Goal: Task Accomplishment & Management: Use online tool/utility

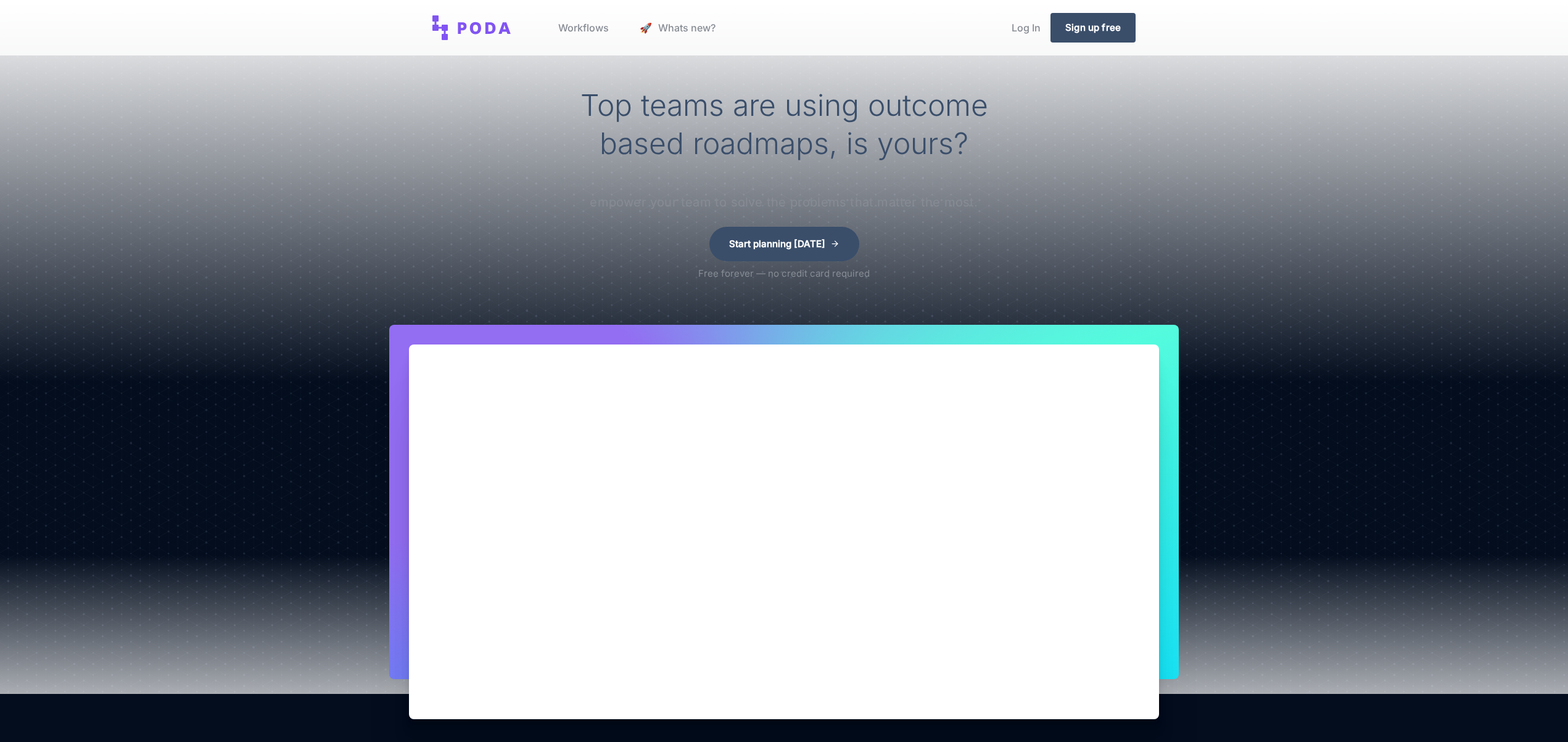
click at [1026, 29] on link "Log In" at bounding box center [1026, 27] width 49 height 47
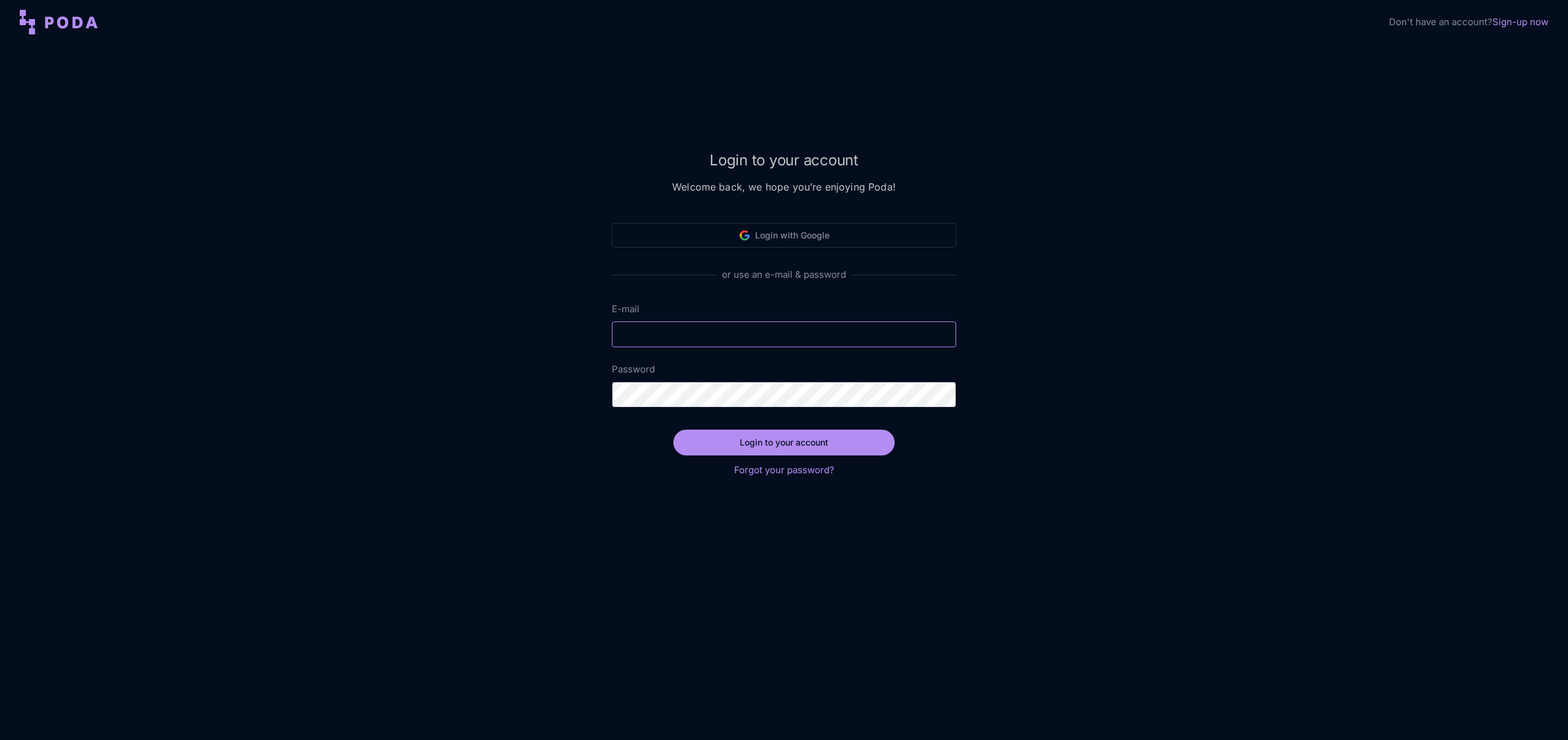
type input "[EMAIL_ADDRESS][DOMAIN_NAME]"
click at [765, 446] on button "Login to your account" at bounding box center [783, 442] width 221 height 26
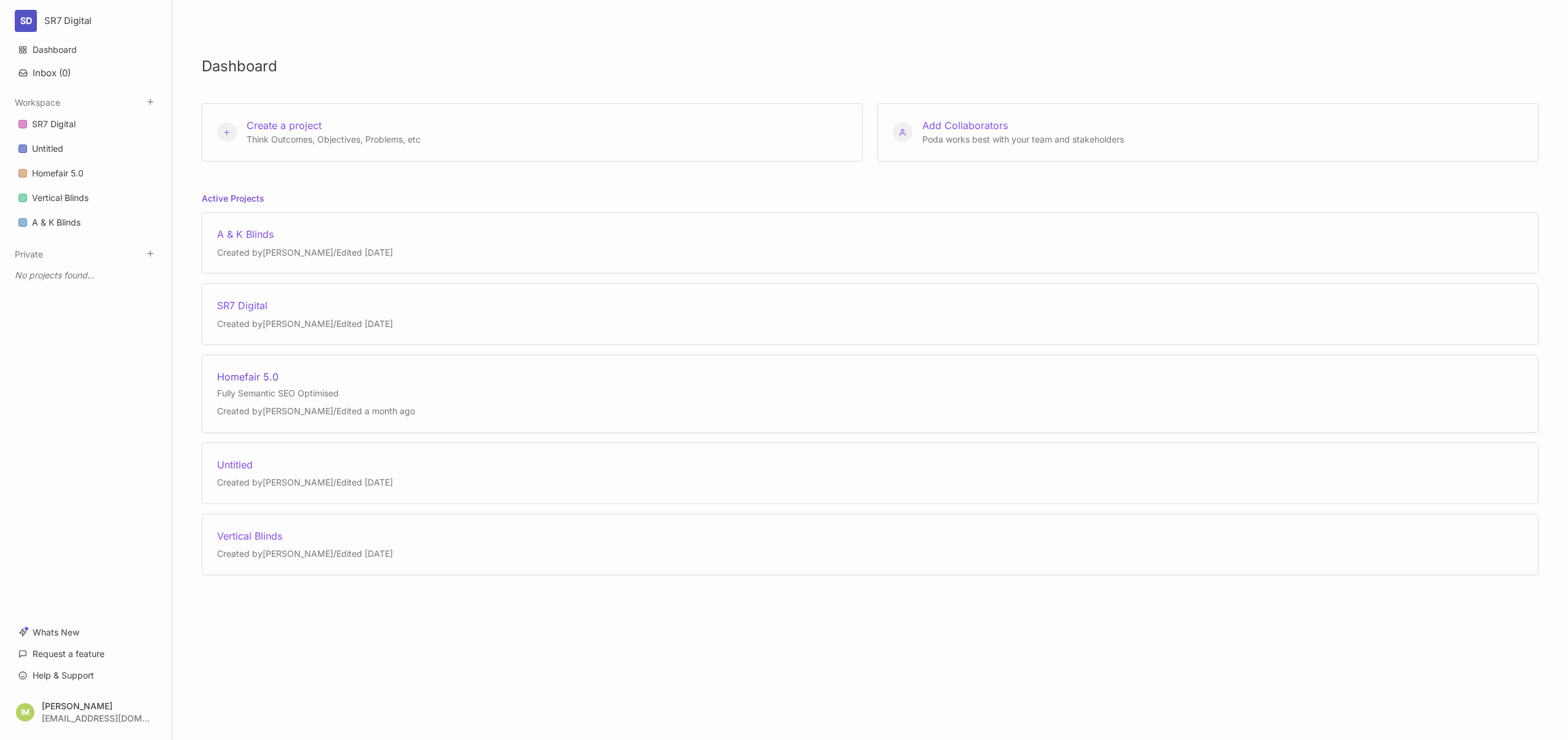
click at [304, 385] on div "Homefair 5.0 Fully Semantic SEO Optimised Created by [PERSON_NAME] / Edited a m…" at bounding box center [316, 393] width 198 height 47
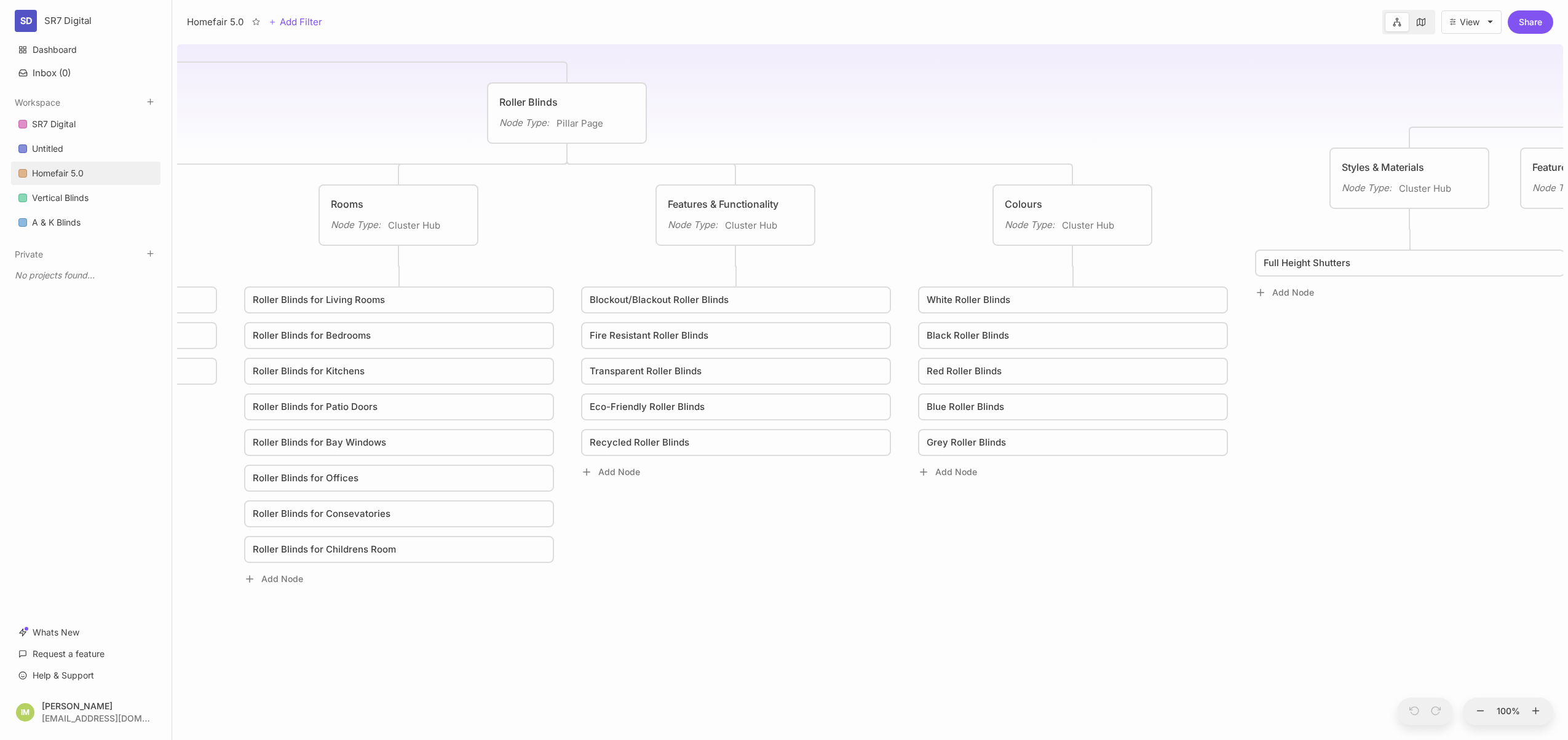
drag, startPoint x: 529, startPoint y: 215, endPoint x: 898, endPoint y: 212, distance: 369.0
click at [898, 212] on div "Homefair 5.0 Fully Semantic SEO Optimised Homepage Node Type : Page Status : No…" at bounding box center [870, 389] width 1386 height 701
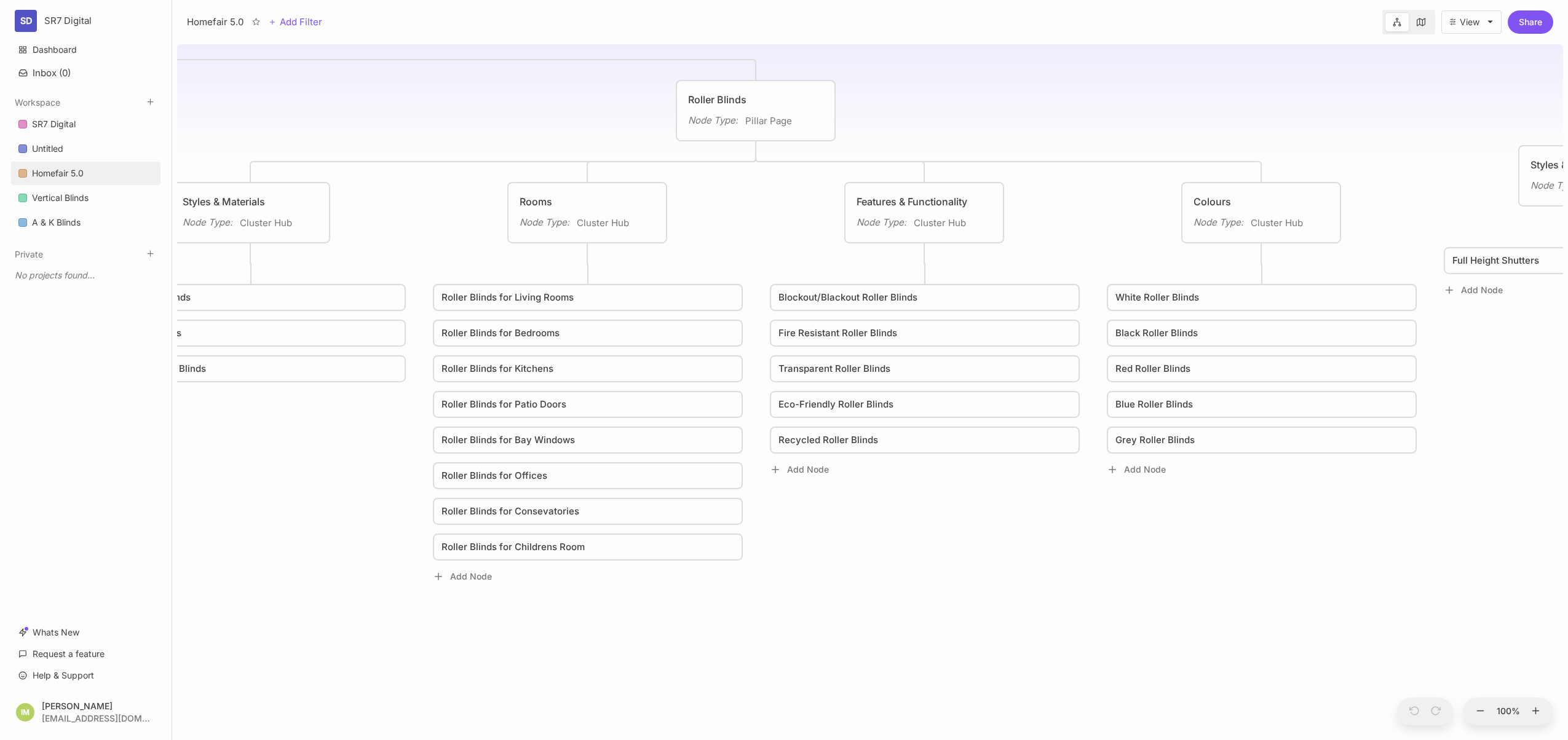
drag, startPoint x: 559, startPoint y: 219, endPoint x: 1001, endPoint y: 202, distance: 442.3
click at [1004, 202] on div "Homefair 5.0 Fully Semantic SEO Optimised Homepage Node Type : Page Status : No…" at bounding box center [870, 389] width 1386 height 701
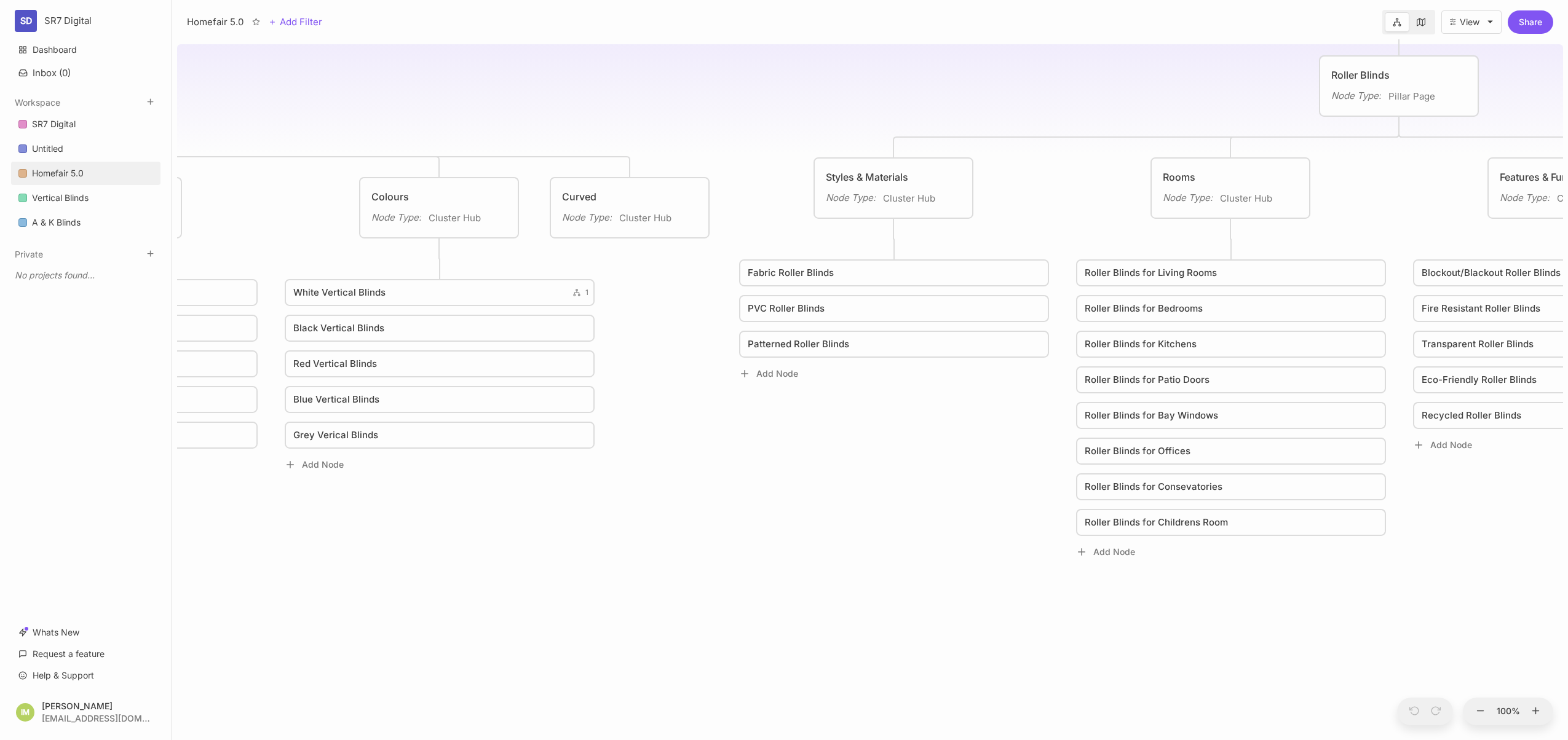
drag, startPoint x: 658, startPoint y: 207, endPoint x: 1010, endPoint y: 199, distance: 352.1
click at [1011, 199] on div "Homefair 5.0 Fully Semantic SEO Optimised Homepage Node Type : Page Status : No…" at bounding box center [870, 389] width 1386 height 701
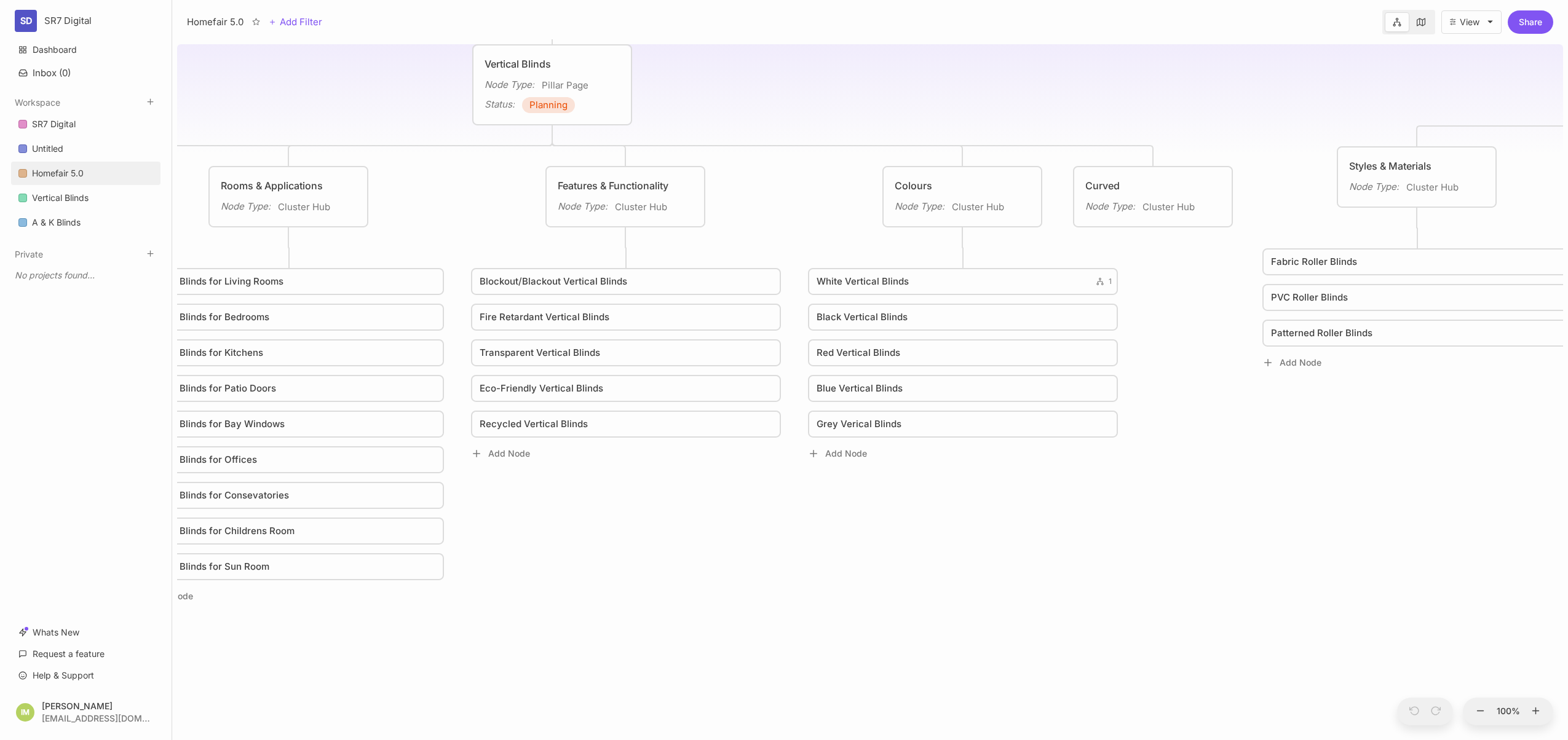
drag, startPoint x: 560, startPoint y: 246, endPoint x: 963, endPoint y: 238, distance: 403.1
click at [1059, 234] on div "Homefair 5.0 Fully Semantic SEO Optimised Homepage Node Type : Page Status : No…" at bounding box center [870, 389] width 1386 height 701
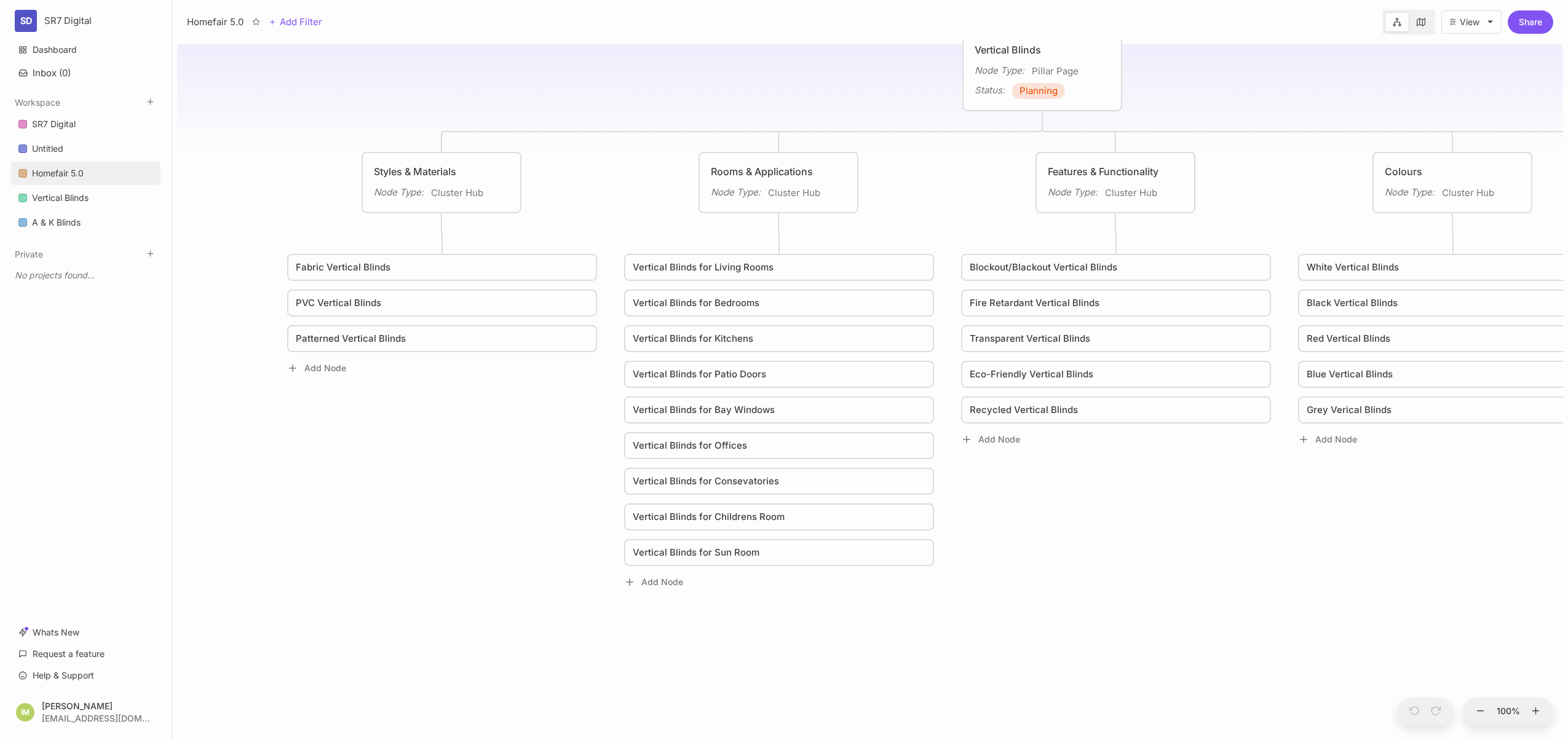
drag, startPoint x: 1056, startPoint y: 237, endPoint x: 1102, endPoint y: 236, distance: 46.0
click at [1102, 236] on div "Homefair 5.0 Fully Semantic SEO Optimised Homepage Node Type : Page Status : No…" at bounding box center [870, 389] width 1386 height 701
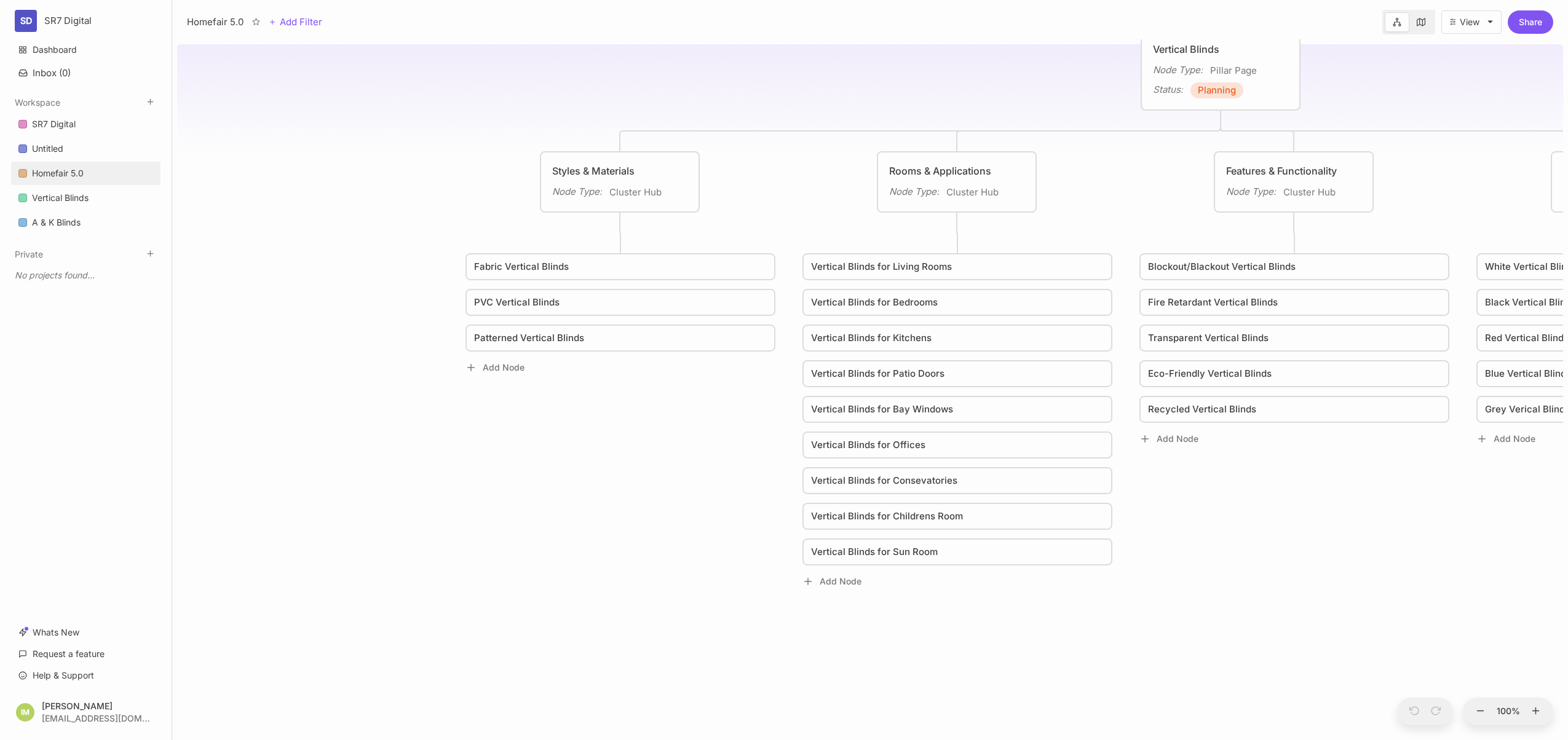
drag, startPoint x: 748, startPoint y: 242, endPoint x: 926, endPoint y: 240, distance: 178.0
click at [926, 240] on div "Homefair 5.0 Fully Semantic SEO Optimised Homepage Node Type : Page Status : No…" at bounding box center [870, 389] width 1386 height 701
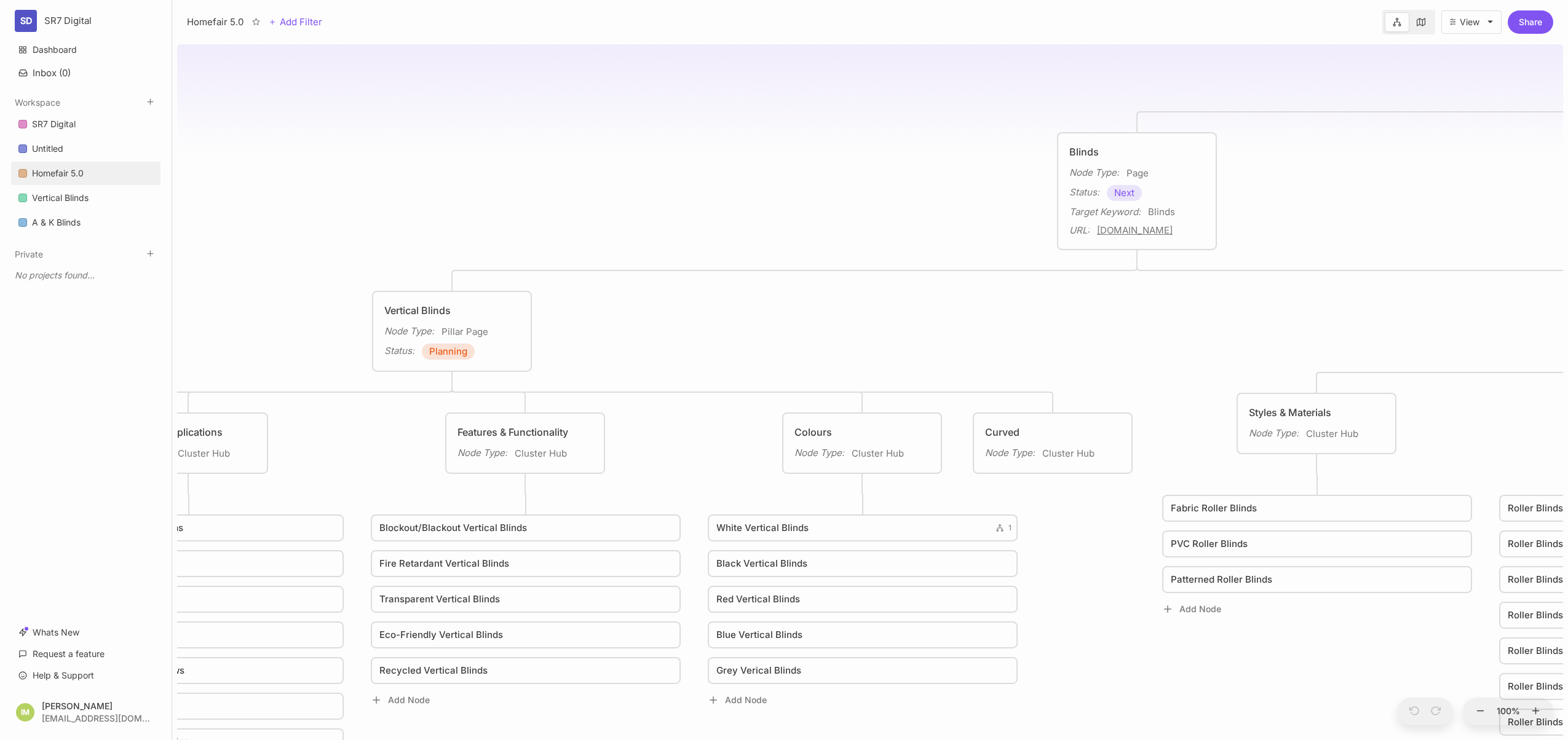
drag, startPoint x: 1226, startPoint y: 156, endPoint x: 649, endPoint y: 165, distance: 577.1
click at [448, 162] on div "Homefair 5.0 Fully Semantic SEO Optimised Homepage Node Type : Page Status : No…" at bounding box center [870, 389] width 1386 height 701
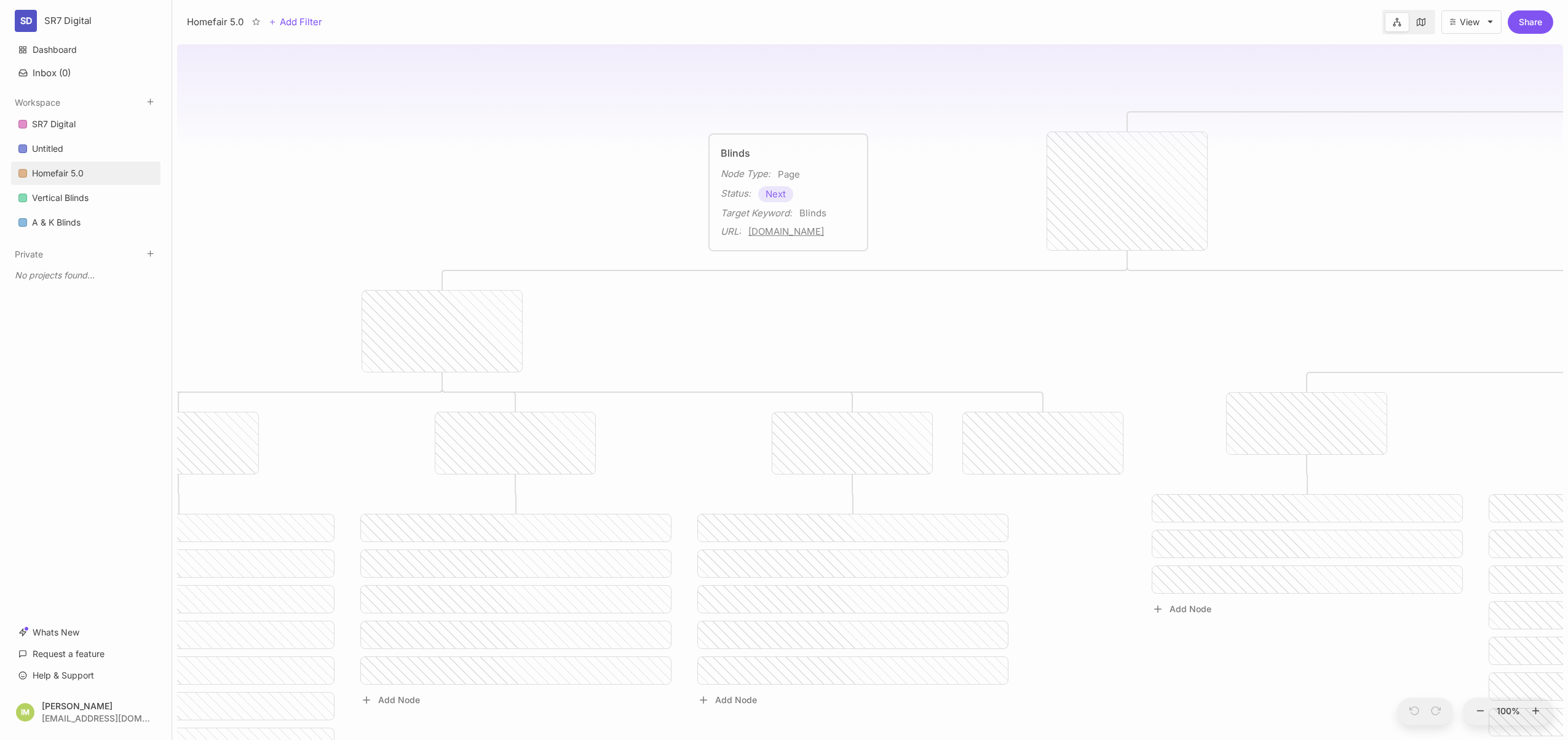
drag, startPoint x: 1011, startPoint y: 163, endPoint x: 709, endPoint y: 166, distance: 302.0
click at [709, 166] on div "Blinds Node Type : Page Status : Next Target Keyword : Blinds URL : [DOMAIN_NAM…" at bounding box center [788, 192] width 160 height 118
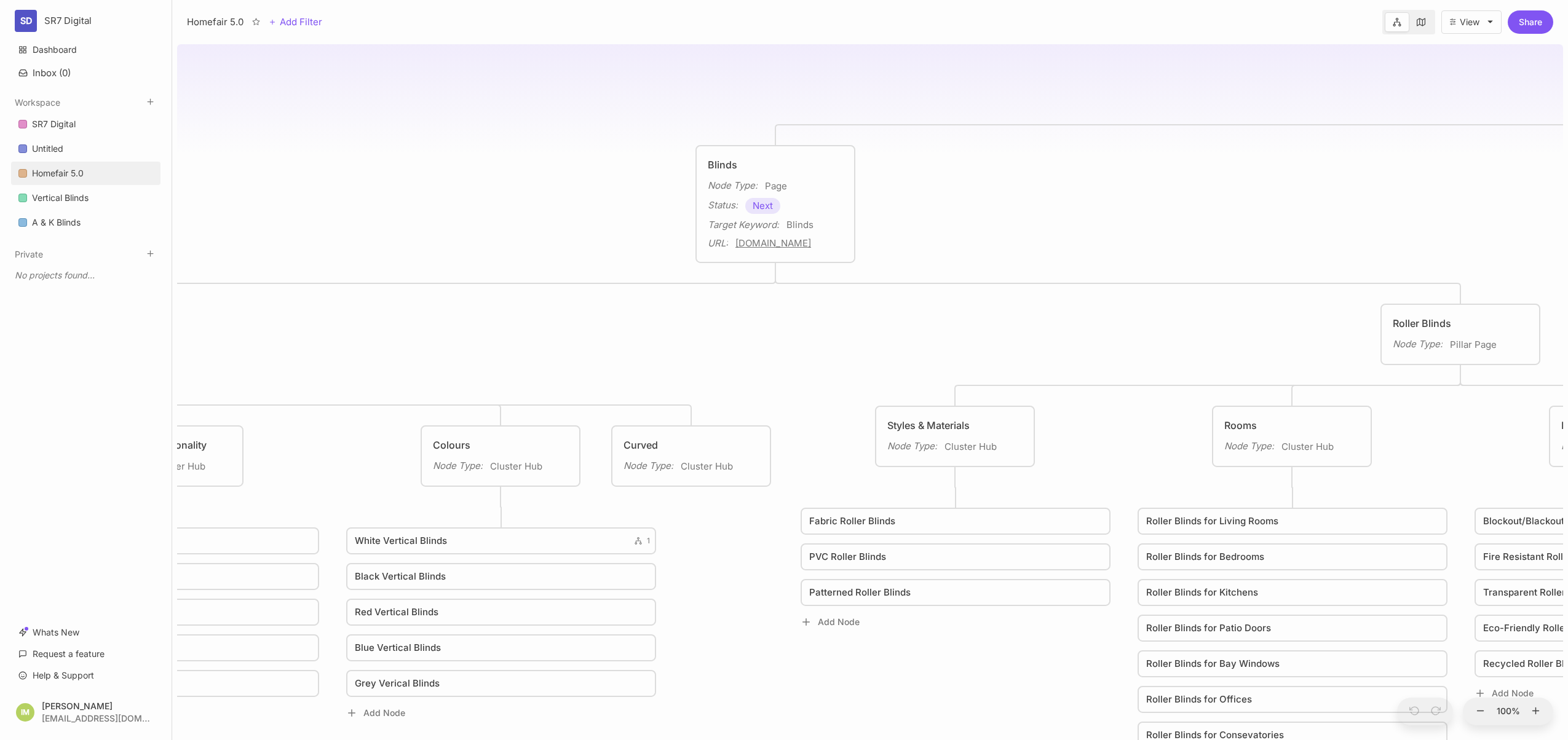
drag, startPoint x: 923, startPoint y: 166, endPoint x: 578, endPoint y: 179, distance: 345.2
click at [578, 179] on div "Homefair 5.0 Fully Semantic SEO Optimised Homepage Node Type : Page Status : No…" at bounding box center [870, 389] width 1386 height 701
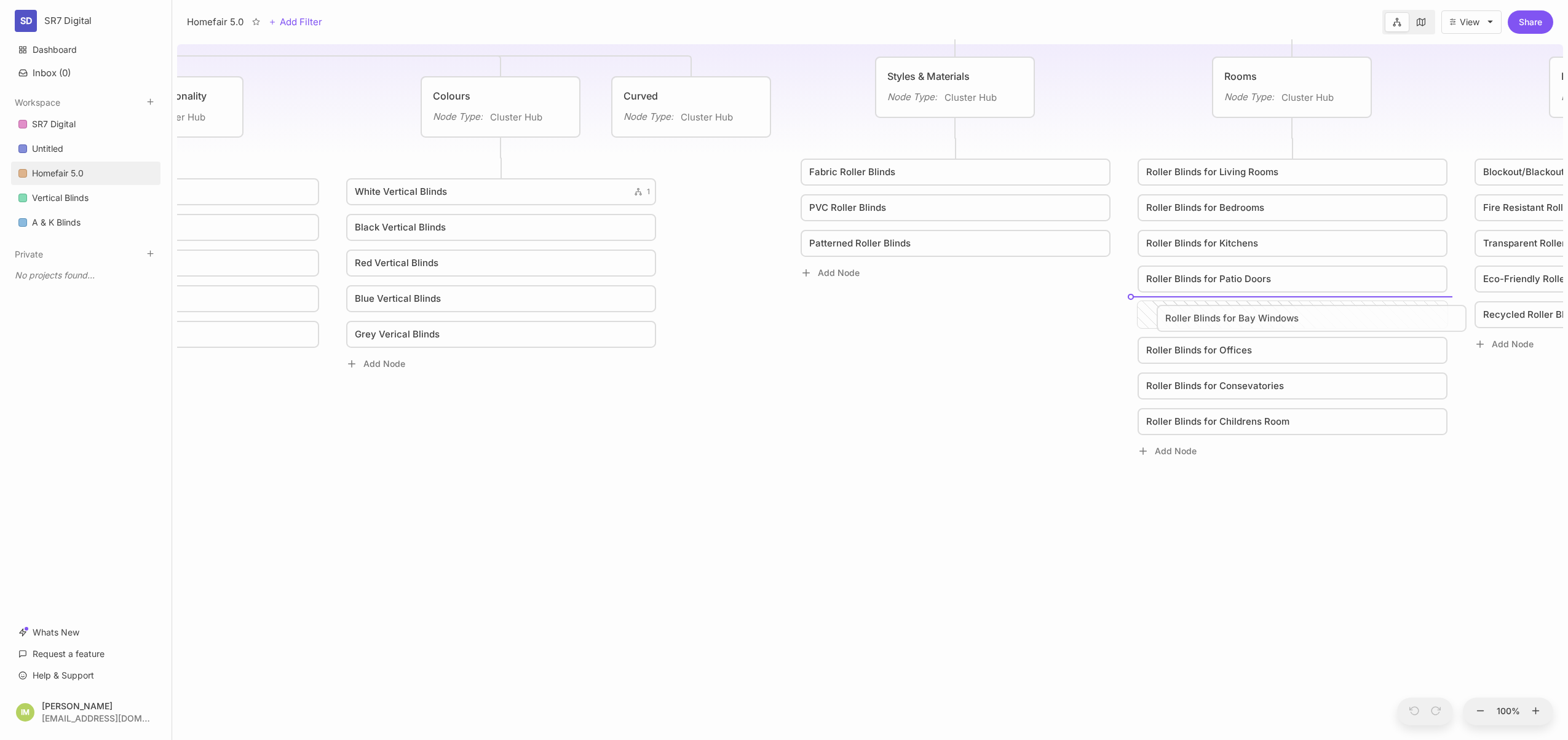
drag, startPoint x: 1153, startPoint y: 319, endPoint x: 1175, endPoint y: 322, distance: 22.2
click at [1175, 322] on span "Roller Blinds for Bay Windows" at bounding box center [1231, 317] width 133 height 15
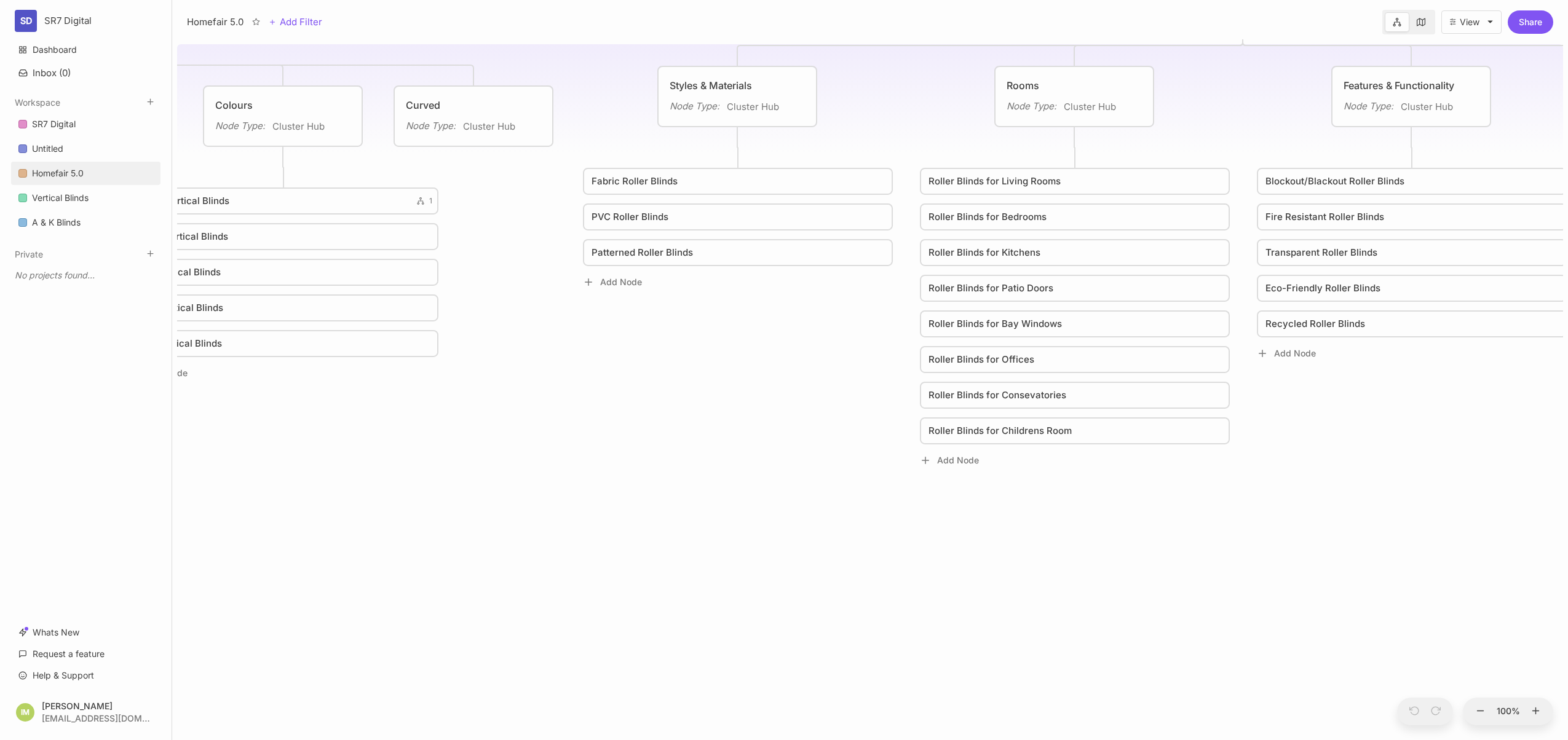
drag, startPoint x: 1050, startPoint y: 319, endPoint x: 566, endPoint y: 346, distance: 484.8
click at [556, 344] on div "Homefair 5.0 Fully Semantic SEO Optimised Homepage Node Type : Page Status : No…" at bounding box center [870, 389] width 1386 height 701
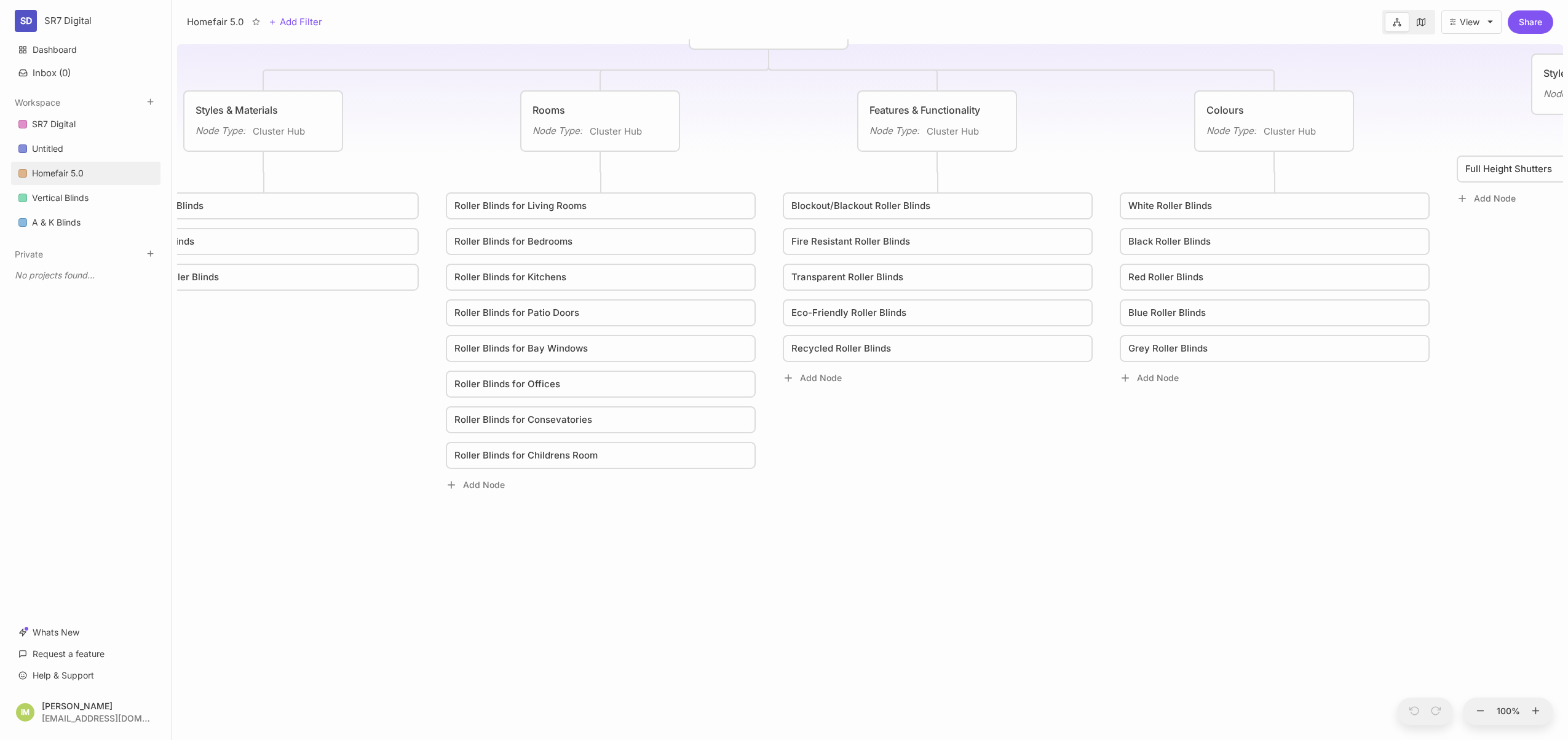
drag, startPoint x: 1283, startPoint y: 442, endPoint x: 666, endPoint y: 484, distance: 618.4
click at [666, 484] on div "Homefair 5.0 Fully Semantic SEO Optimised Homepage Node Type : Page Status : No…" at bounding box center [870, 389] width 1386 height 701
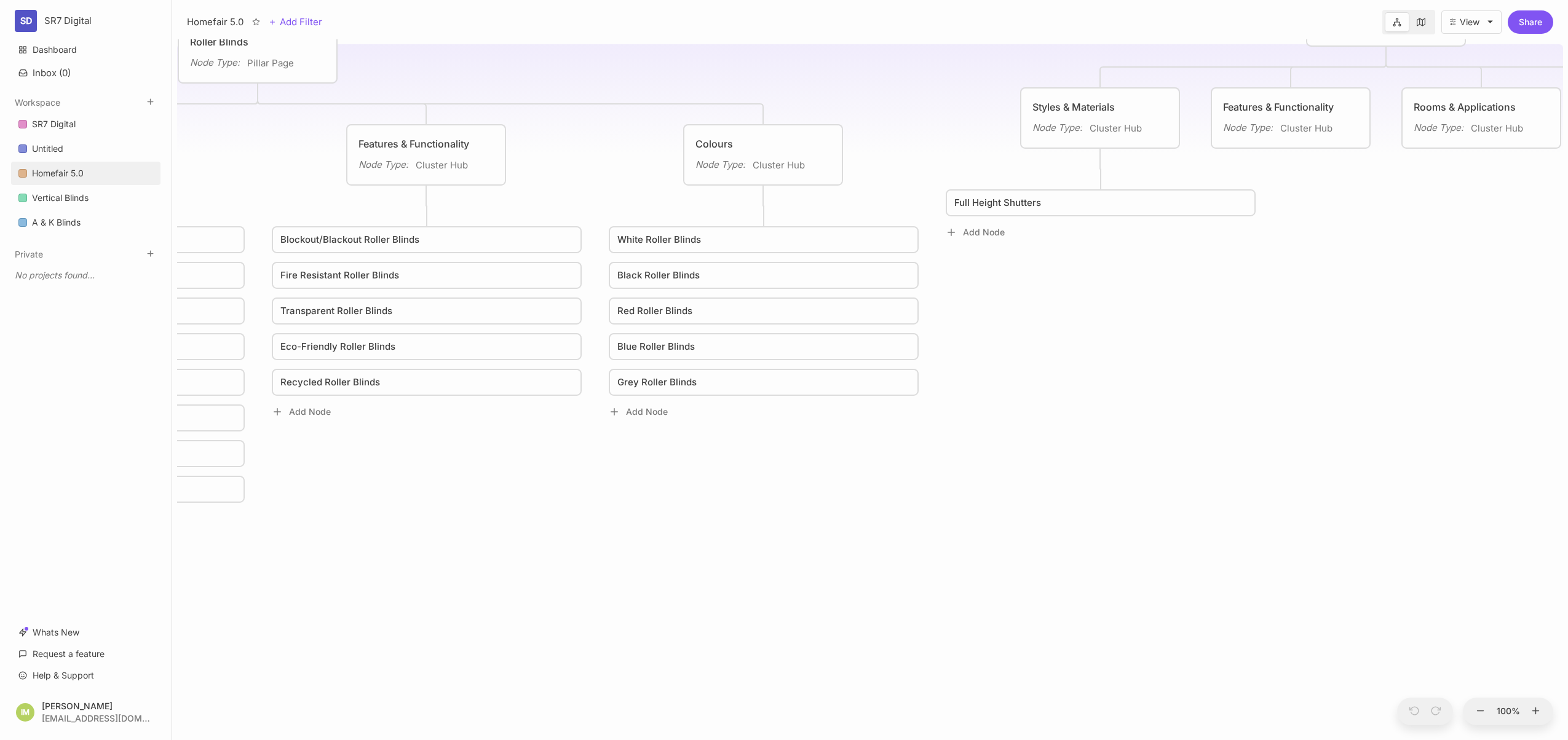
drag, startPoint x: 1197, startPoint y: 411, endPoint x: 768, endPoint y: 420, distance: 429.1
click at [768, 420] on div "Homefair 5.0 Fully Semantic SEO Optimised Homepage Node Type : Page Status : No…" at bounding box center [870, 389] width 1386 height 701
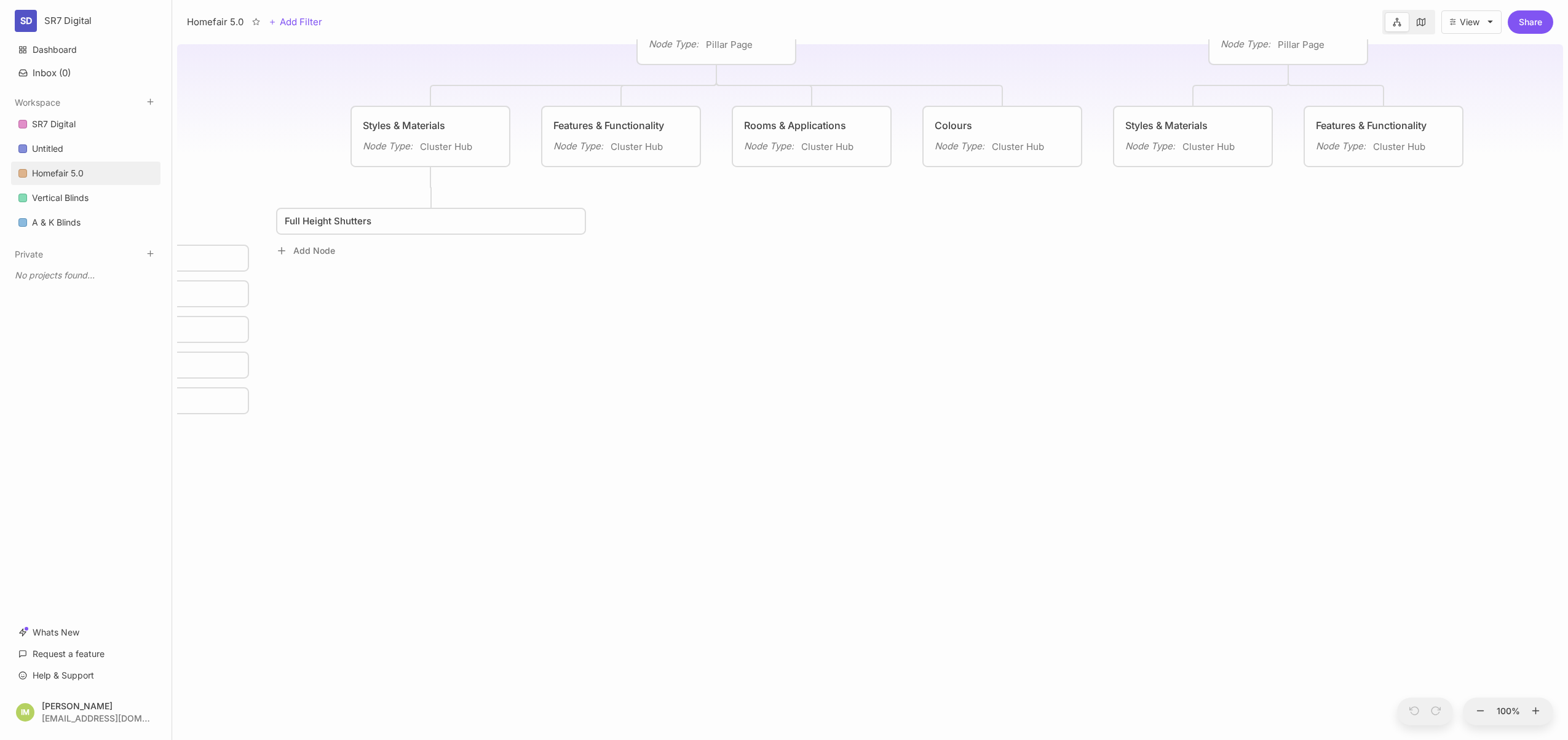
drag, startPoint x: 1219, startPoint y: 346, endPoint x: 789, endPoint y: 381, distance: 431.4
click at [731, 381] on div "Homefair 5.0 Fully Semantic SEO Optimised Homepage Node Type : Page Status : No…" at bounding box center [870, 389] width 1386 height 701
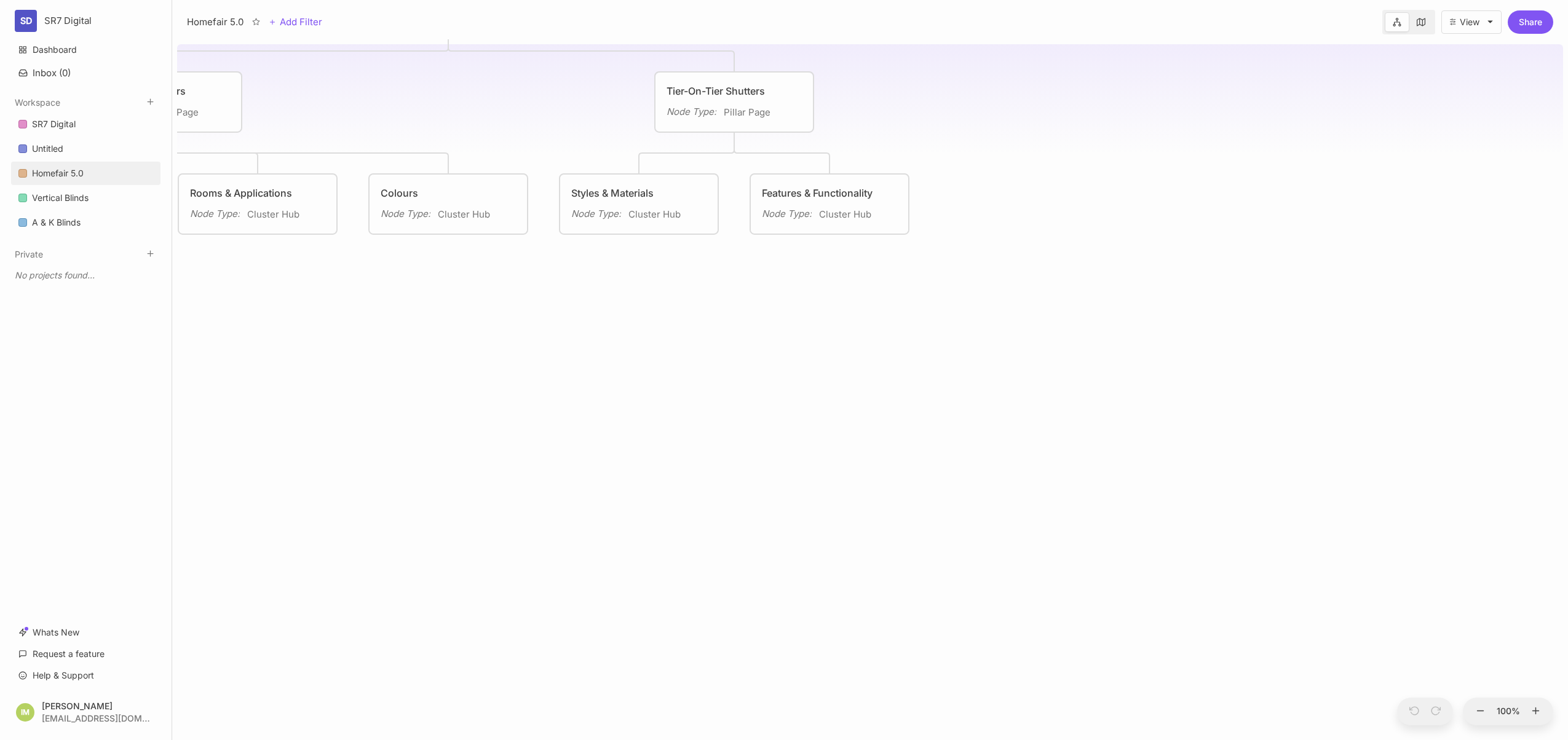
drag, startPoint x: 1066, startPoint y: 328, endPoint x: 701, endPoint y: 373, distance: 367.8
click at [701, 373] on div "Homefair 5.0 Fully Semantic SEO Optimised Homepage Node Type : Page Status : No…" at bounding box center [870, 389] width 1386 height 701
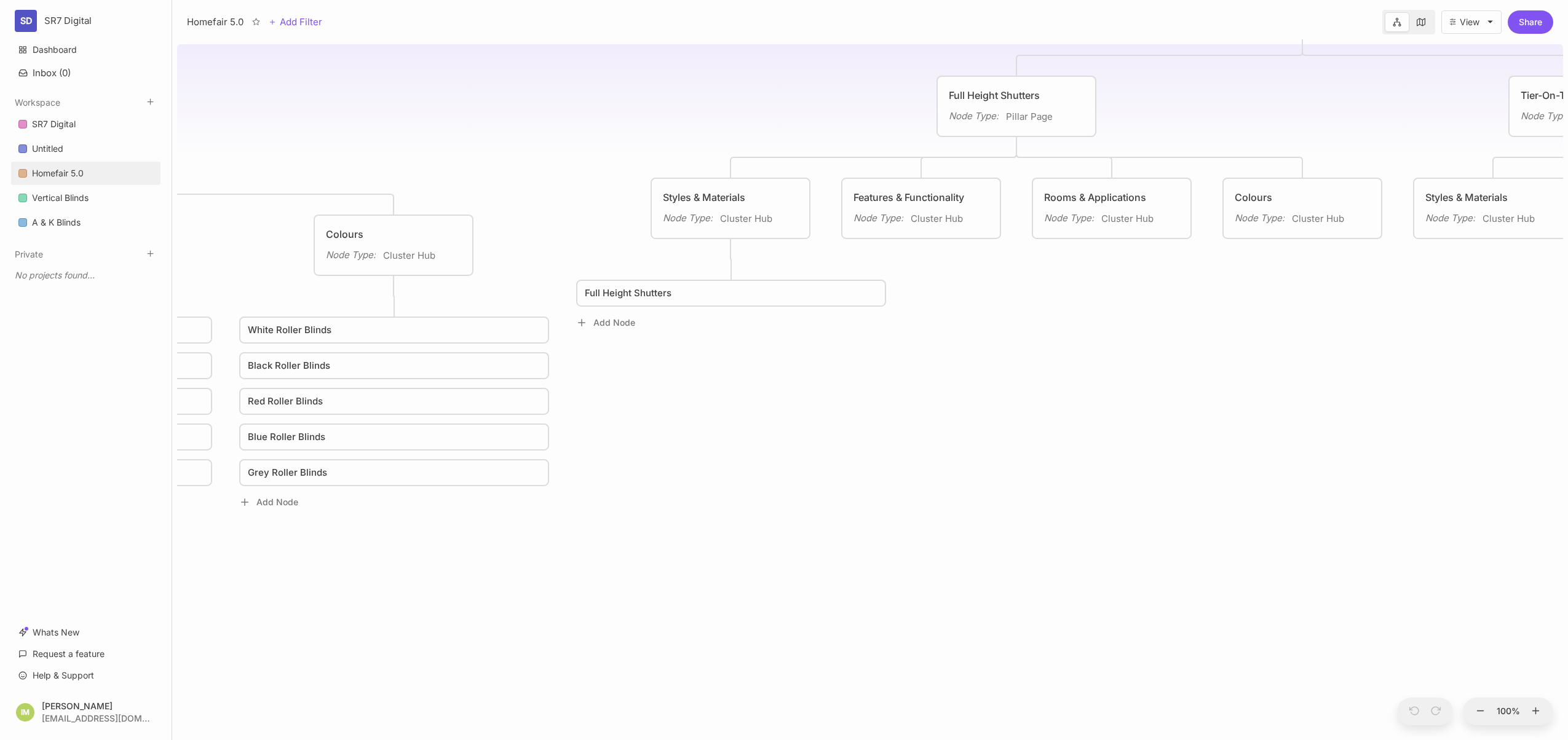
drag, startPoint x: 507, startPoint y: 350, endPoint x: 1357, endPoint y: 354, distance: 850.0
click at [1395, 351] on div "Homefair 5.0 Fully Semantic SEO Optimised Homepage Node Type : Page Status : No…" at bounding box center [870, 389] width 1386 height 701
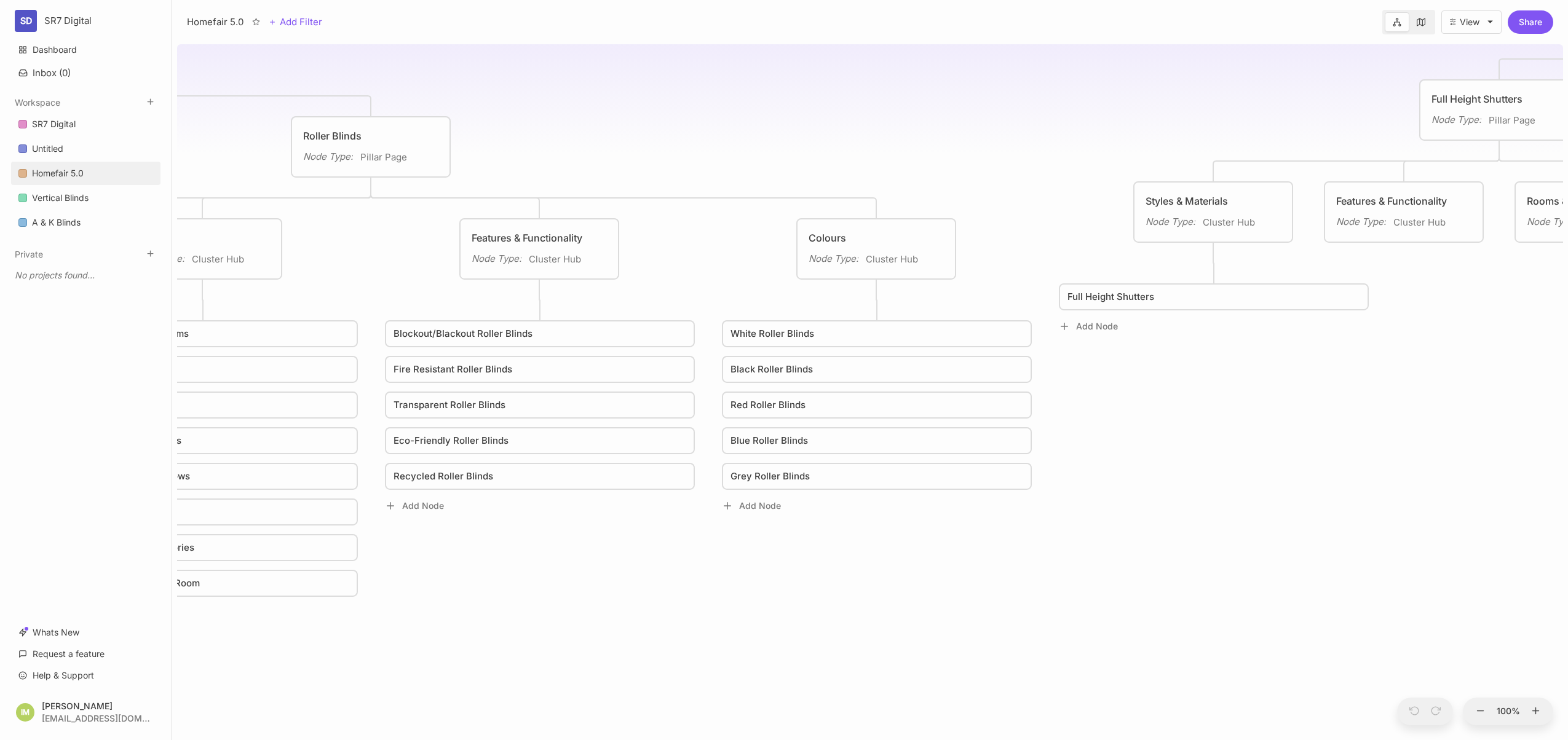
drag, startPoint x: 790, startPoint y: 471, endPoint x: 1231, endPoint y: 472, distance: 441.0
click at [1248, 474] on div "Homefair 5.0 Fully Semantic SEO Optimised Homepage Node Type : Page Status : No…" at bounding box center [870, 389] width 1386 height 701
click at [891, 335] on link "White Roller Blinds" at bounding box center [888, 333] width 295 height 15
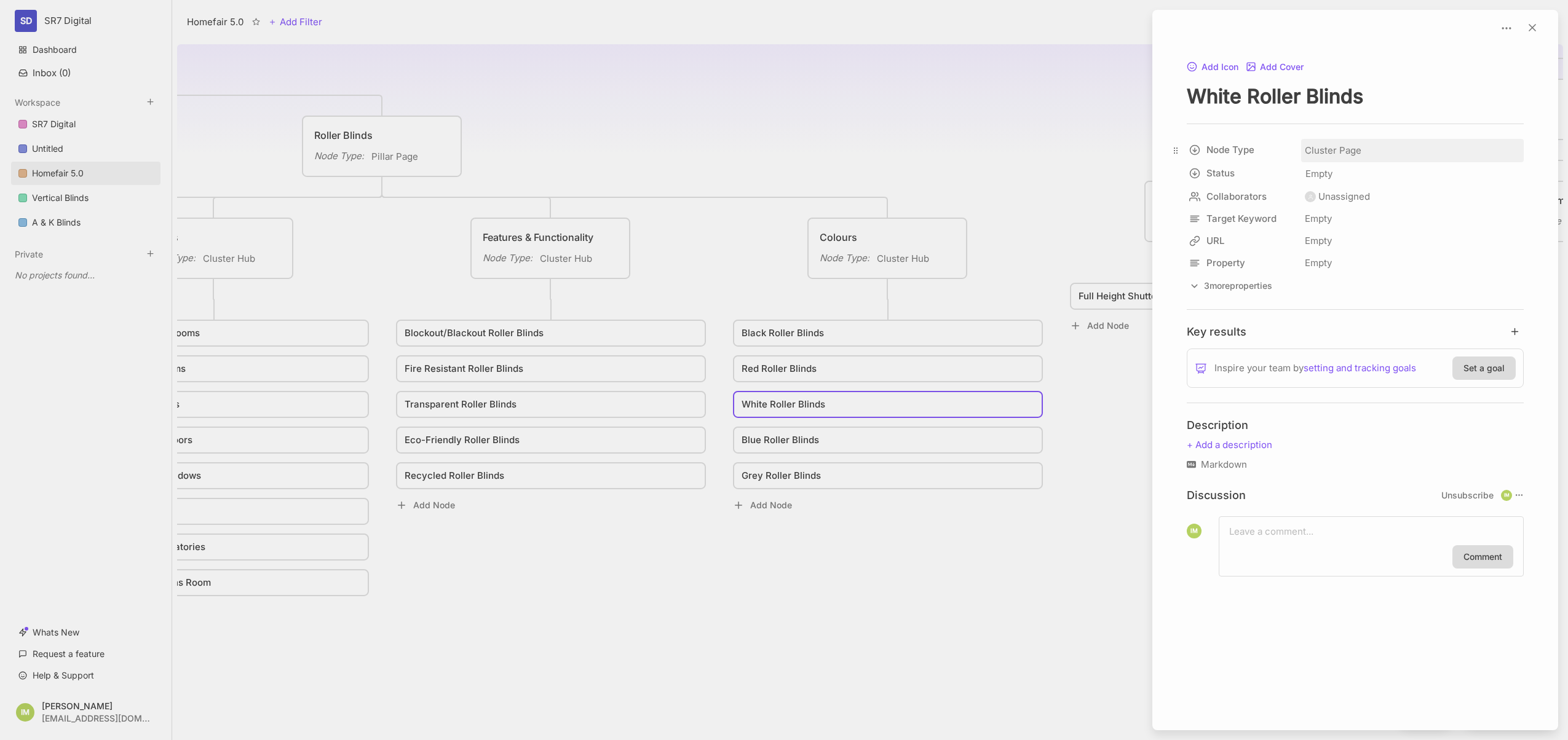
click at [1325, 147] on span "Cluster Page" at bounding box center [1332, 150] width 56 height 15
click at [926, 232] on div at bounding box center [784, 370] width 1568 height 740
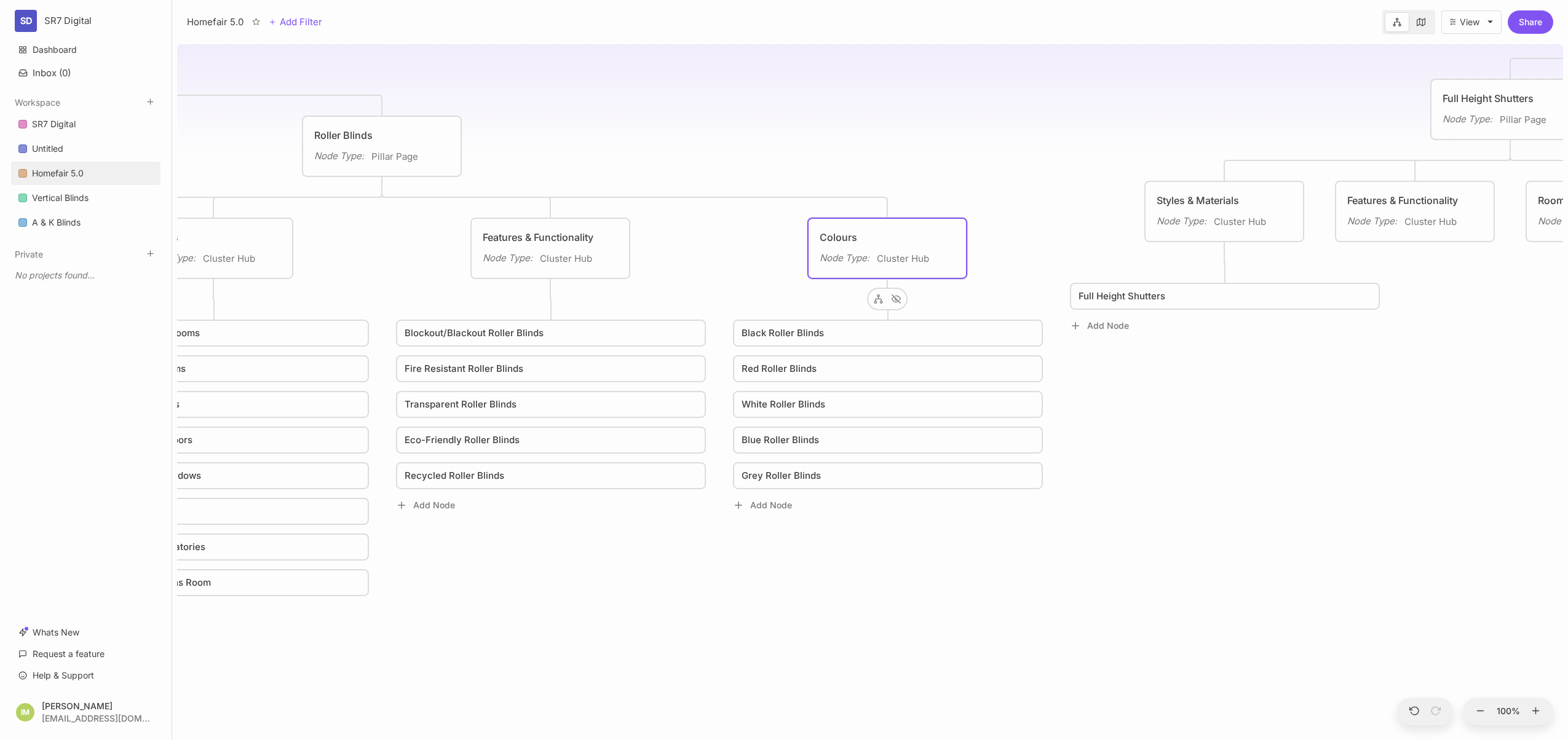
click at [911, 234] on div "Colours" at bounding box center [886, 237] width 135 height 15
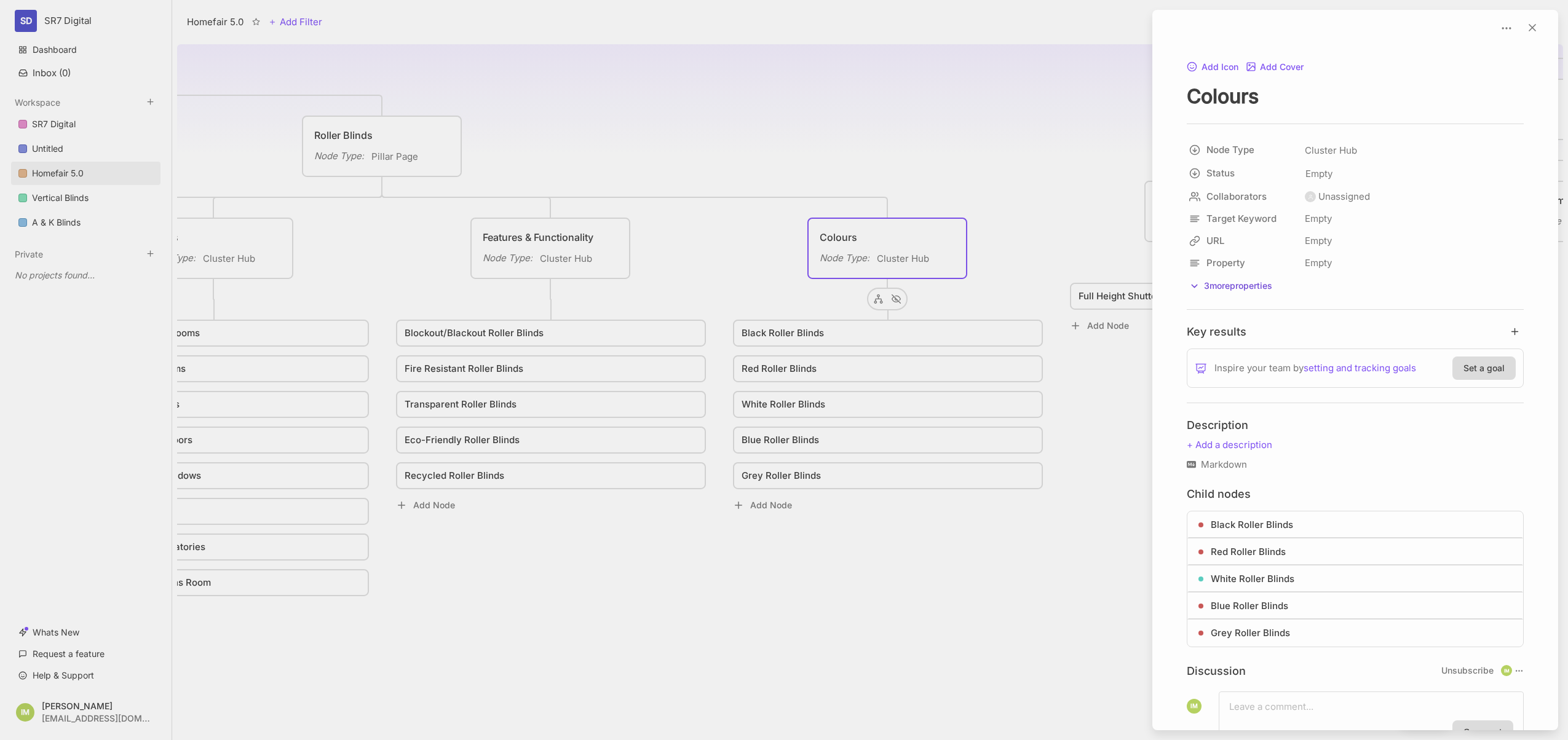
click at [1248, 285] on button "3 more properties" at bounding box center [1230, 285] width 88 height 17
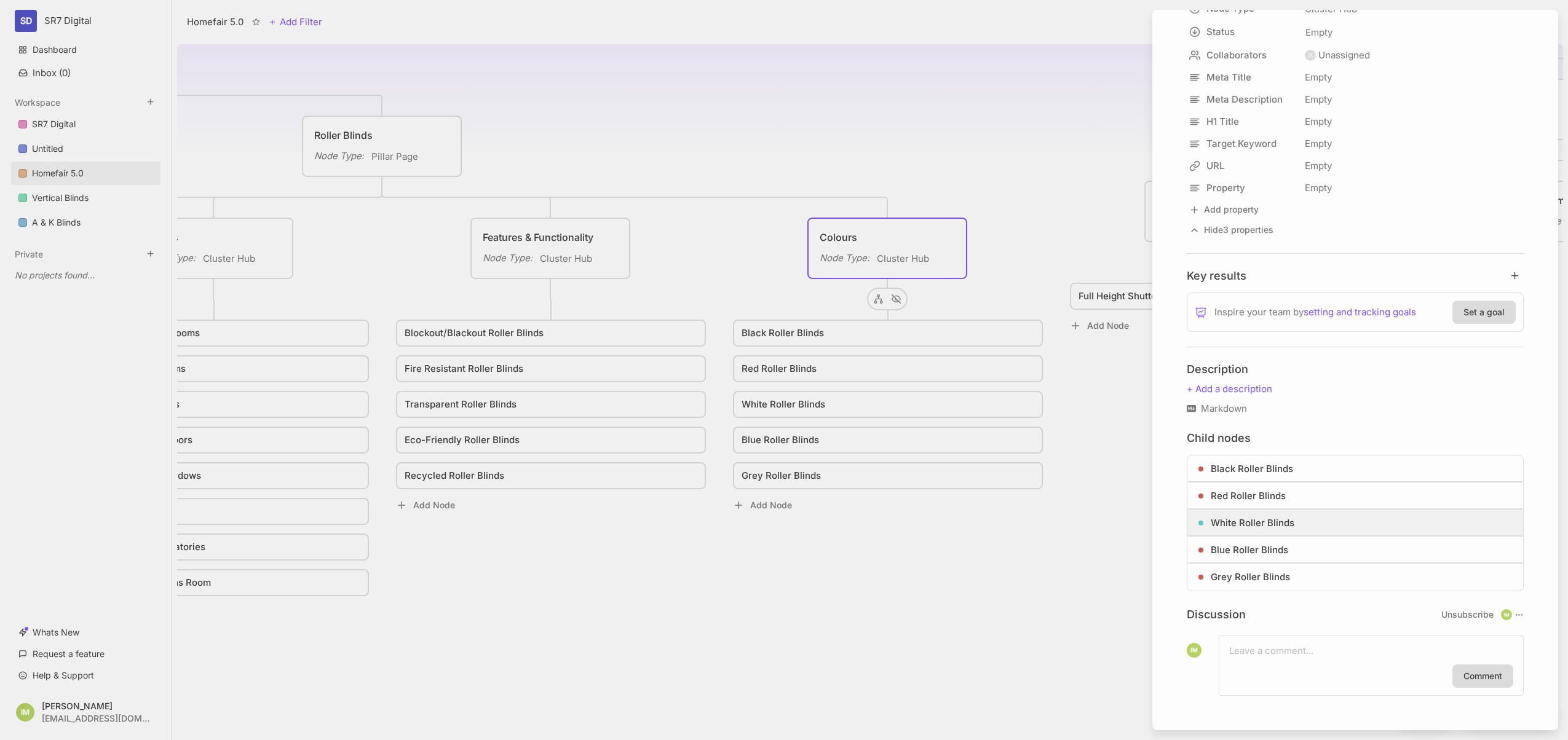
click at [1257, 524] on span "White Roller Blinds" at bounding box center [1252, 523] width 84 height 15
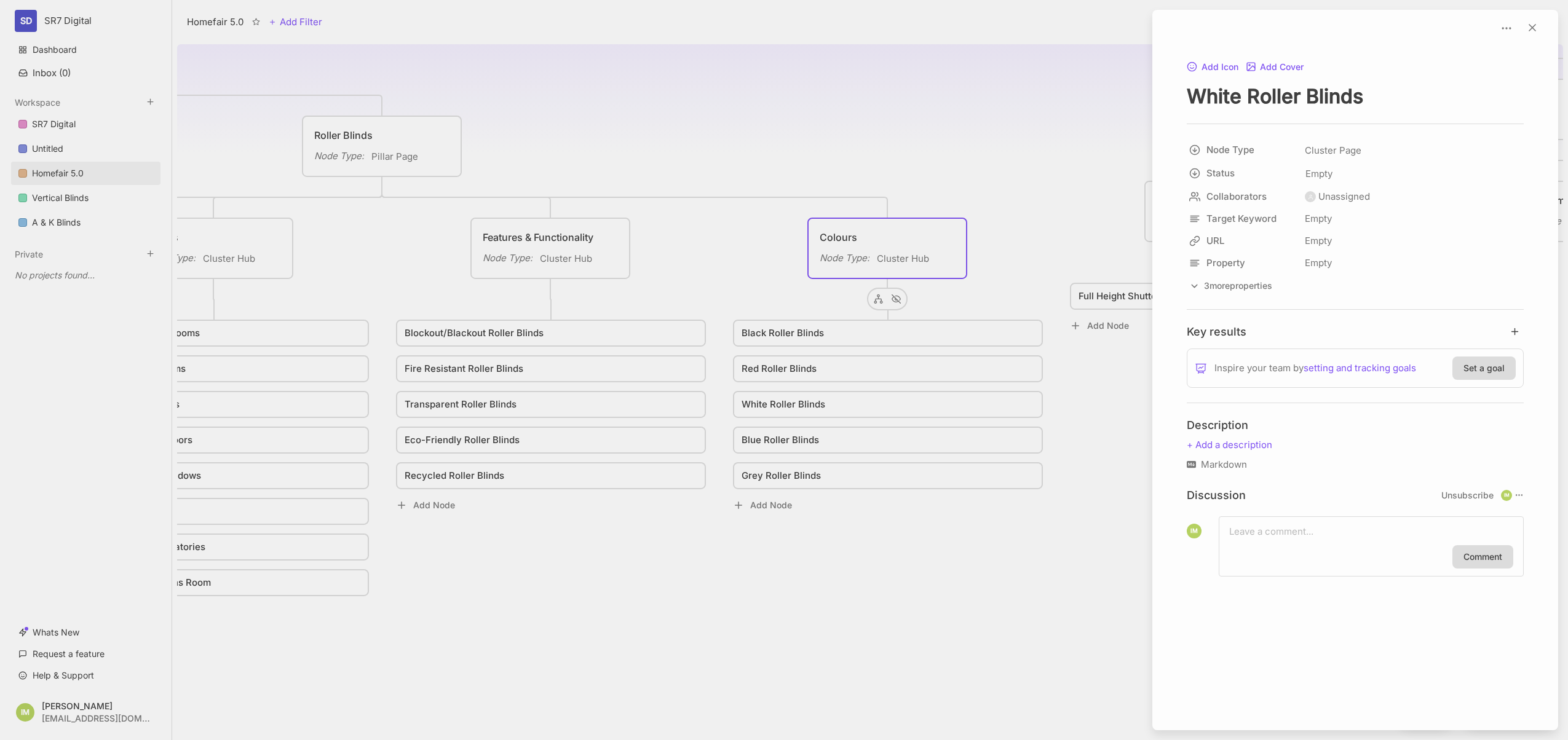
click at [1215, 467] on div "Markdown" at bounding box center [1355, 464] width 337 height 15
click at [1187, 467] on icon at bounding box center [1190, 463] width 9 height 7
click at [1188, 464] on icon at bounding box center [1190, 463] width 9 height 9
click at [1213, 448] on p at bounding box center [1355, 444] width 337 height 15
click at [1237, 444] on p at bounding box center [1355, 444] width 337 height 15
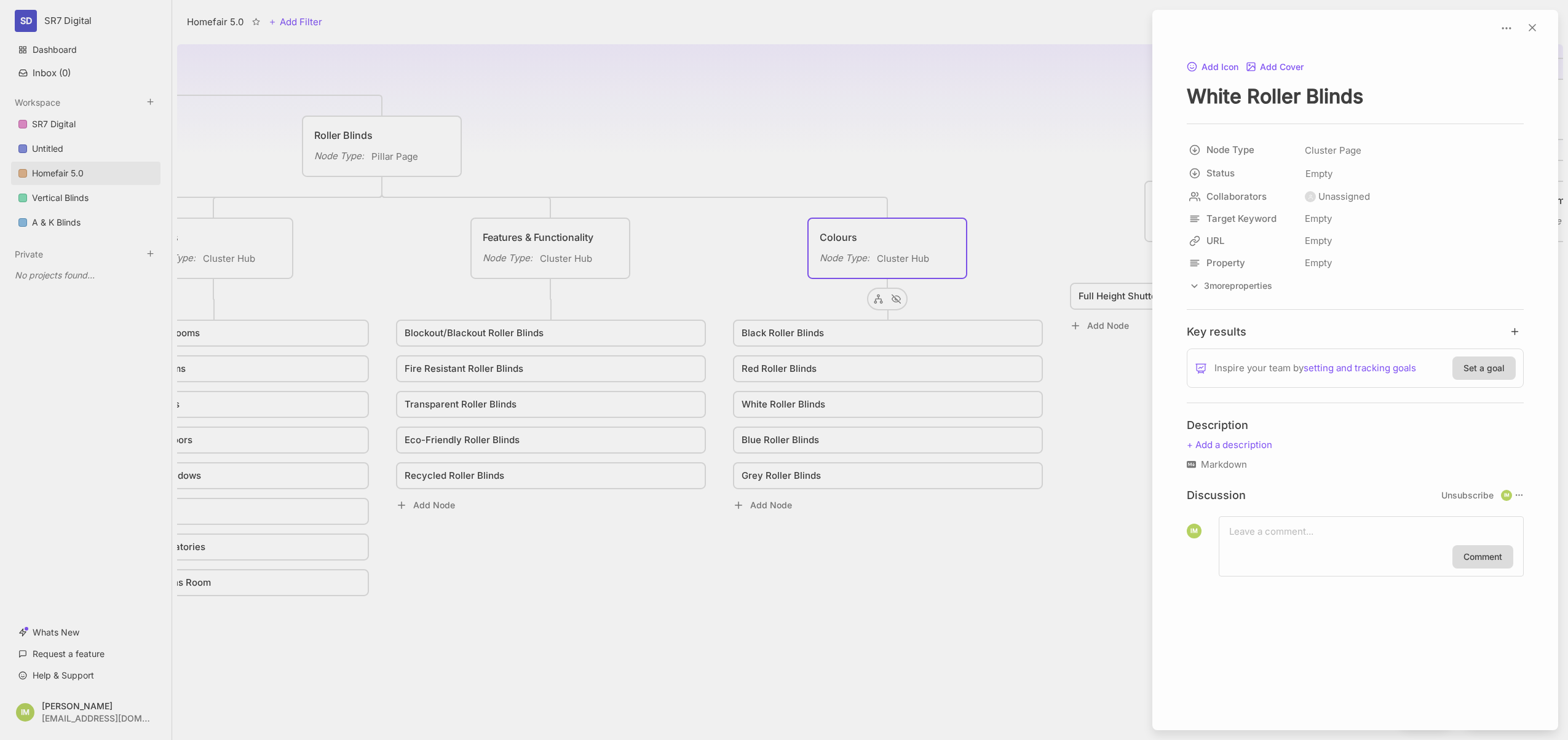
click at [1288, 415] on div "Key results Inspire your team by setting and tracking goals Set a goal Descript…" at bounding box center [1355, 450] width 337 height 252
click at [1383, 273] on div "Empty" at bounding box center [1412, 263] width 223 height 22
click at [1528, 27] on icon at bounding box center [1532, 27] width 13 height 13
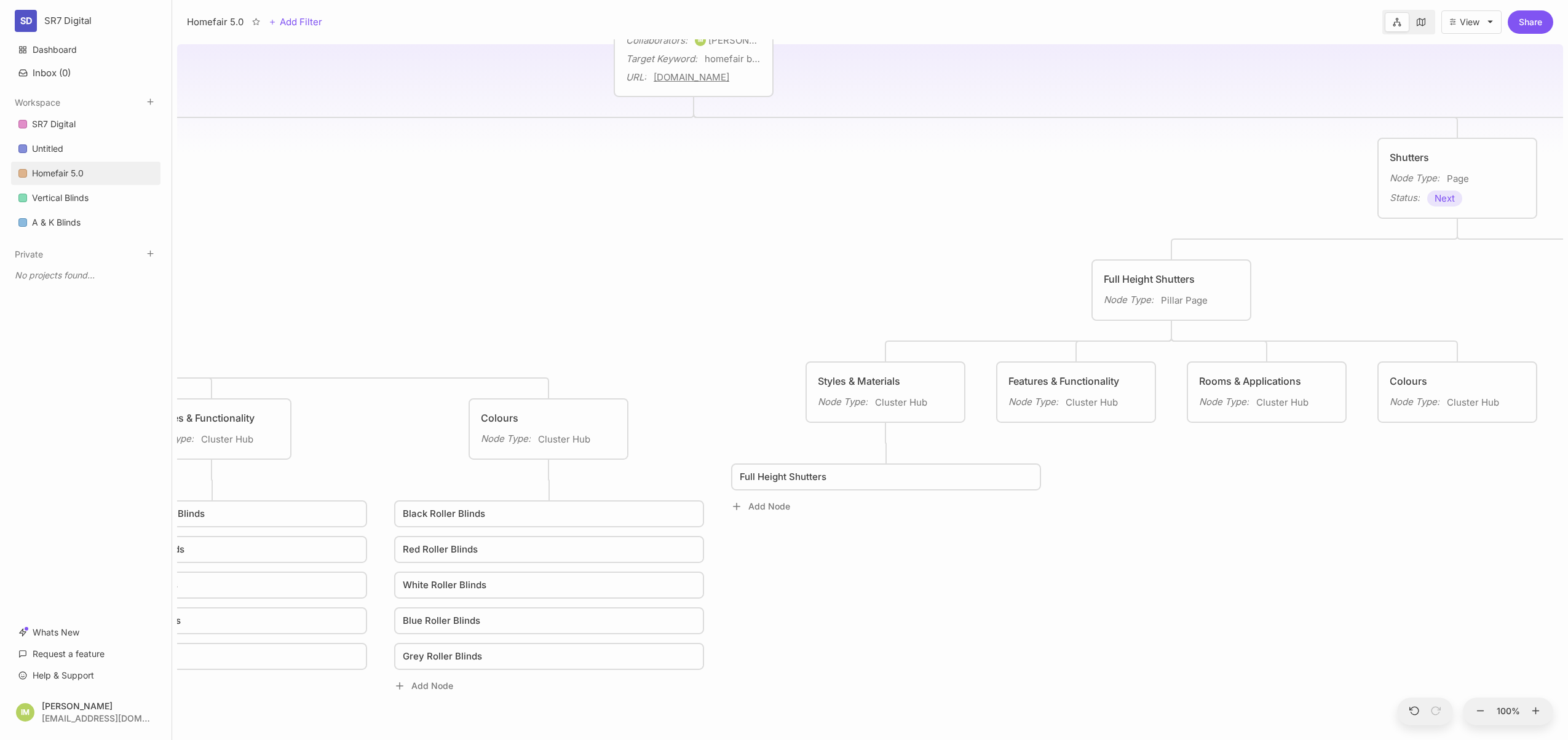
drag, startPoint x: 1222, startPoint y: 113, endPoint x: 903, endPoint y: 322, distance: 381.4
click at [903, 323] on div "Homefair 5.0 Fully Semantic SEO Optimised Homepage Node Type : Page Status : No…" at bounding box center [870, 389] width 1386 height 701
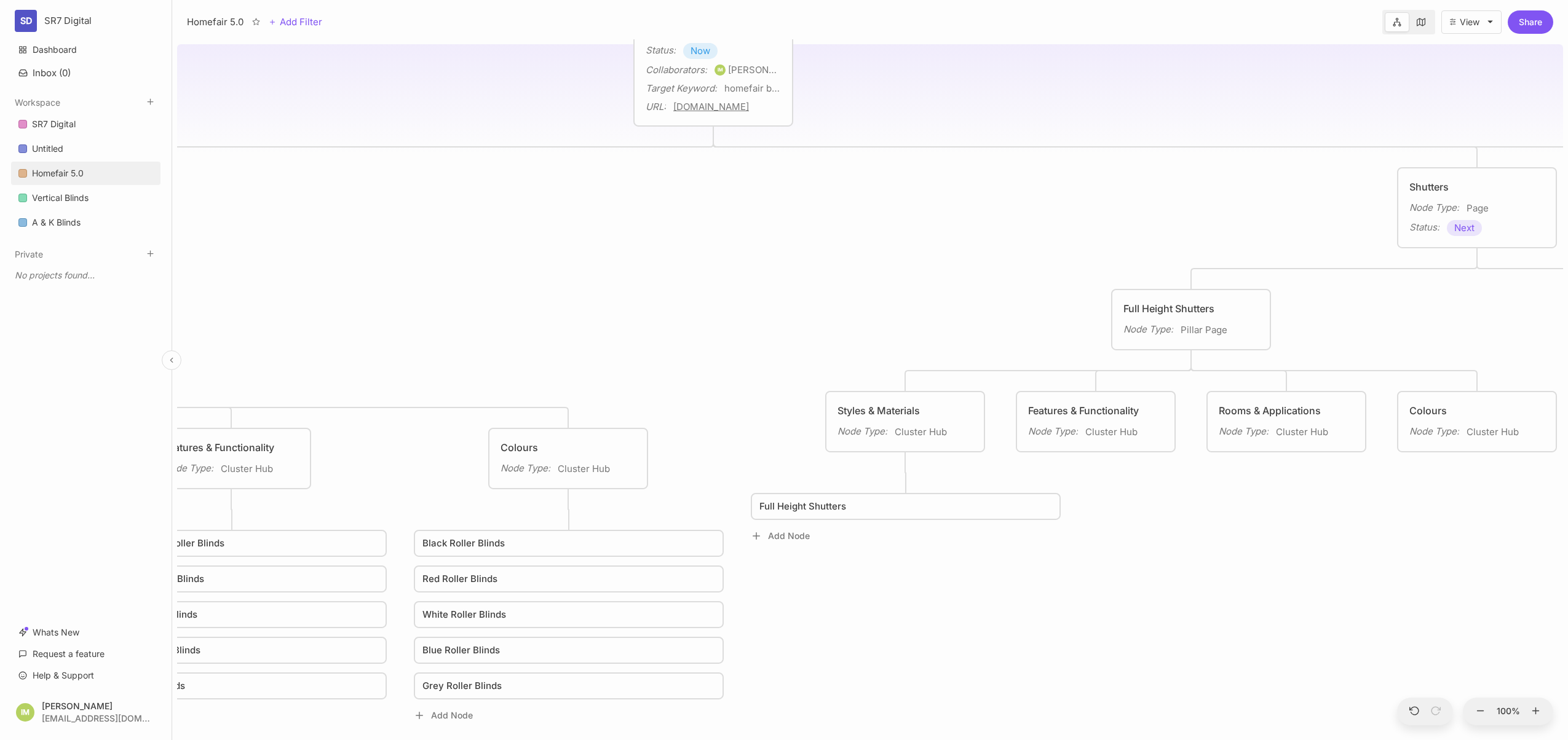
click at [50, 19] on html "SD SR7 Digital Dashboard Inbox ( 0 ) Workspace SR7 Digital Untitled Homefair 5.…" at bounding box center [784, 370] width 1568 height 740
click at [60, 7] on html "SD SR7 Digital Dashboard Inbox ( 0 ) Workspace SR7 Digital Untitled Homefair 5.…" at bounding box center [784, 370] width 1568 height 740
click at [60, 20] on html "SD SR7 Digital SD SR7 Digital AppSumo LTD • 1 Member New workspace Workspace me…" at bounding box center [784, 370] width 1568 height 740
click at [75, 116] on div "Workspace members ( 1 )" at bounding box center [86, 113] width 152 height 18
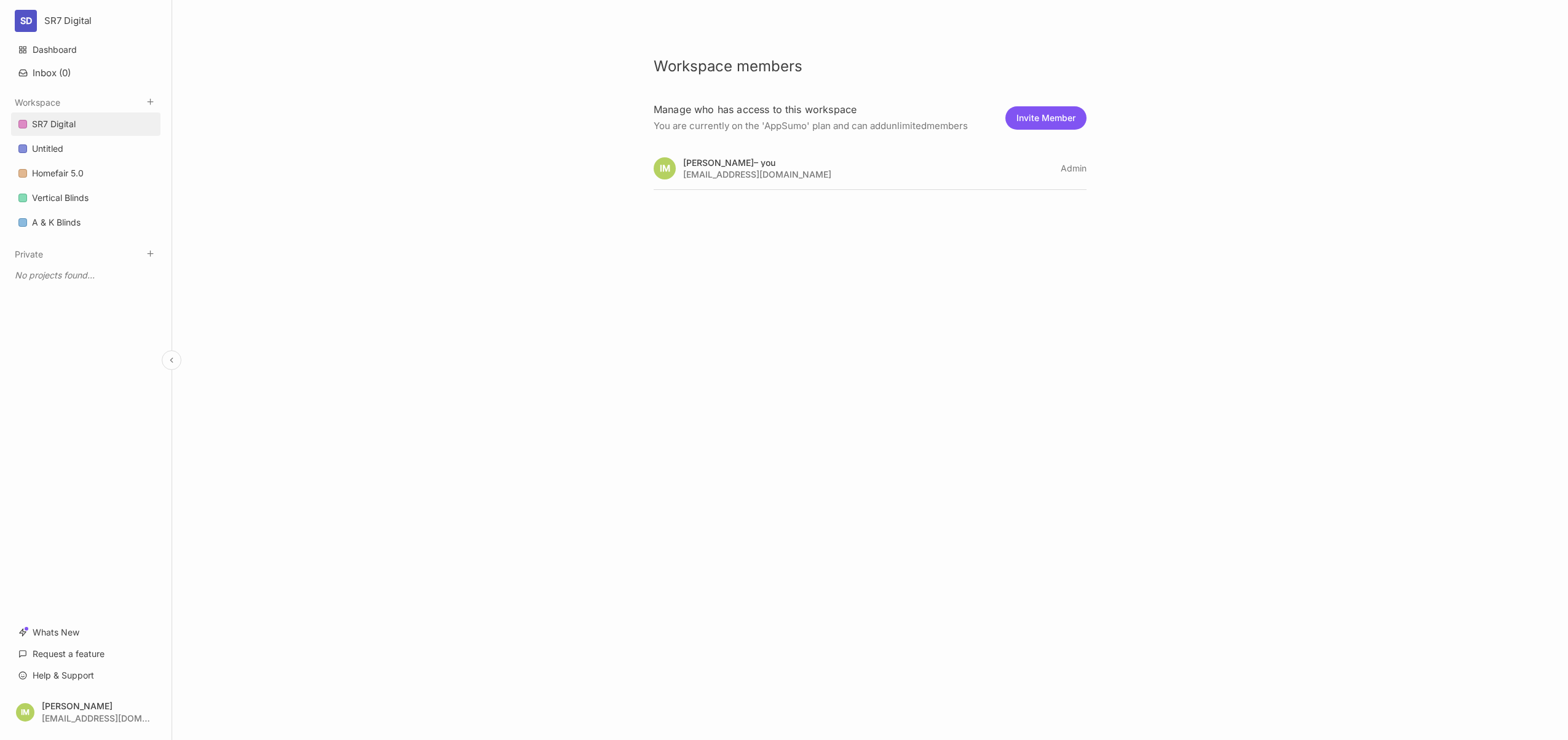
click at [71, 125] on div "SR7 Digital" at bounding box center [54, 124] width 44 height 15
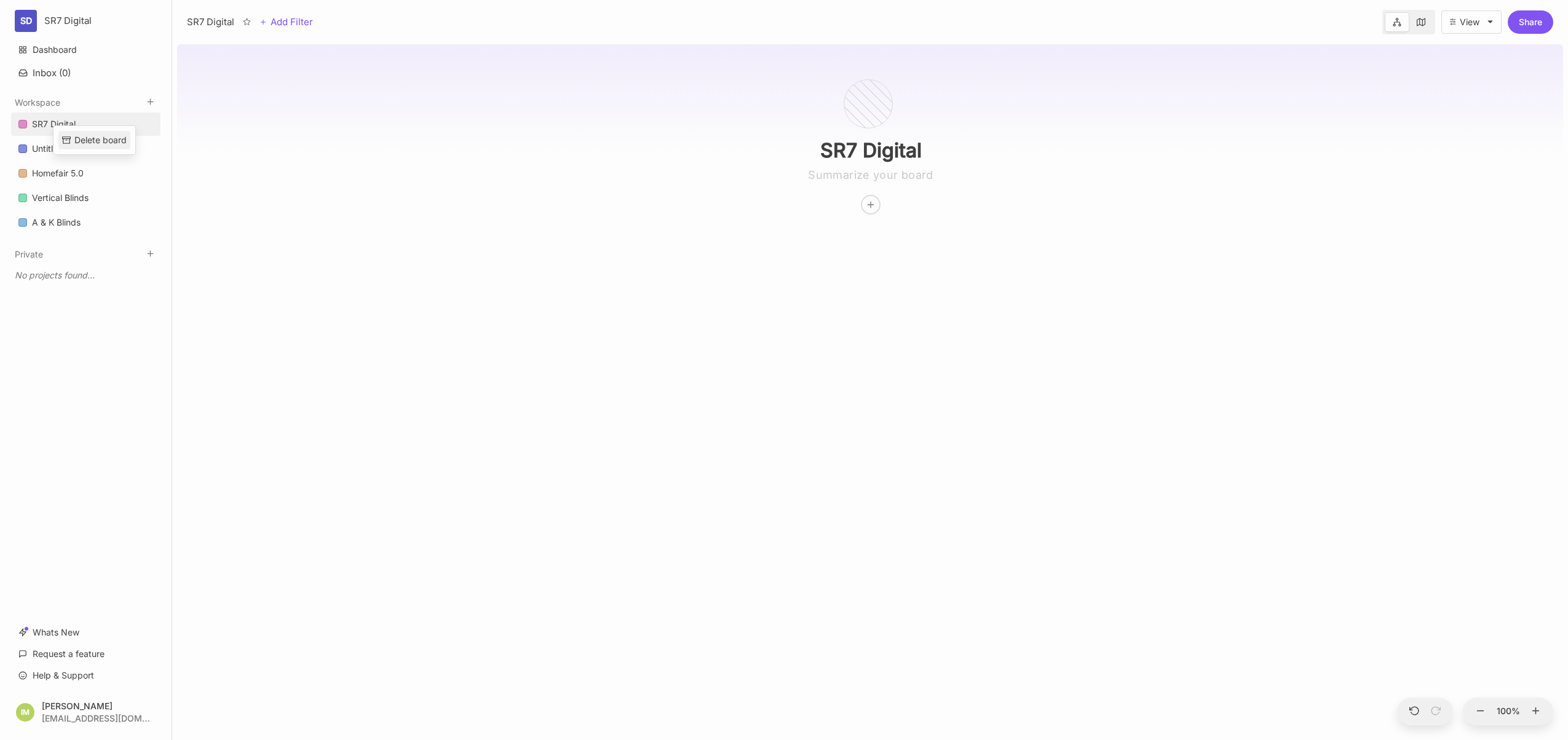
click at [86, 139] on div "Delete board" at bounding box center [100, 140] width 53 height 14
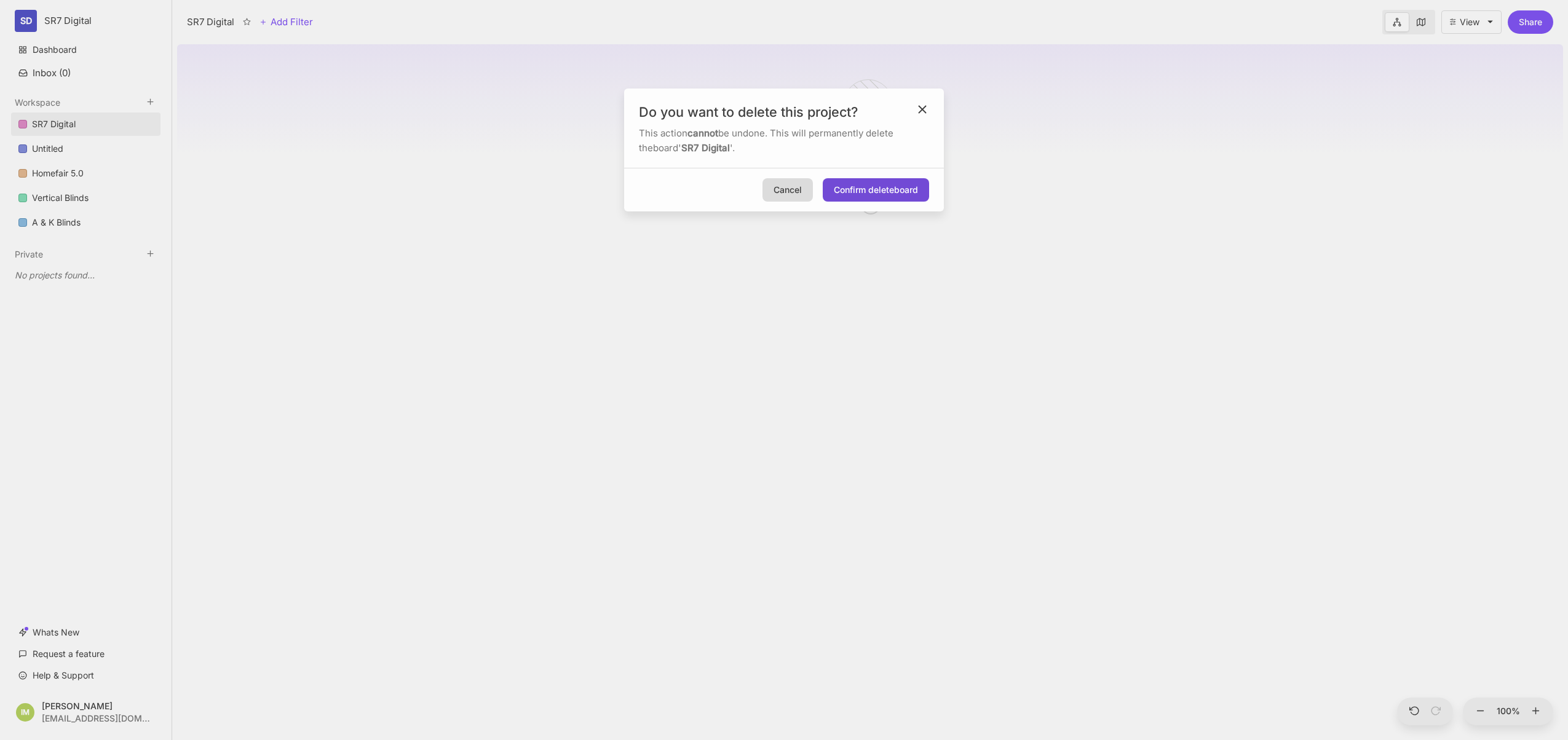
click at [855, 195] on button "Confirm delete board" at bounding box center [876, 190] width 106 height 23
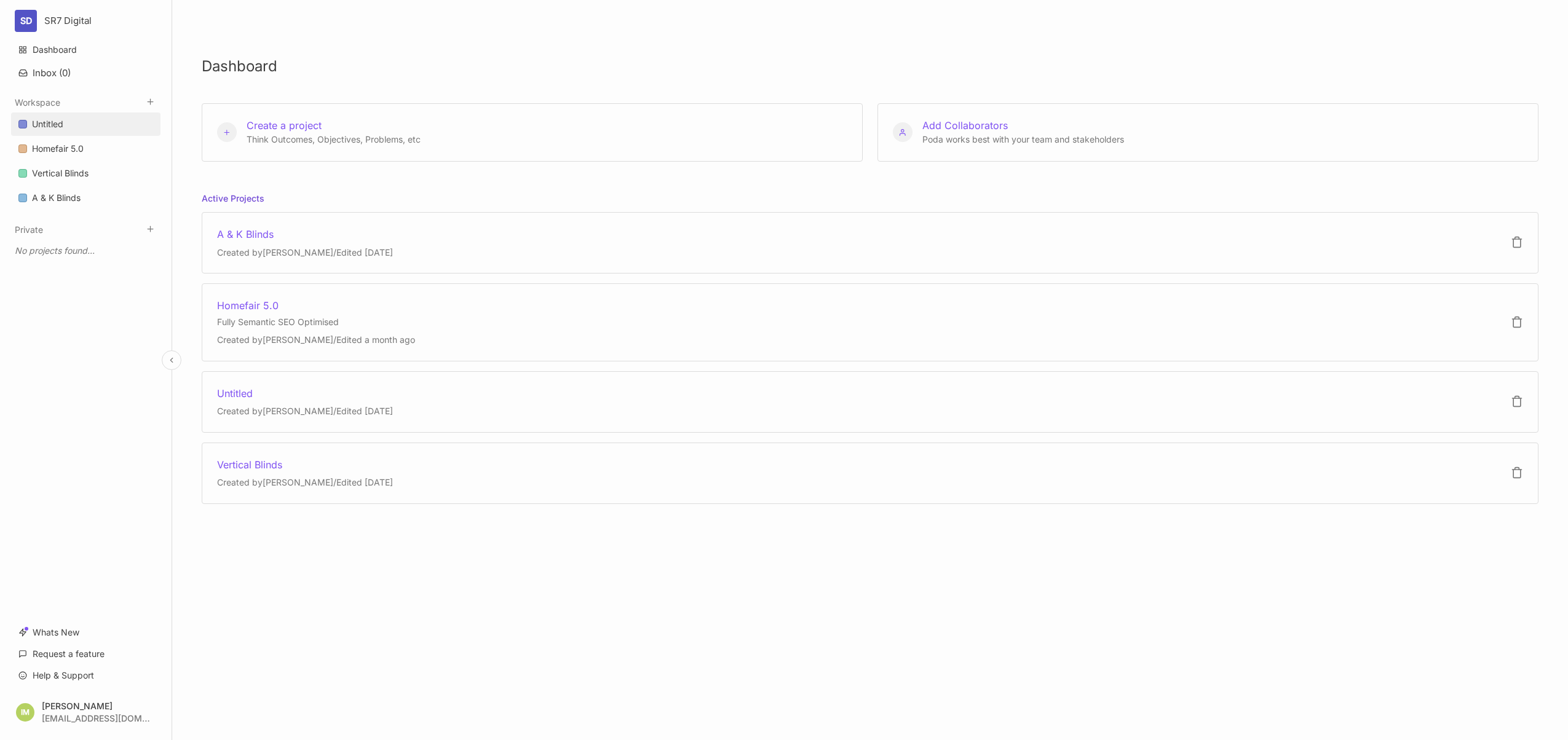
click at [58, 130] on div "Untitled" at bounding box center [48, 124] width 31 height 15
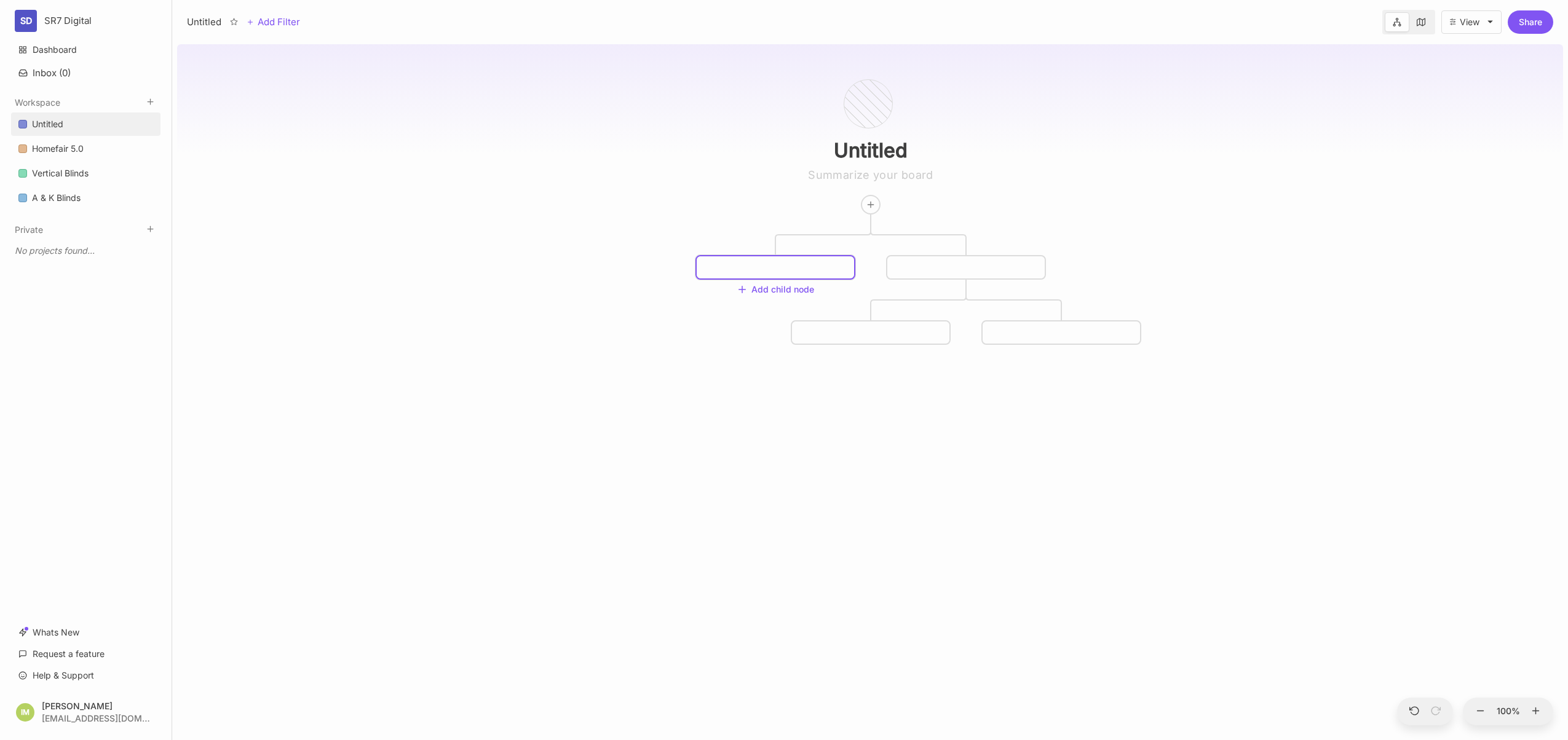
click at [802, 274] on div at bounding box center [775, 267] width 158 height 22
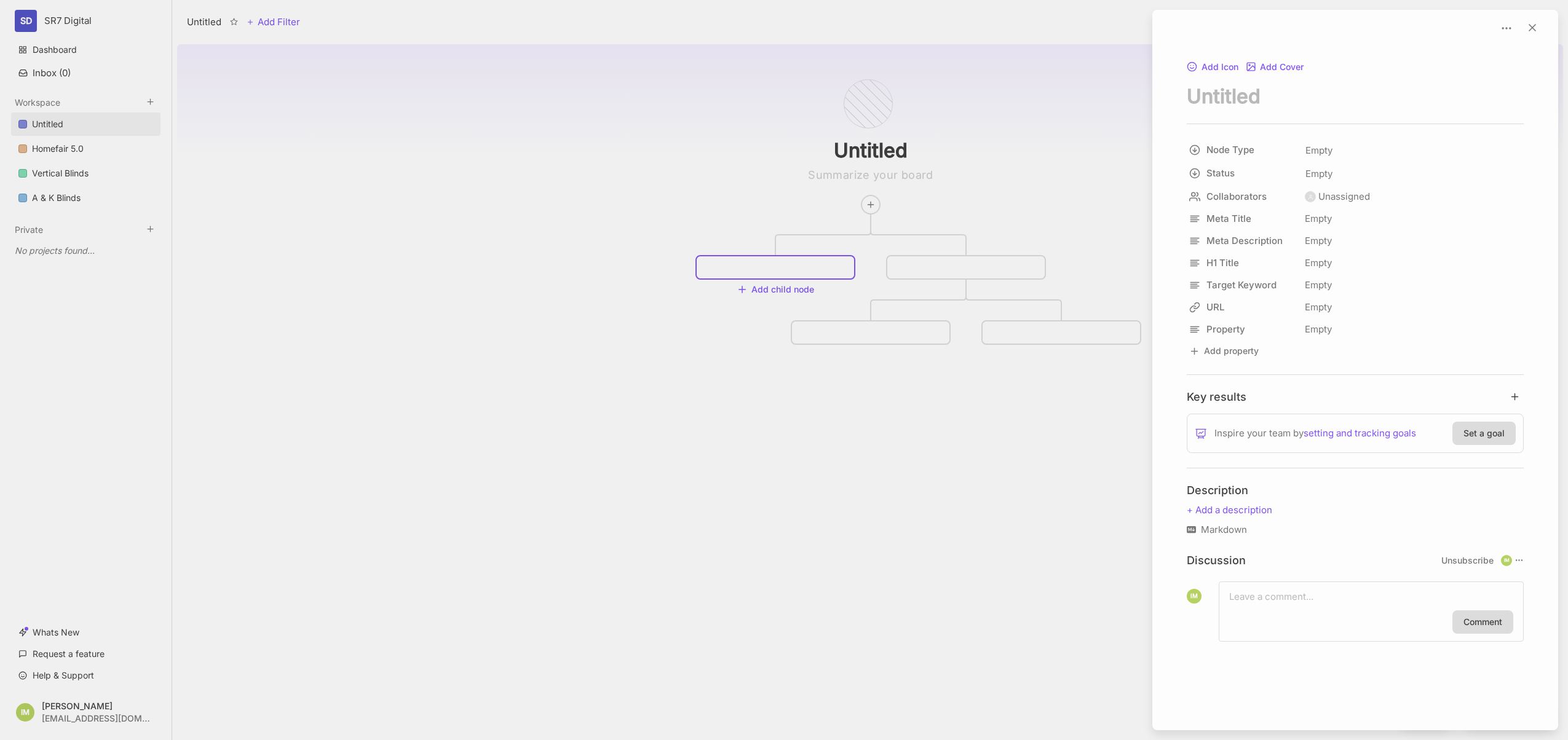
click at [953, 272] on div at bounding box center [784, 370] width 1568 height 740
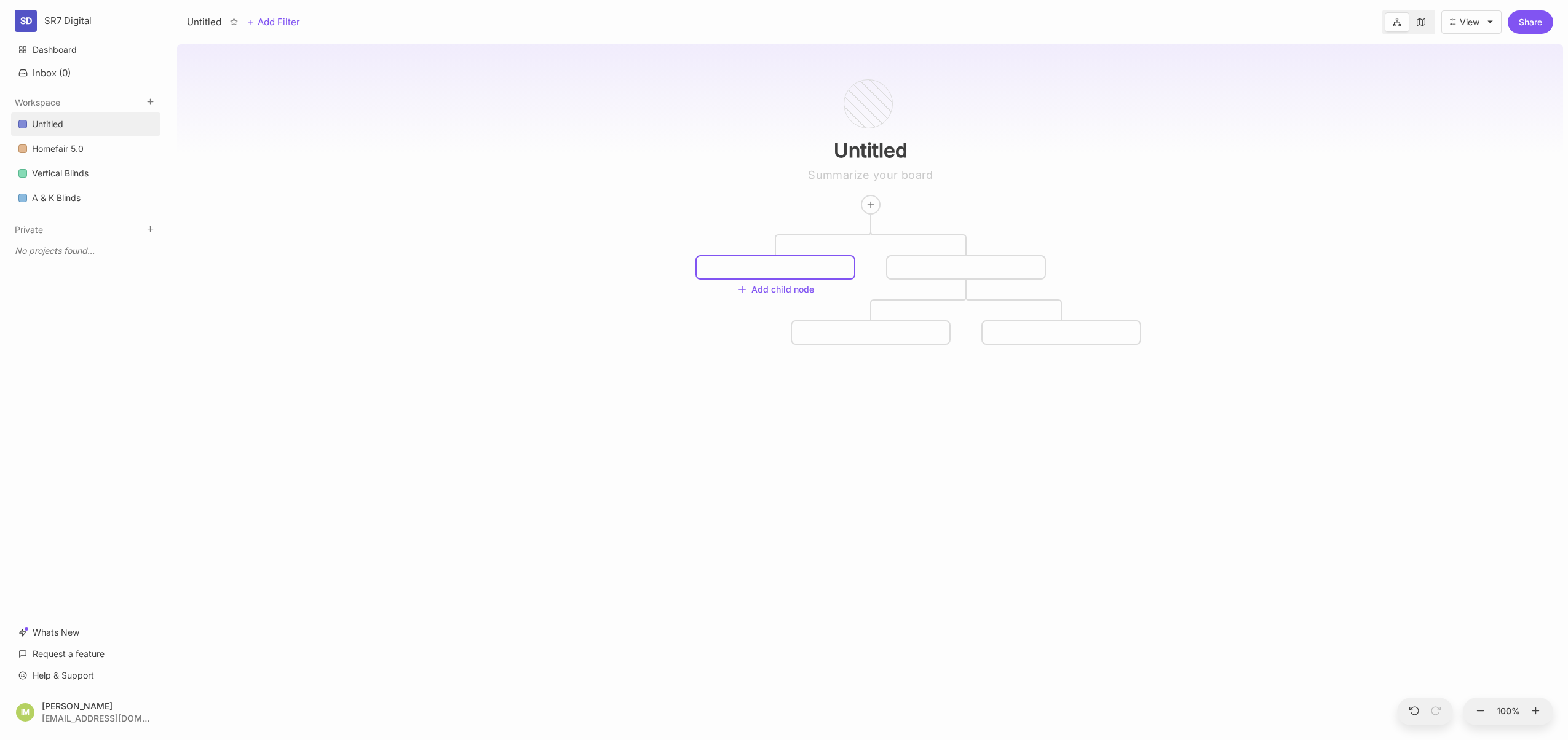
click at [1039, 331] on div at bounding box center [1062, 332] width 158 height 22
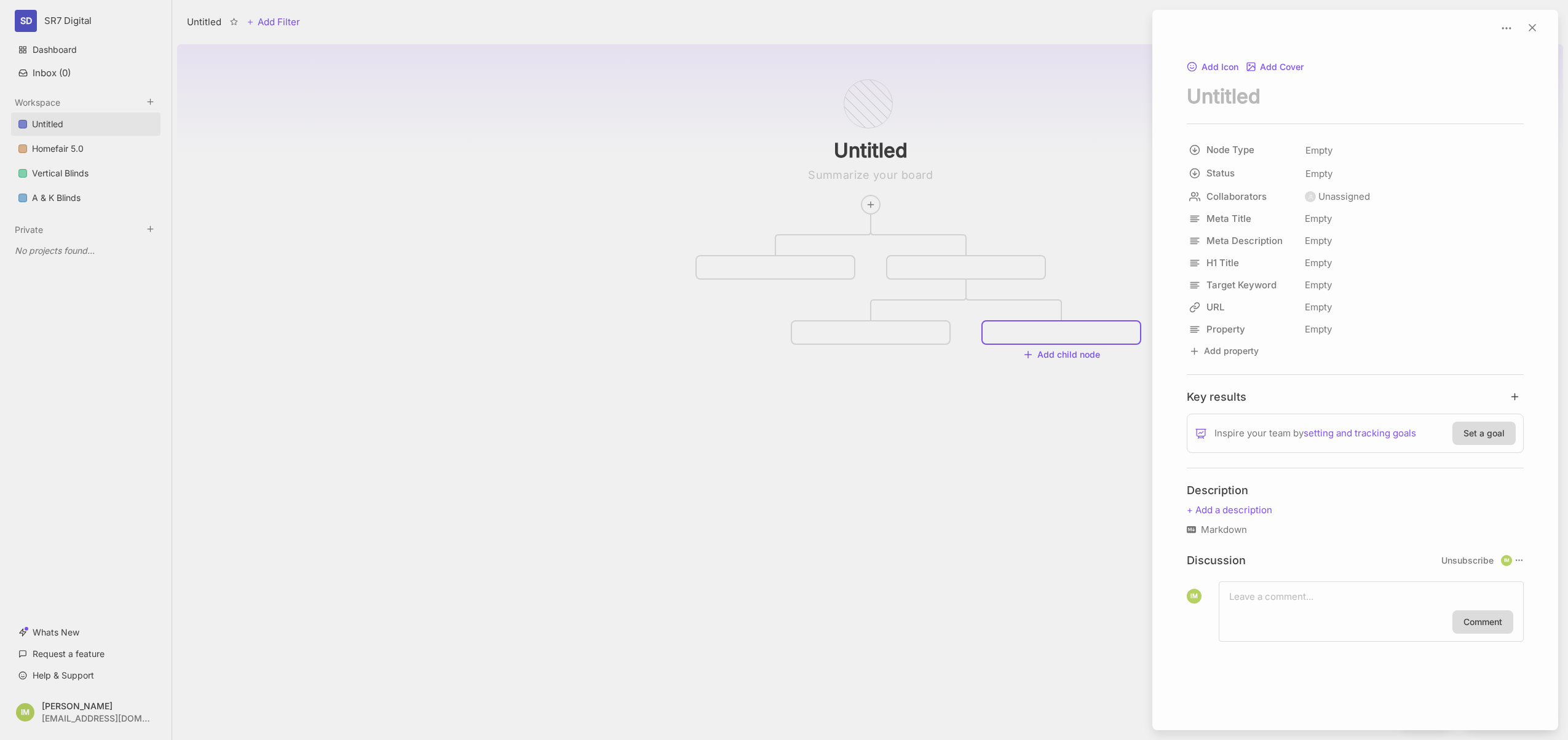
click at [1064, 331] on div at bounding box center [784, 370] width 1568 height 740
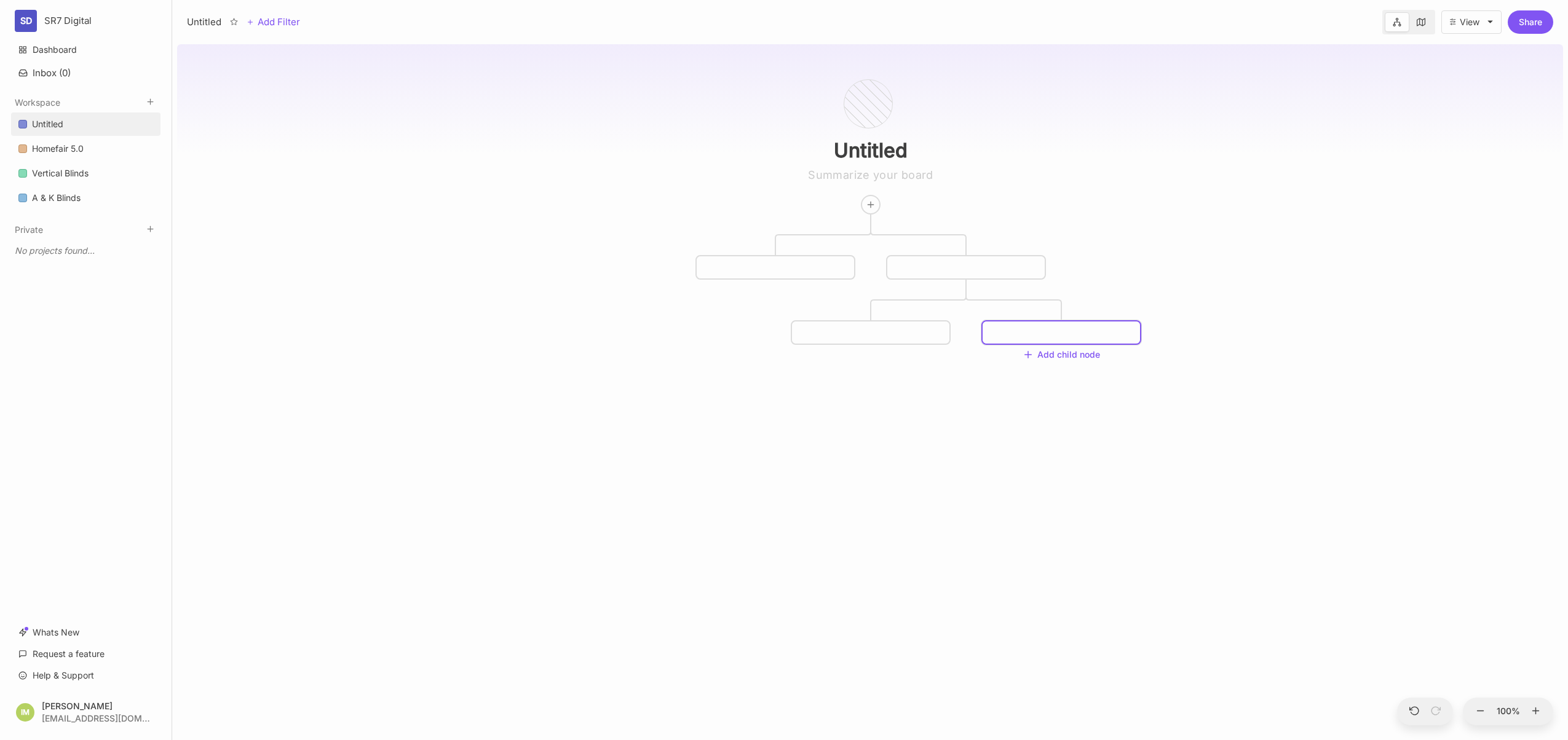
click at [1063, 332] on div at bounding box center [1062, 332] width 158 height 22
click at [1081, 334] on div at bounding box center [1062, 332] width 158 height 22
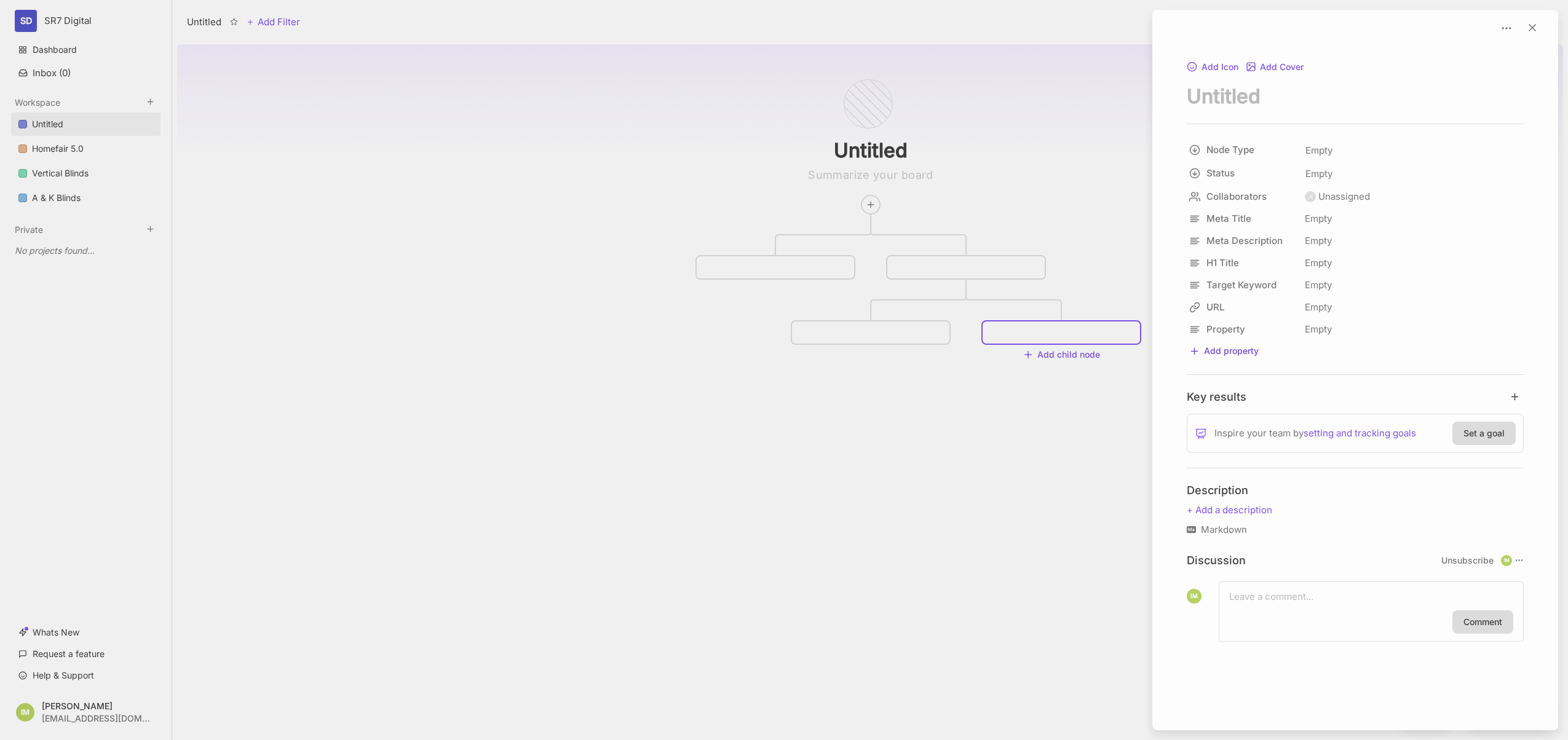
click at [1235, 352] on button "Add property" at bounding box center [1223, 351] width 74 height 17
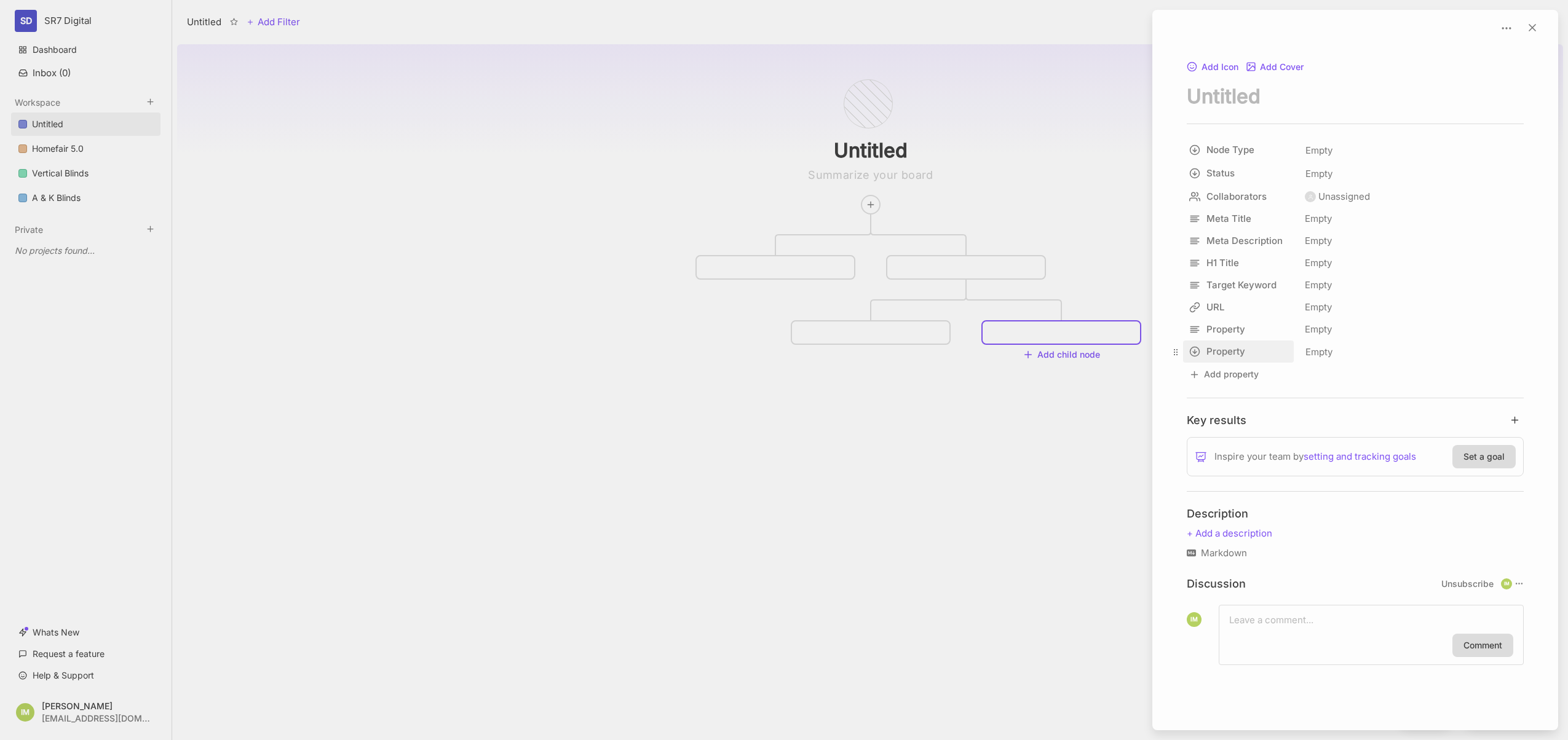
click at [1233, 355] on html "SD SR7 Digital Dashboard Inbox ( 0 ) Workspace Untitled Homefair 5.0 Vertical B…" at bounding box center [784, 370] width 1568 height 740
click at [1268, 418] on span "Select" at bounding box center [1258, 416] width 130 height 14
click at [1353, 446] on button "Multi-select" at bounding box center [1346, 438] width 84 height 18
click at [1311, 351] on span "Empty" at bounding box center [1318, 352] width 28 height 16
click at [1350, 354] on input "text" at bounding box center [1411, 354] width 221 height 20
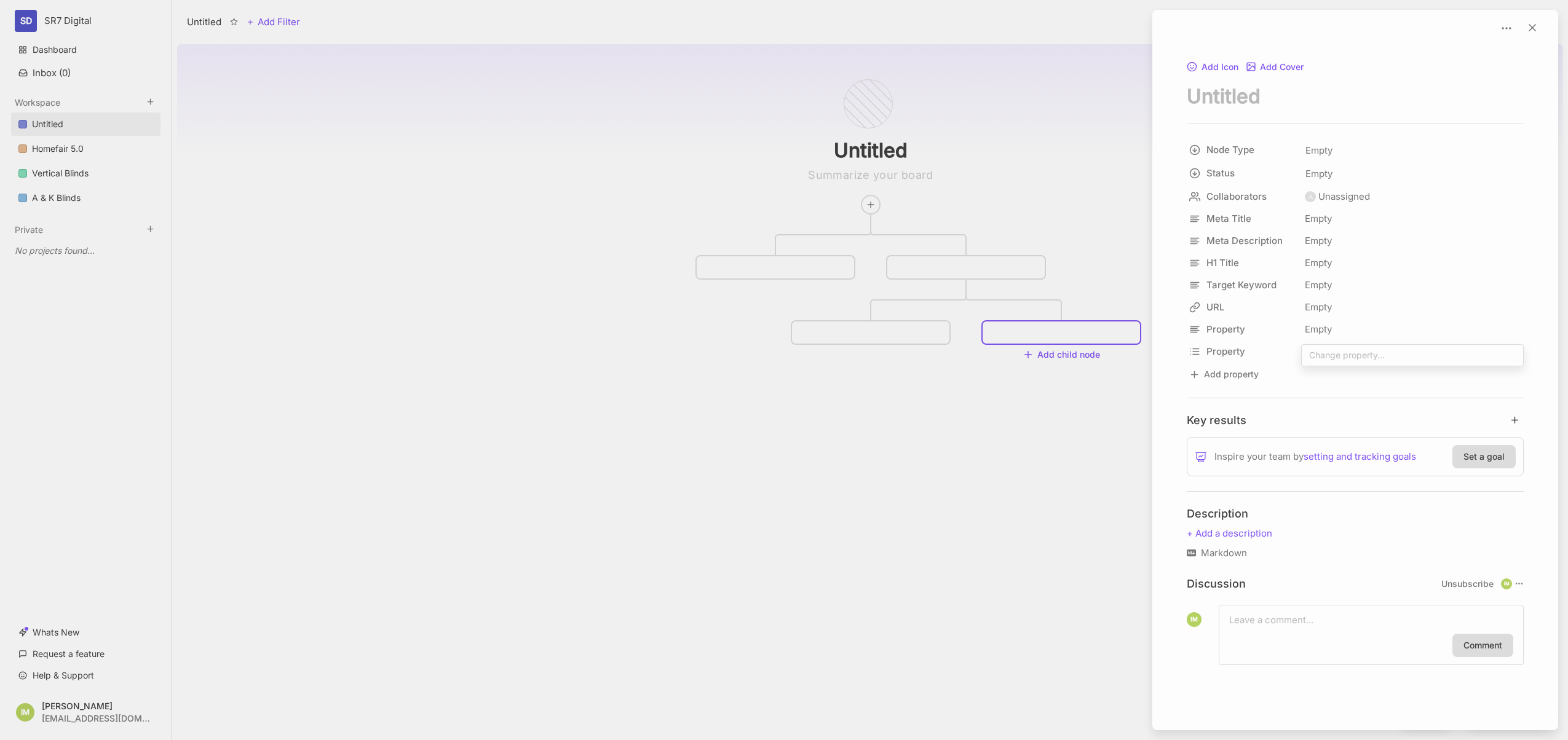
click at [1350, 355] on input "text" at bounding box center [1411, 354] width 221 height 20
click at [1350, 356] on input "text" at bounding box center [1411, 354] width 221 height 20
click at [1351, 355] on input "text" at bounding box center [1411, 354] width 221 height 20
click at [1325, 352] on span "Empty" at bounding box center [1318, 352] width 28 height 16
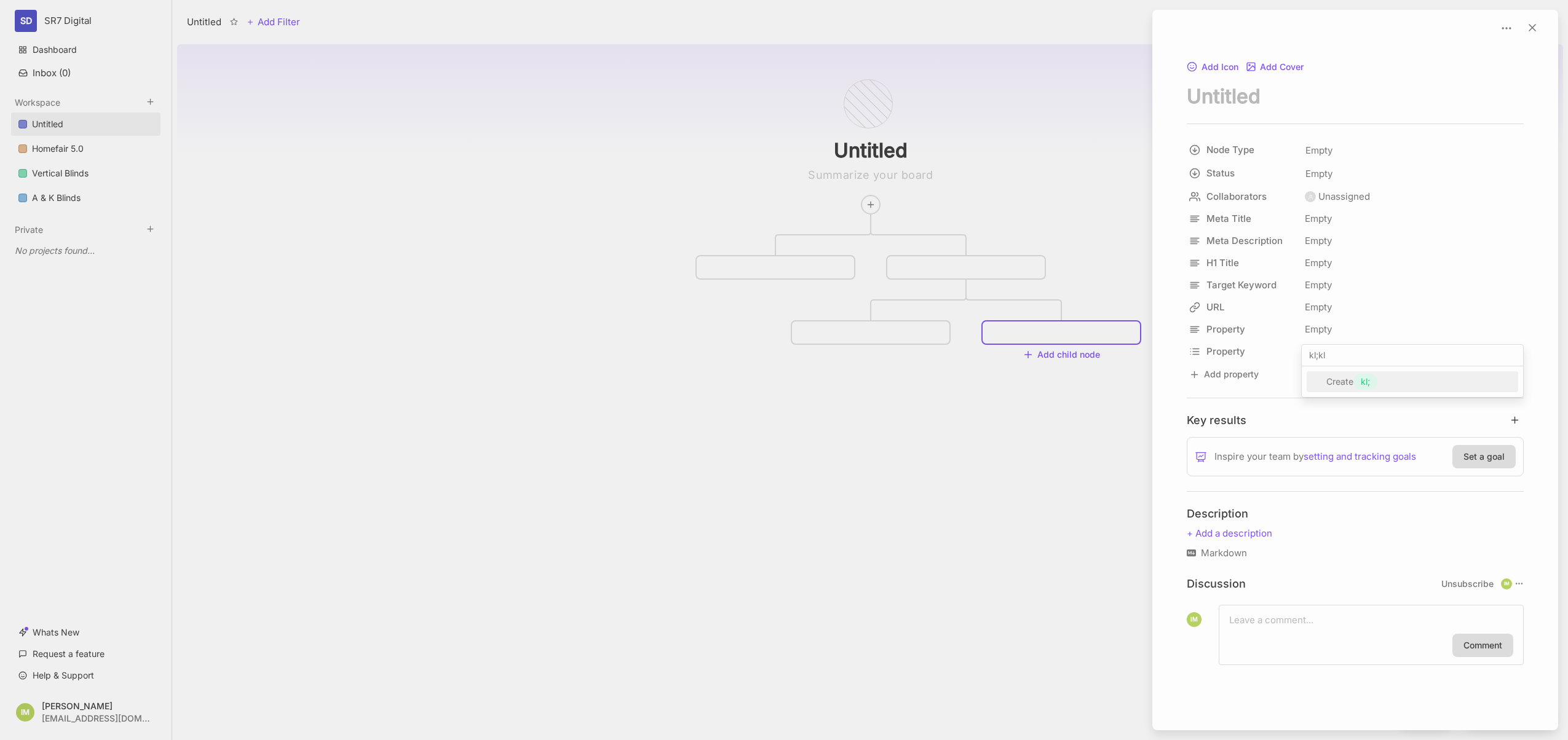
type input "kl;kl;"
drag, startPoint x: 992, startPoint y: 436, endPoint x: 981, endPoint y: 440, distance: 11.7
click at [991, 435] on div at bounding box center [784, 370] width 1568 height 740
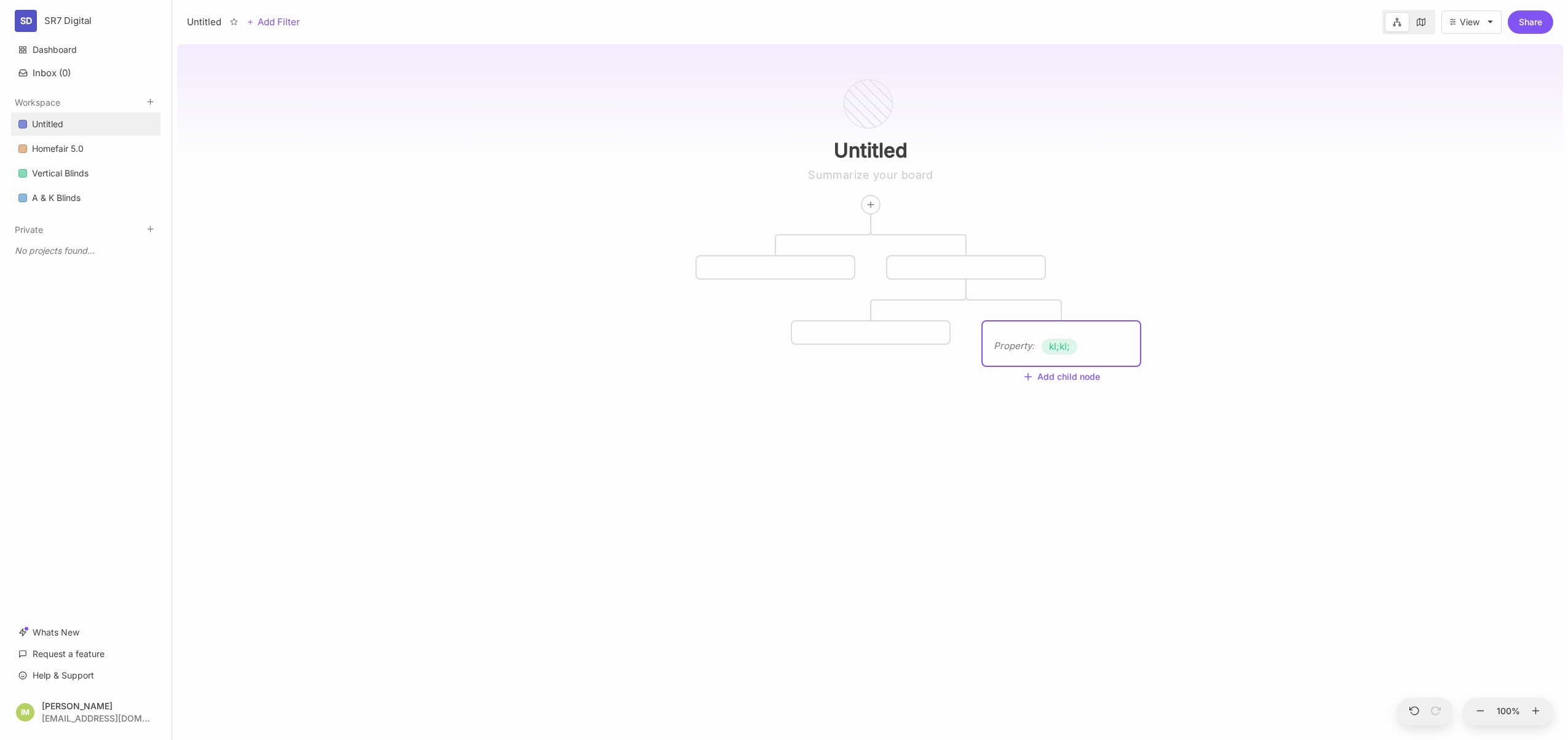
click at [1011, 346] on div "Property :" at bounding box center [1014, 346] width 41 height 15
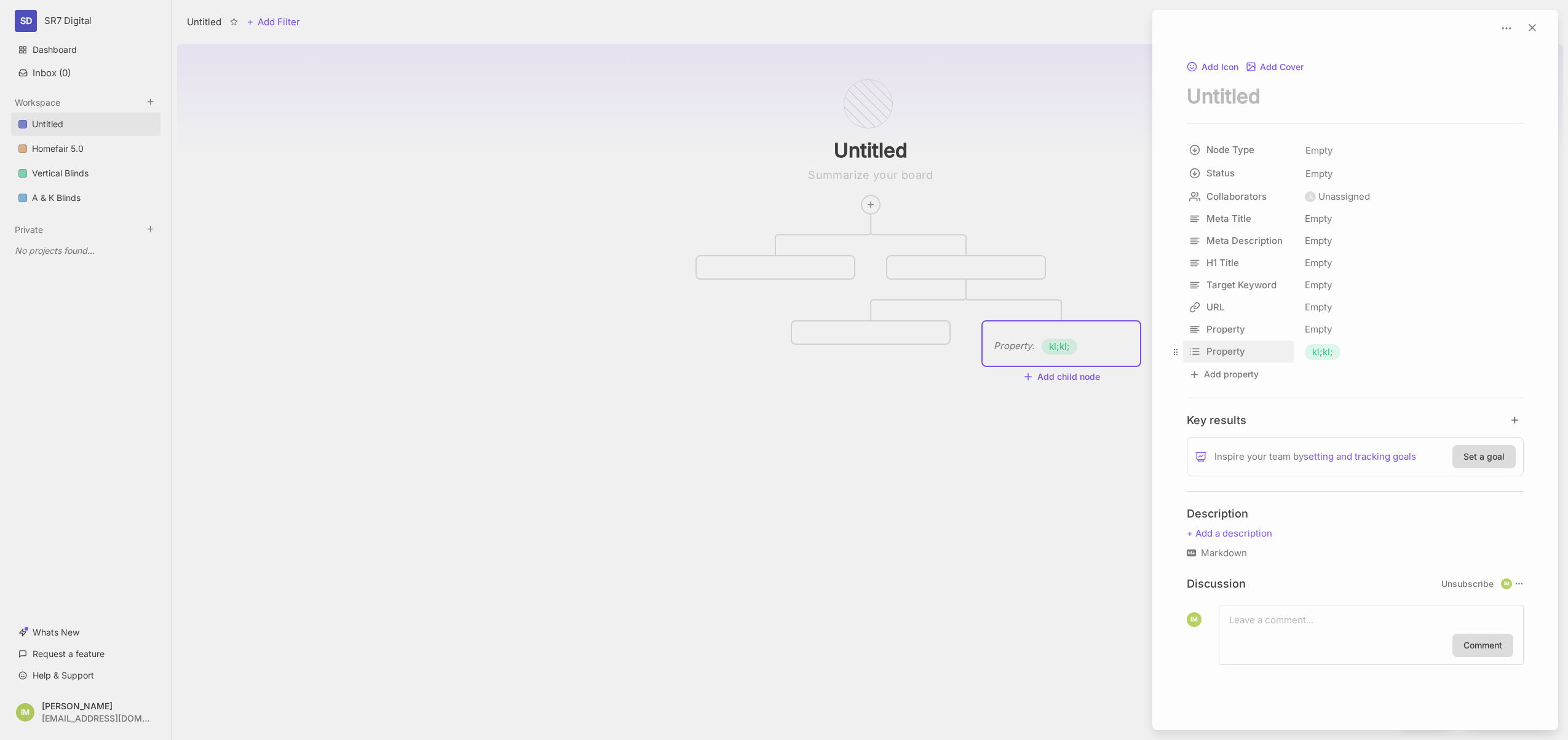
click at [1229, 351] on html "SD SR7 Digital Dashboard Inbox ( 0 ) Workspace Untitled Homefair 5.0 Vertical B…" at bounding box center [784, 370] width 1568 height 740
click at [1229, 378] on input "Property" at bounding box center [1261, 377] width 146 height 18
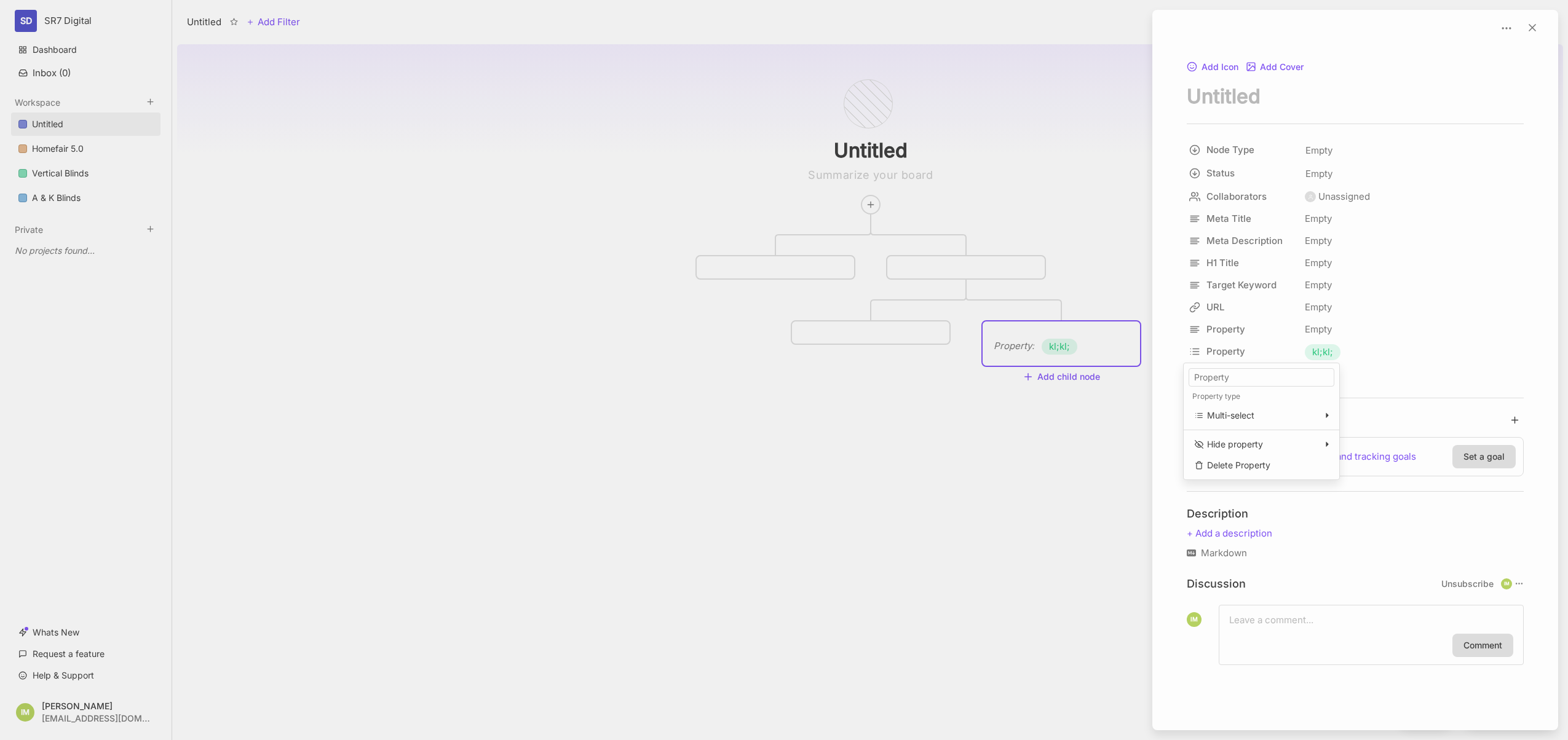
click at [1229, 378] on input "Property" at bounding box center [1261, 377] width 146 height 18
type input "Name"
click at [1043, 469] on div at bounding box center [784, 370] width 1568 height 740
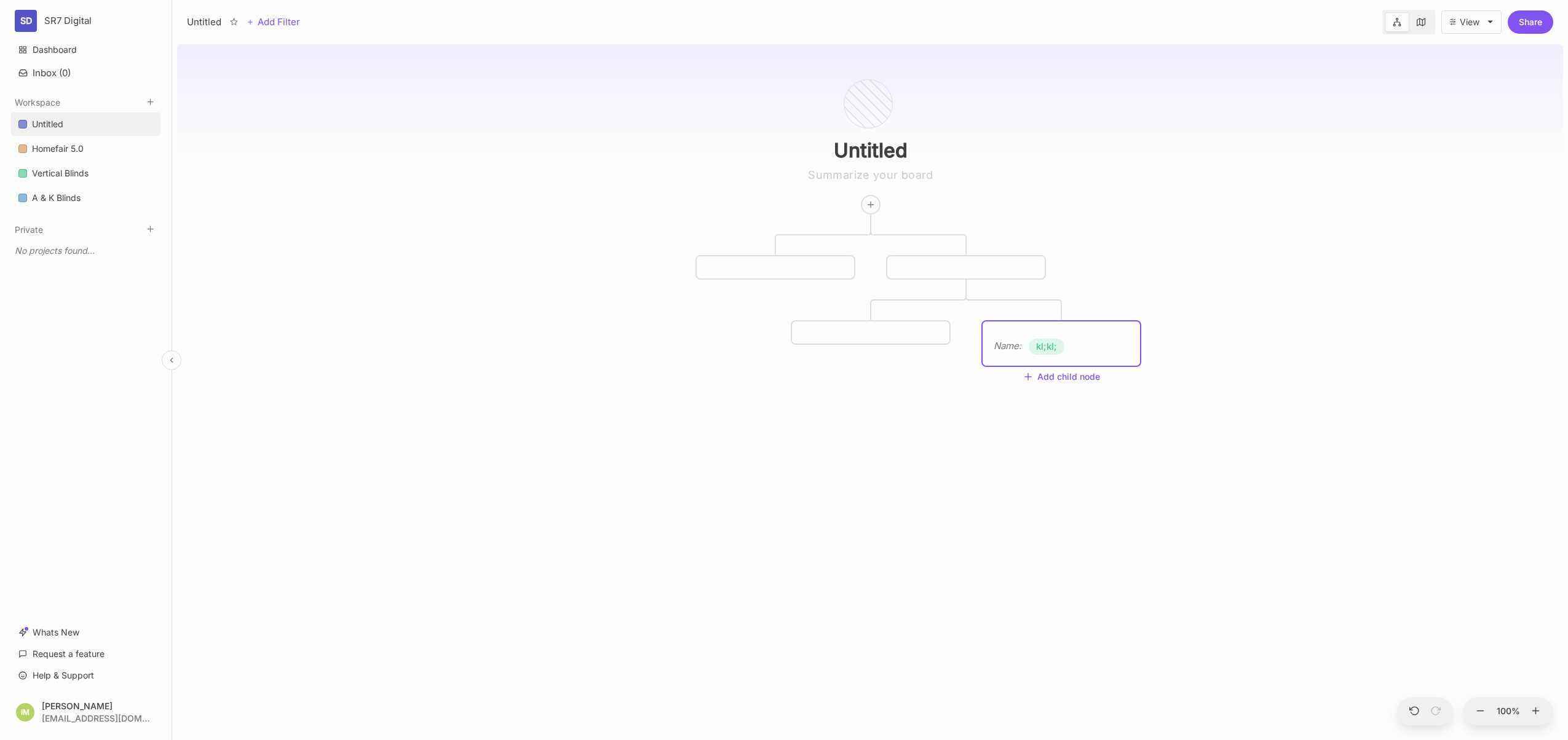
click at [146, 126] on link "Untitled" at bounding box center [85, 125] width 149 height 23
click at [52, 124] on div "Untitled" at bounding box center [48, 124] width 31 height 15
click at [96, 142] on div "Delete board" at bounding box center [99, 141] width 53 height 14
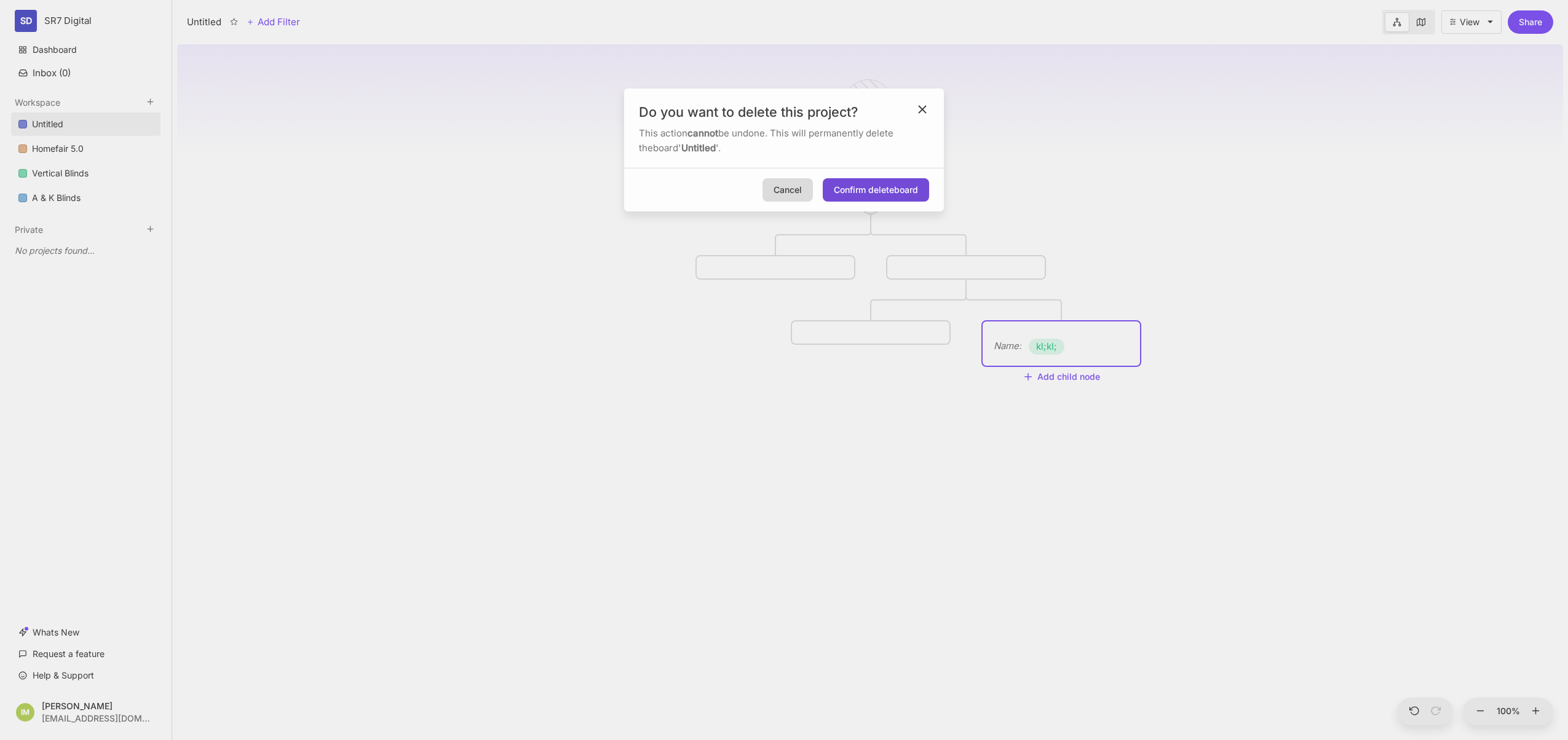
click at [865, 193] on button "Confirm delete board" at bounding box center [876, 190] width 106 height 23
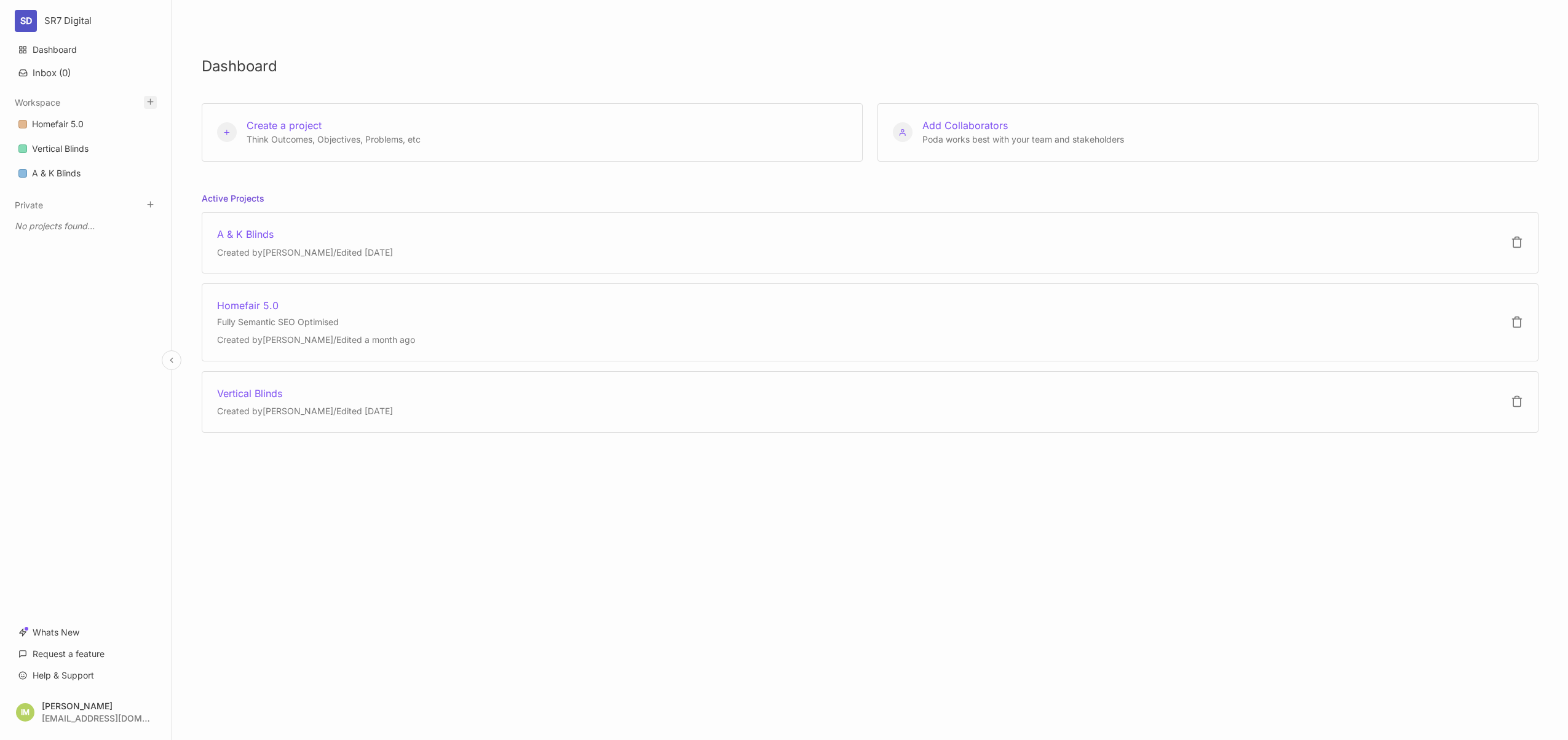
click at [149, 98] on icon at bounding box center [150, 101] width 9 height 9
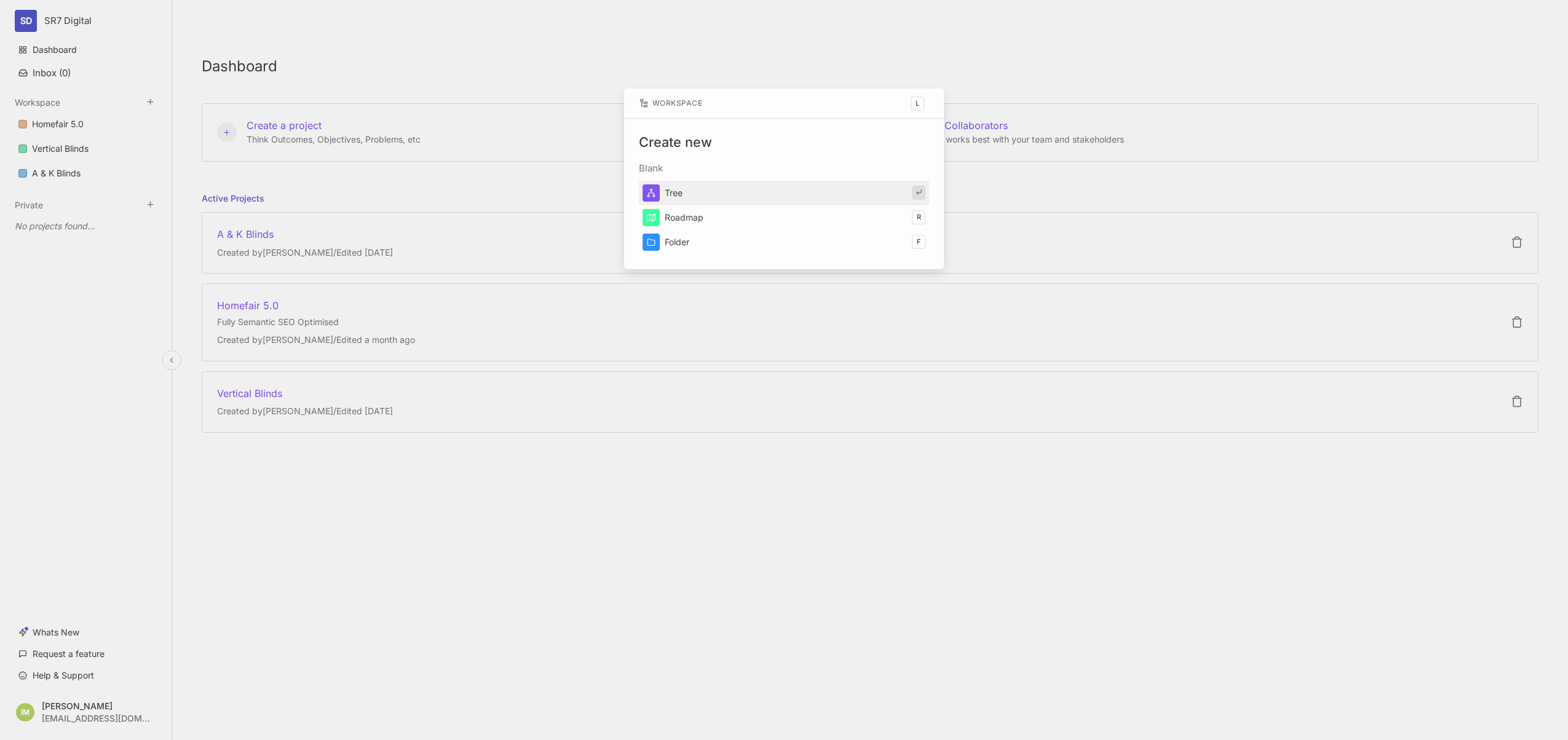
click at [689, 195] on button "Tree" at bounding box center [784, 193] width 290 height 24
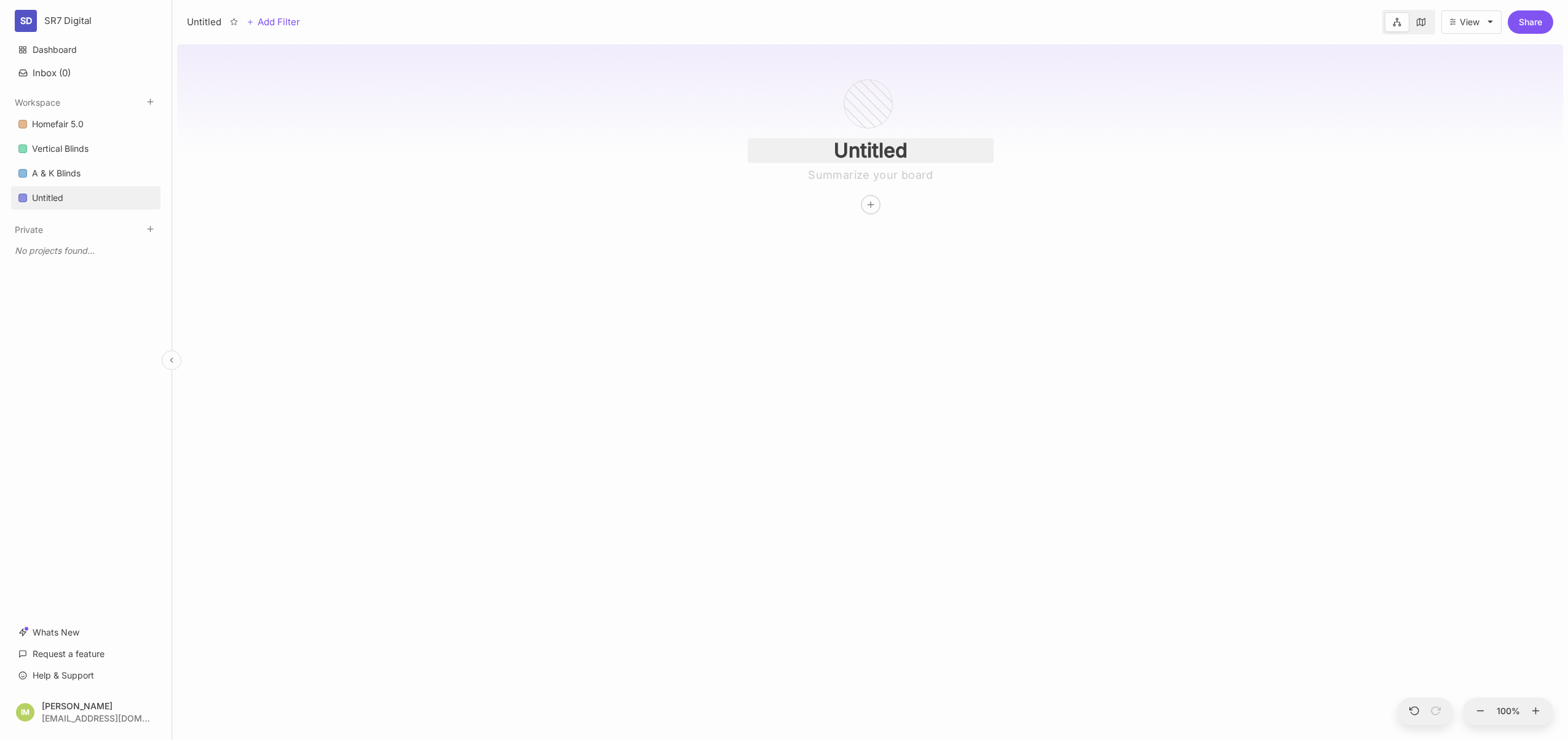
click at [875, 154] on input "Untitled" at bounding box center [871, 150] width 245 height 24
type input "Homefair Website Structure"
click at [995, 252] on div "Homefair Website Structure" at bounding box center [870, 389] width 1386 height 701
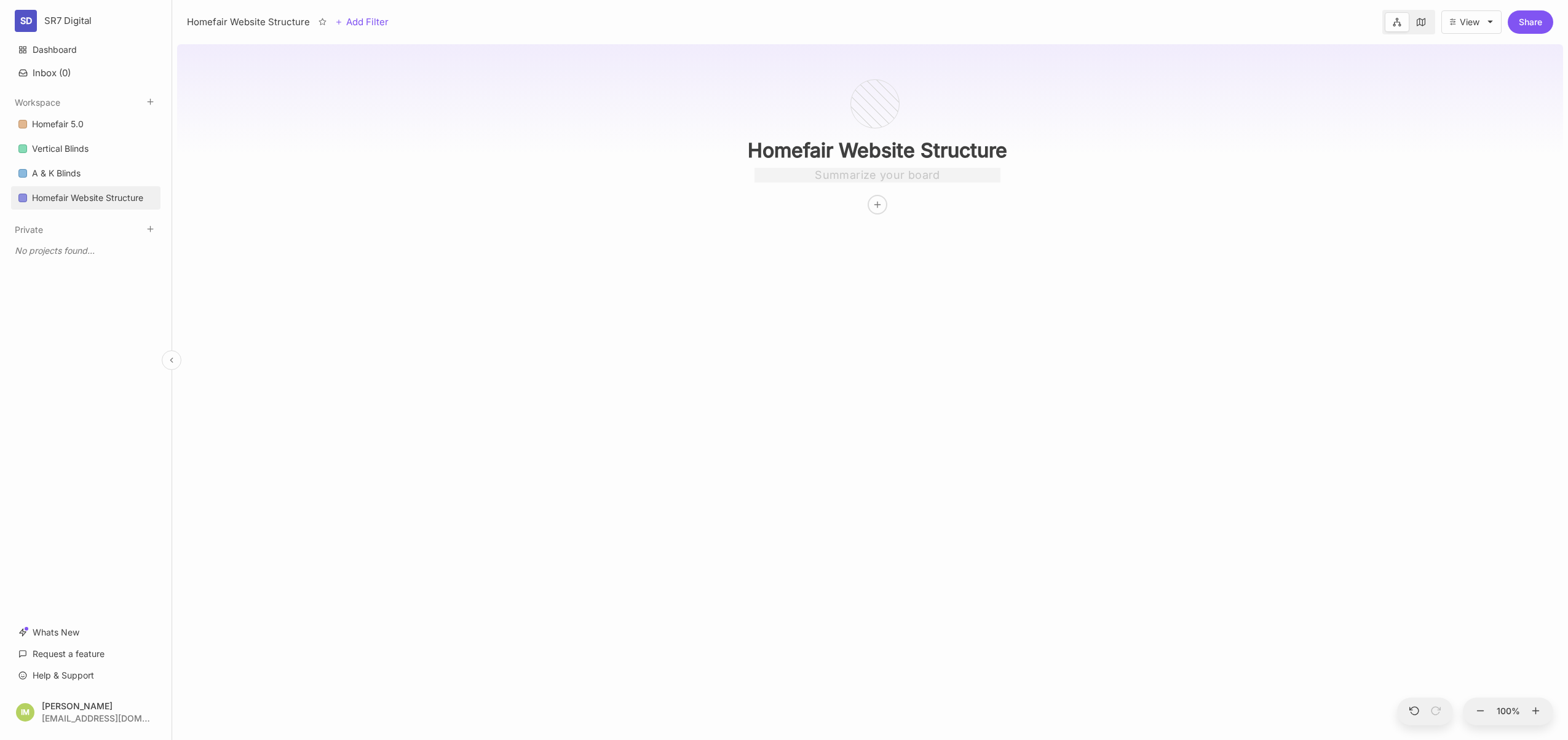
click at [911, 179] on textarea at bounding box center [877, 174] width 245 height 15
click at [1007, 254] on div "Homefair Website Structure Semantic Website Strucure" at bounding box center [870, 389] width 1386 height 701
click at [922, 172] on textarea "Semantic Website Strucure" at bounding box center [877, 174] width 245 height 15
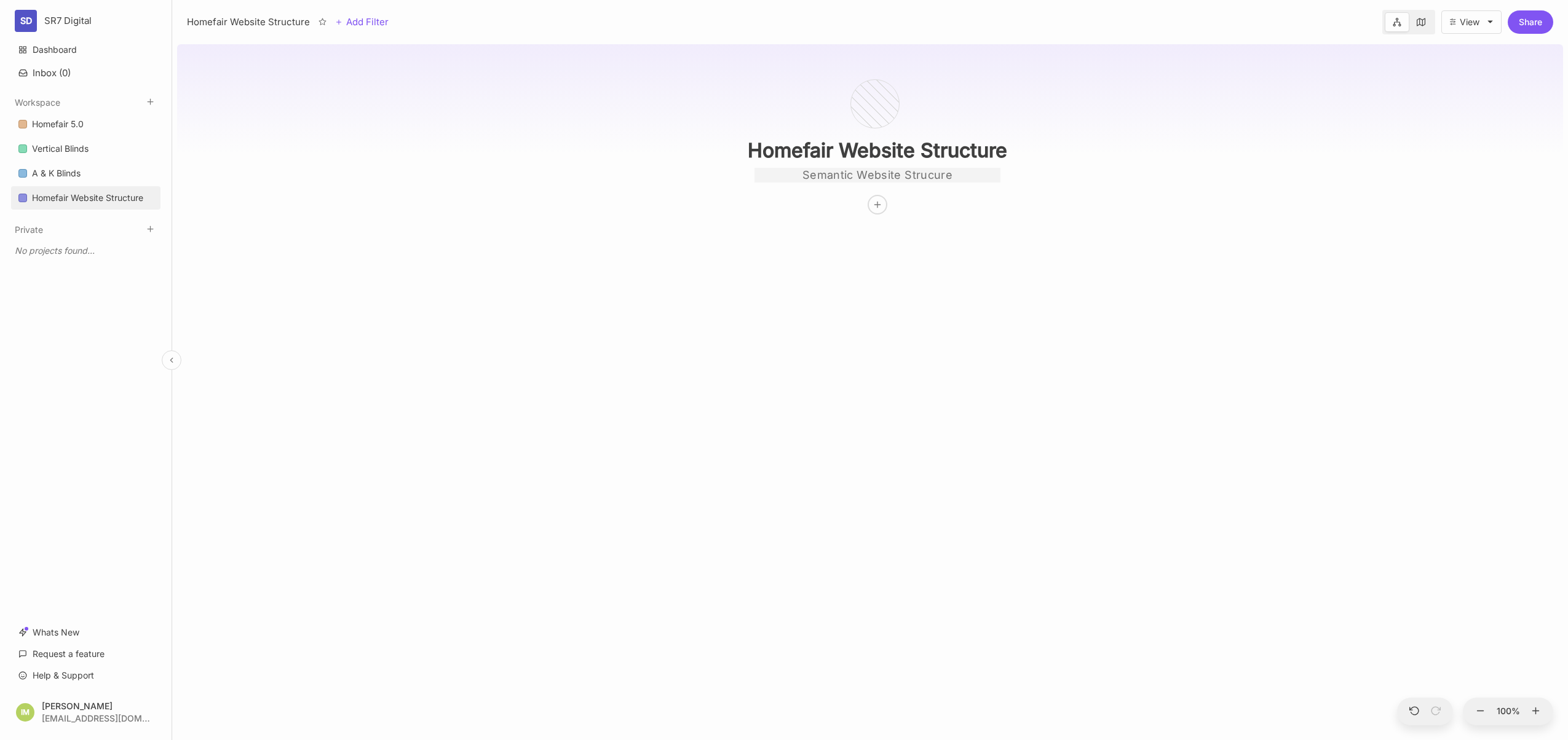
click at [922, 172] on textarea "Semantic Website Strucure" at bounding box center [877, 174] width 245 height 15
type textarea "Version 6"
click at [1032, 314] on div "Homefair Website Structure Version 6" at bounding box center [870, 389] width 1386 height 701
click at [880, 206] on icon at bounding box center [877, 204] width 10 height 10
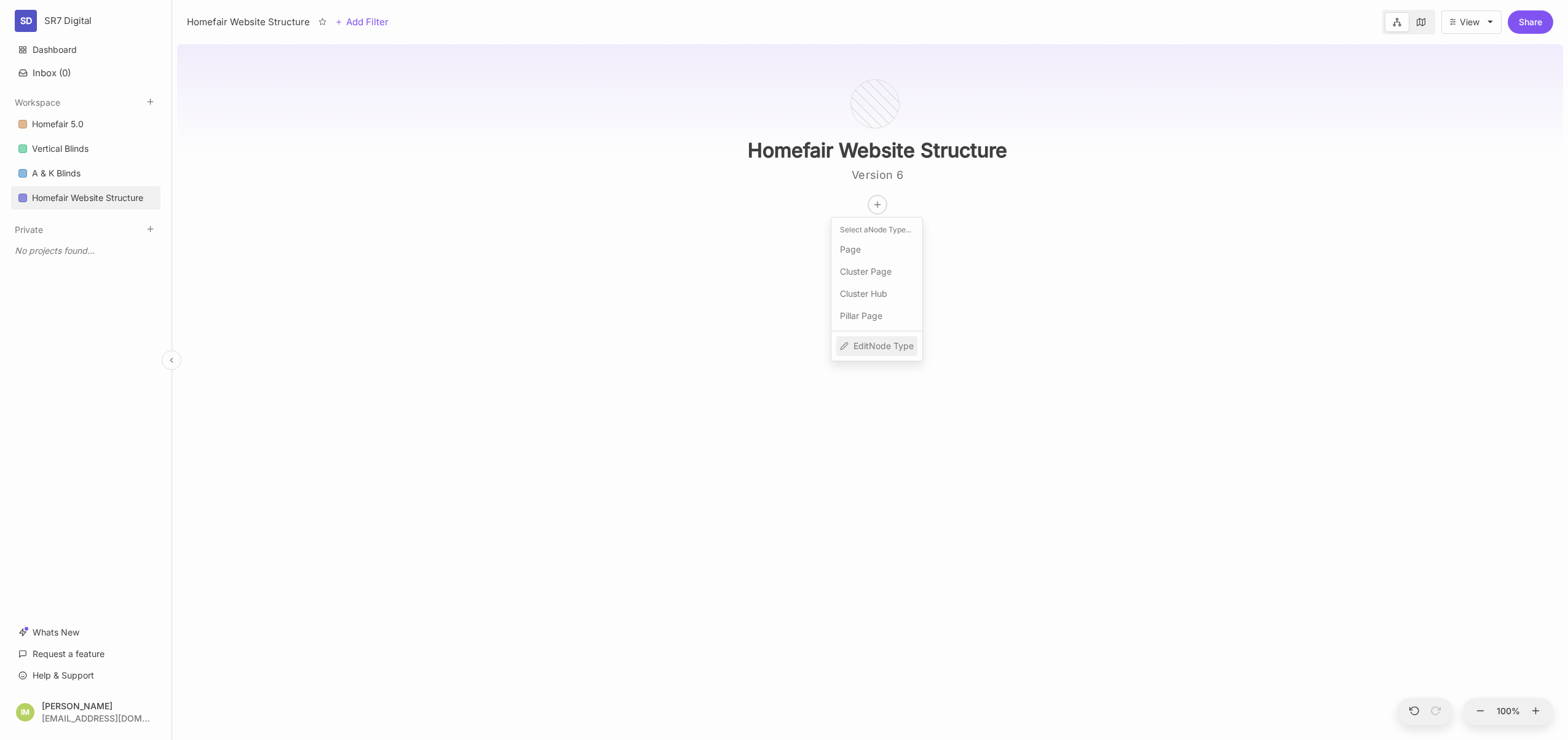
click at [879, 351] on span "Edit Node Type" at bounding box center [883, 346] width 60 height 15
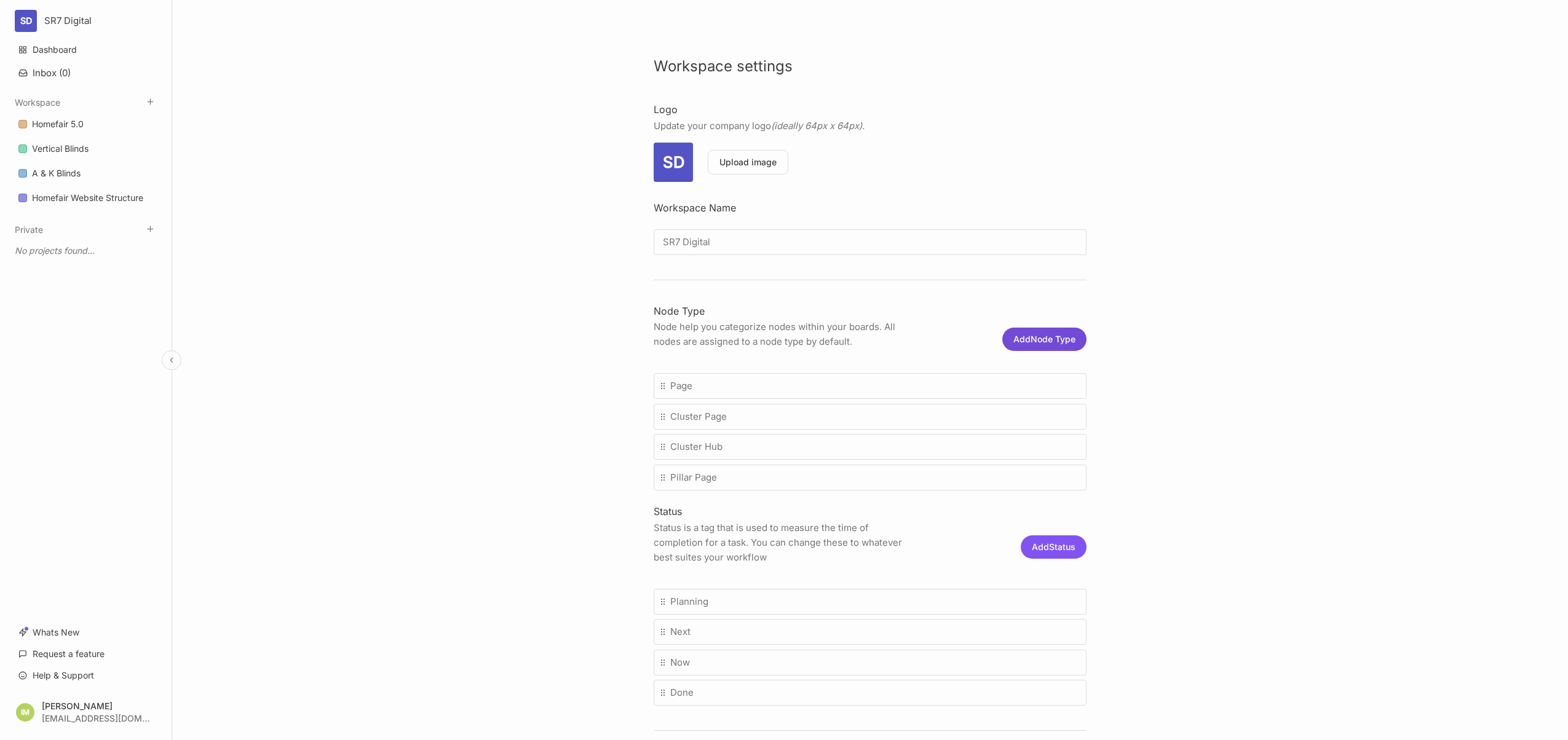
click at [1046, 339] on button "Add Node Type" at bounding box center [1044, 339] width 84 height 23
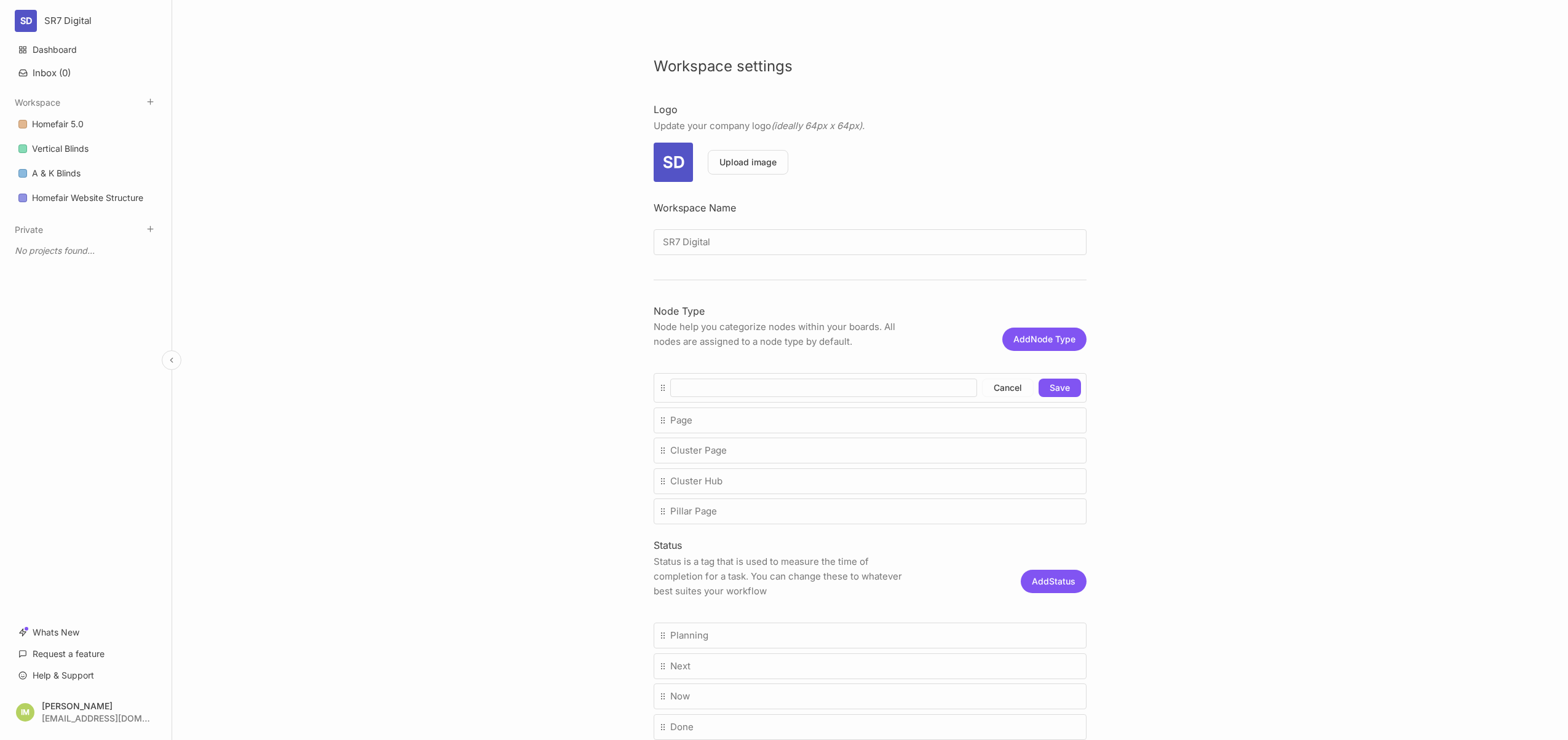
click at [870, 382] on input at bounding box center [823, 388] width 307 height 18
click at [871, 388] on input at bounding box center [823, 388] width 307 height 18
type input "Blog Post"
click at [1051, 386] on button "Save" at bounding box center [1060, 388] width 43 height 18
click at [1018, 341] on button "Add Node Type" at bounding box center [1044, 339] width 84 height 23
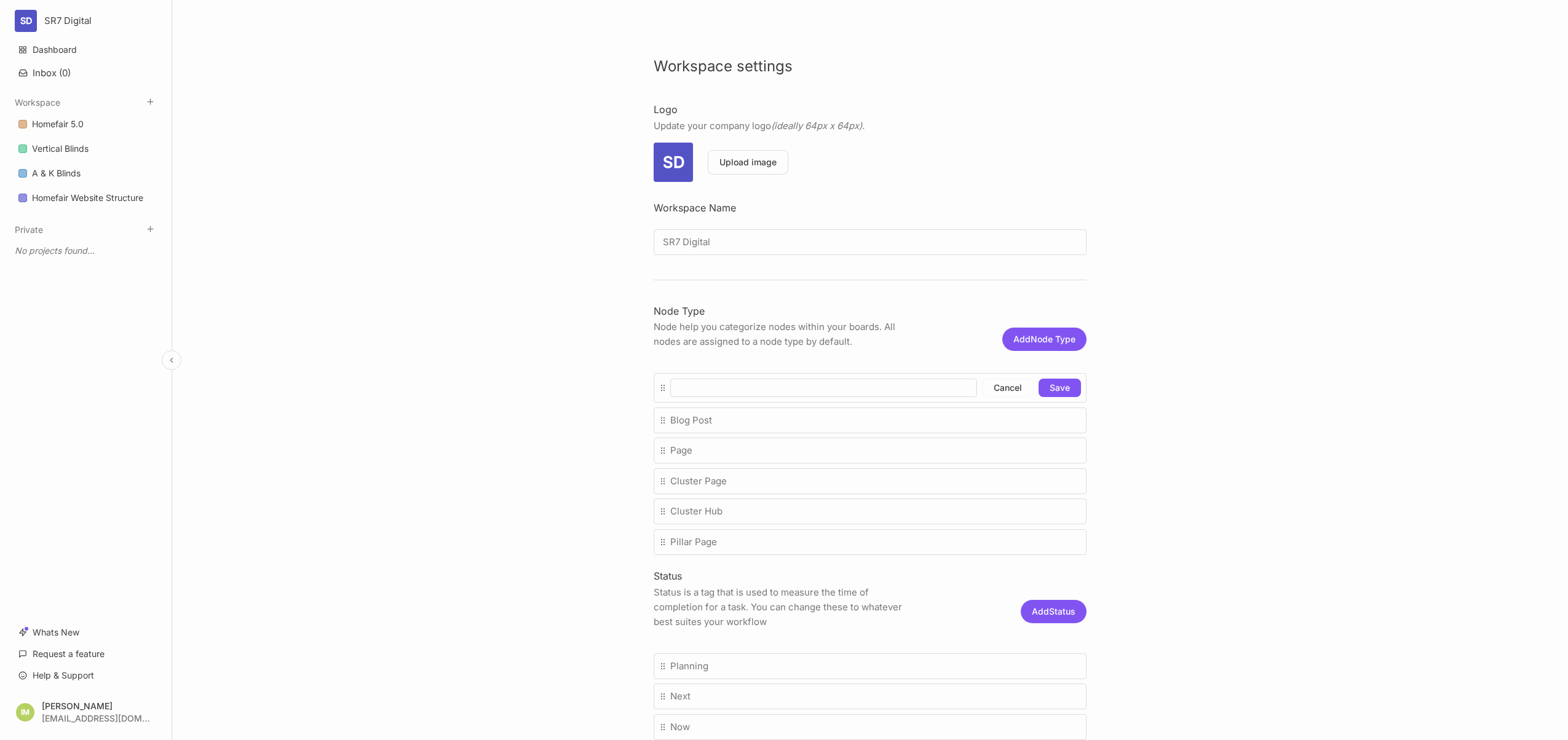
click at [893, 393] on input at bounding box center [823, 388] width 307 height 18
type input "Article"
click at [1060, 389] on button "Save" at bounding box center [1060, 388] width 43 height 18
click at [1032, 334] on button "Add Node Type" at bounding box center [1044, 339] width 84 height 23
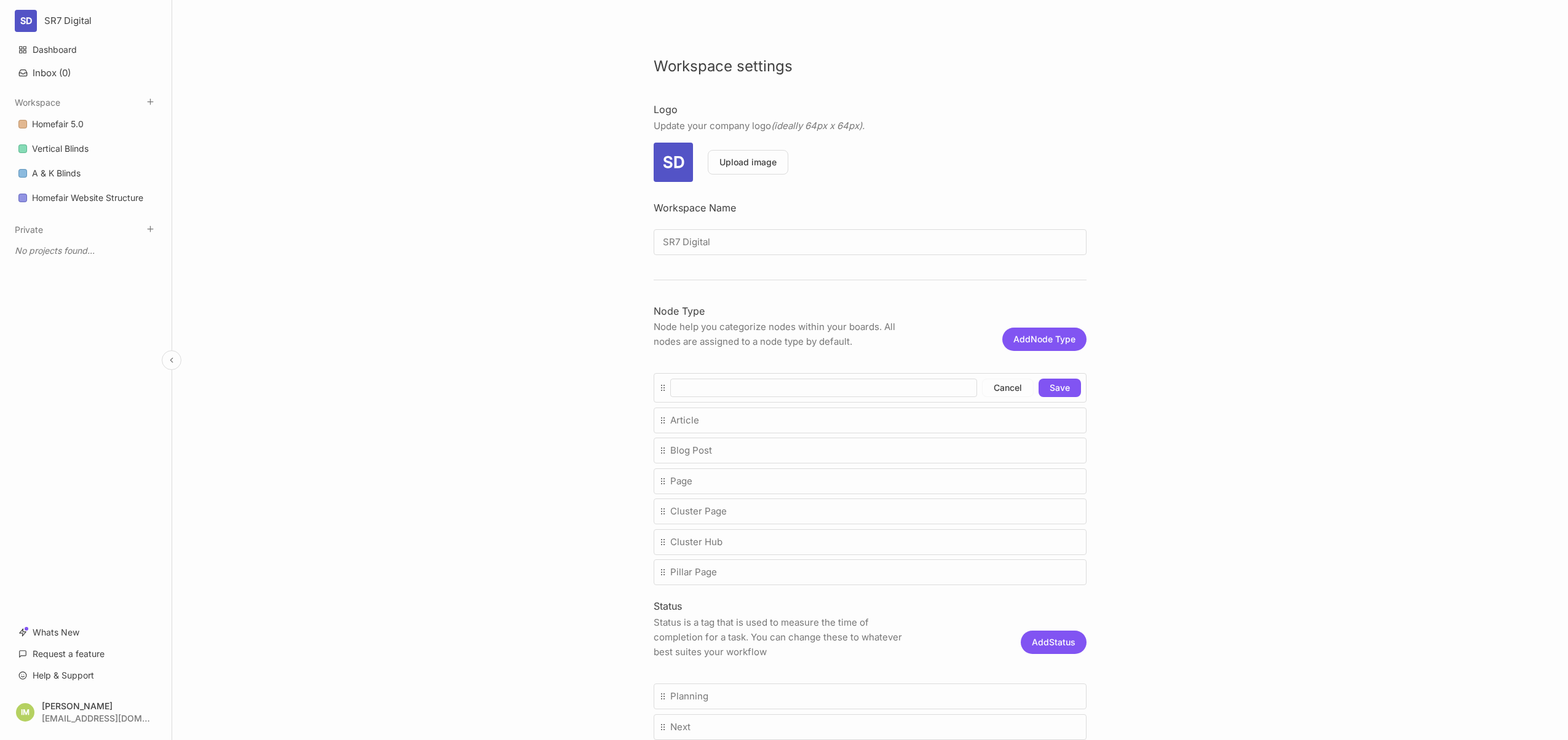
click at [900, 388] on input at bounding box center [823, 388] width 307 height 18
type input "How To"
click at [1046, 388] on button "Save" at bounding box center [1060, 388] width 43 height 18
click at [1144, 437] on div "Workspace settings Logo Update your company logo (ideally 64px x 64px). SD Uplo…" at bounding box center [870, 370] width 1396 height 740
click at [1063, 341] on button "Add Node Type" at bounding box center [1044, 339] width 84 height 23
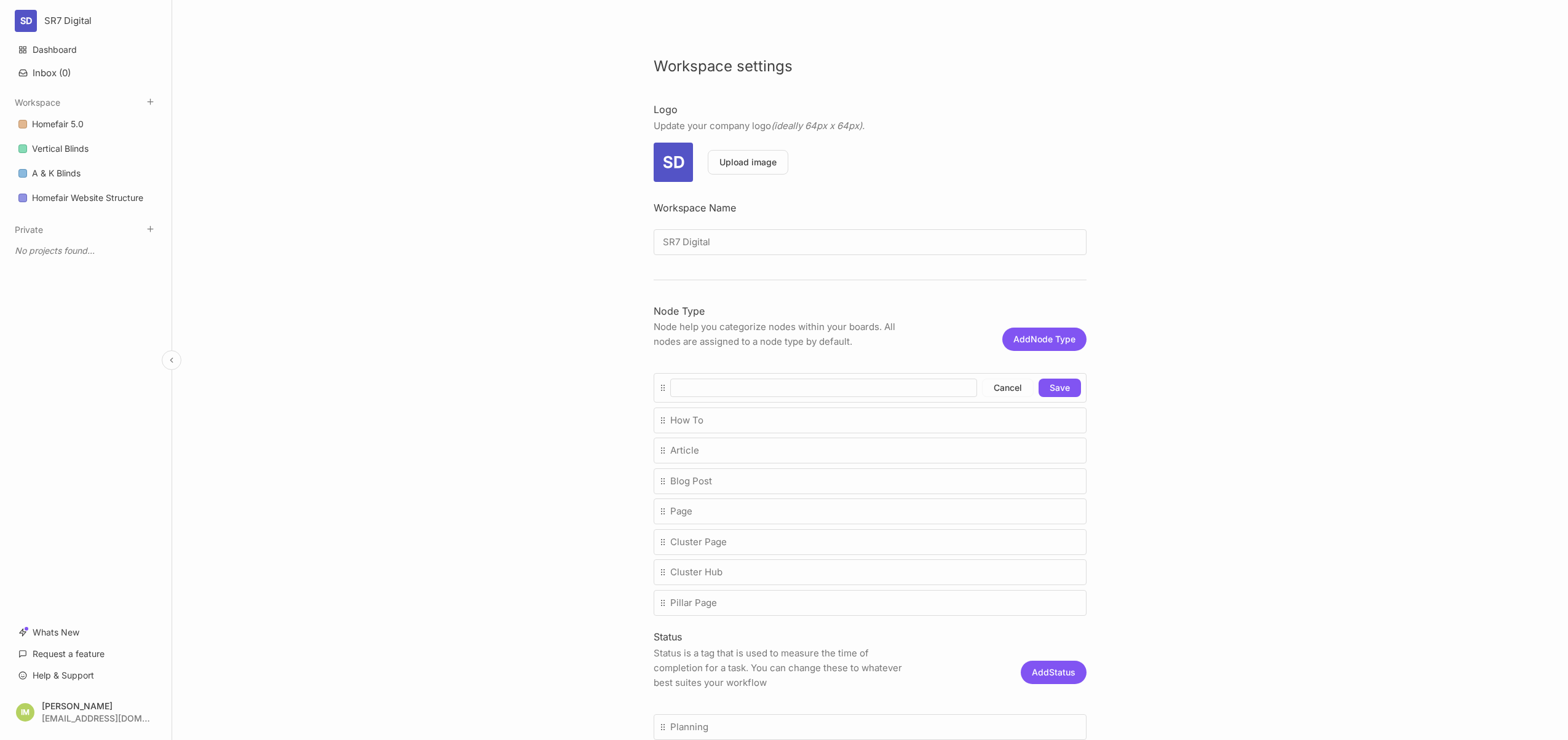
click at [873, 392] on input at bounding box center [823, 388] width 307 height 18
type input "Product Page"
click at [1057, 389] on button "Save" at bounding box center [1060, 388] width 43 height 18
click at [1176, 381] on div "Workspace settings Logo Update your company logo (ideally 64px x 64px). SD Uplo…" at bounding box center [870, 370] width 1396 height 740
click at [1050, 341] on button "Add Node Type" at bounding box center [1044, 339] width 84 height 23
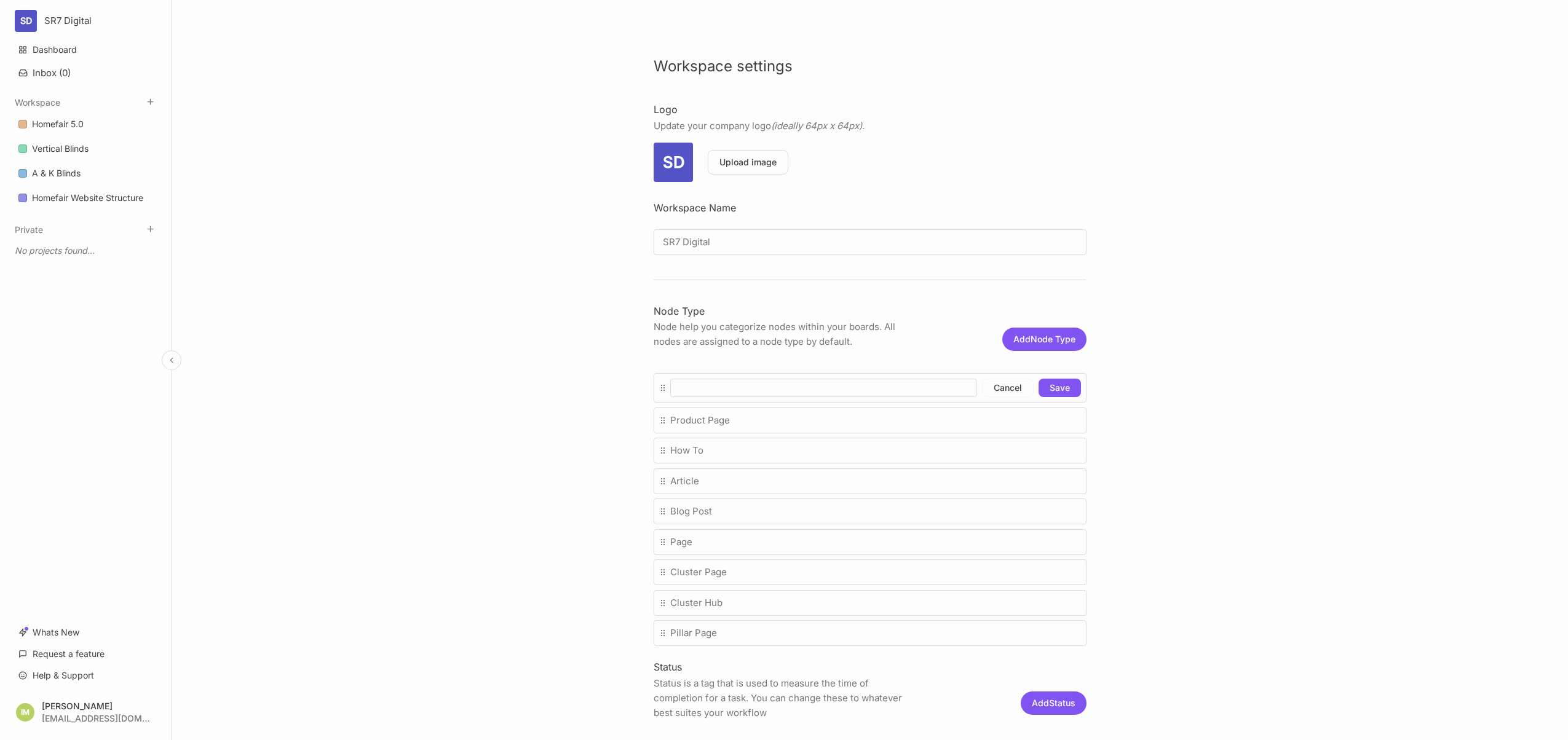
click at [863, 392] on input at bounding box center [823, 388] width 307 height 18
type input "Homepage"
click at [1067, 390] on button "Save" at bounding box center [1060, 388] width 43 height 18
click at [90, 121] on link "Homefair 5.0" at bounding box center [85, 125] width 149 height 23
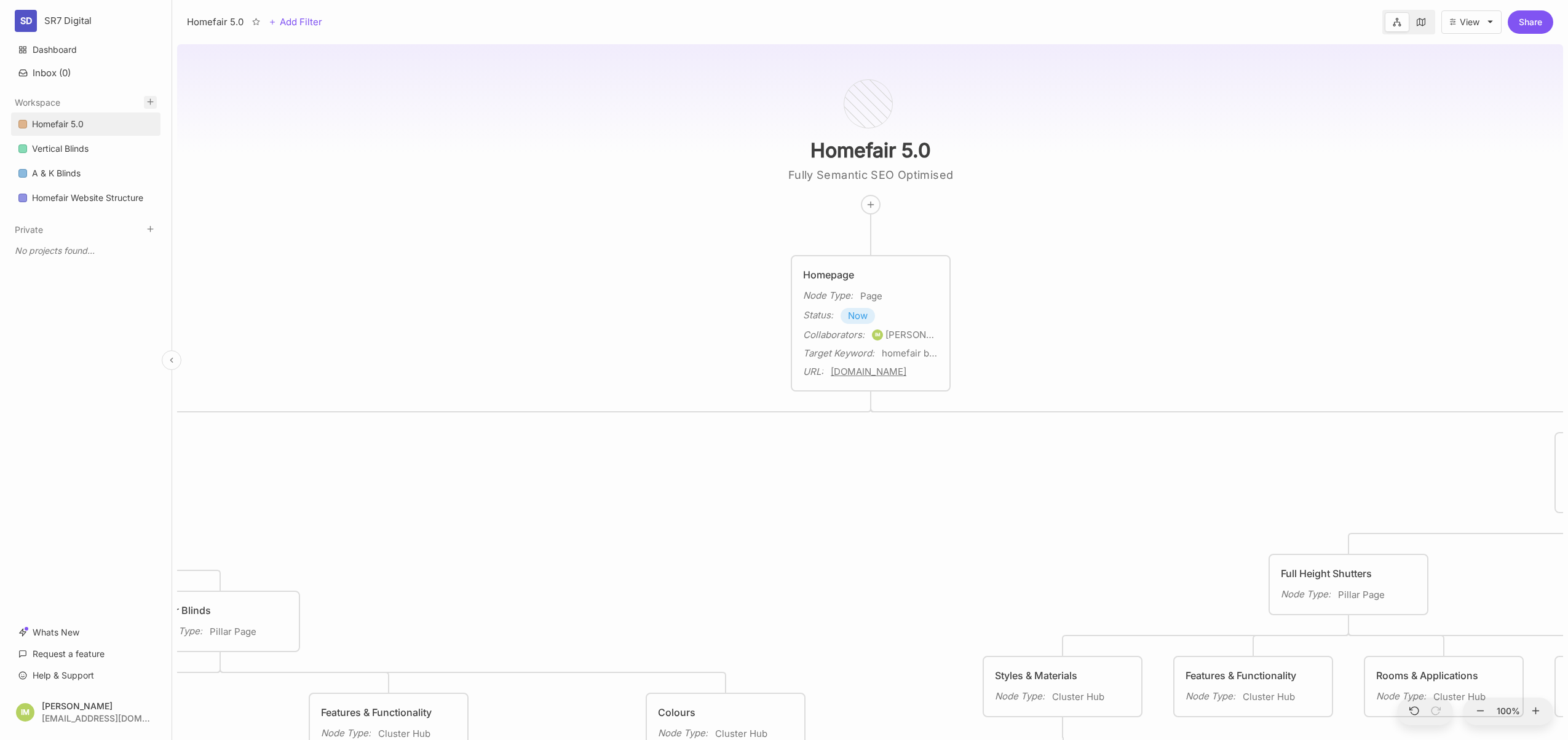
click at [147, 102] on line at bounding box center [150, 102] width 6 height 0
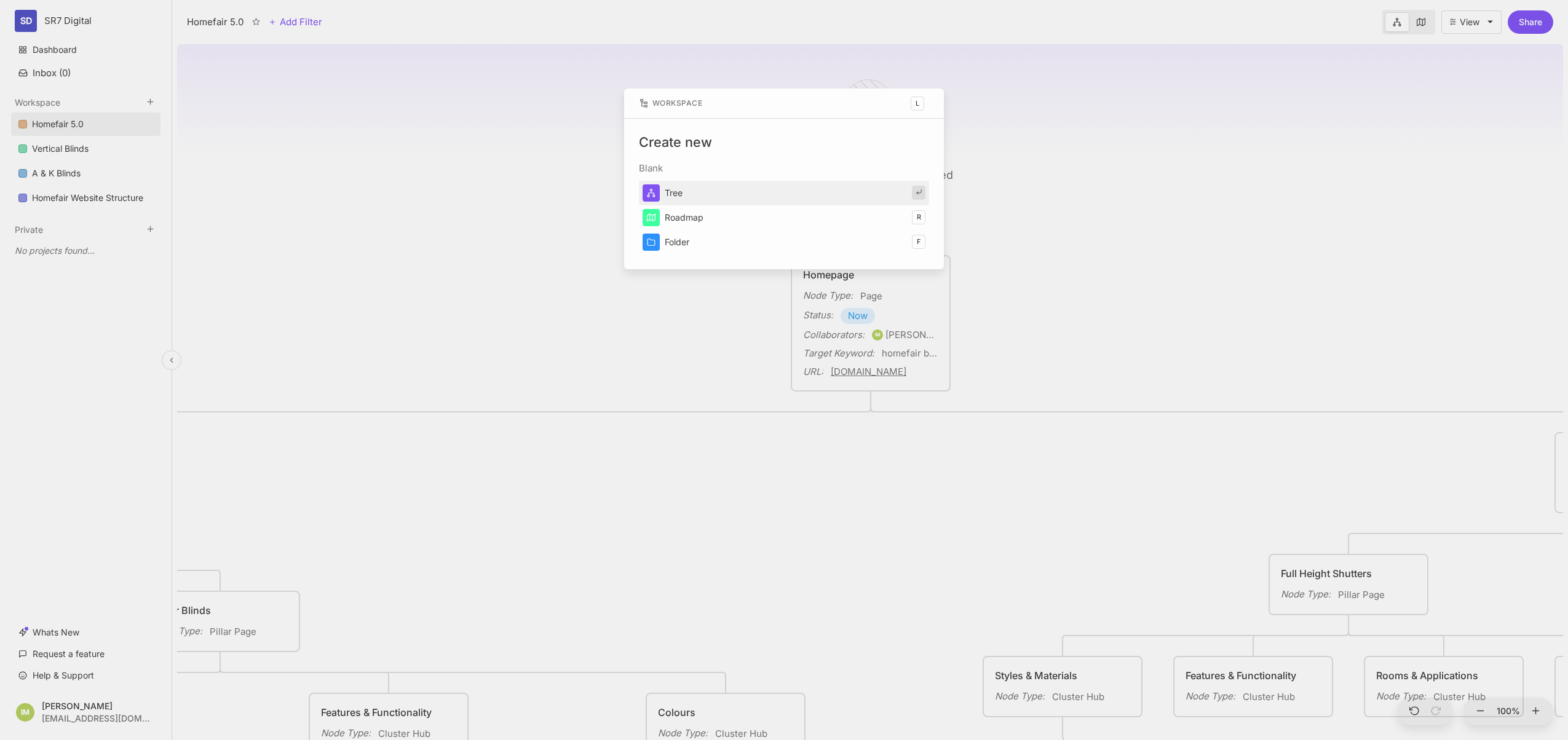
click at [767, 192] on button "Tree" at bounding box center [784, 193] width 290 height 24
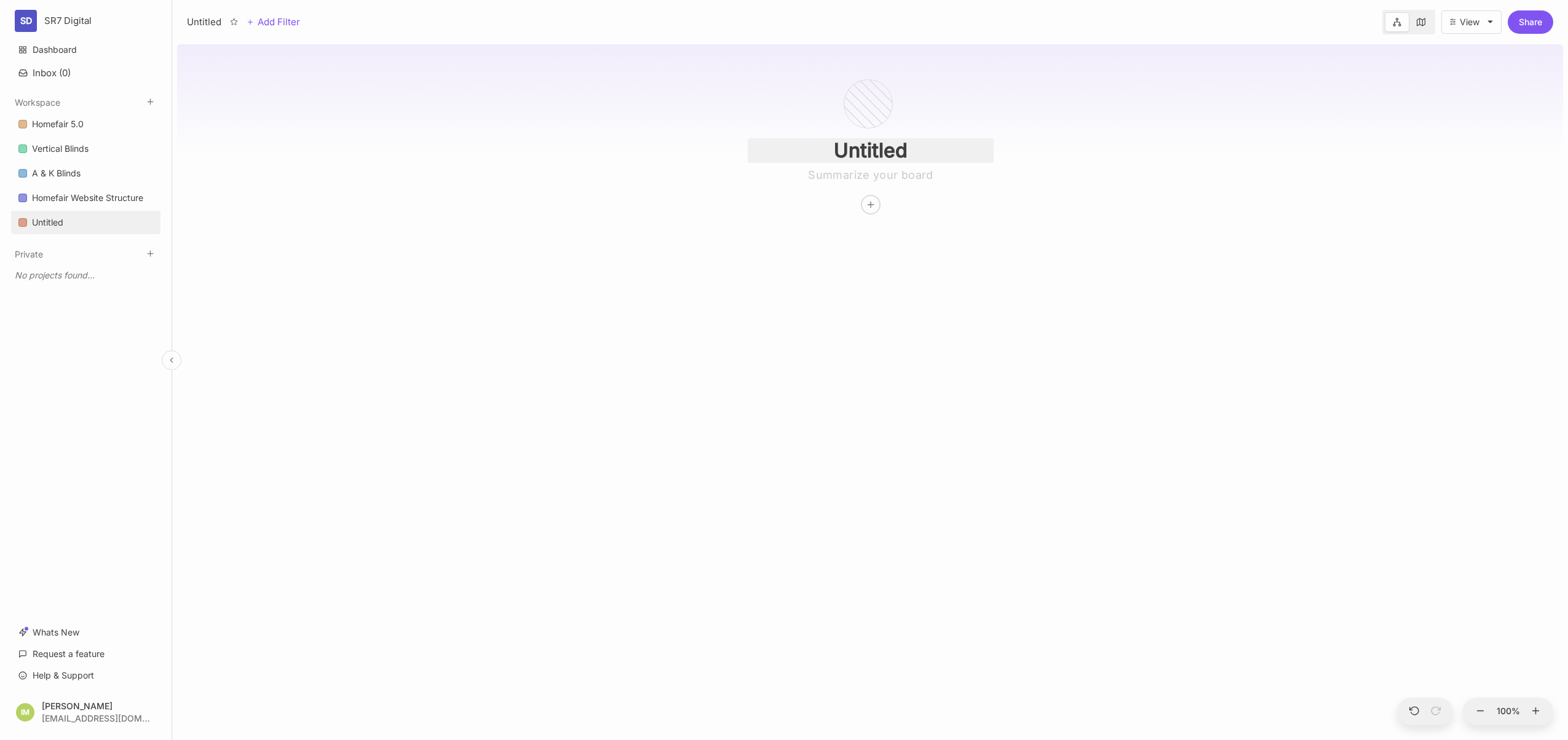
click at [883, 154] on input "Untitled" at bounding box center [871, 150] width 245 height 24
type input "U"
type input "Homefair Website Structure"
click at [964, 204] on div "Homefair Website Structure" at bounding box center [877, 127] width 299 height 174
click at [884, 207] on div at bounding box center [877, 204] width 19 height 18
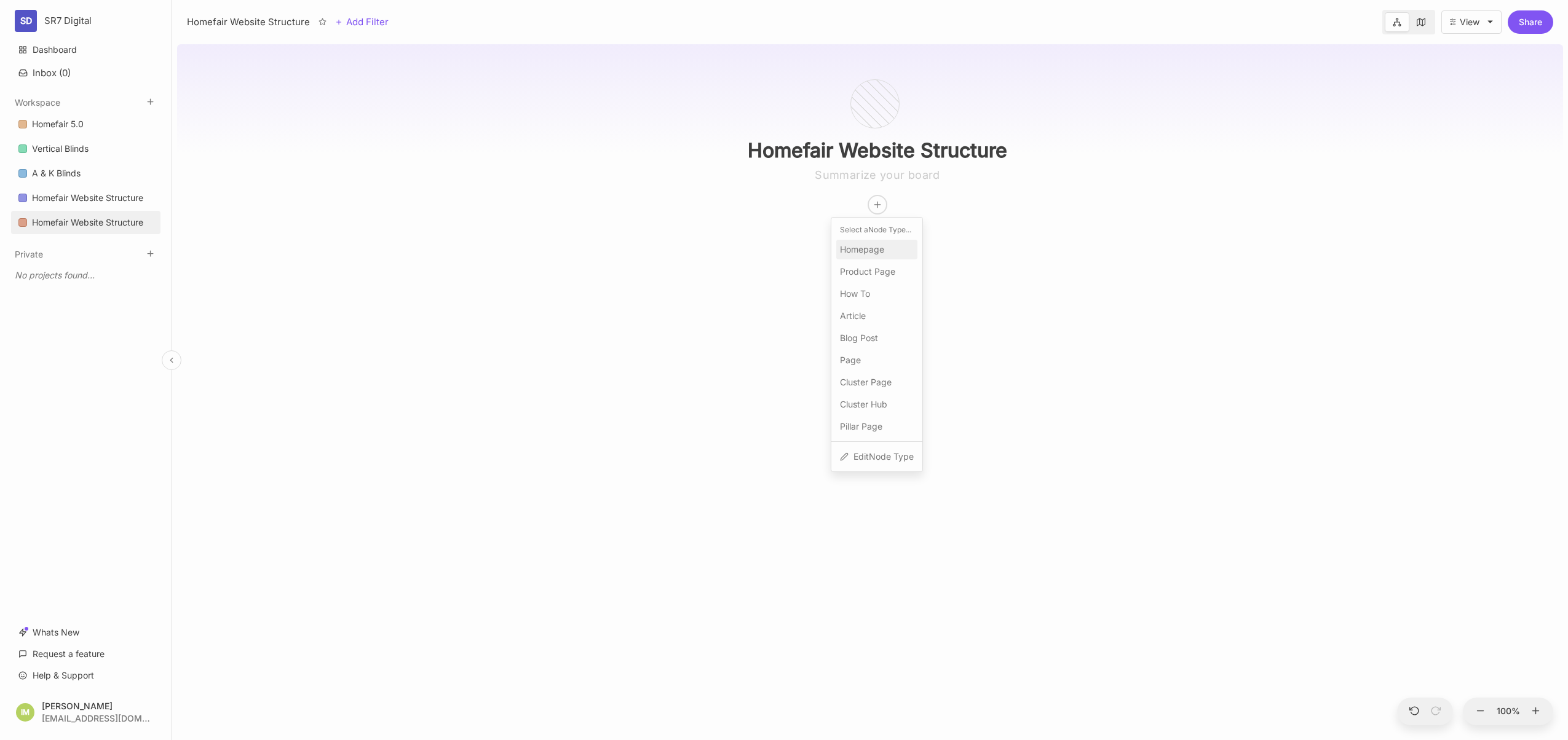
click at [876, 250] on span "Homepage" at bounding box center [861, 249] width 44 height 15
click at [851, 275] on textarea at bounding box center [870, 275] width 135 height 15
type textarea "Homepage"
click at [948, 369] on div "Homefair Website Structure Homepage Node Type : Homepage" at bounding box center [870, 389] width 1386 height 701
click at [895, 295] on span "Homepage" at bounding box center [883, 296] width 48 height 15
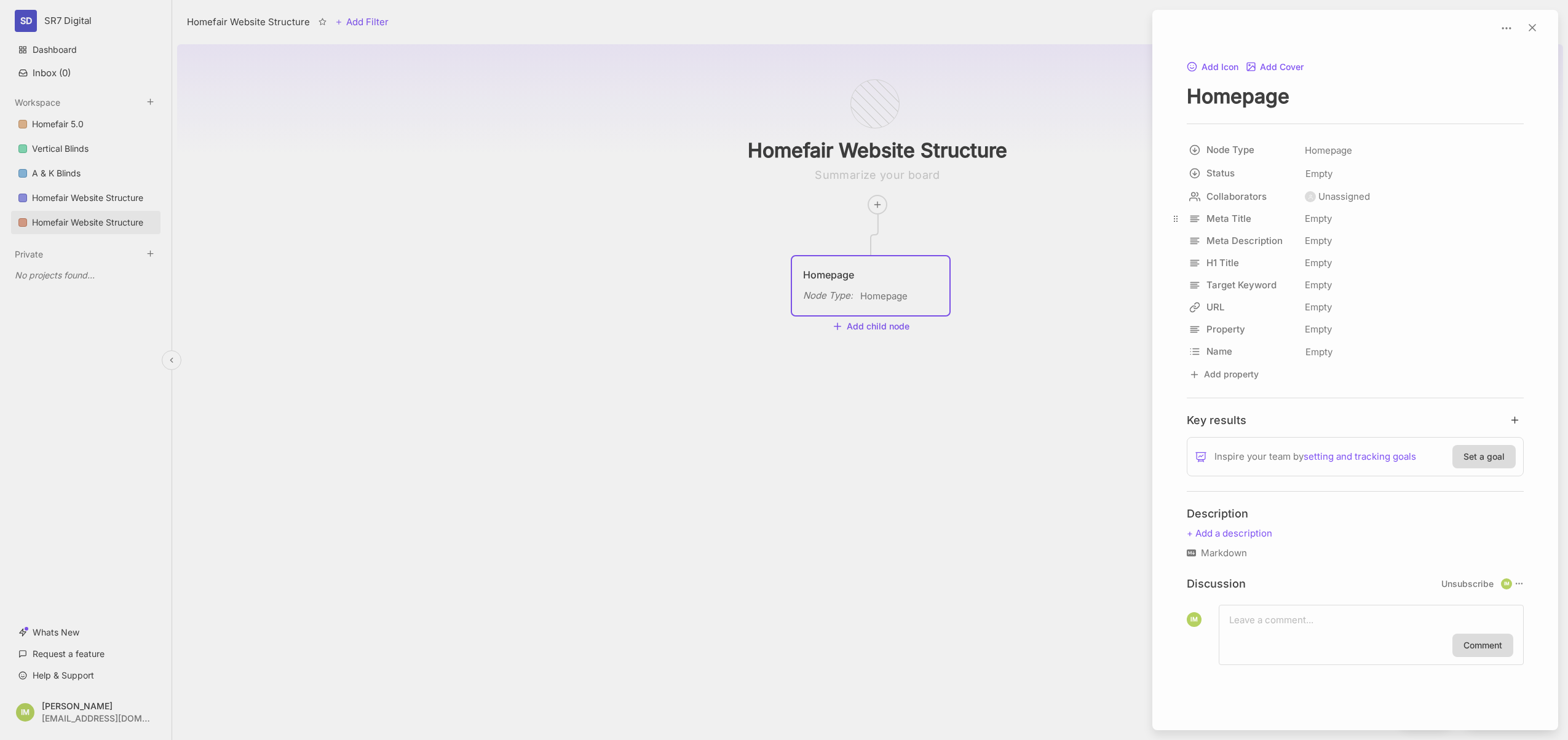
click at [1176, 217] on icon at bounding box center [1176, 219] width 10 height 10
click at [1207, 217] on html "SD SR7 Digital Dashboard Inbox ( 0 ) Workspace Homefair 5.0 Vertical Blinds A &…" at bounding box center [784, 370] width 1568 height 740
click at [1396, 259] on html "SD SR7 Digital Dashboard Inbox ( 0 ) Workspace Homefair 5.0 Vertical Blinds A &…" at bounding box center [784, 370] width 1568 height 740
click at [1329, 176] on span "Empty" at bounding box center [1318, 173] width 28 height 16
click at [1355, 201] on span "Planning" at bounding box center [1350, 203] width 34 height 15
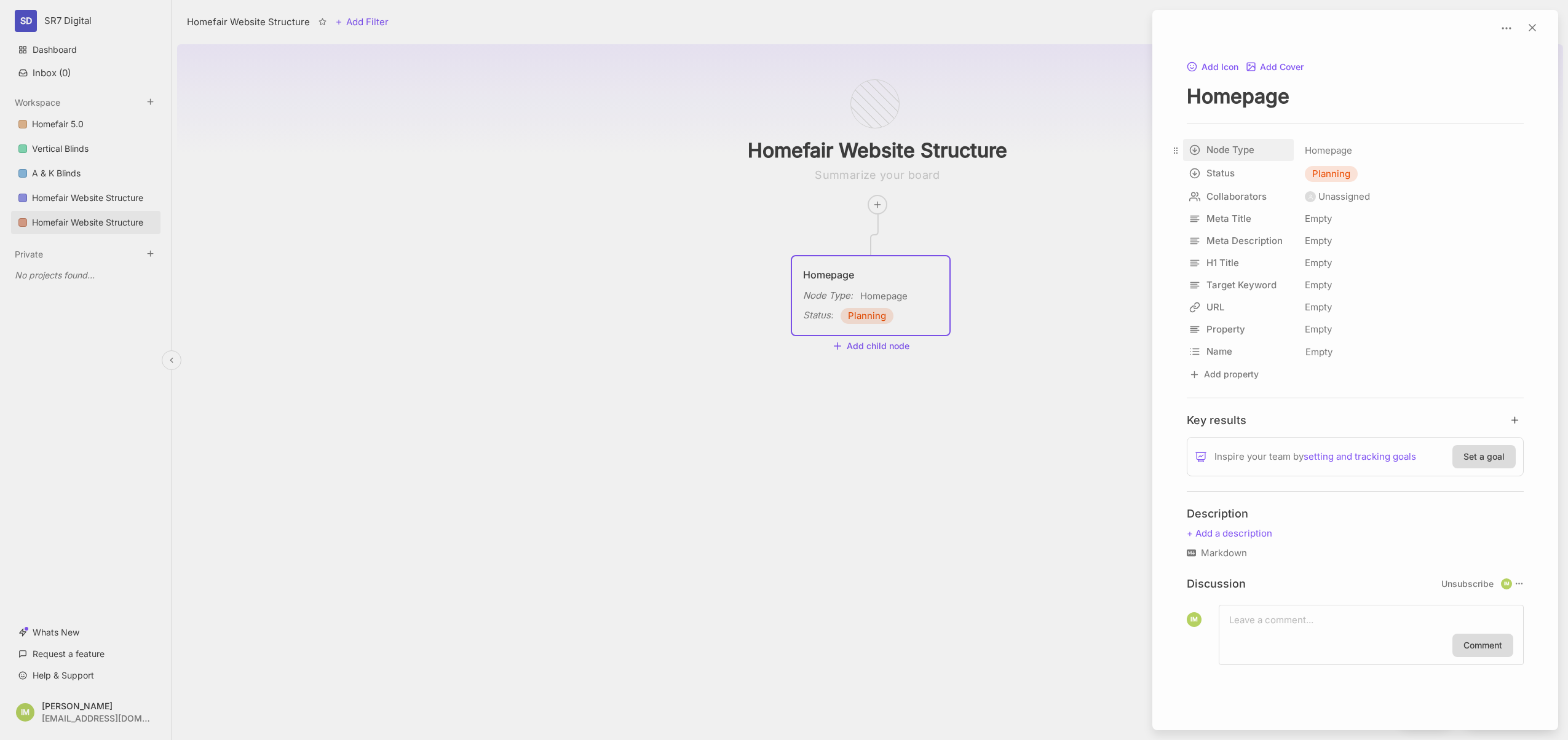
click at [1237, 151] on html "SD SR7 Digital Dashboard Inbox ( 0 ) Workspace Homefair 5.0 Vertical Blinds A &…" at bounding box center [784, 370] width 1568 height 740
click at [1421, 154] on html "SD SR7 Digital Dashboard Inbox ( 0 ) Workspace Homefair 5.0 Vertical Blinds A &…" at bounding box center [784, 370] width 1568 height 740
click at [1211, 149] on html "SD SR7 Digital Dashboard Inbox ( 0 ) Workspace Homefair 5.0 Vertical Blinds A &…" at bounding box center [784, 370] width 1568 height 740
click at [1224, 167] on html "SD SR7 Digital Dashboard Inbox ( 0 ) Workspace Homefair 5.0 Vertical Blinds A &…" at bounding box center [784, 370] width 1568 height 740
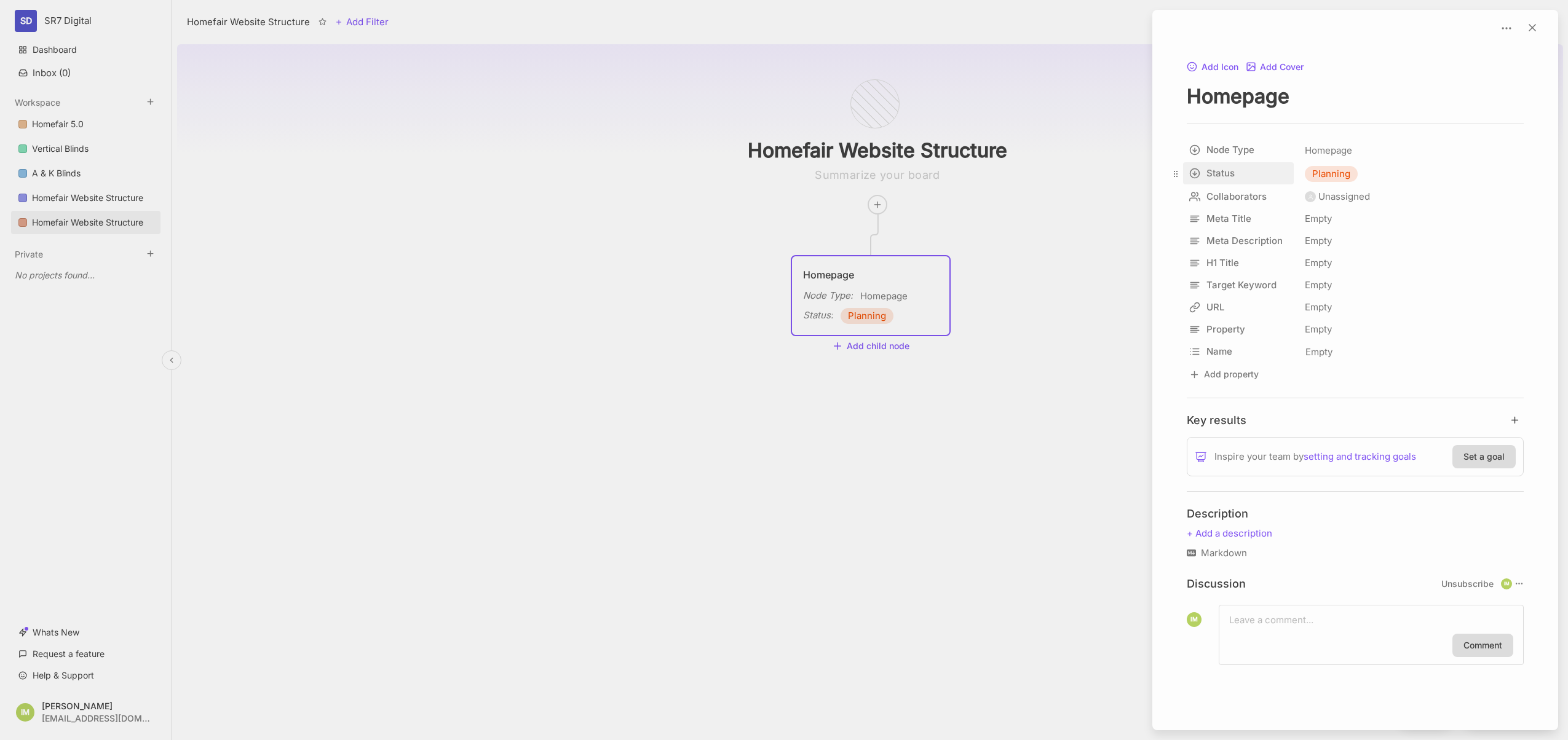
click at [1224, 167] on html "SD SR7 Digital Dashboard Inbox ( 0 ) Workspace Homefair 5.0 Vertical Blinds A &…" at bounding box center [784, 370] width 1568 height 740
click at [1224, 201] on html "SD SR7 Digital Dashboard Inbox ( 0 ) Workspace Homefair 5.0 Vertical Blinds A &…" at bounding box center [784, 370] width 1568 height 740
click at [1226, 194] on html "SD SR7 Digital Dashboard Inbox ( 0 ) Workspace Homefair 5.0 Vertical Blinds A &…" at bounding box center [784, 370] width 1568 height 740
click at [1217, 373] on button "Add property" at bounding box center [1223, 374] width 74 height 17
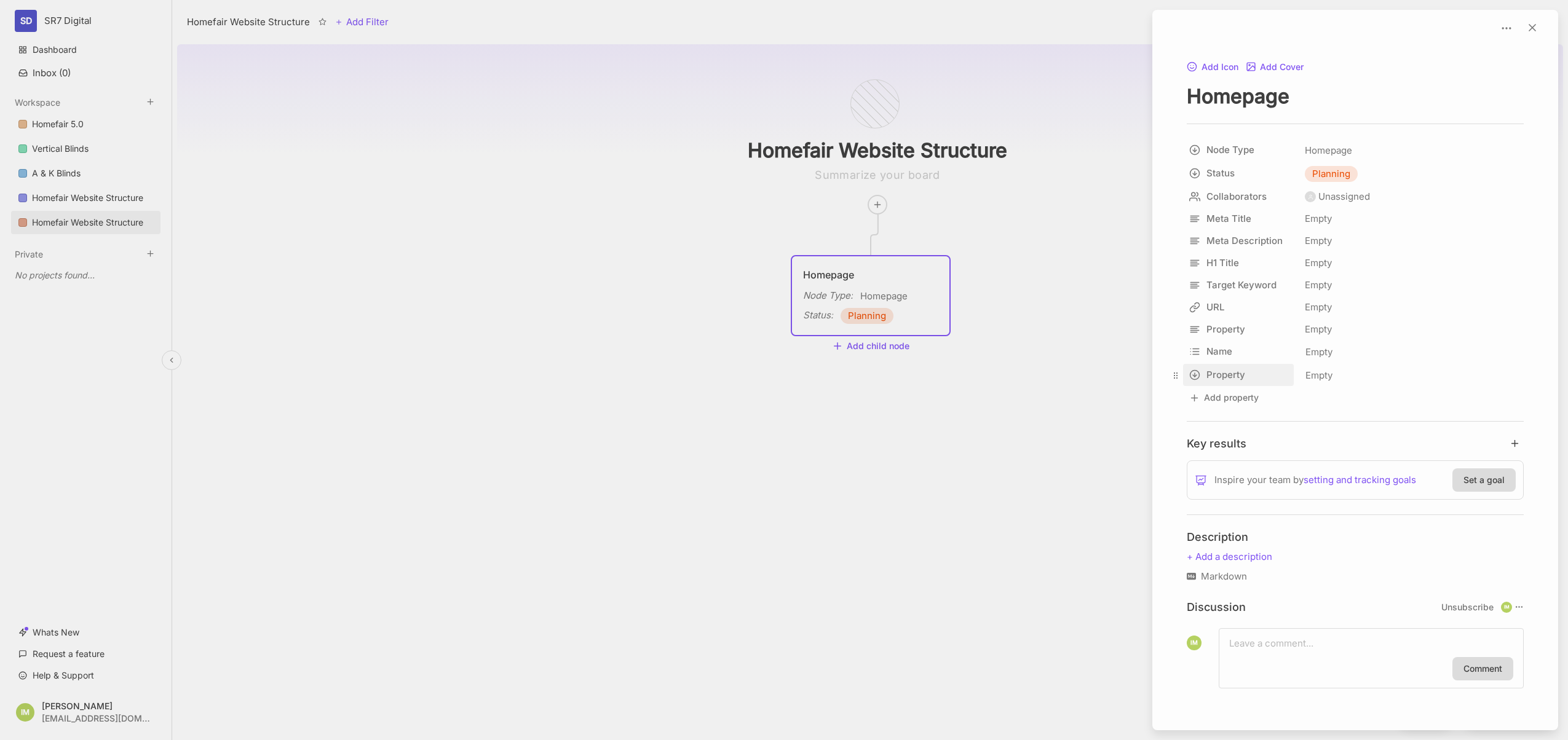
click at [1206, 373] on html "SD SR7 Digital Dashboard Inbox ( 0 ) Workspace Homefair 5.0 Vertical Blinds A &…" at bounding box center [784, 370] width 1568 height 740
click at [1250, 430] on button "Select" at bounding box center [1261, 438] width 146 height 18
click at [1379, 358] on html "SD SR7 Digital Dashboard Inbox ( 0 ) Workspace Homefair 5.0 Vertical Blinds A &…" at bounding box center [784, 370] width 1568 height 740
click at [1183, 375] on html "SD SR7 Digital Dashboard Inbox ( 0 ) Workspace Homefair 5.0 Vertical Blinds A &…" at bounding box center [784, 370] width 1568 height 740
click at [1240, 483] on span "Delete Property" at bounding box center [1238, 489] width 63 height 14
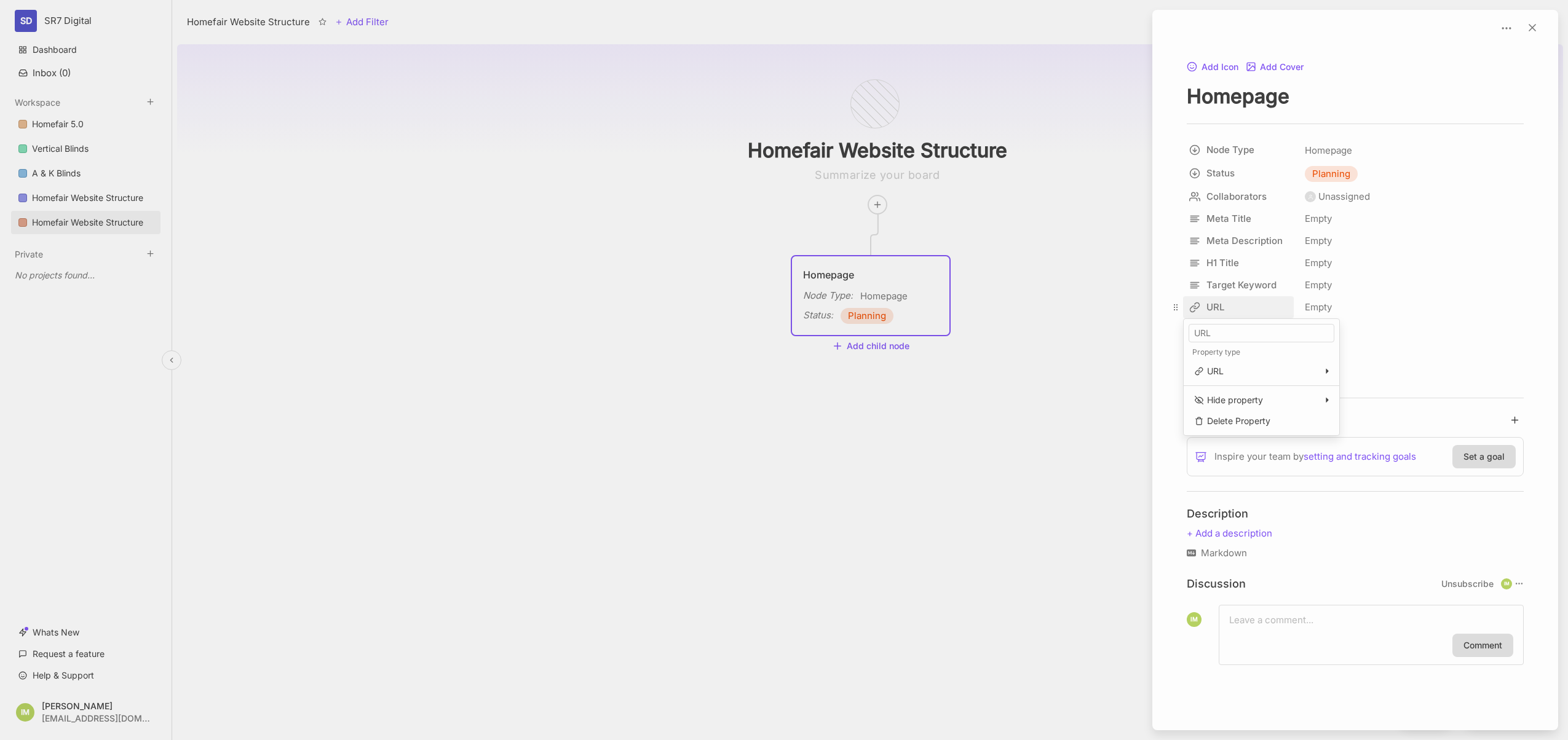
click at [1223, 304] on html "SD SR7 Digital Dashboard Inbox ( 0 ) Workspace Homefair 5.0 Vertical Blinds A &…" at bounding box center [784, 370] width 1568 height 740
click at [1302, 305] on html "SD SR7 Digital Dashboard Inbox ( 0 ) Workspace Homefair 5.0 Vertical Blinds A &…" at bounding box center [784, 370] width 1568 height 740
click at [1314, 305] on div "Empty" at bounding box center [1412, 307] width 223 height 22
click at [1314, 305] on input "text" at bounding box center [1411, 307] width 221 height 20
type input "/"
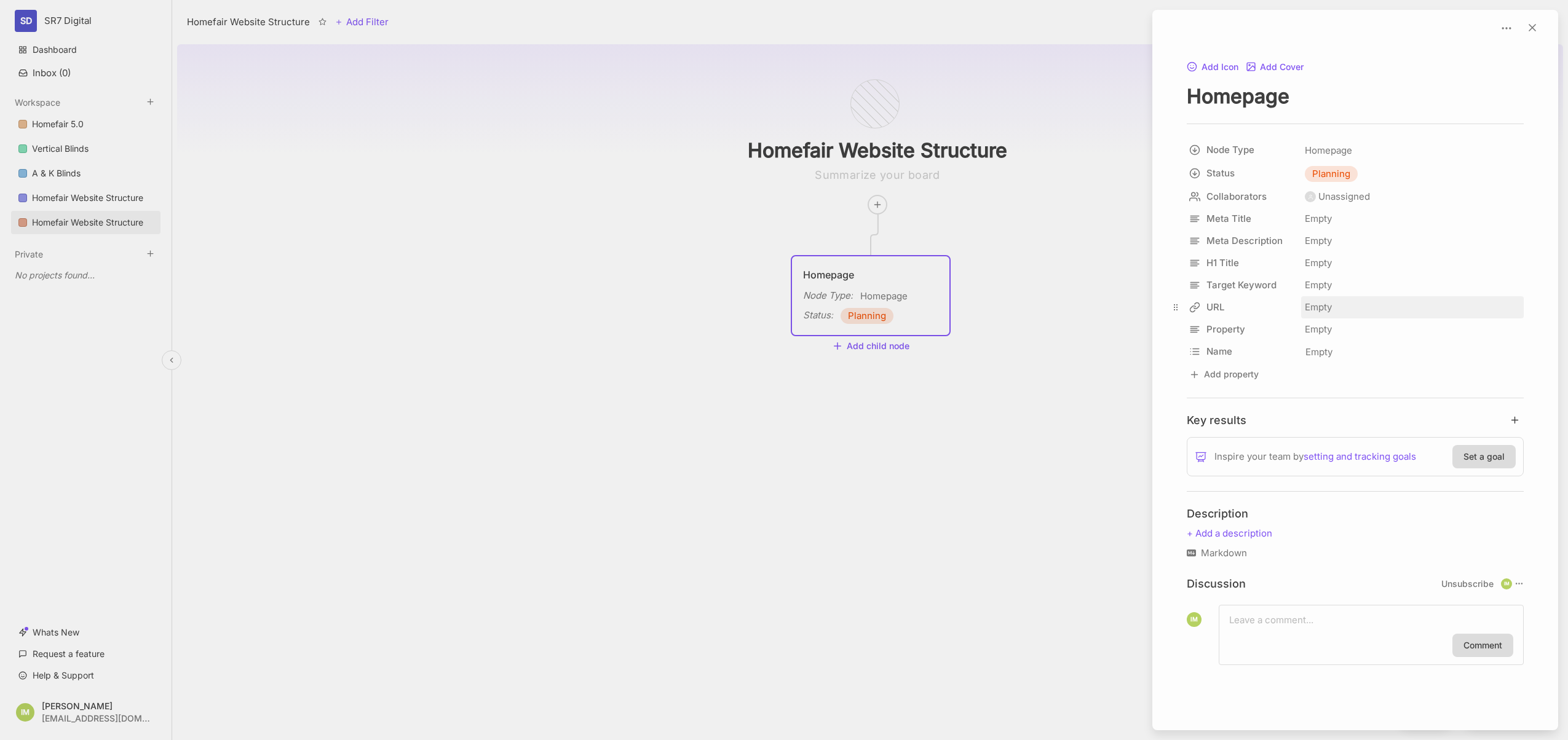
click at [1317, 314] on div "Empty" at bounding box center [1412, 307] width 223 height 22
type input "[URL][DOMAIN_NAME]"
click at [1325, 307] on div "Empty" at bounding box center [1412, 307] width 223 height 22
type input "/"
click at [1339, 304] on div "Empty" at bounding box center [1412, 307] width 223 height 22
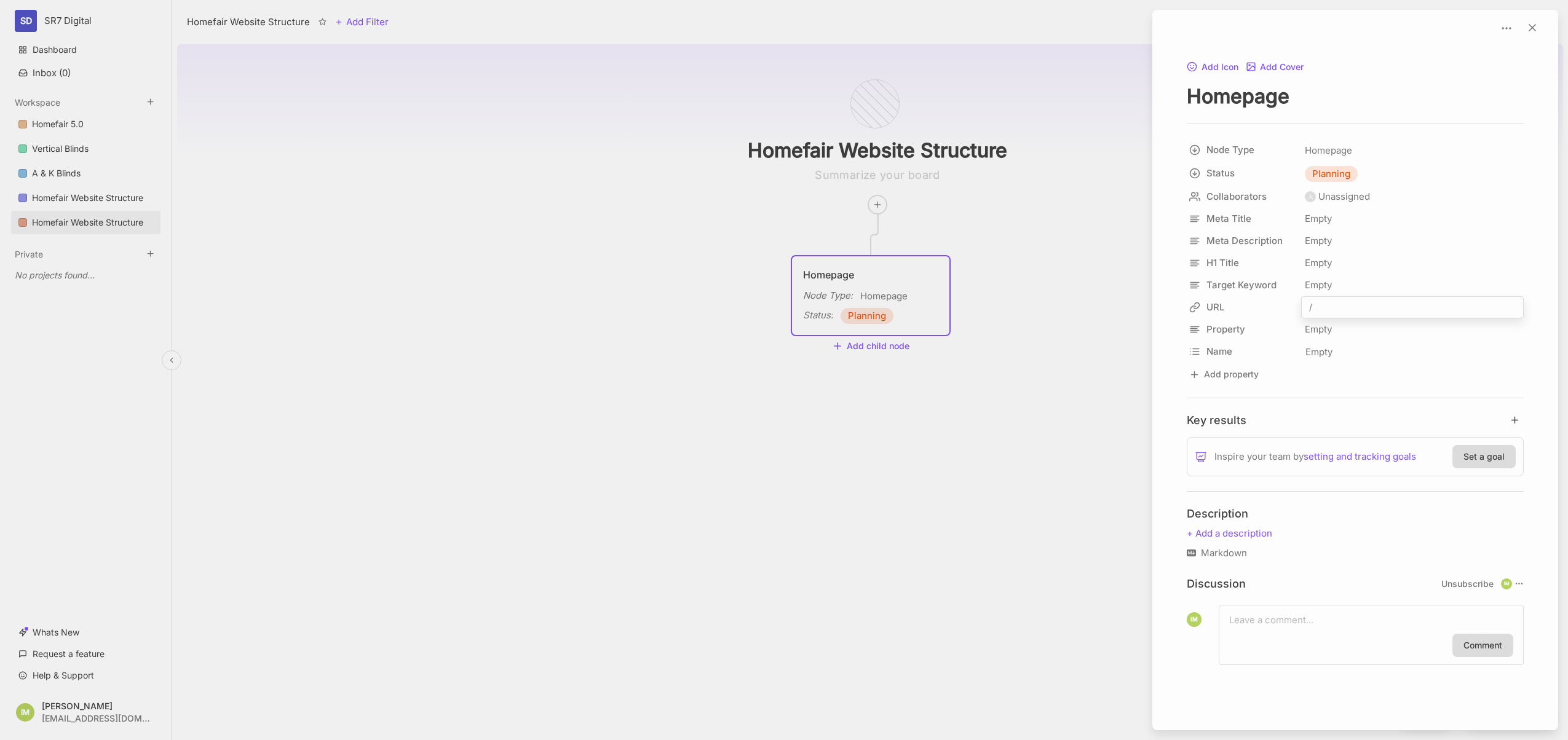
type input "/"
click at [1315, 309] on div "Empty" at bounding box center [1412, 307] width 223 height 22
click at [1317, 329] on div "Empty" at bounding box center [1412, 329] width 223 height 22
type input "/"
click at [1231, 331] on html "SD SR7 Digital Dashboard Inbox ( 0 ) Workspace Homefair 5.0 Vertical Blinds A &…" at bounding box center [784, 370] width 1568 height 740
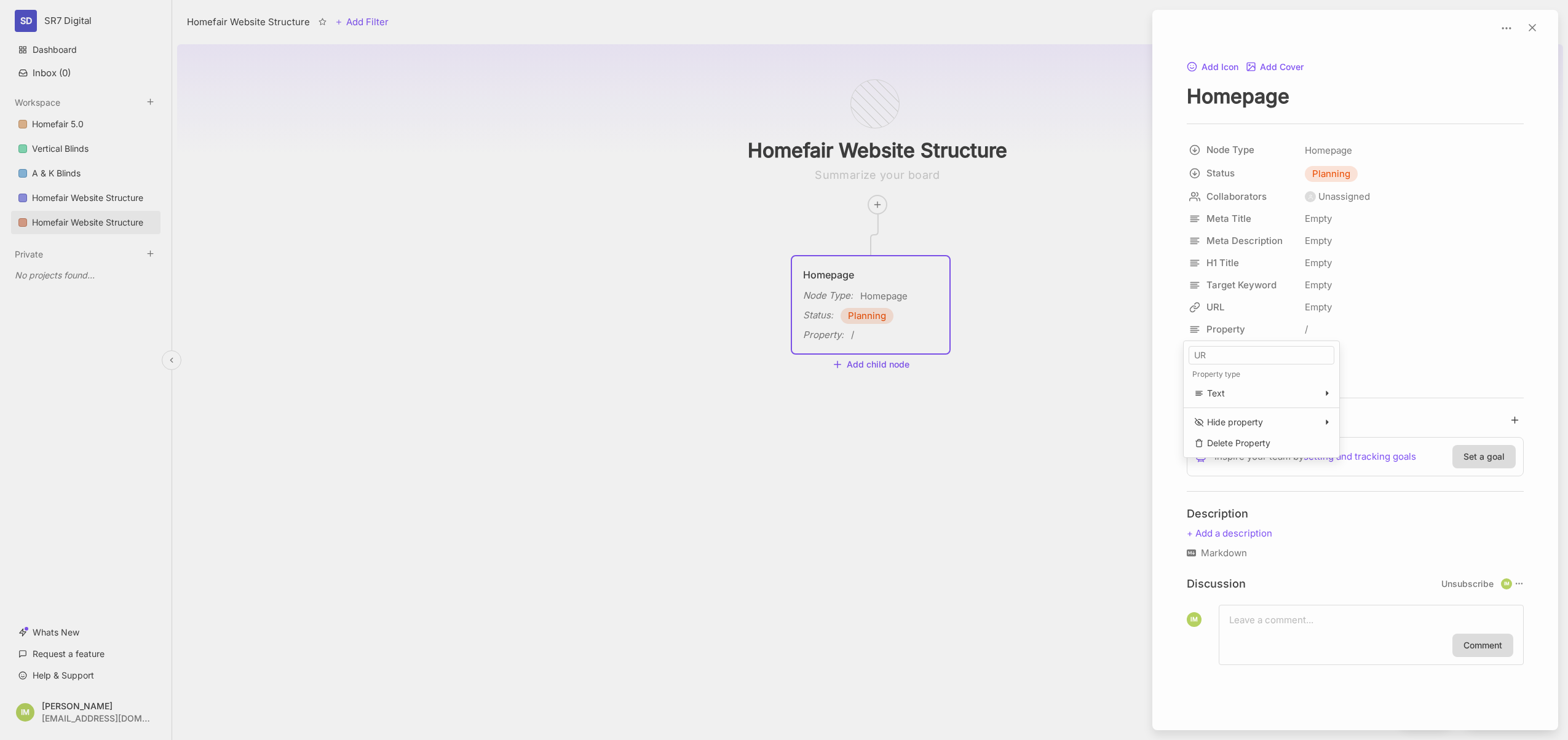
type input "URL"
drag, startPoint x: 1176, startPoint y: 327, endPoint x: 1176, endPoint y: 303, distance: 24.0
click at [1176, 303] on body "SD SR7 Digital Dashboard Inbox ( 0 ) Workspace Homefair 5.0 Vertical Blinds A &…" at bounding box center [784, 370] width 1568 height 740
click at [1216, 69] on button "Add Icon" at bounding box center [1212, 67] width 52 height 11
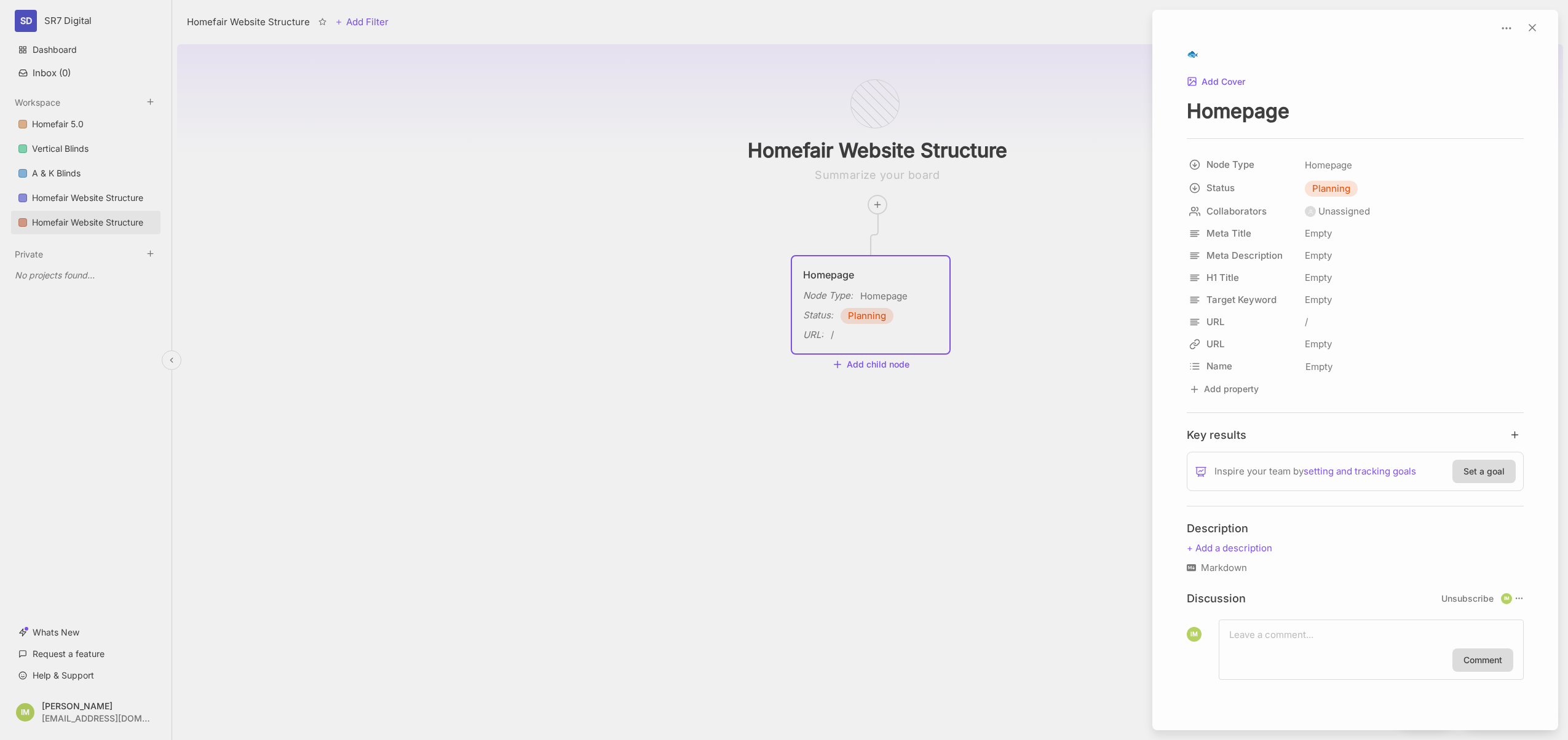
click at [1198, 61] on div "🐟" at bounding box center [1192, 54] width 12 height 15
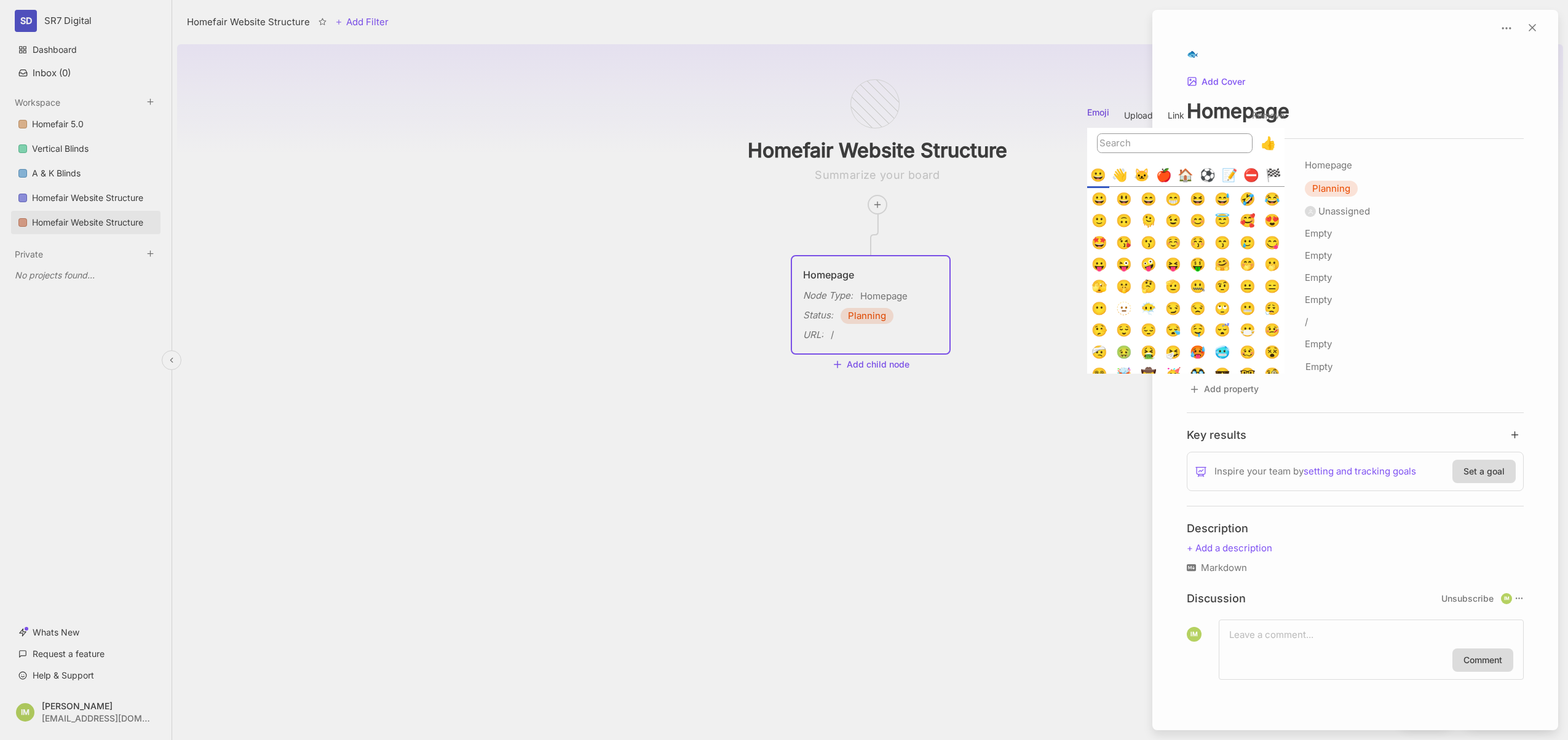
click at [1285, 120] on h5 "Remove" at bounding box center [1267, 116] width 32 height 24
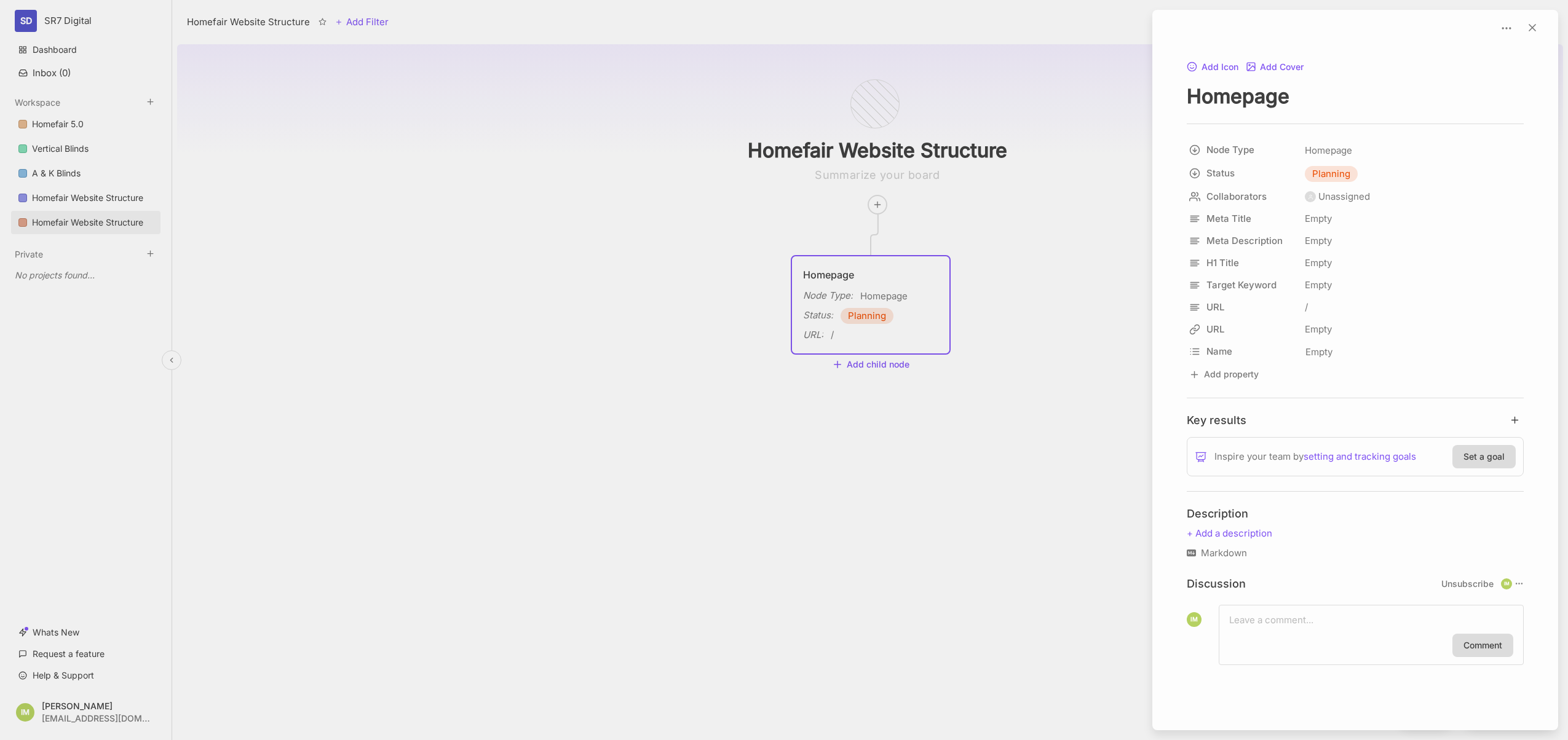
click at [1091, 148] on div at bounding box center [784, 370] width 1568 height 740
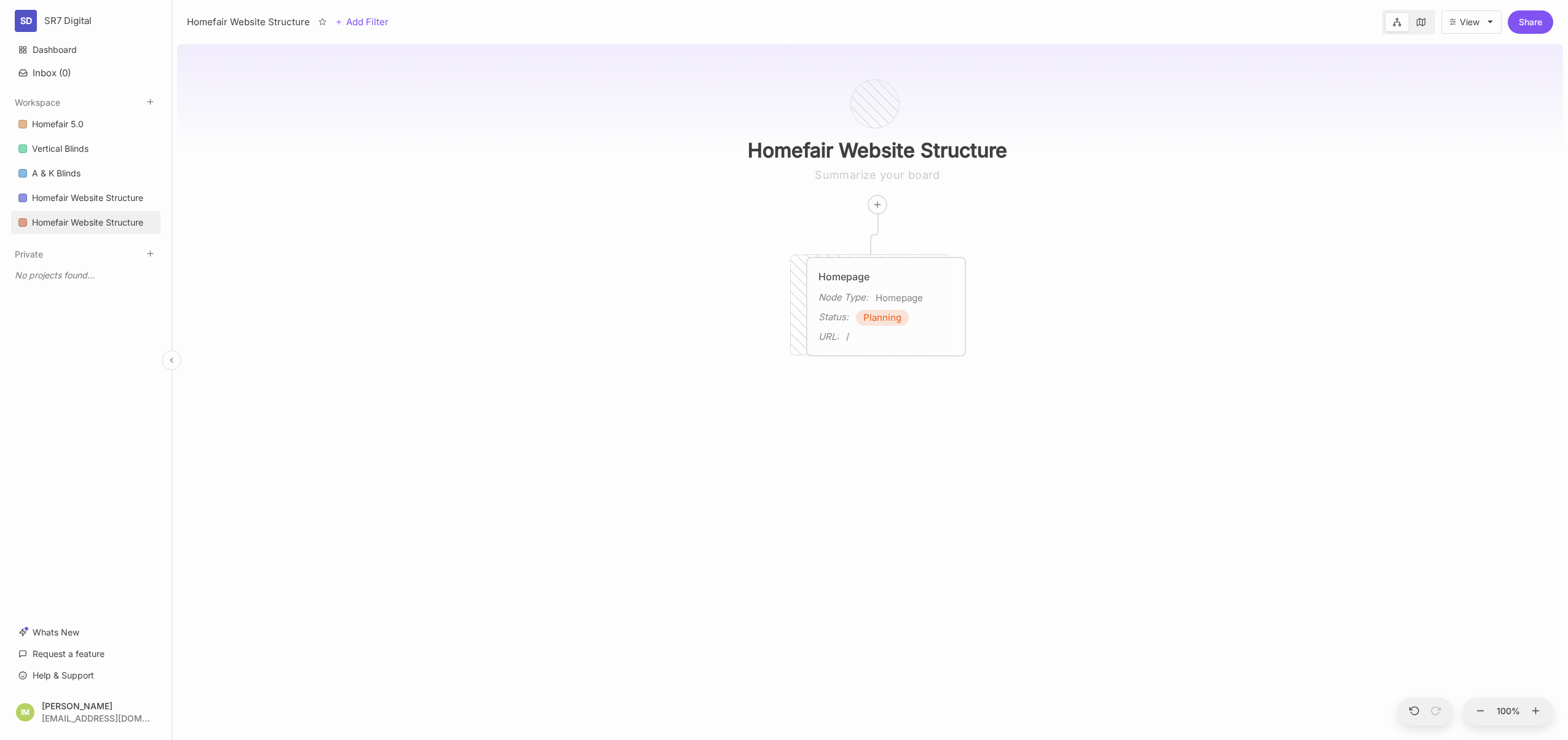
drag, startPoint x: 877, startPoint y: 257, endPoint x: 890, endPoint y: 256, distance: 13.0
click at [890, 258] on div "Homepage Node Type : Homepage Status : Planning URL : /" at bounding box center [886, 307] width 158 height 97
click at [882, 363] on div "Homefair Website Structure Homepage Node Type : Homepage Status : Planning URL …" at bounding box center [870, 389] width 1386 height 701
click at [882, 338] on div "URL : /" at bounding box center [870, 334] width 135 height 15
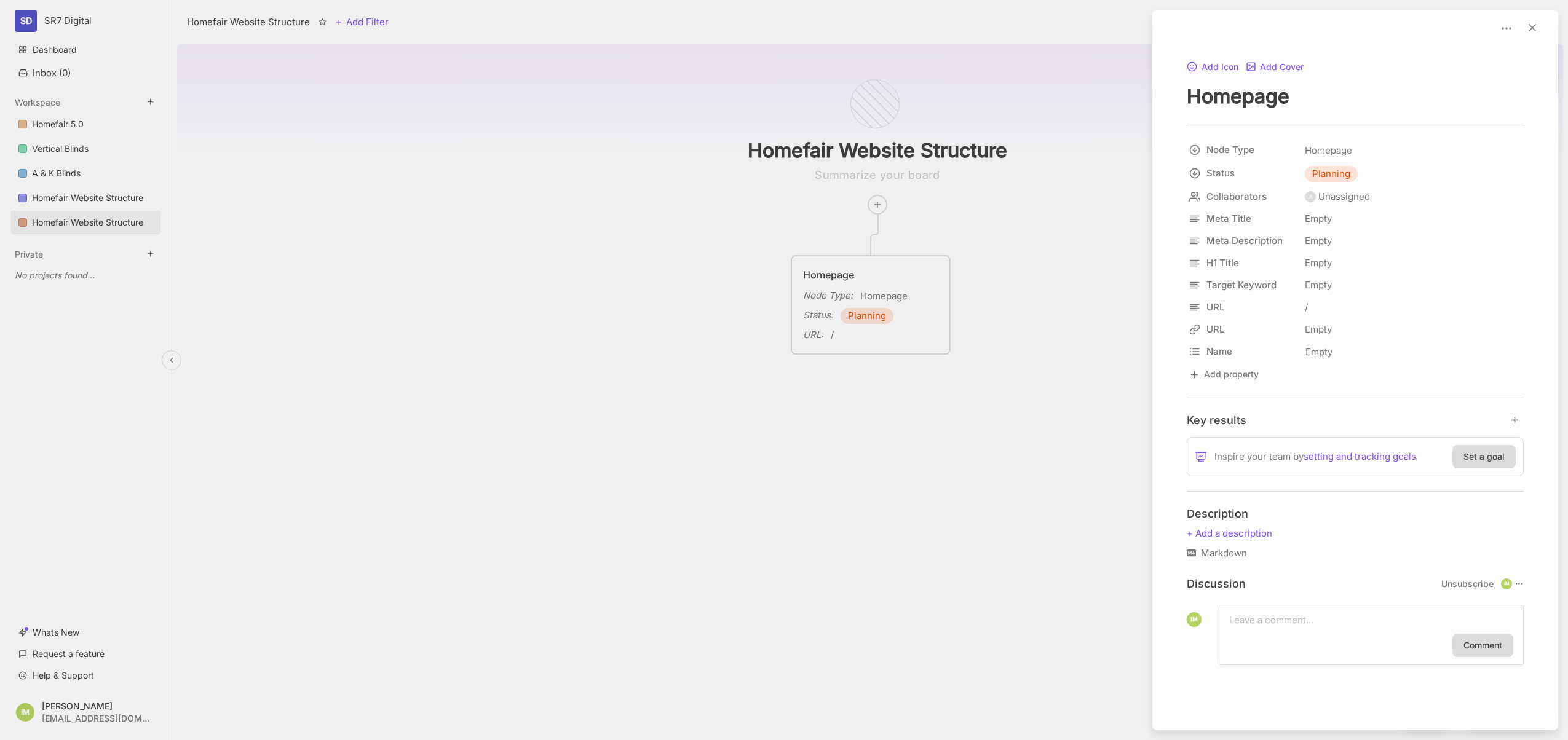
click at [994, 331] on div at bounding box center [784, 370] width 1568 height 740
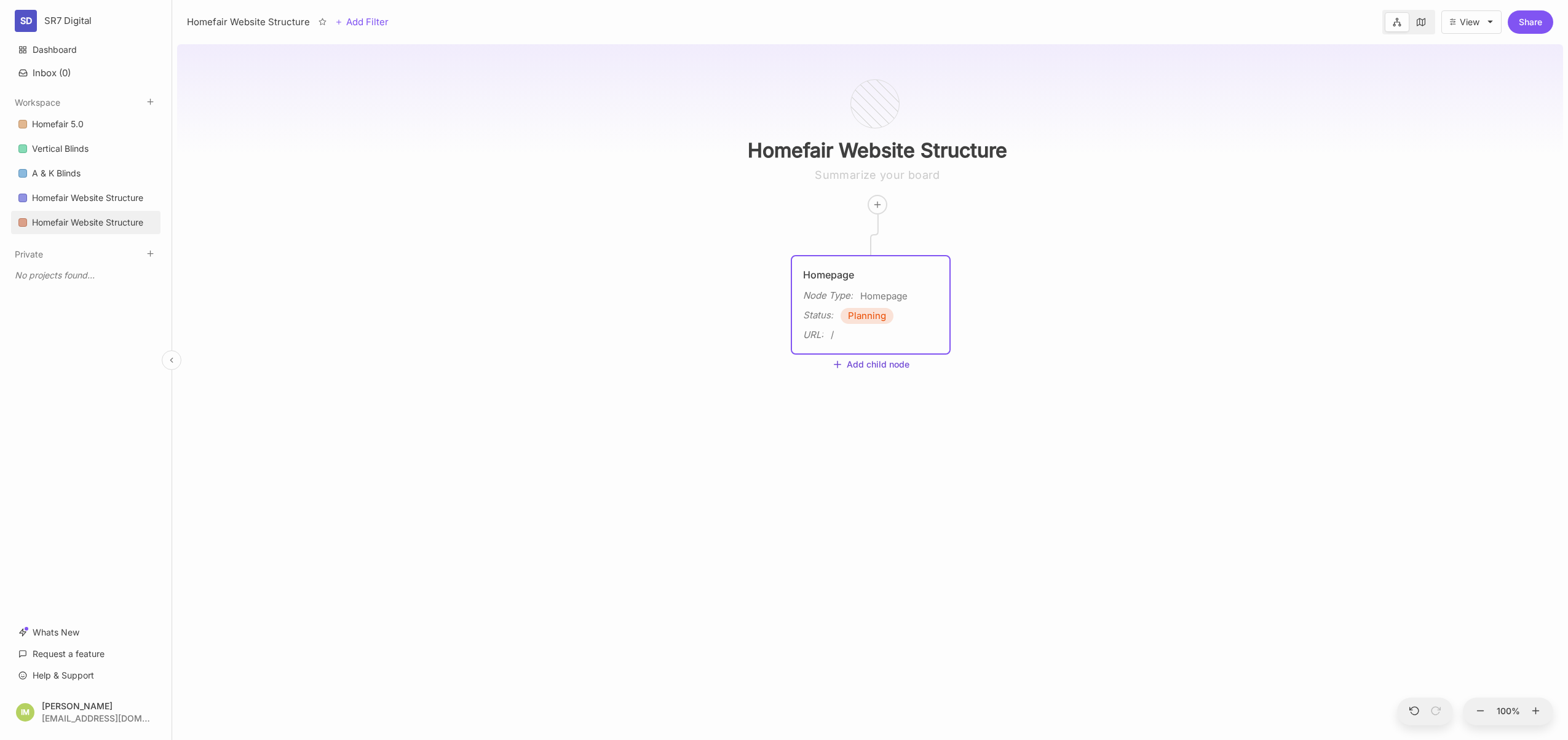
click at [879, 365] on button "Add child node" at bounding box center [871, 364] width 78 height 11
click at [855, 426] on span "Product Page" at bounding box center [860, 427] width 56 height 15
click at [850, 416] on textarea at bounding box center [870, 415] width 135 height 15
click at [877, 439] on div "Node Type : Product Page" at bounding box center [871, 418] width 158 height 44
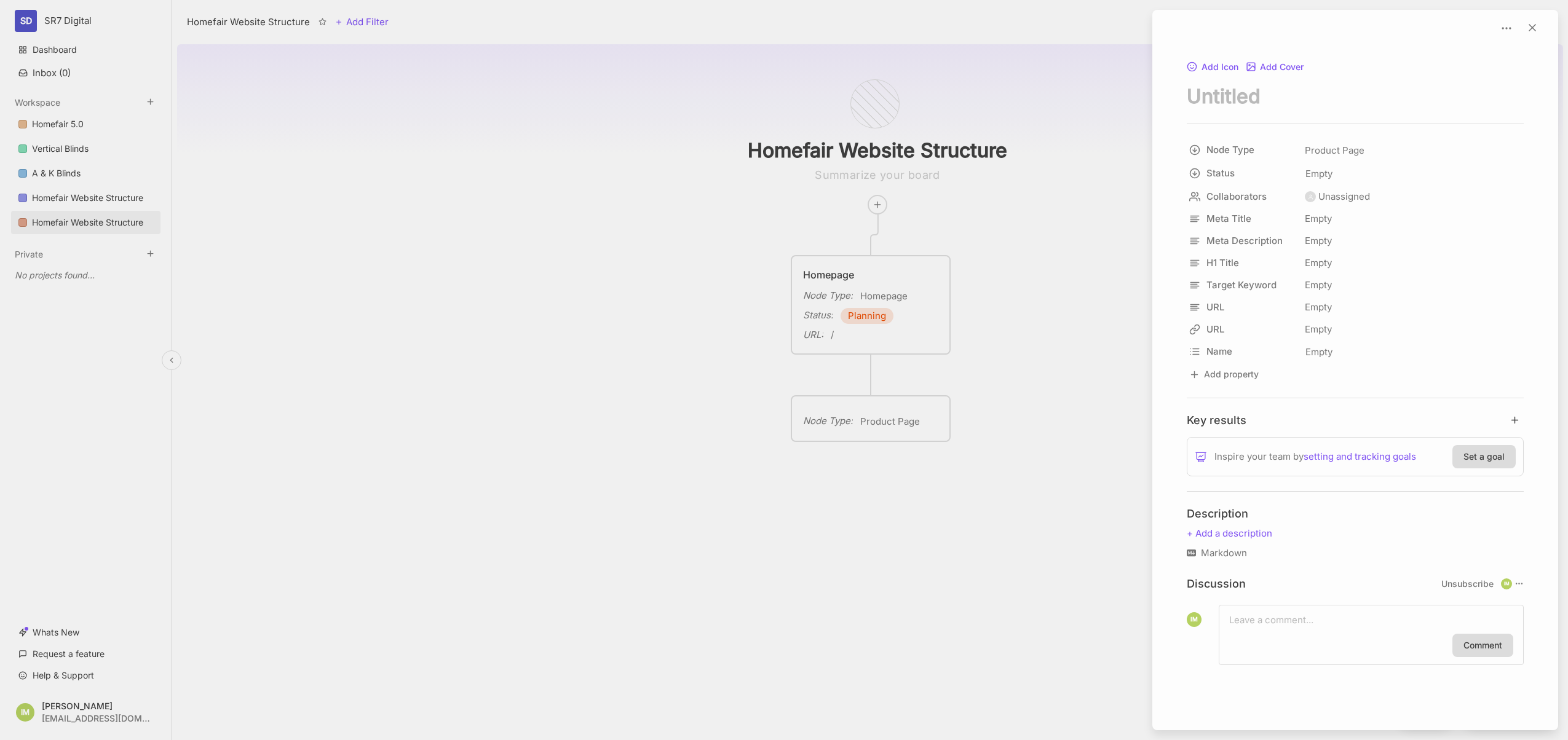
click at [896, 421] on div at bounding box center [784, 370] width 1568 height 740
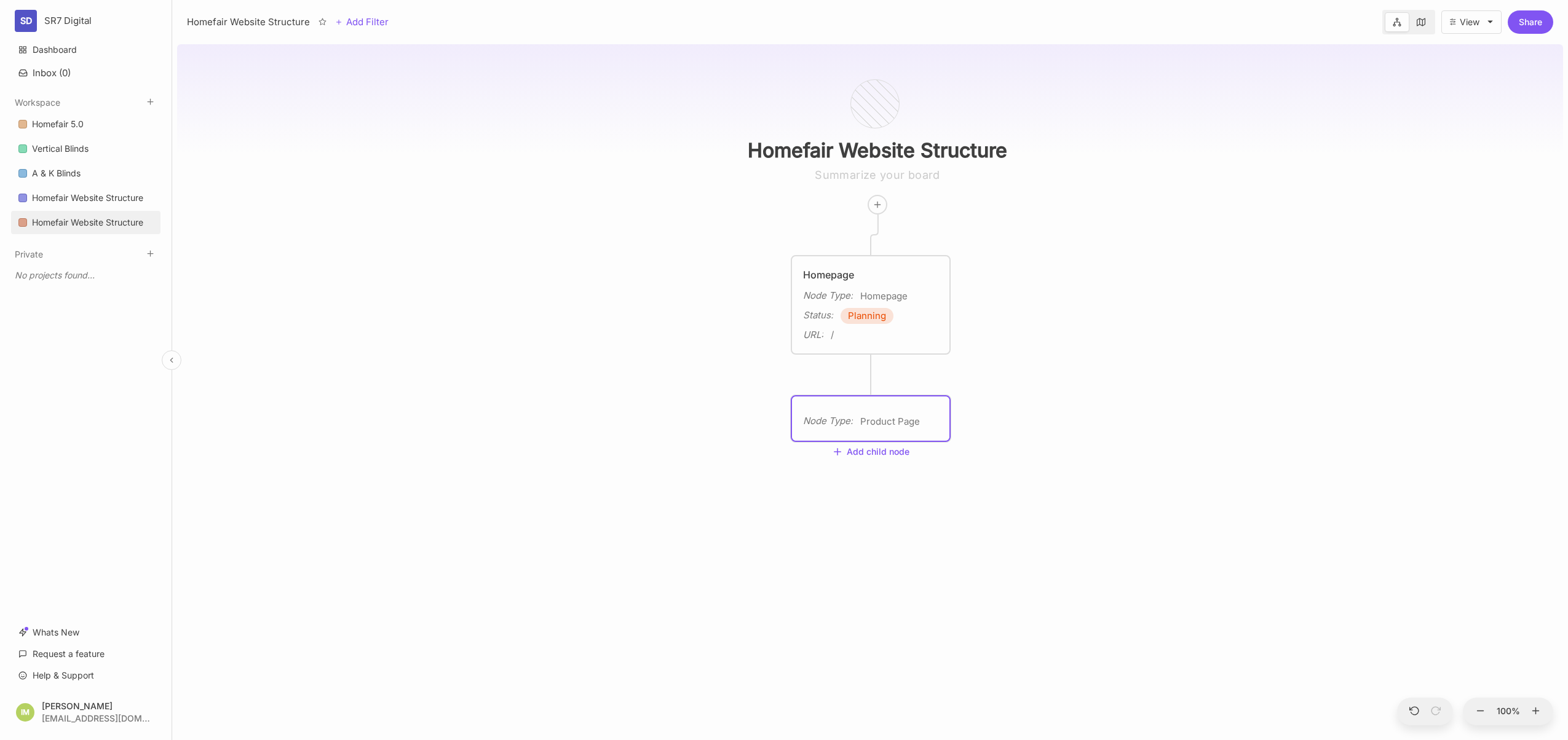
click at [896, 421] on span "Product Page" at bounding box center [889, 421] width 59 height 15
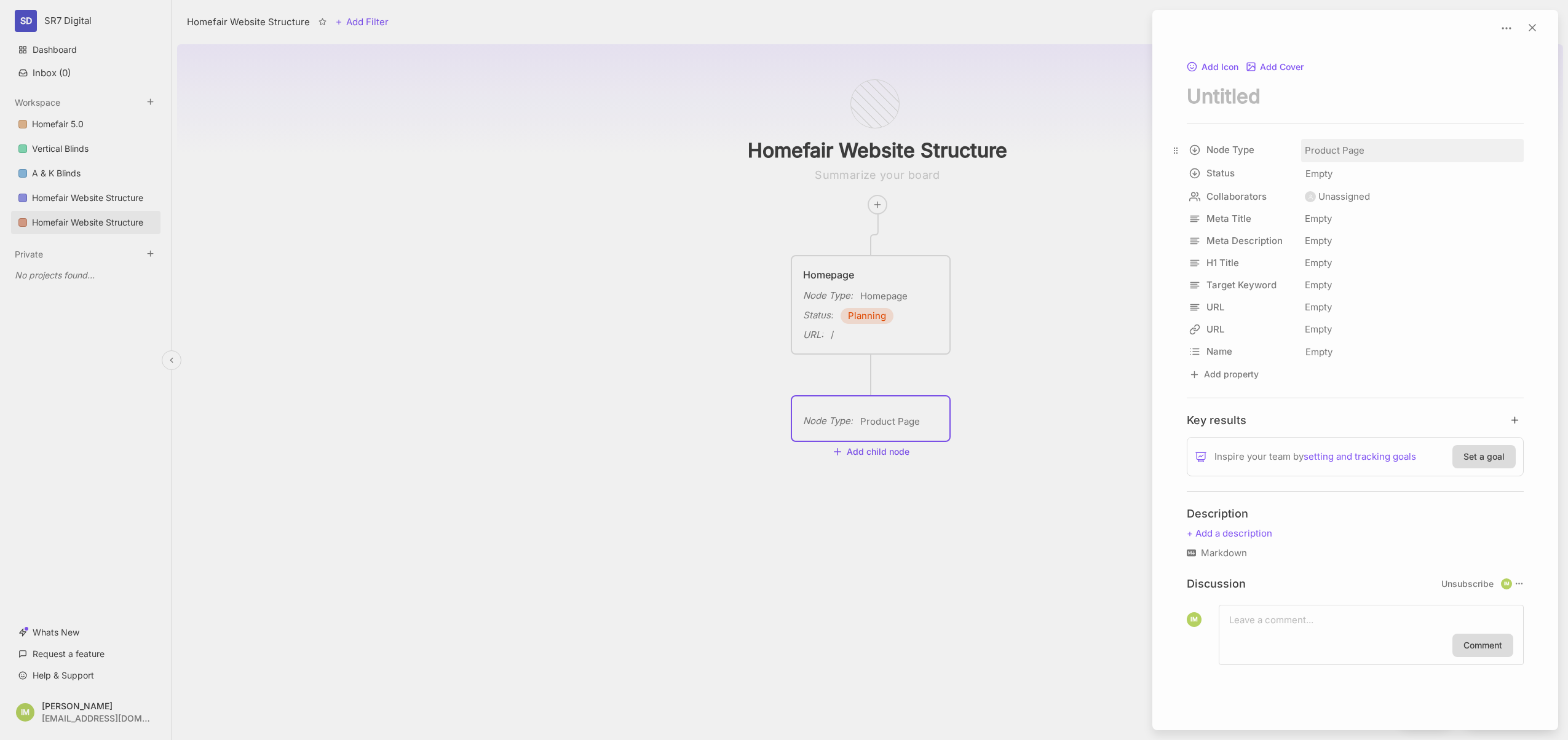
click at [1349, 155] on span "Product Page" at bounding box center [1333, 150] width 59 height 15
click at [1352, 347] on span "Pillar Page" at bounding box center [1348, 347] width 43 height 15
click at [846, 411] on div at bounding box center [784, 370] width 1568 height 740
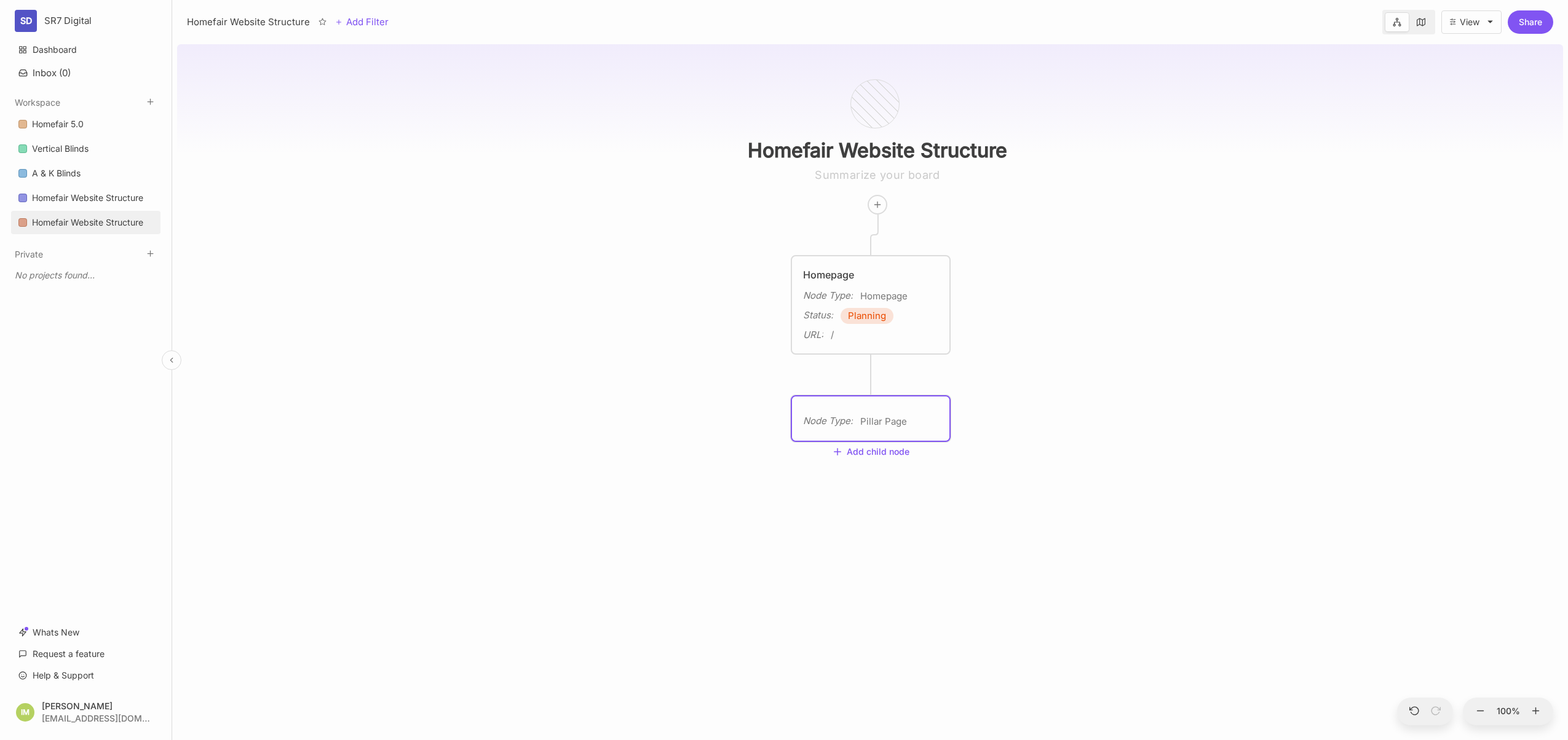
click at [866, 413] on div "Node Type : Pillar Page" at bounding box center [871, 418] width 158 height 44
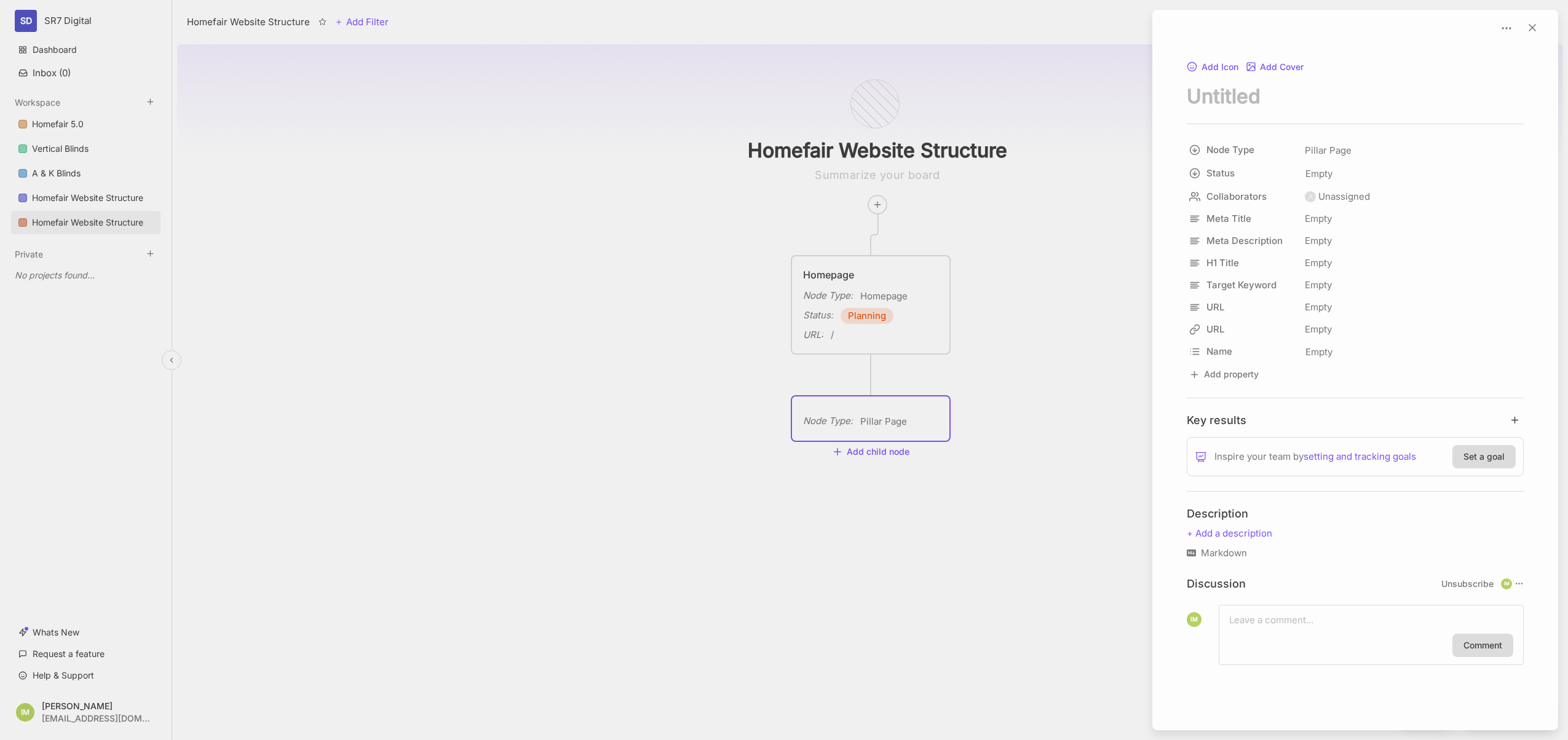
click at [1259, 92] on textarea "node title" at bounding box center [1355, 96] width 337 height 25
type textarea "Blinds"
click at [1310, 329] on div "Empty" at bounding box center [1412, 329] width 223 height 22
type input "/blinds"
click at [1319, 177] on span "Empty" at bounding box center [1318, 173] width 28 height 16
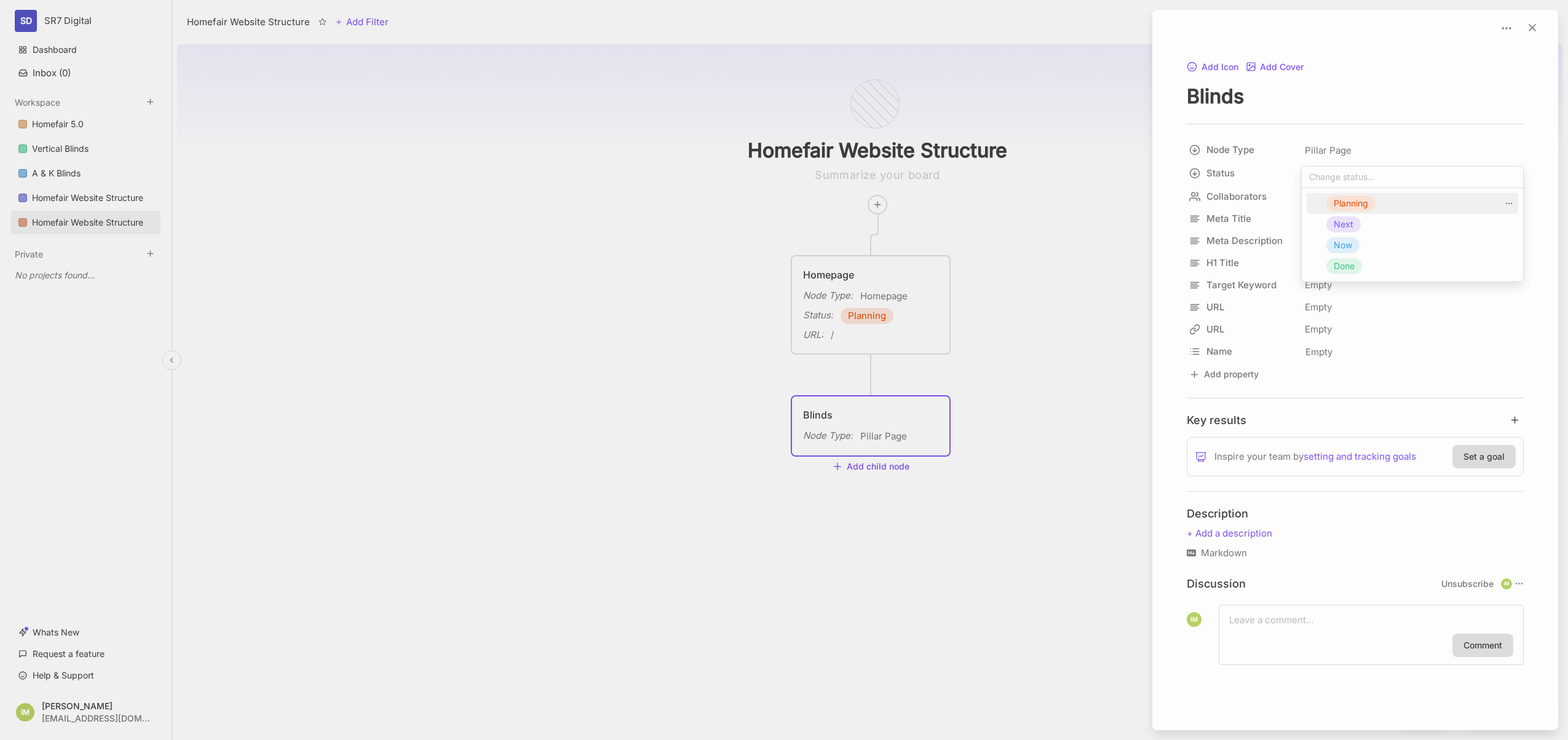
click at [1369, 201] on div "Planning" at bounding box center [1351, 204] width 49 height 16
click at [1326, 299] on div "Empty" at bounding box center [1412, 307] width 223 height 22
type input "/"
click at [1308, 306] on div "/" at bounding box center [1305, 307] width 3 height 15
click at [1326, 305] on input "/" at bounding box center [1411, 307] width 221 height 20
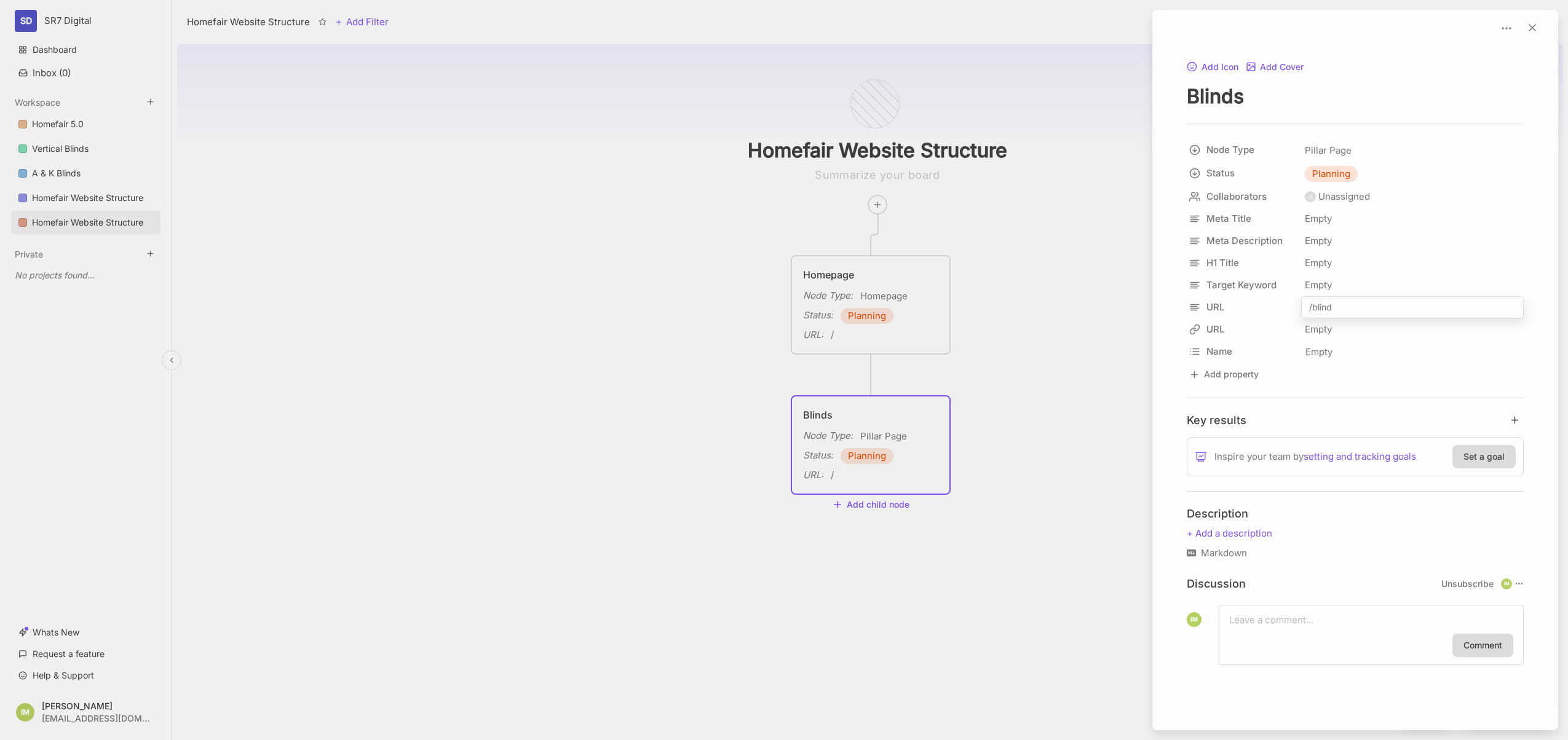
type input "/blinds"
click at [1308, 308] on div "/" at bounding box center [1305, 307] width 3 height 15
click at [1335, 309] on input "/" at bounding box center [1411, 307] width 221 height 20
type input "/blinds"
click at [1247, 537] on p at bounding box center [1355, 533] width 337 height 15
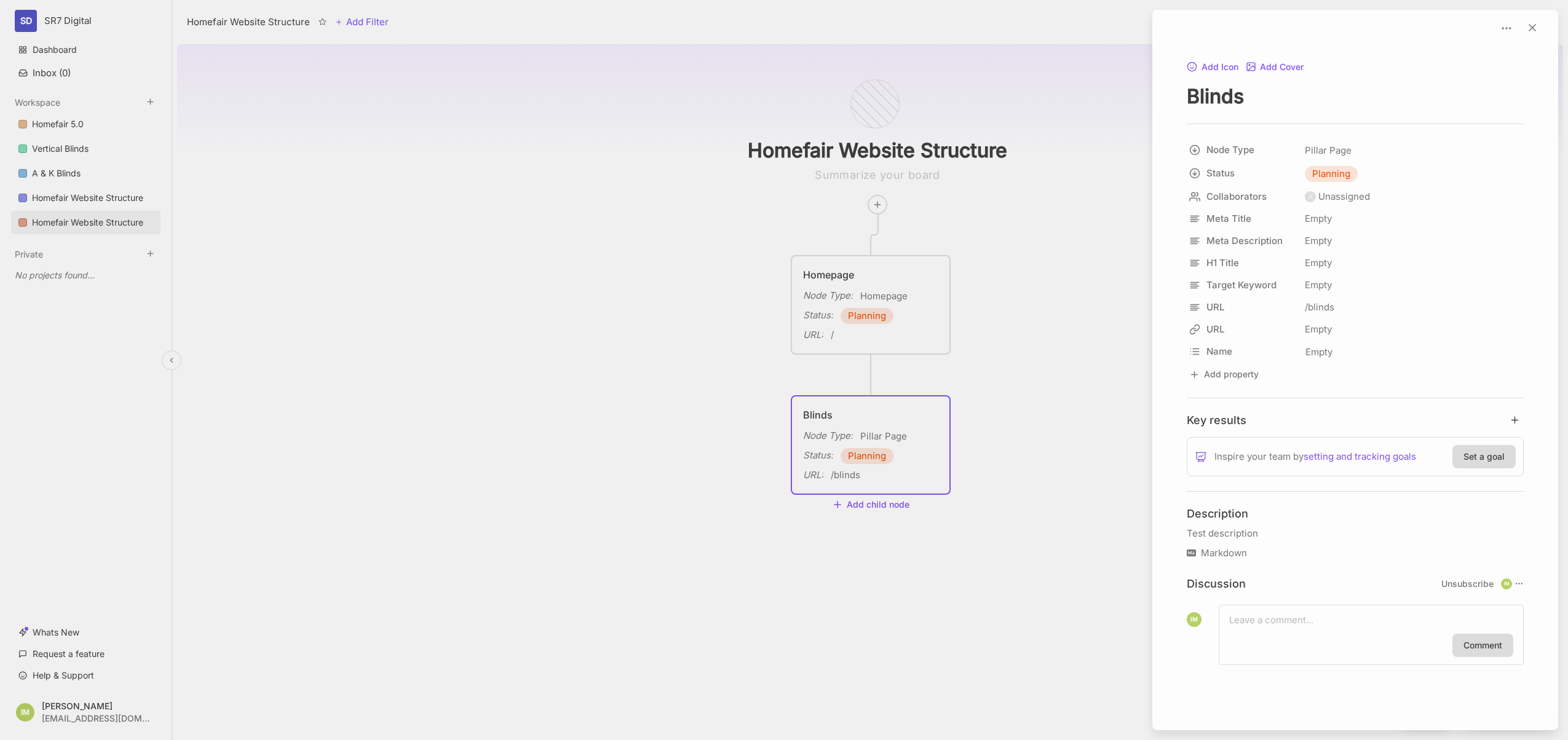
click at [1292, 494] on div "Key results Inspire your team by setting and tracking goals Set a goal Descript…" at bounding box center [1355, 538] width 337 height 252
click at [1288, 488] on div "Key results Inspire your team by setting and tracking goals Set a goal Descript…" at bounding box center [1355, 538] width 337 height 252
click at [1287, 483] on div "Key results Inspire your team by setting and tracking goals Set a goal Descript…" at bounding box center [1355, 538] width 337 height 252
click at [1223, 528] on p "Test description" at bounding box center [1355, 533] width 337 height 15
click at [1221, 556] on div "Markdown" at bounding box center [1355, 553] width 337 height 15
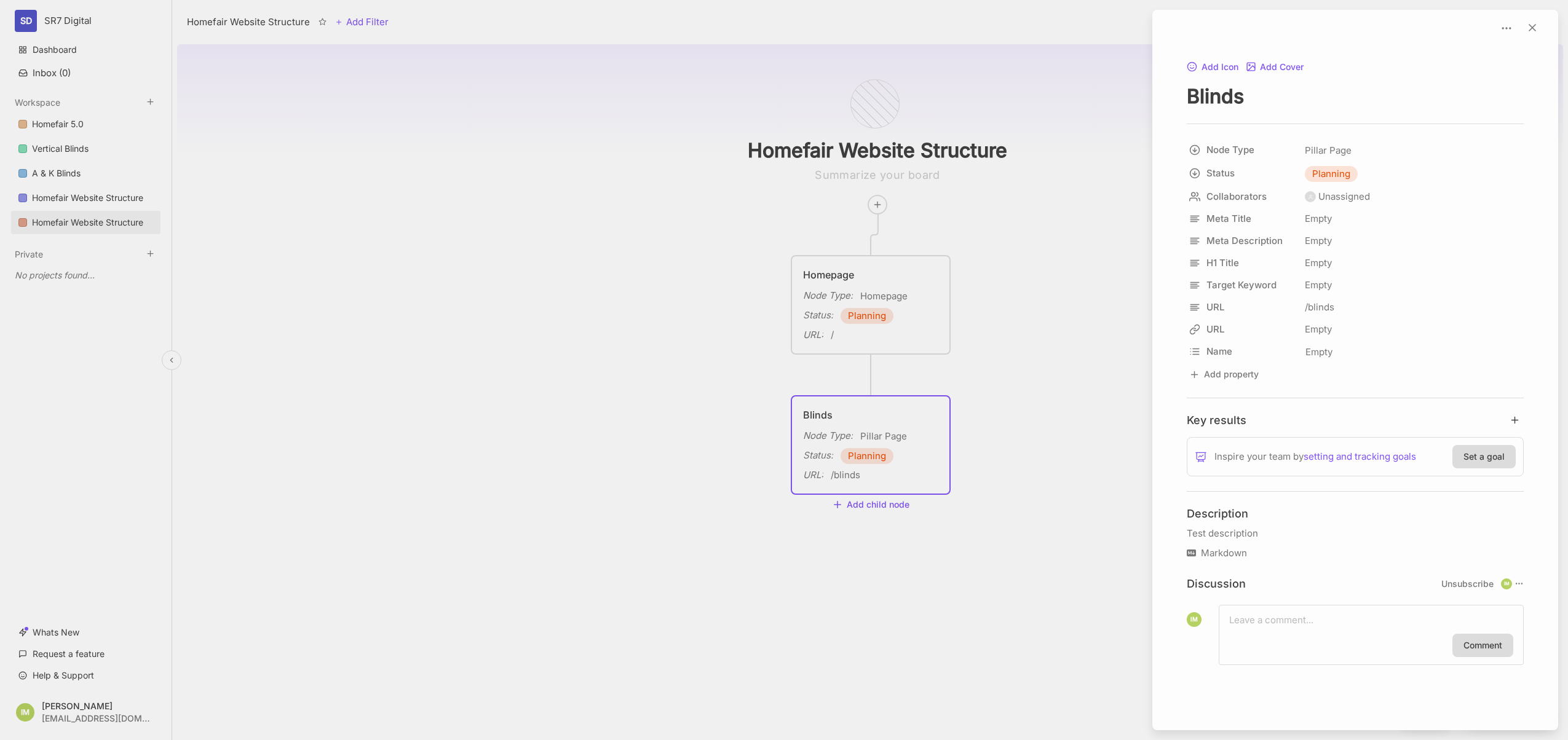
click at [1186, 556] on icon at bounding box center [1190, 552] width 9 height 9
click at [1189, 553] on icon at bounding box center [1190, 552] width 9 height 9
click at [866, 503] on div at bounding box center [784, 370] width 1568 height 740
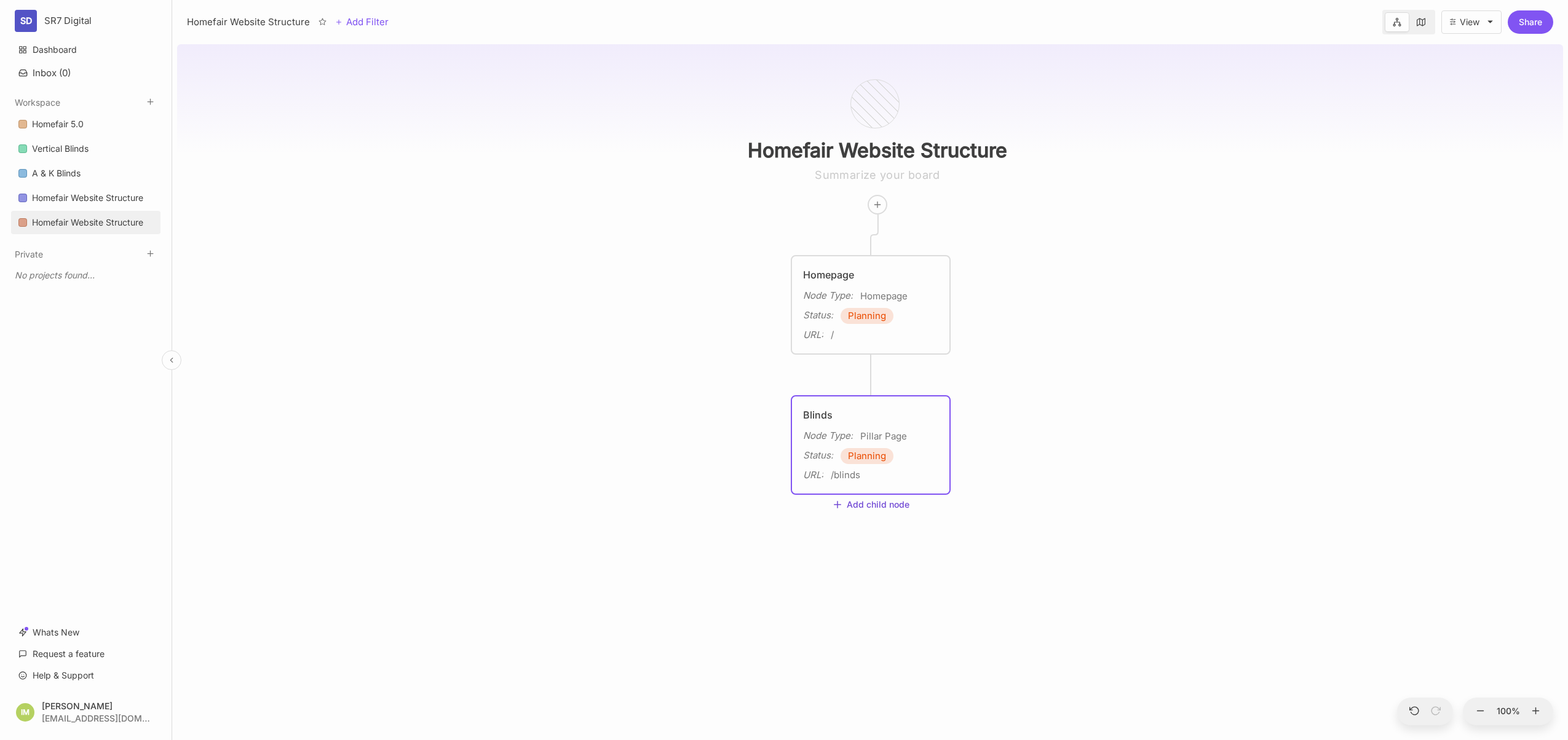
click at [879, 505] on button "Add child node" at bounding box center [871, 504] width 78 height 11
click at [859, 298] on span "Product Page" at bounding box center [860, 296] width 56 height 15
click at [848, 552] on textarea at bounding box center [870, 554] width 135 height 15
type textarea "Vertical Blinds"
click at [877, 559] on textarea "Vertical Blinds" at bounding box center [870, 554] width 135 height 15
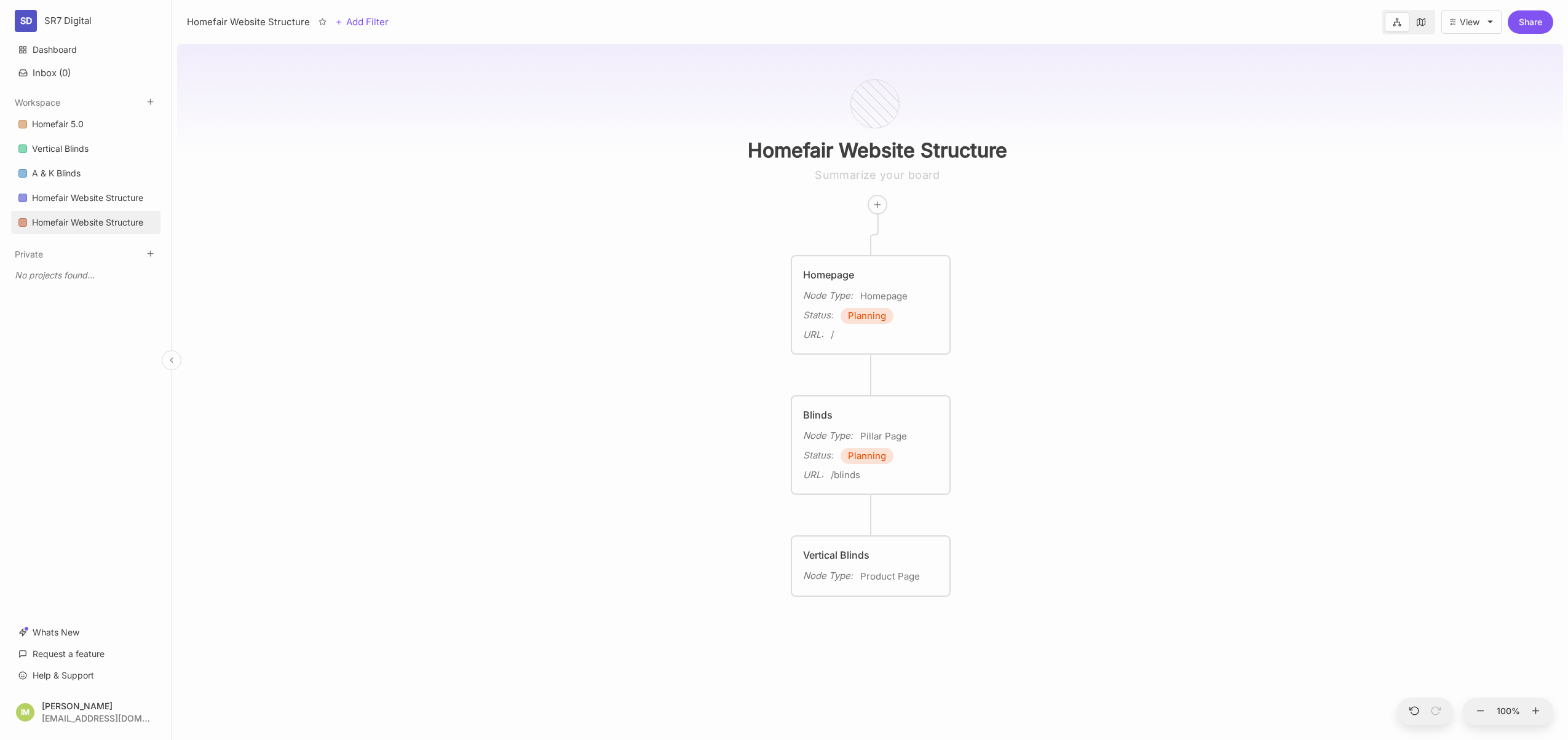
click at [887, 574] on span "Product Page" at bounding box center [889, 576] width 59 height 15
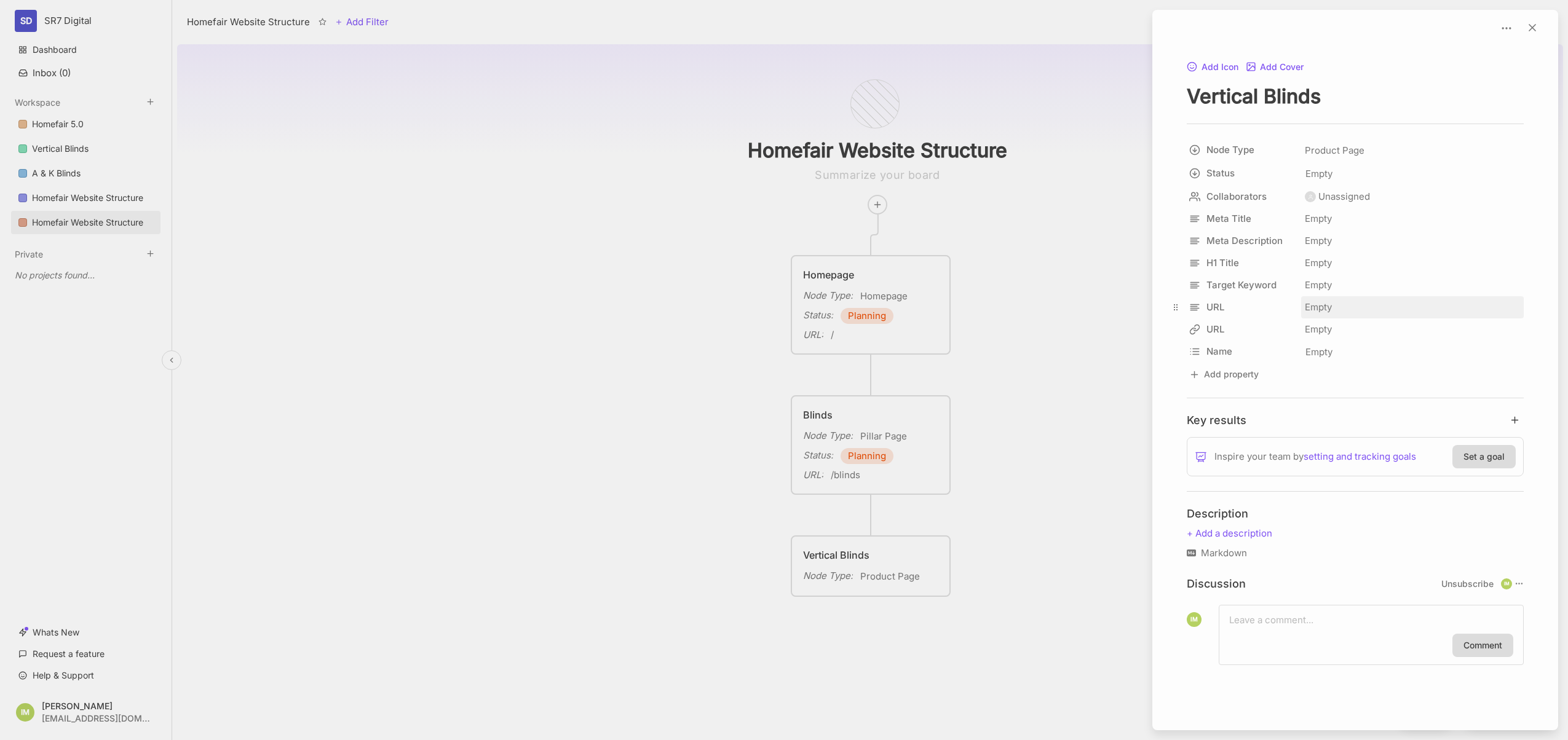
click at [1338, 304] on div "Empty" at bounding box center [1412, 307] width 223 height 22
type input "/blinds/vertical-blinds"
click at [1058, 408] on div at bounding box center [784, 370] width 1568 height 740
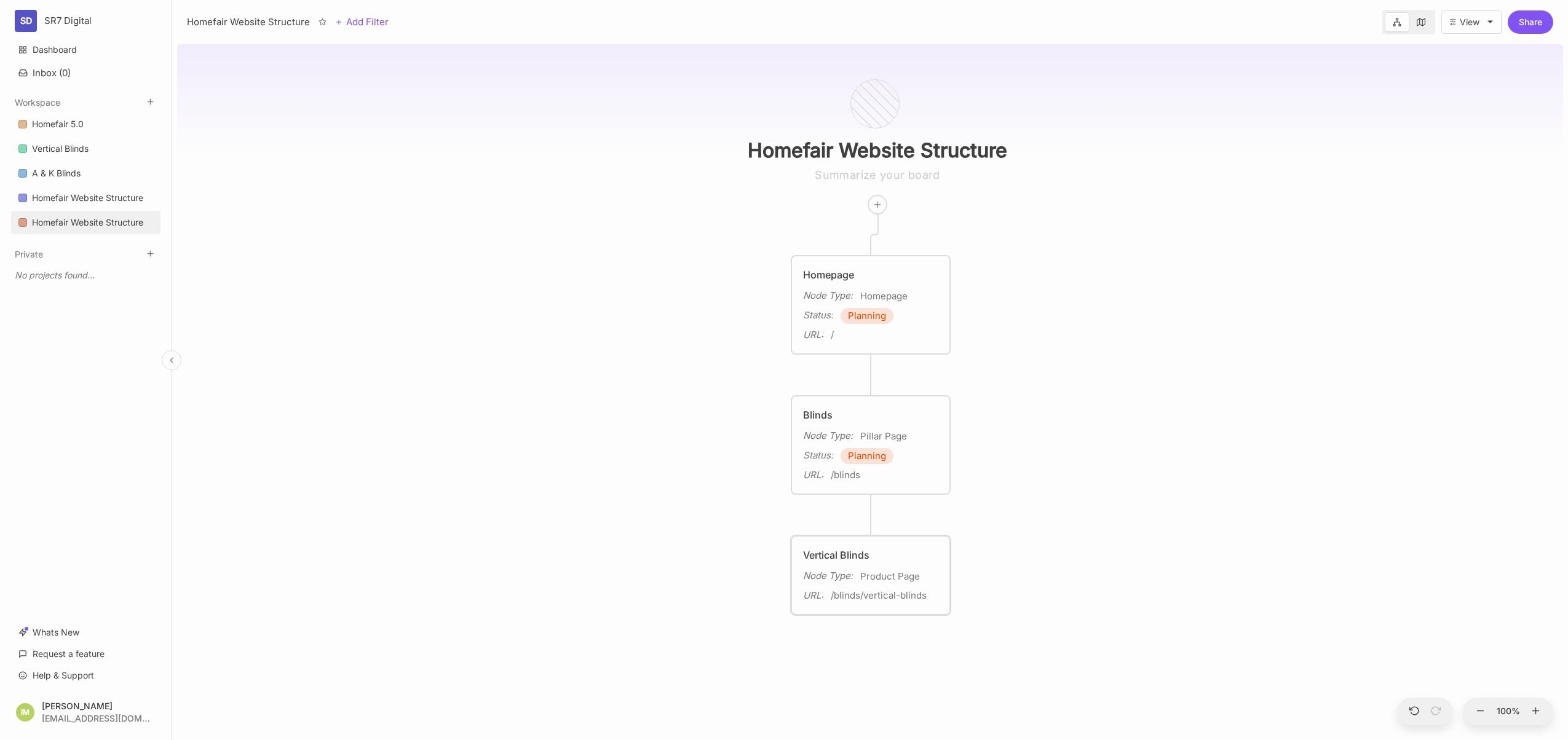
click at [881, 551] on div "Vertical Blinds" at bounding box center [870, 554] width 135 height 15
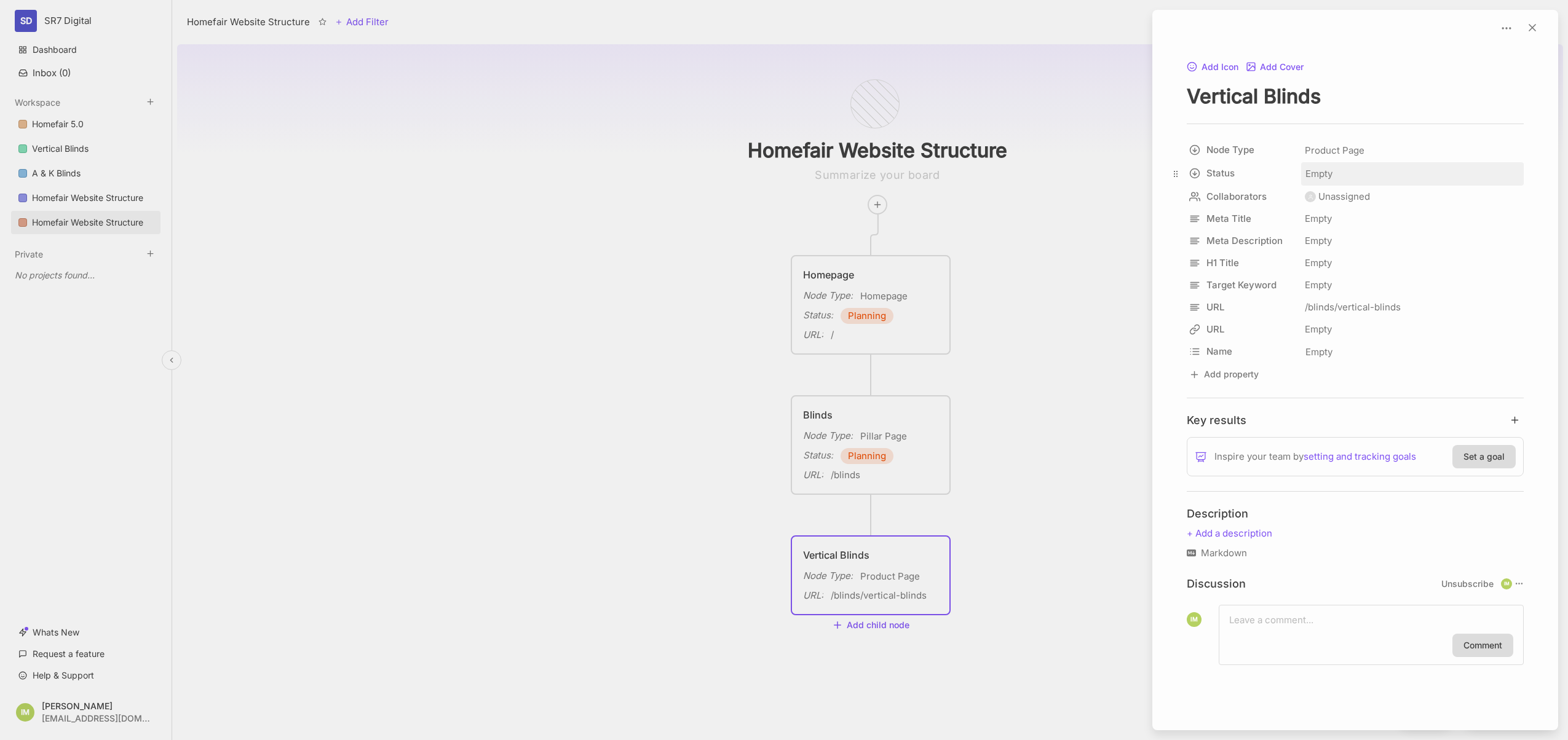
click at [1326, 178] on span "Empty" at bounding box center [1318, 173] width 28 height 16
click at [1353, 204] on span "Planning" at bounding box center [1350, 203] width 34 height 15
click at [1130, 303] on div at bounding box center [784, 370] width 1568 height 740
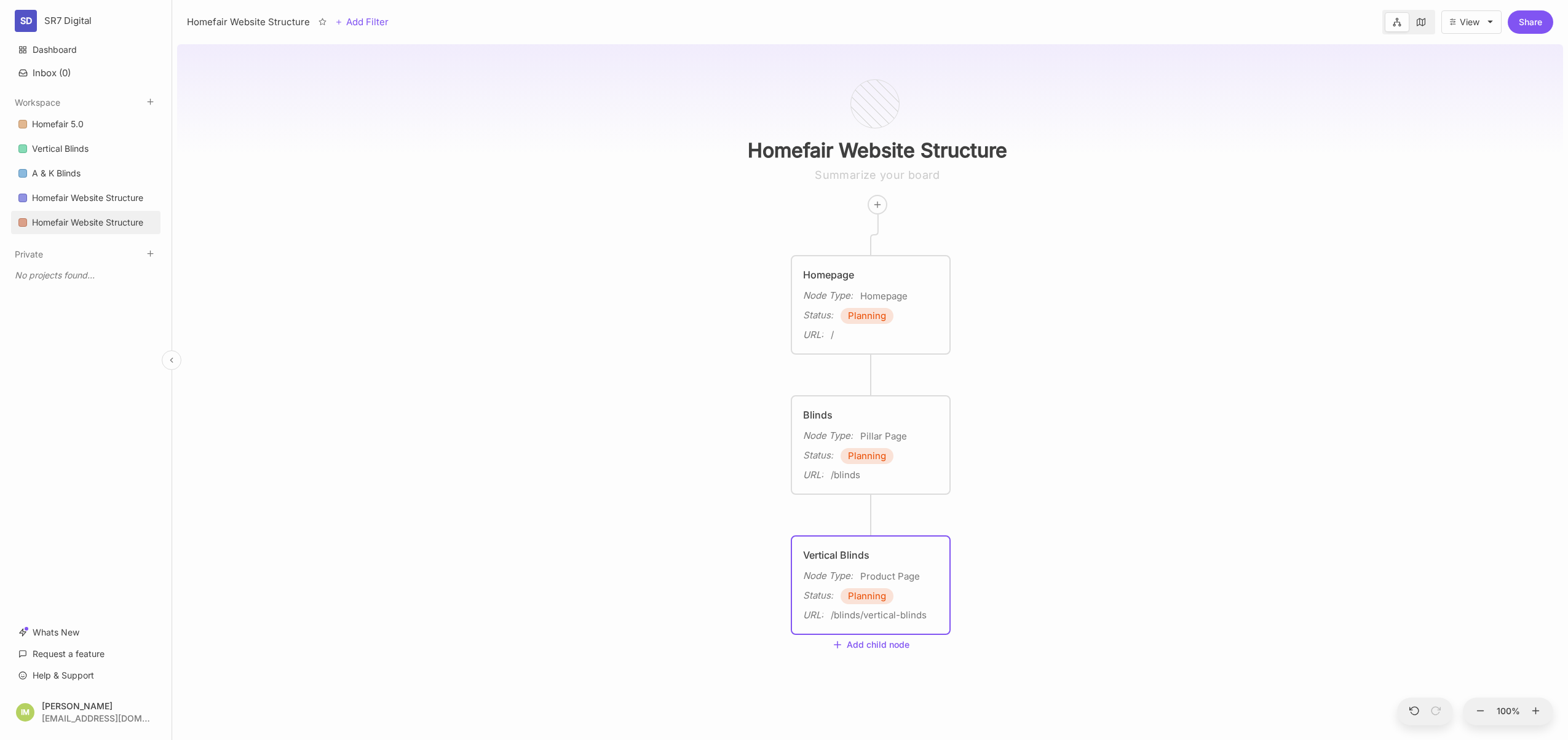
click at [1098, 304] on div "Homefair Website Structure Homepage Node Type : Homepage Status : Planning URL …" at bounding box center [870, 389] width 1386 height 701
click at [853, 515] on line at bounding box center [853, 515] width 0 height 6
click at [876, 481] on div "Blinds Node Type : Pillar Page Status : Planning URL : /blinds" at bounding box center [871, 440] width 158 height 97
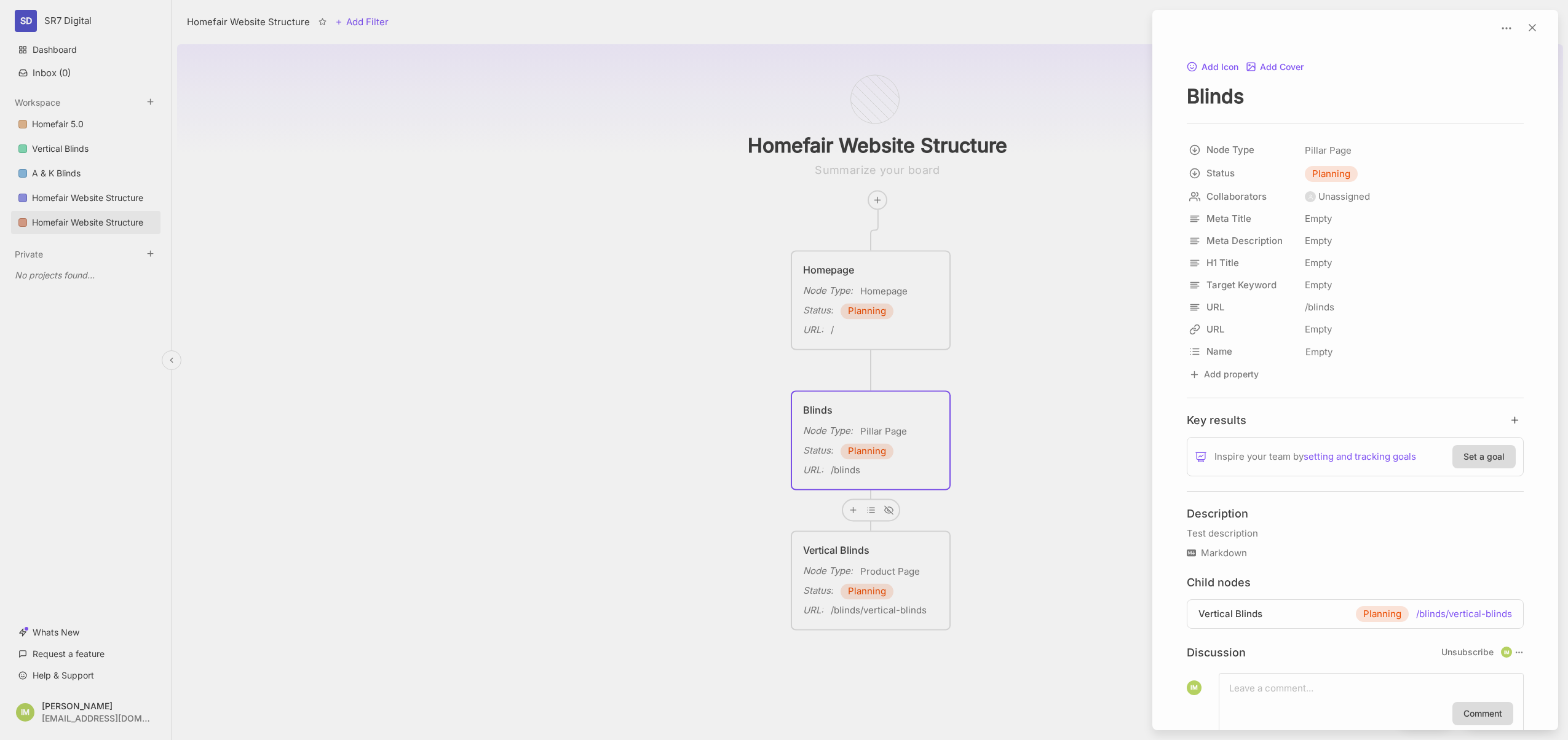
click at [852, 511] on div at bounding box center [784, 370] width 1568 height 740
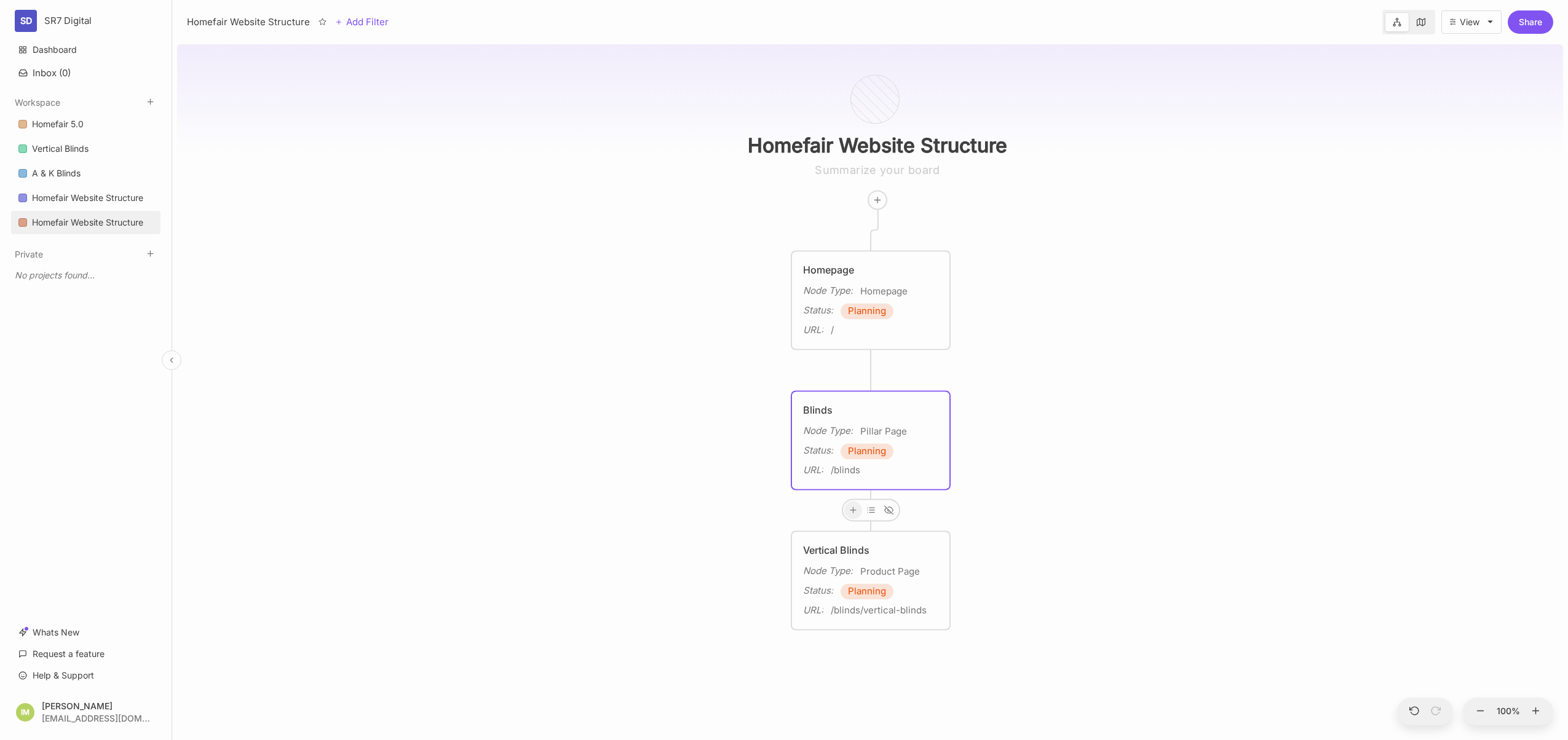
click at [852, 510] on line at bounding box center [853, 510] width 6 height 0
click at [847, 294] on span "Product Page" at bounding box center [841, 297] width 56 height 15
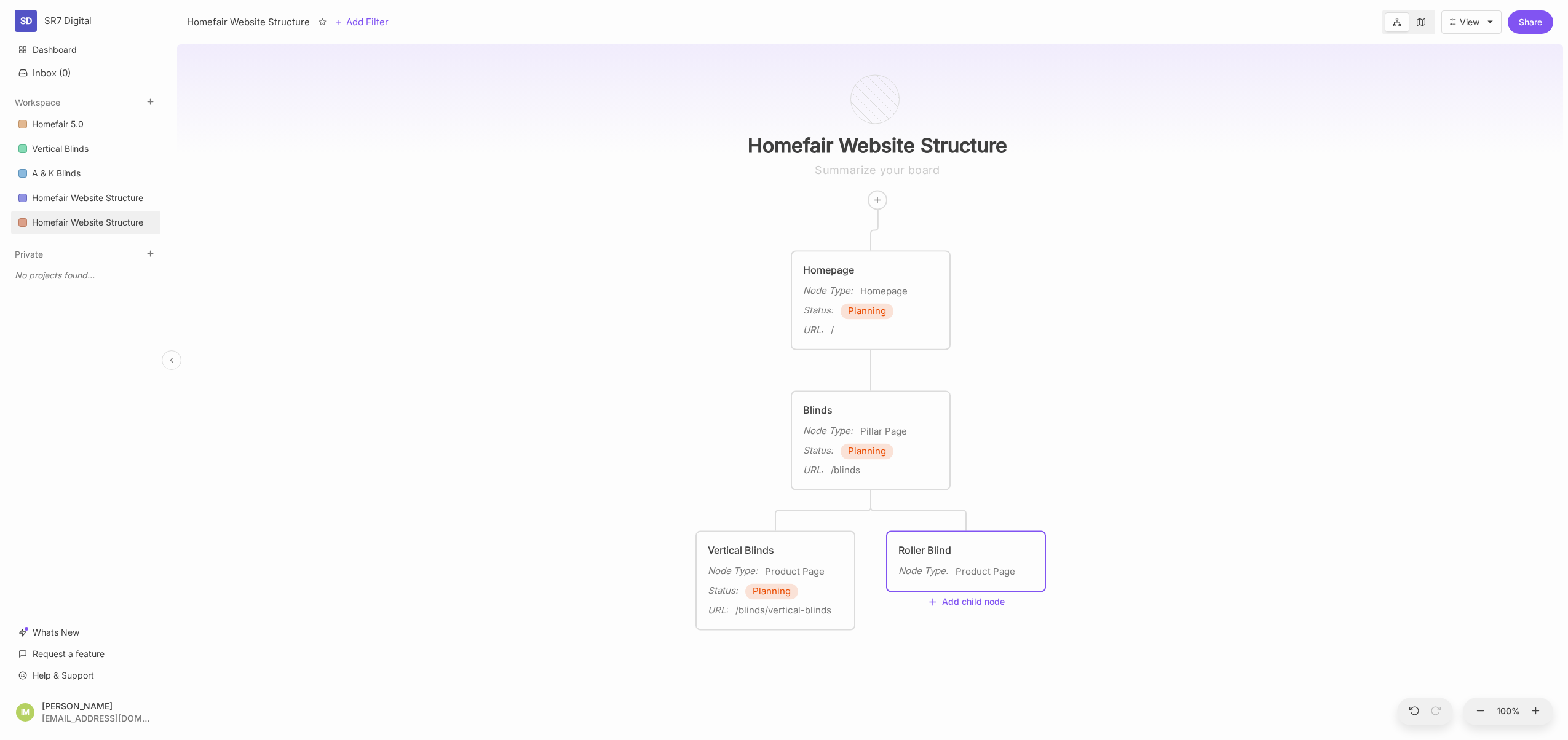
type textarea "Roller Blinds"
click at [1055, 622] on div "Homefair Website Structure Homepage Node Type : Homepage Status : Planning URL …" at bounding box center [870, 389] width 1386 height 701
click at [971, 564] on div "Product Page" at bounding box center [985, 572] width 59 height 16
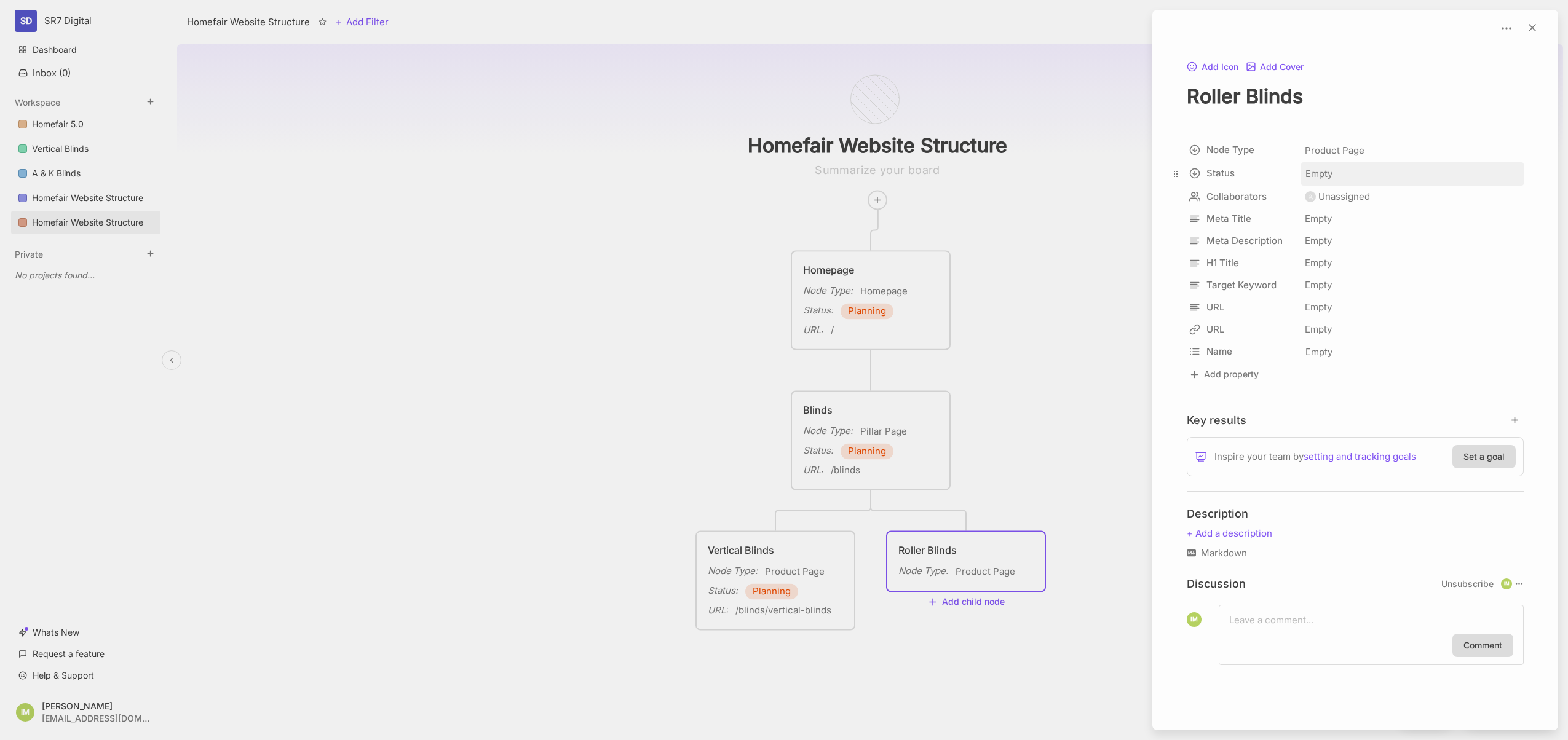
click at [1320, 177] on span "Empty" at bounding box center [1318, 173] width 28 height 16
click at [1361, 205] on span "Planning" at bounding box center [1350, 203] width 34 height 15
click at [1327, 308] on div "Empty" at bounding box center [1412, 307] width 223 height 22
type input "/blinds/roller-blinds"
click at [1314, 307] on div "Empty" at bounding box center [1412, 307] width 223 height 22
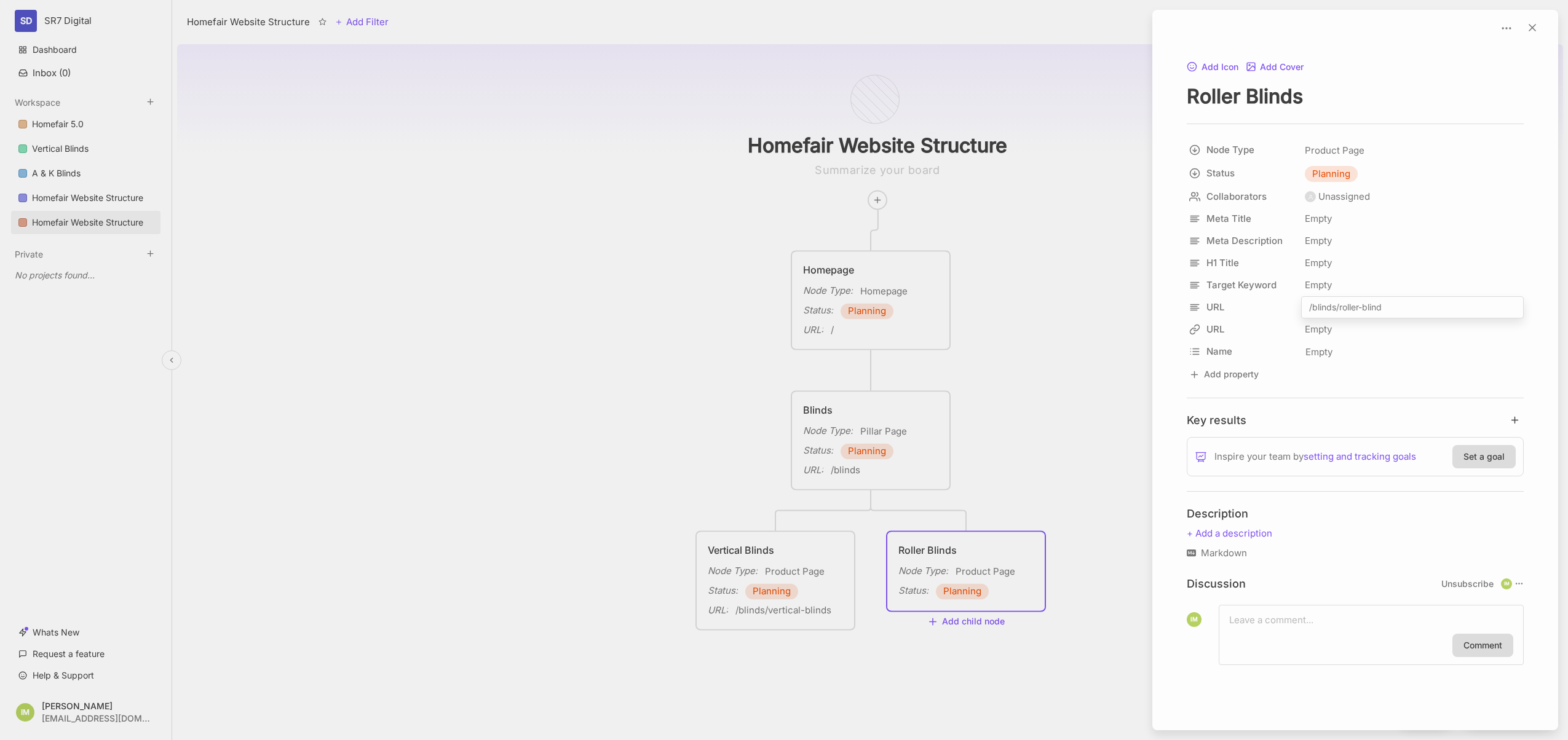
type input "/blinds/roller-blinds"
click at [1107, 390] on div at bounding box center [784, 370] width 1568 height 740
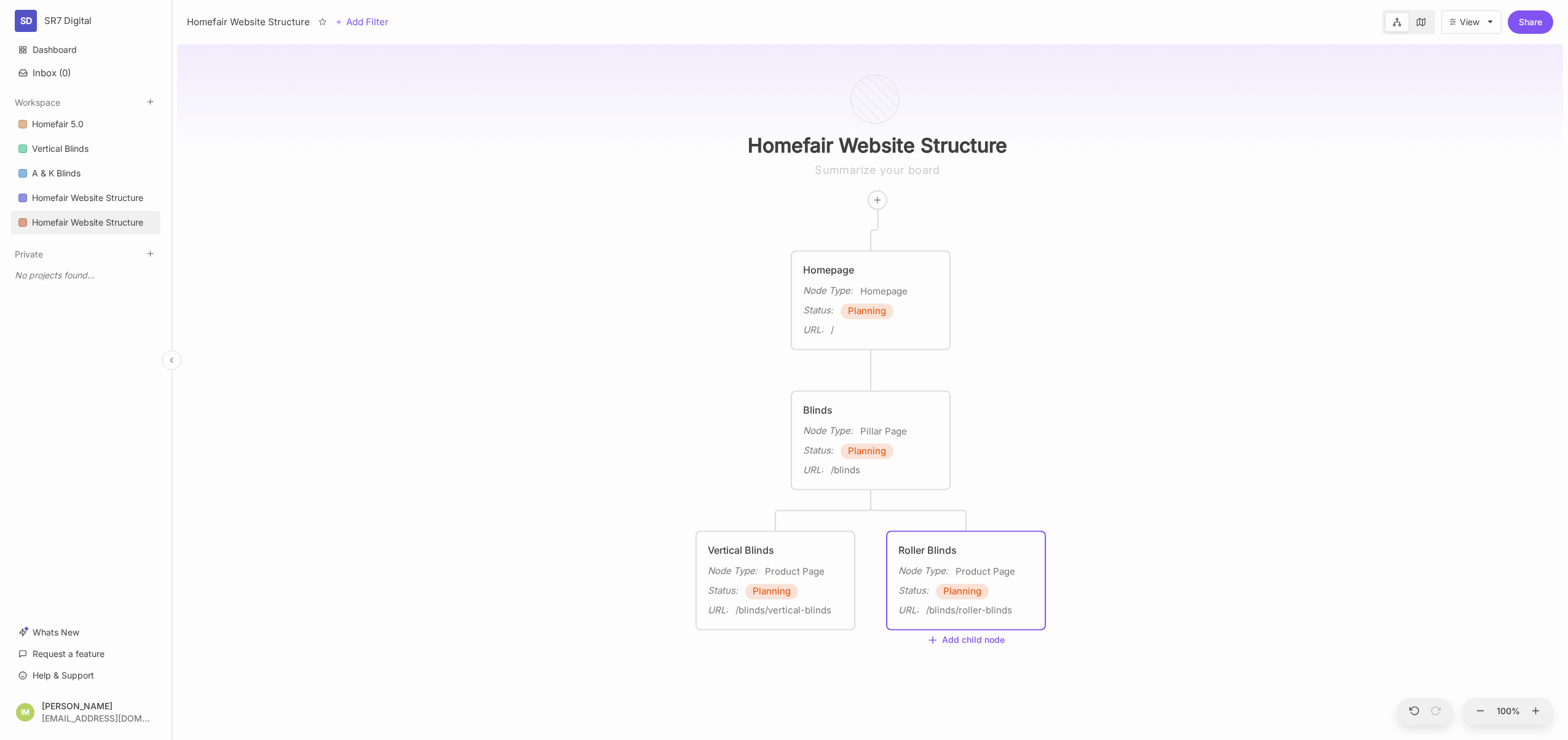
click at [1426, 27] on link at bounding box center [1421, 22] width 23 height 19
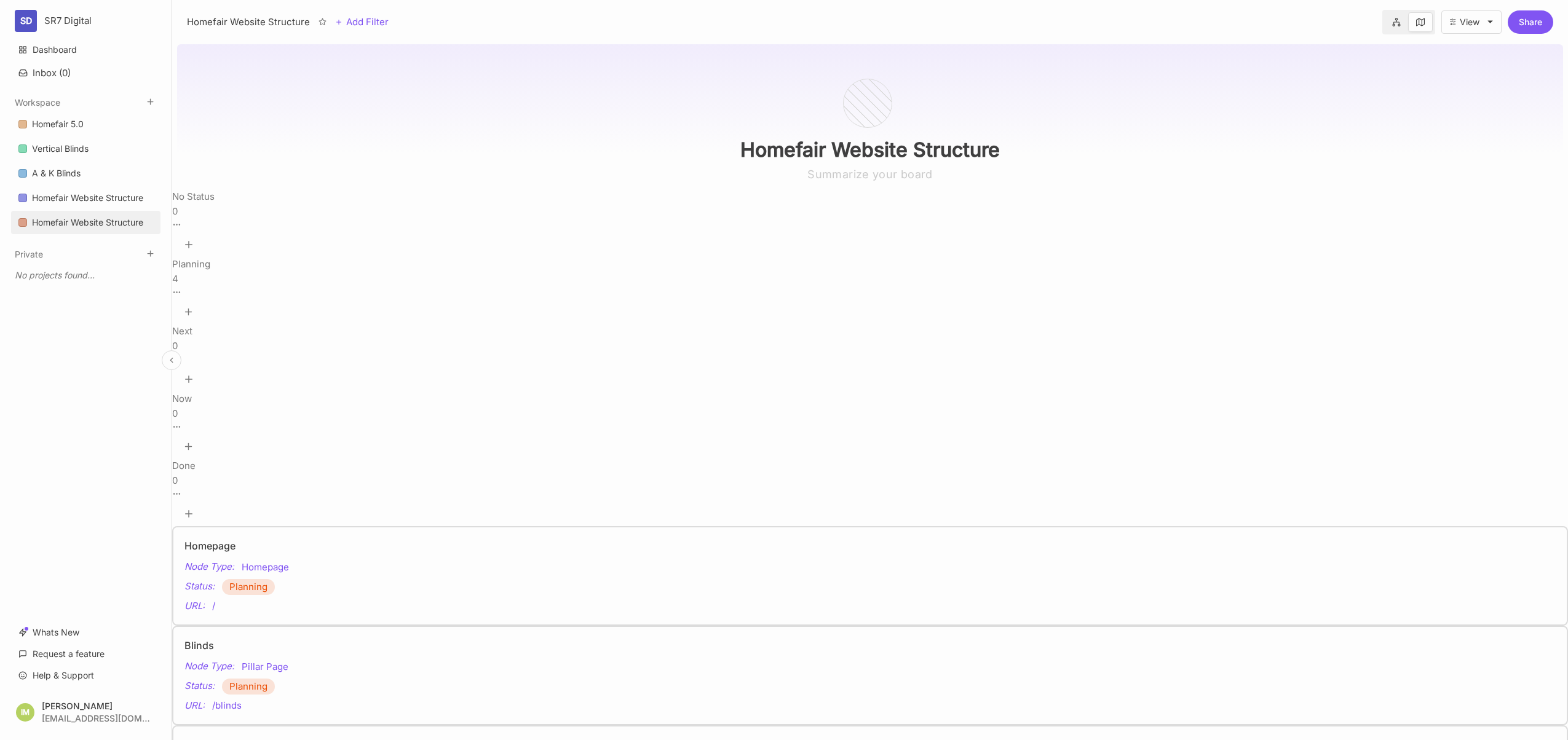
click at [1399, 23] on icon at bounding box center [1396, 21] width 9 height 9
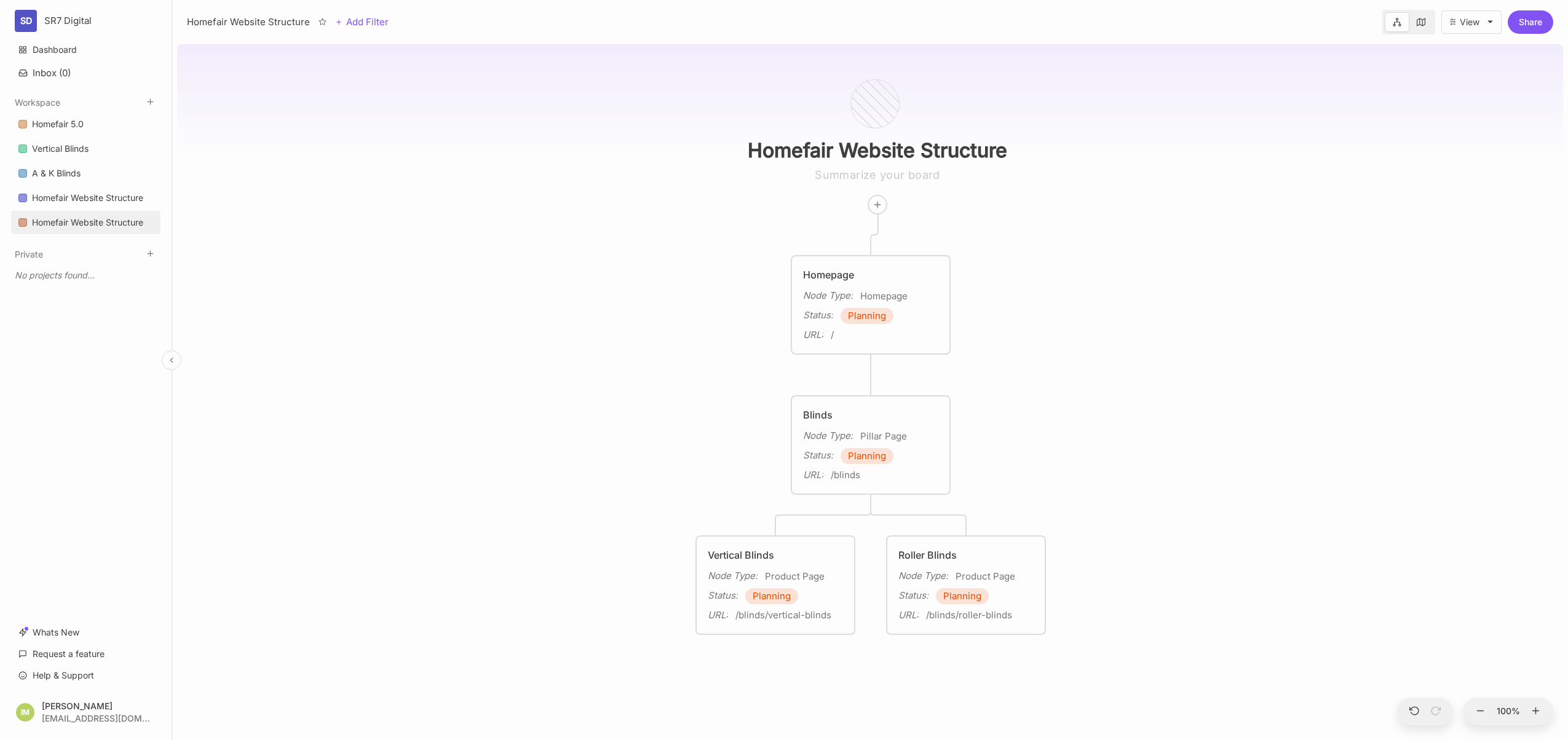
click at [1477, 19] on div "View" at bounding box center [1470, 22] width 19 height 10
click at [1267, 143] on div "Homefair Website Structure Homepage Node Type : Homepage Status : Planning URL …" at bounding box center [870, 389] width 1386 height 701
click at [49, 630] on link "Whats New" at bounding box center [85, 633] width 149 height 23
click at [412, 431] on div "Homefair Website Structure Homepage Node Type : Homepage Status : Planning URL …" at bounding box center [870, 389] width 1386 height 701
click at [812, 547] on div "Vertical Blinds" at bounding box center [775, 554] width 135 height 15
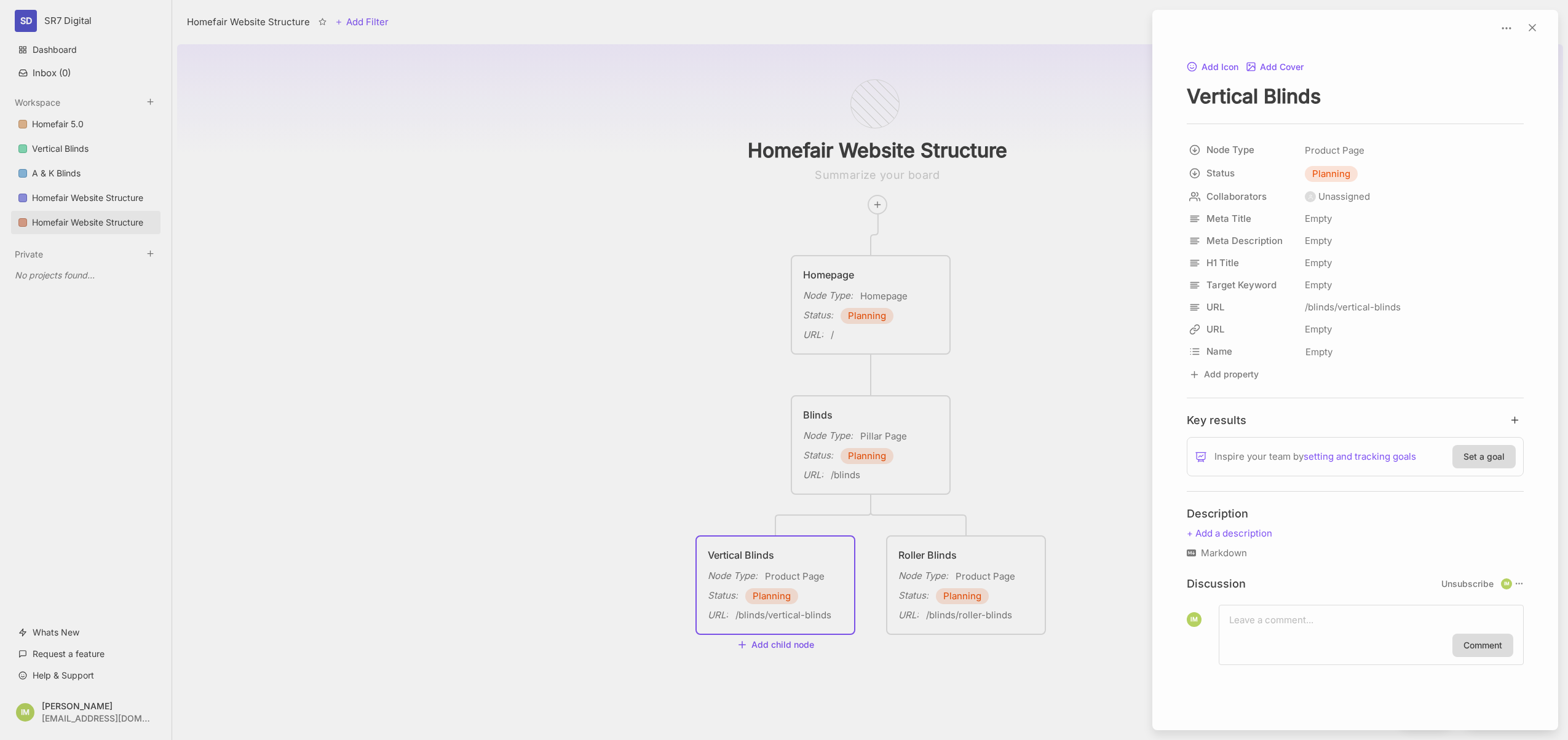
click at [857, 661] on div at bounding box center [784, 370] width 1568 height 740
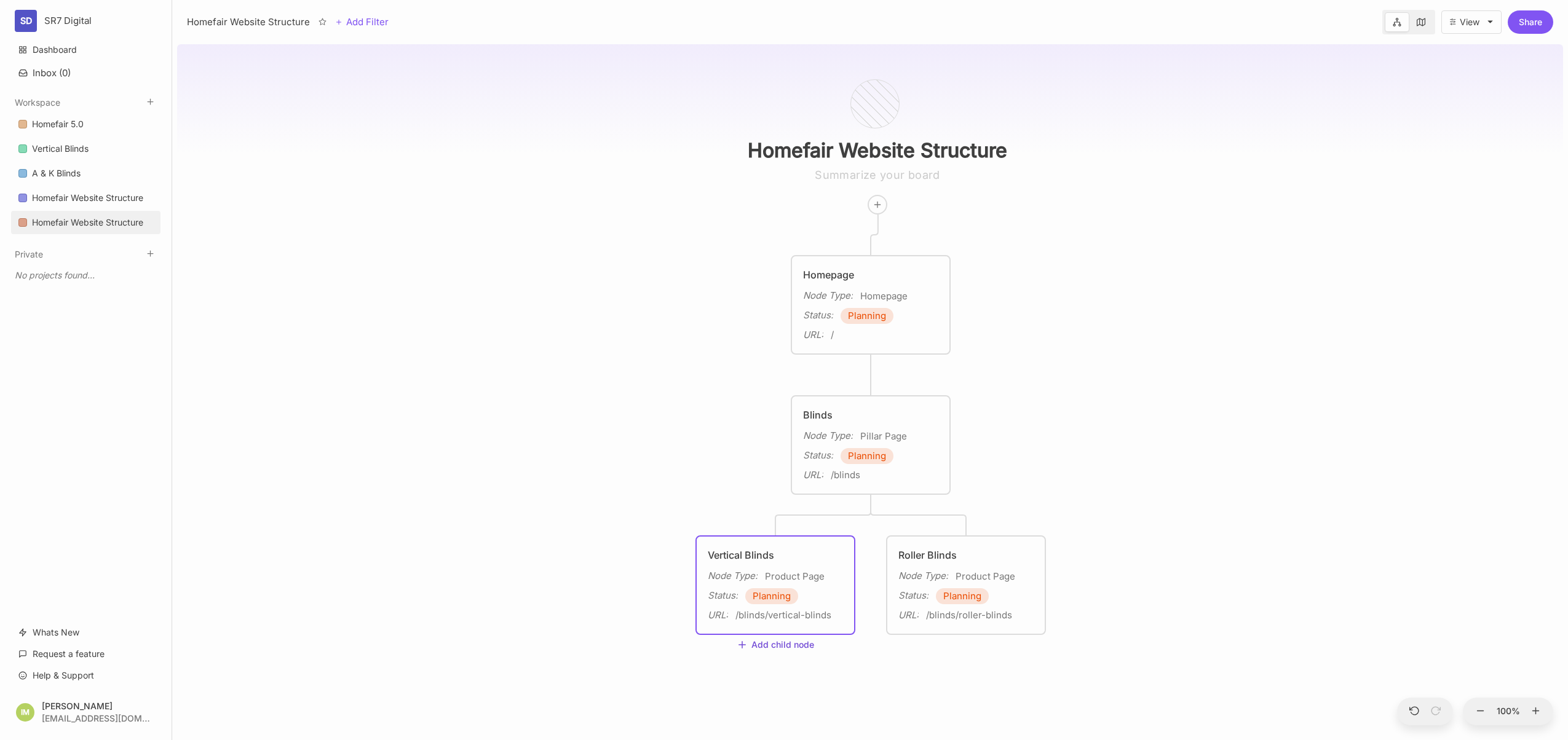
click at [791, 648] on button "Add child node" at bounding box center [775, 645] width 78 height 11
click at [831, 550] on div "Vertical Blinds" at bounding box center [775, 554] width 135 height 15
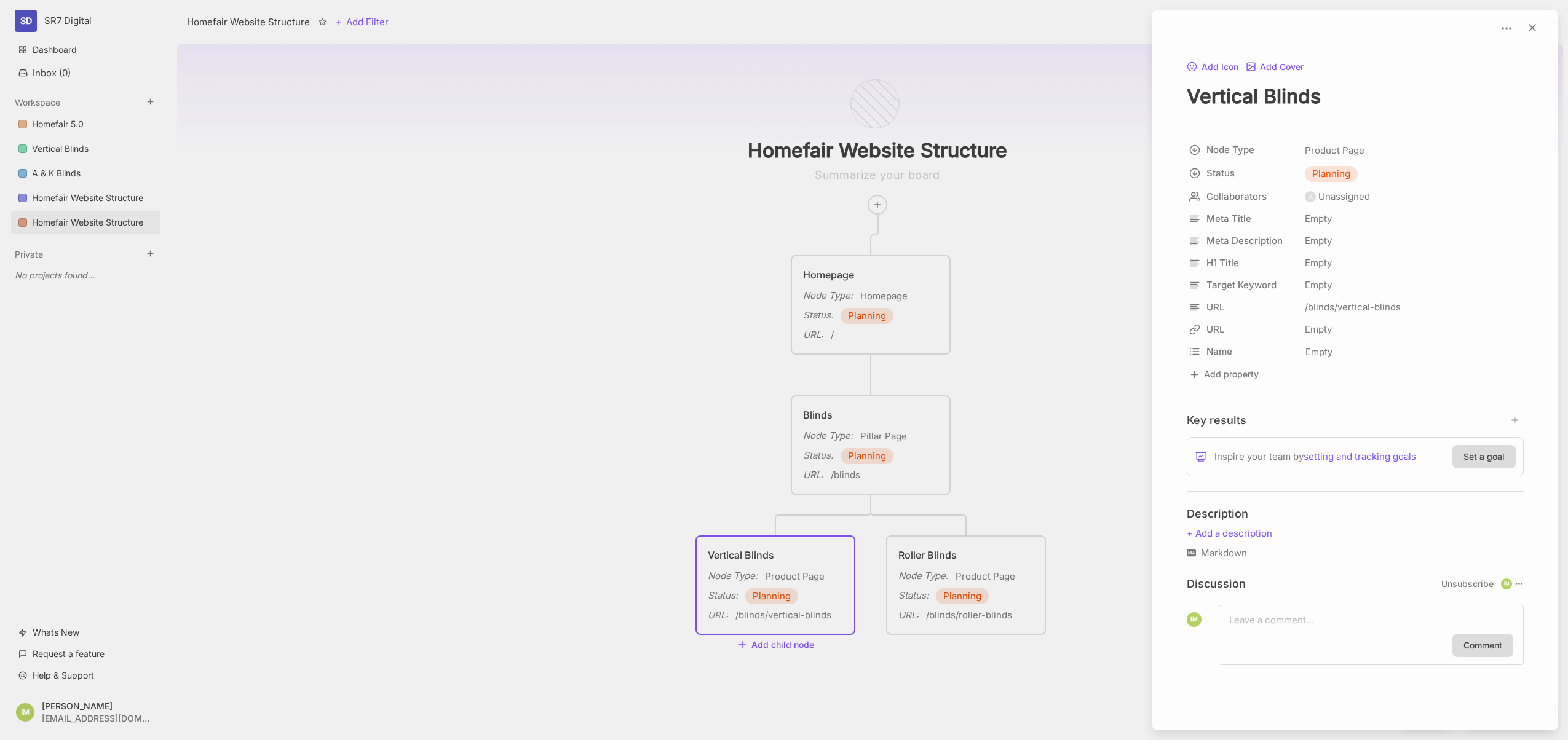
click at [828, 550] on div at bounding box center [784, 370] width 1568 height 740
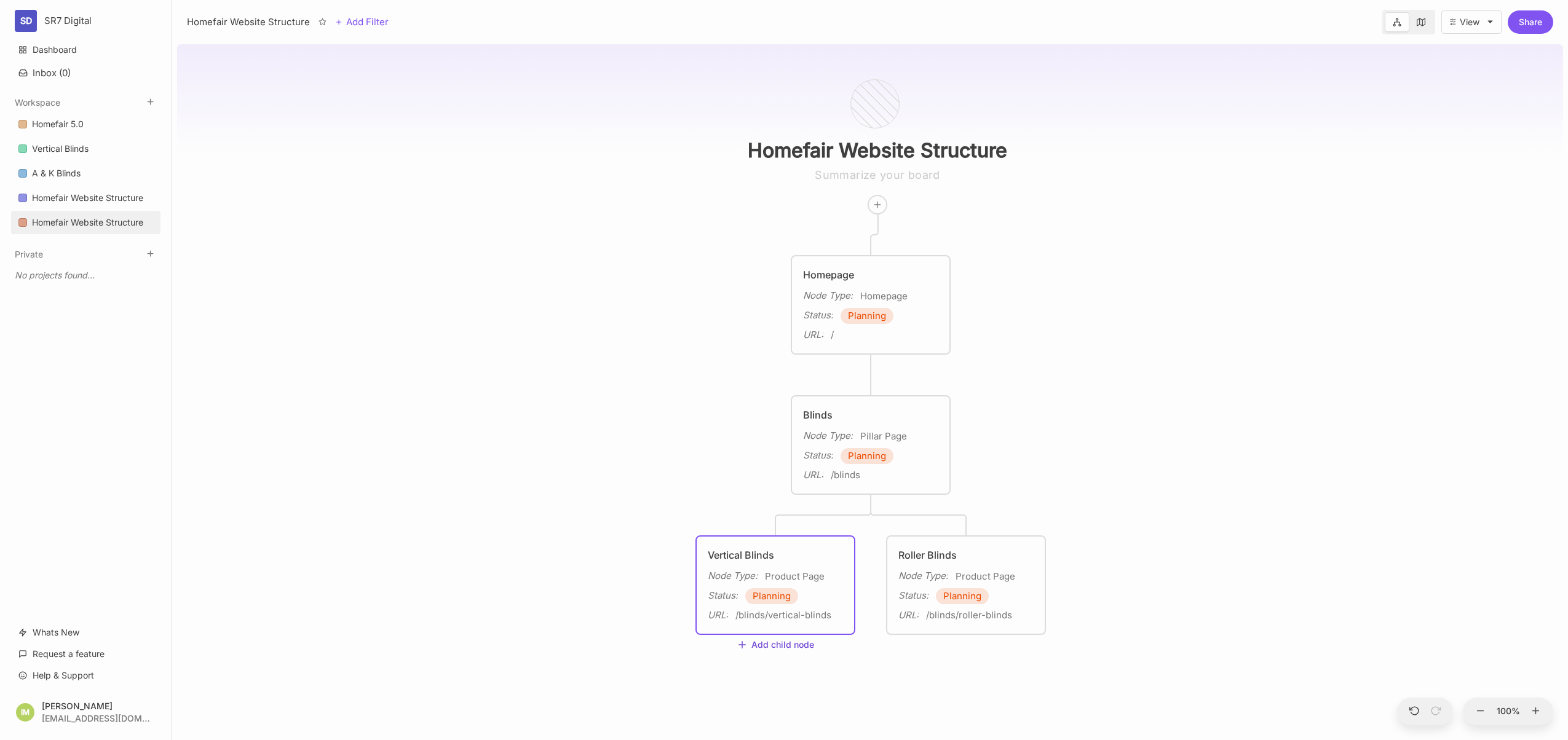
click at [774, 643] on button "Add child node" at bounding box center [775, 645] width 78 height 11
click at [761, 525] on div "Page" at bounding box center [773, 525] width 81 height 19
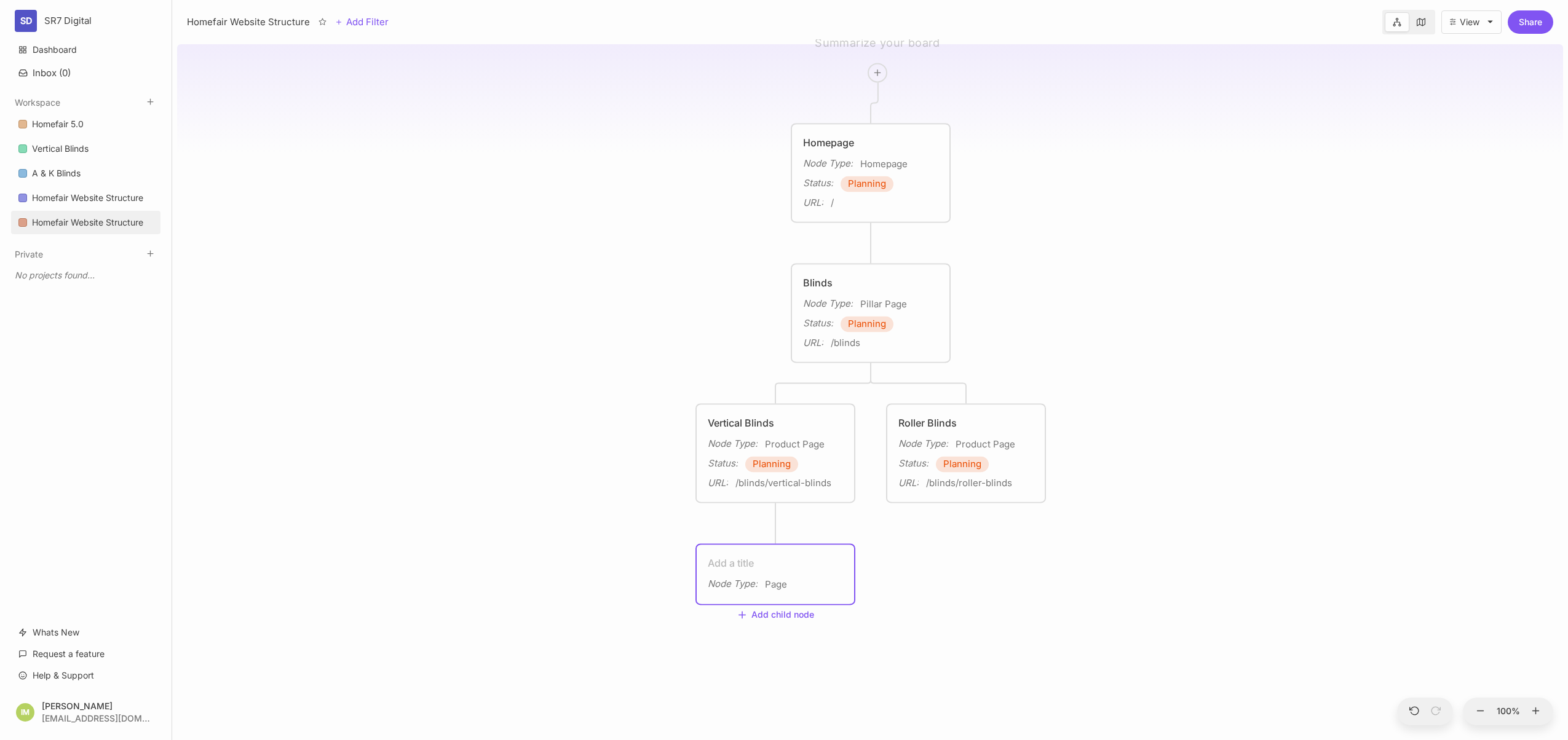
click at [798, 578] on div "Node Type : Page" at bounding box center [775, 584] width 135 height 16
click at [798, 571] on div "Node Type : Page" at bounding box center [775, 574] width 135 height 37
click at [773, 581] on span "Page" at bounding box center [775, 584] width 22 height 15
click at [721, 559] on textarea at bounding box center [775, 563] width 135 height 15
click at [613, 591] on div "Homefair Website Structure Homepage Node Type : Homepage Status : Planning URL …" at bounding box center [870, 389] width 1386 height 701
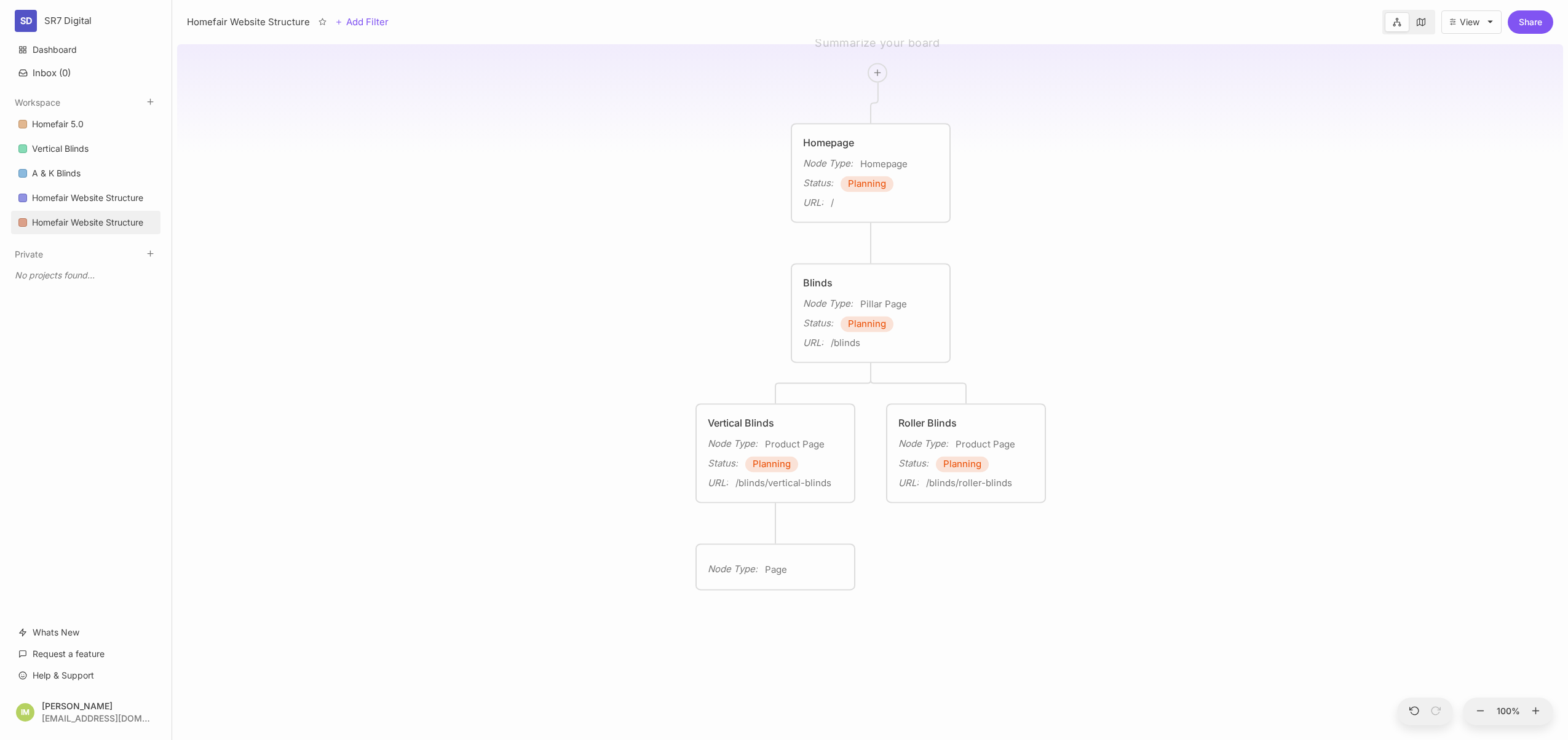
click at [721, 576] on div "Node Type :" at bounding box center [732, 569] width 50 height 15
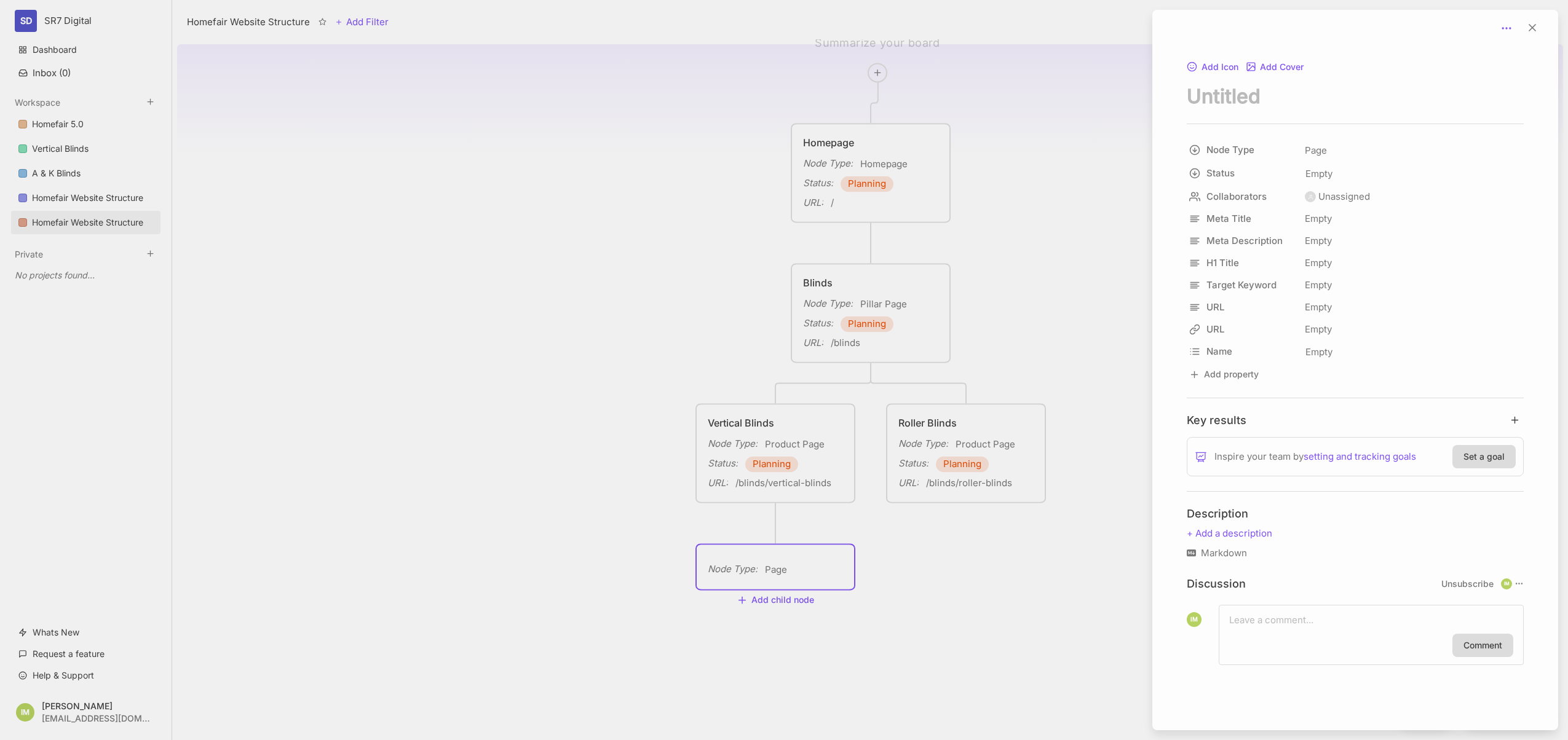
click at [1501, 29] on icon at bounding box center [1506, 28] width 13 height 13
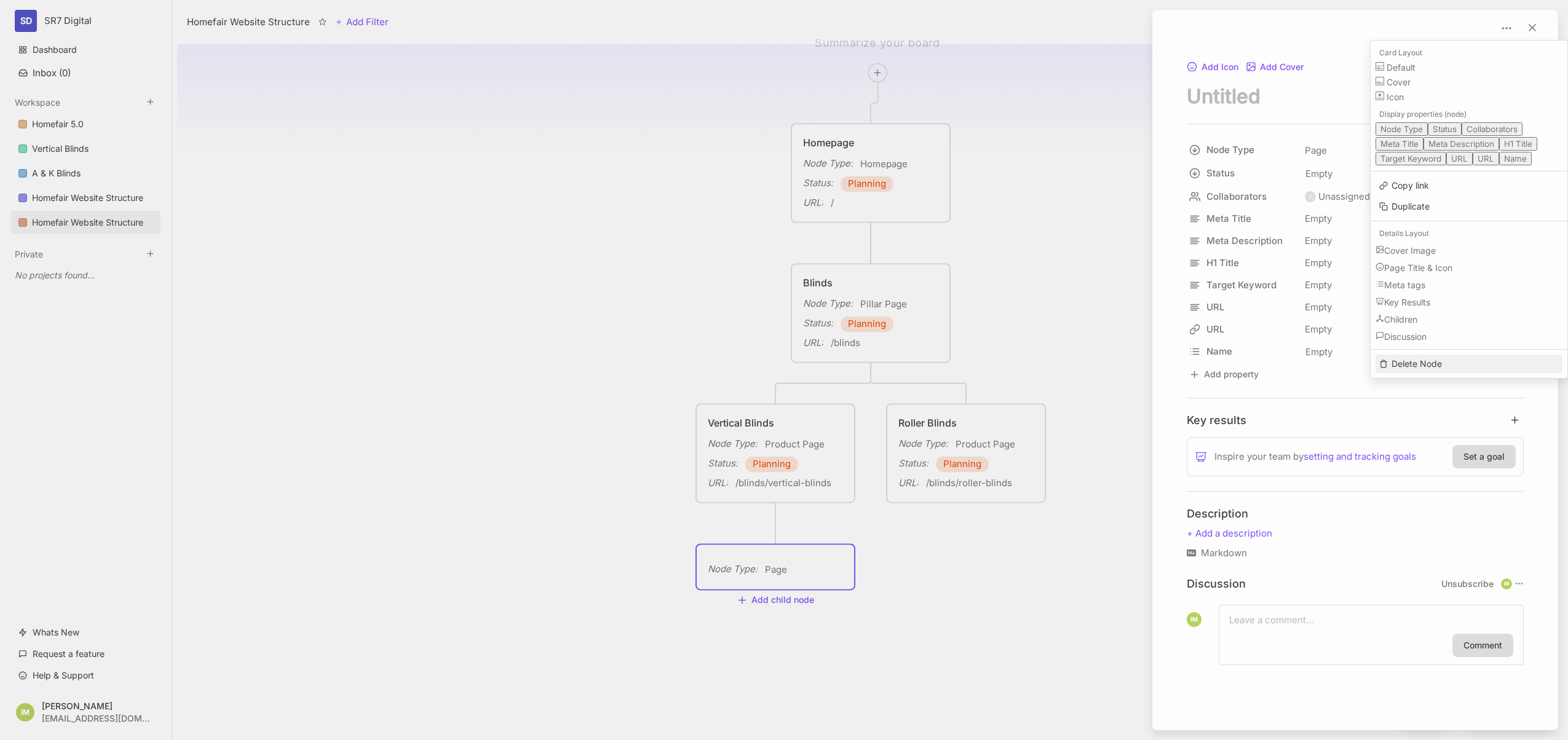
click at [1404, 373] on button "Delete Node" at bounding box center [1469, 363] width 187 height 18
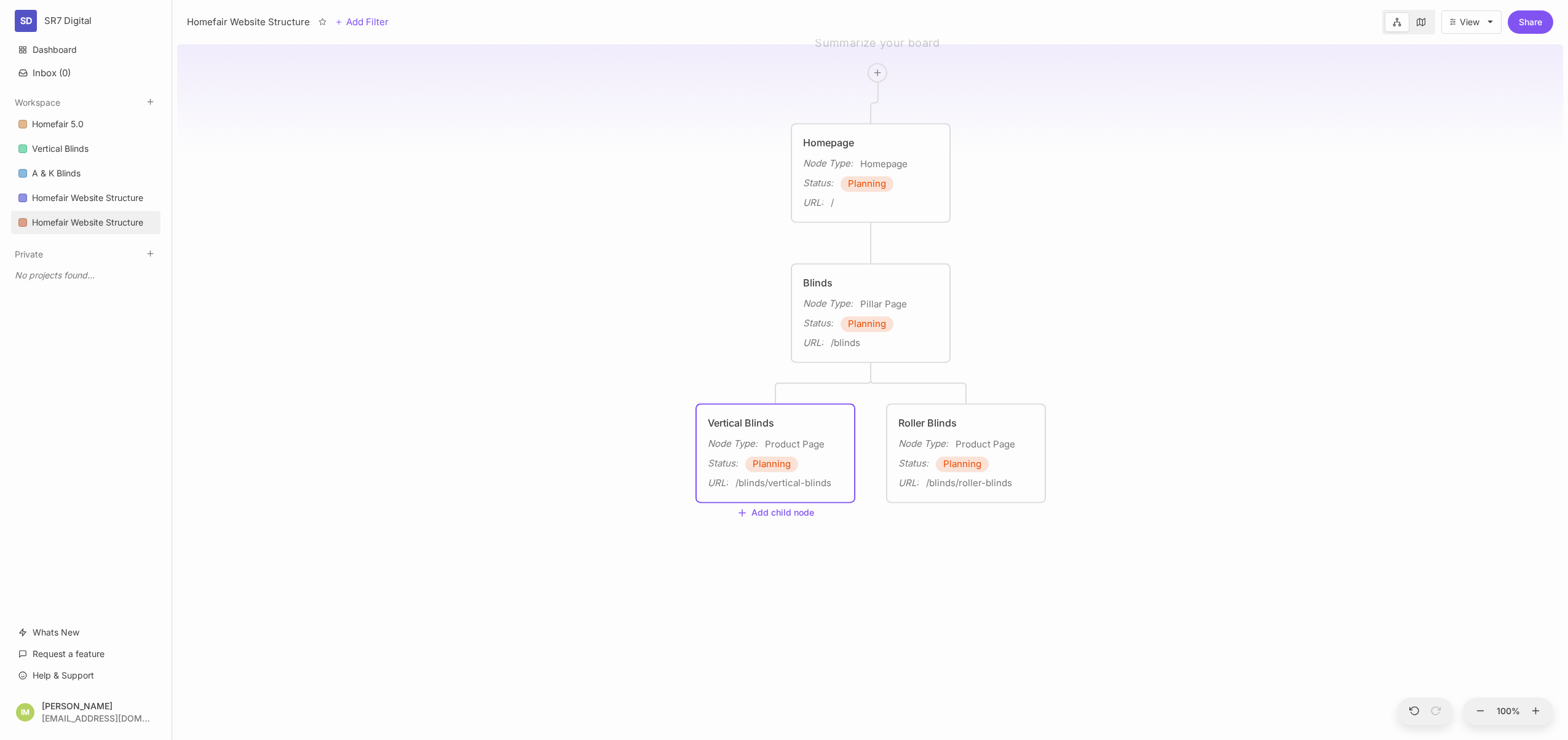
click at [844, 459] on div "Vertical Blinds Node Type : Product Page Status : Planning URL : /blinds/vertic…" at bounding box center [775, 453] width 158 height 97
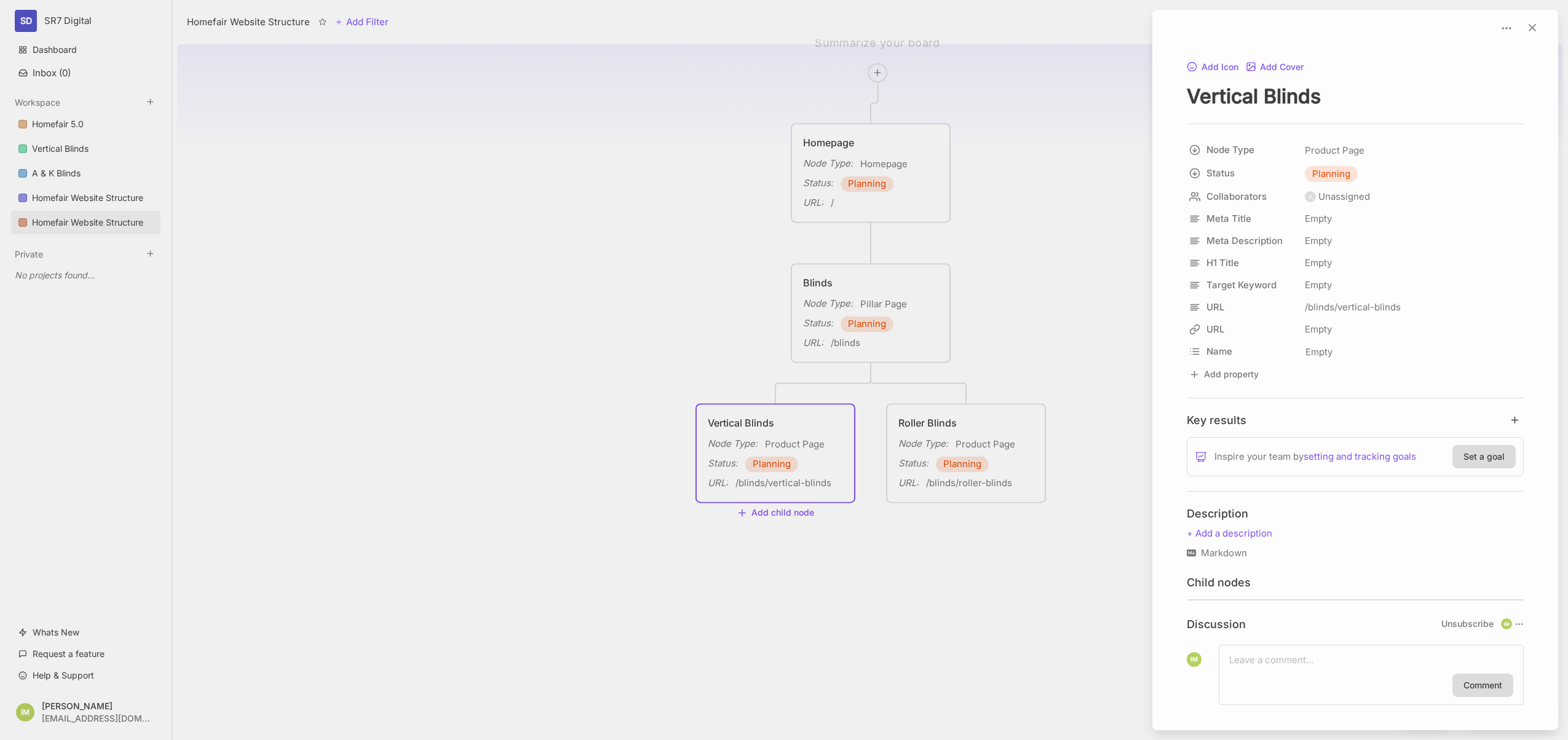
click at [844, 449] on div at bounding box center [784, 370] width 1568 height 740
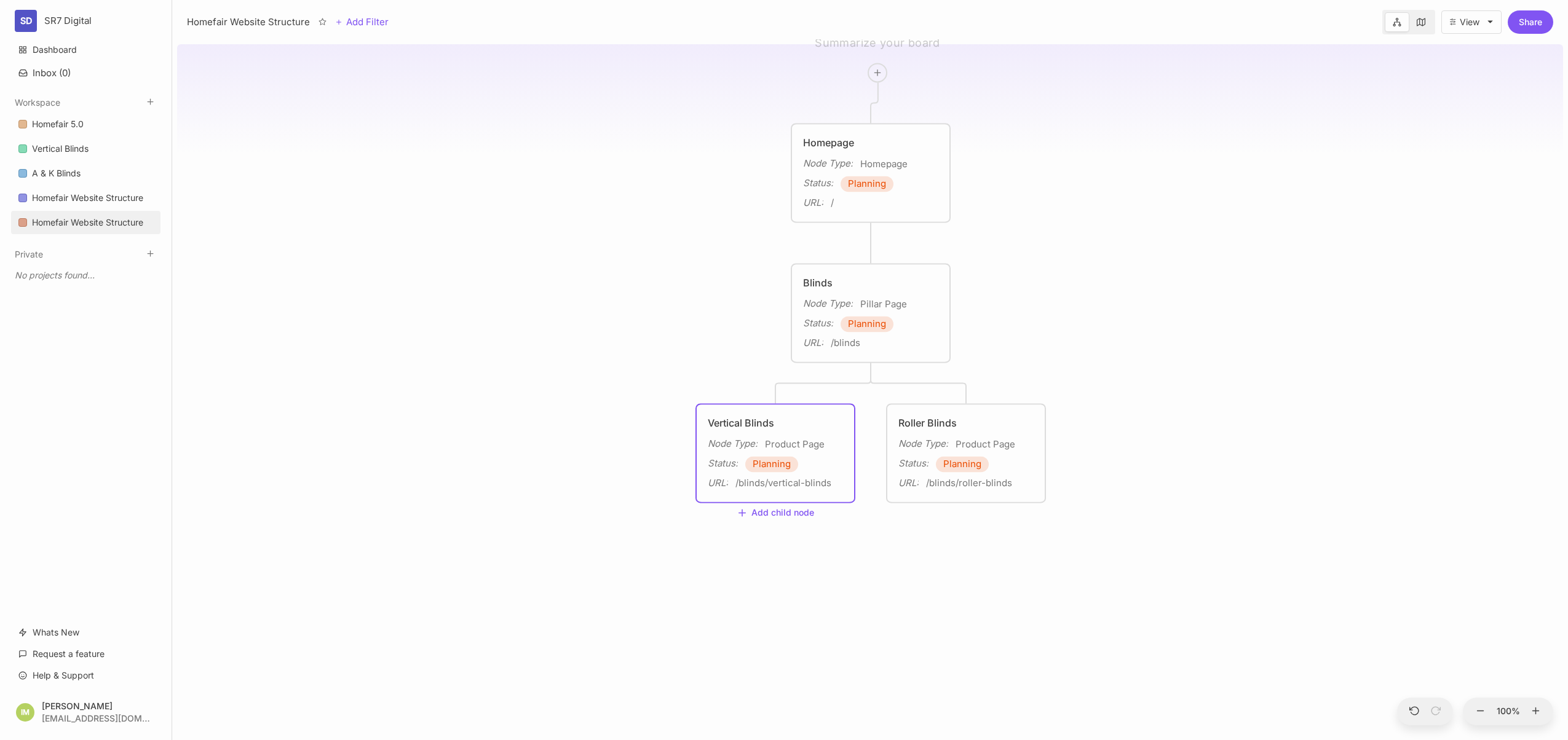
click at [603, 502] on div "Homefair Website Structure Homepage Node Type : Homepage Status : Planning URL …" at bounding box center [870, 389] width 1386 height 701
click at [795, 386] on div "Homefair Website Structure Homepage Node Type : Homepage Status : Planning URL …" at bounding box center [870, 389] width 1386 height 701
click at [854, 350] on div "/blinds" at bounding box center [845, 343] width 29 height 15
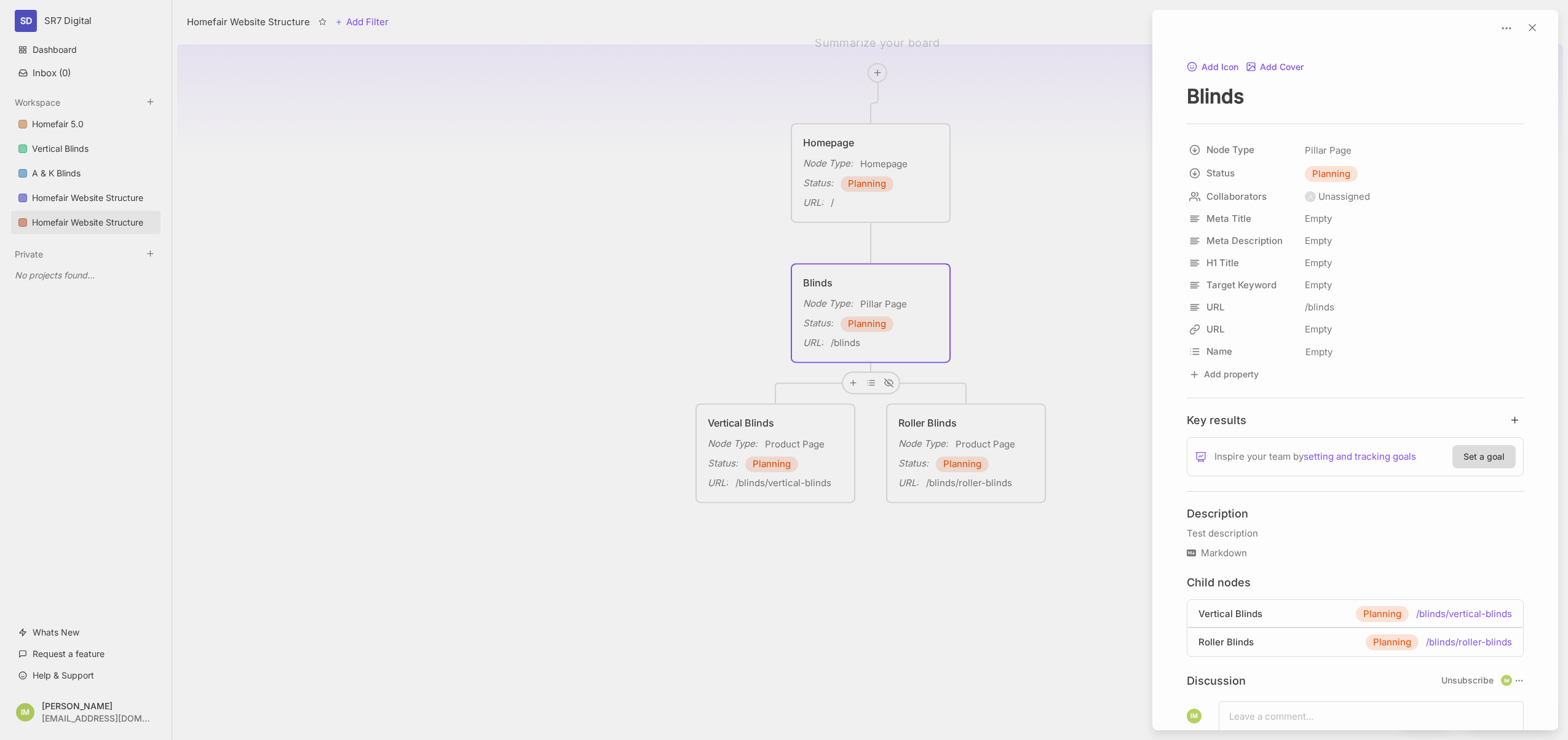
click at [831, 439] on div at bounding box center [784, 370] width 1568 height 740
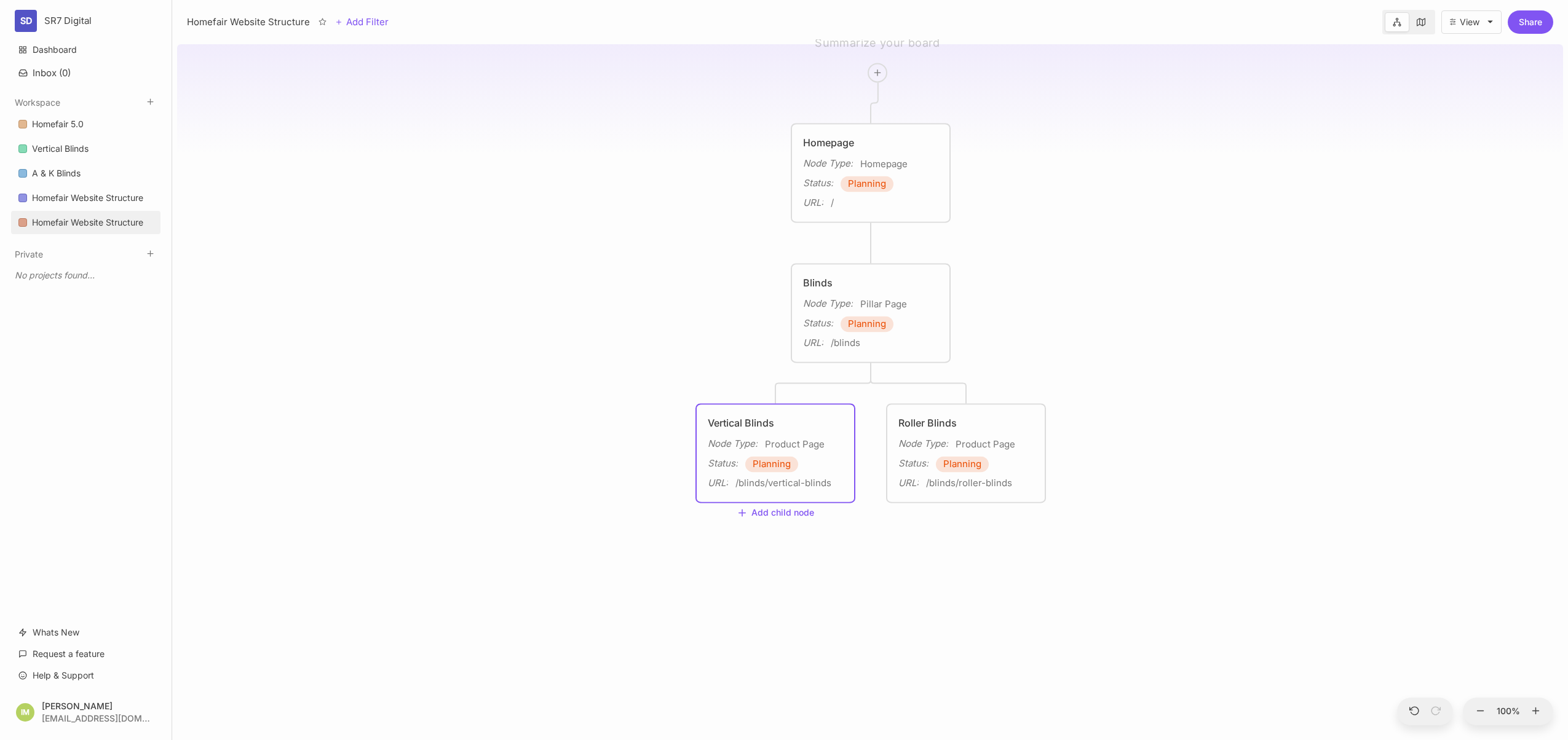
click at [831, 424] on div "Vertical Blinds" at bounding box center [775, 423] width 135 height 15
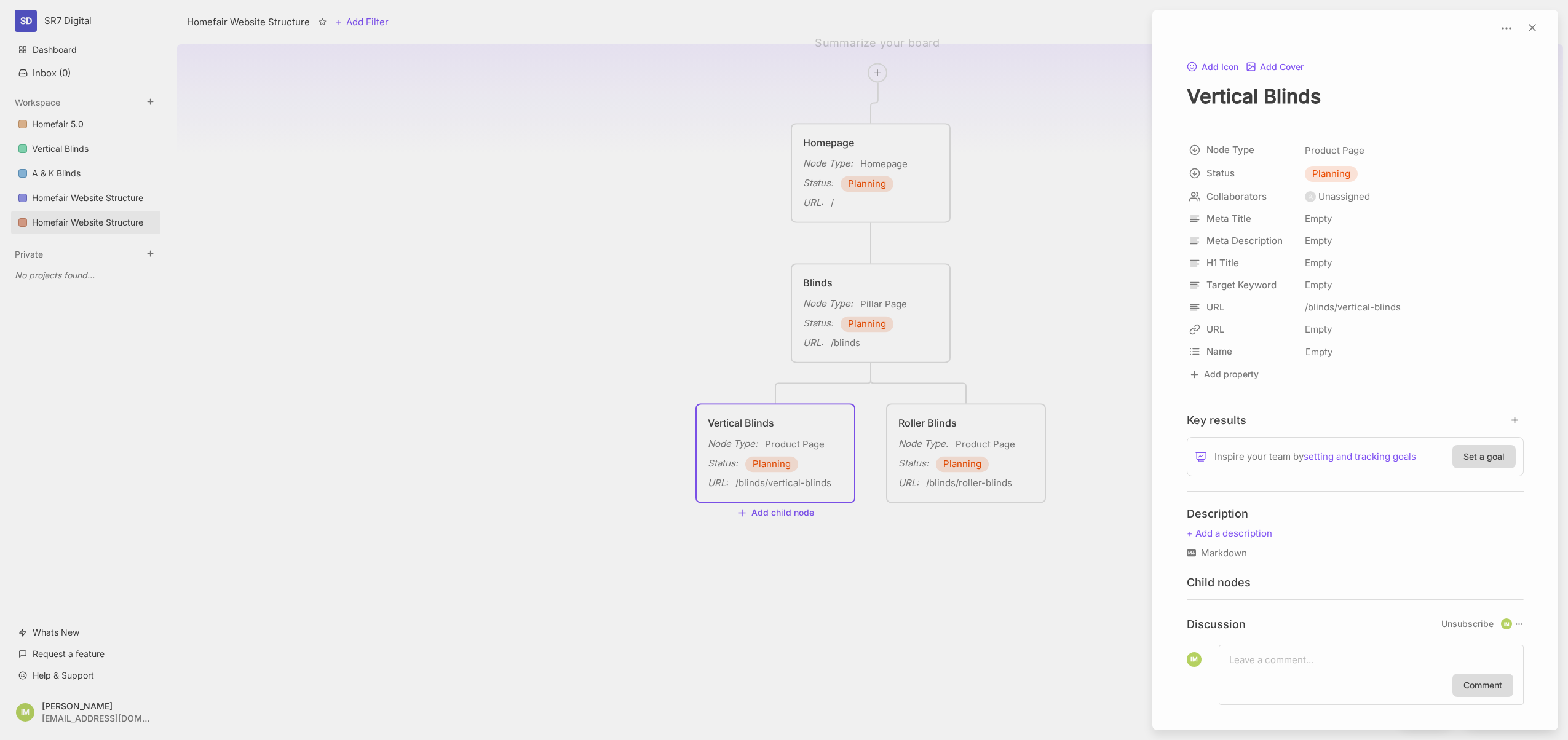
click at [831, 424] on div at bounding box center [784, 370] width 1568 height 740
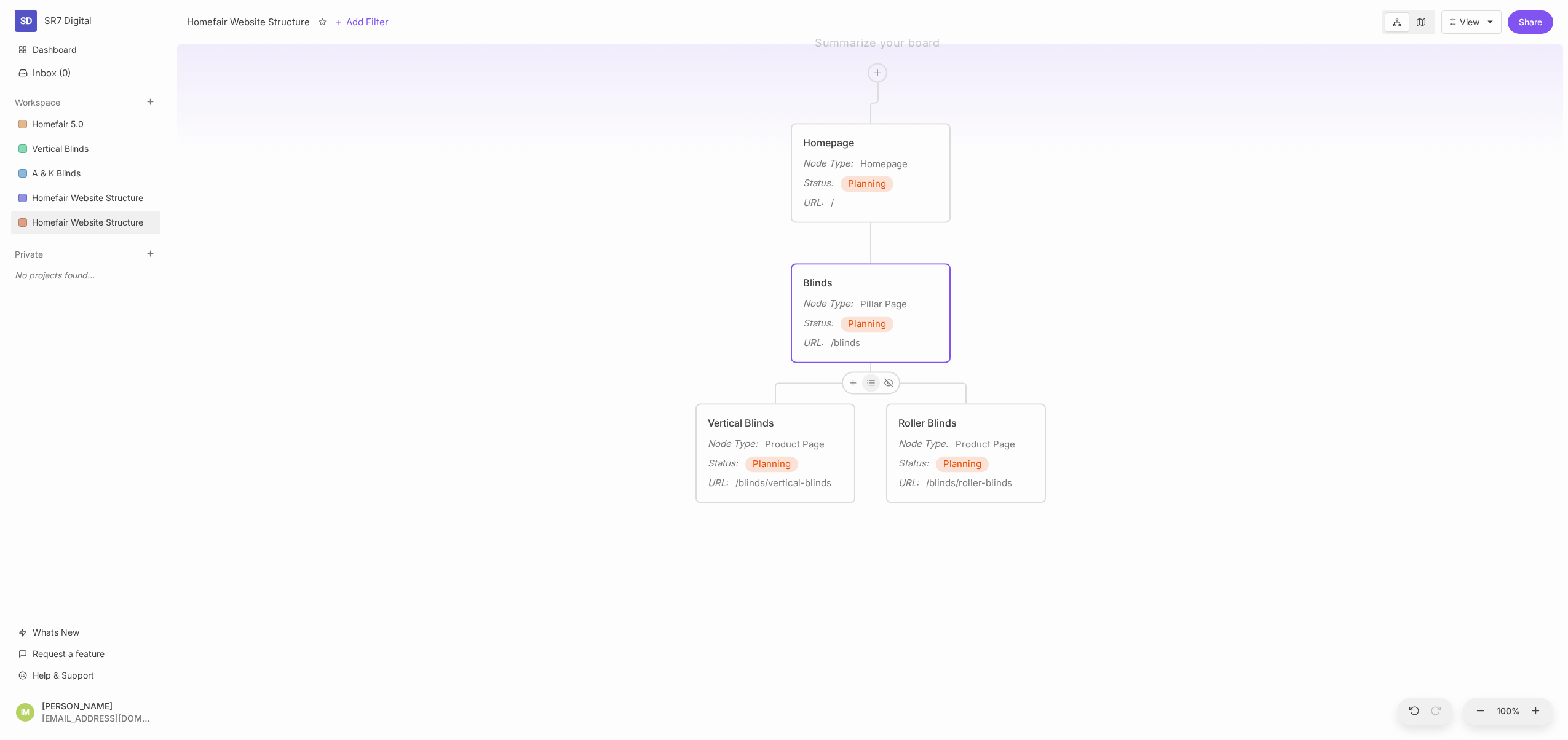
click at [870, 387] on icon at bounding box center [870, 382] width 9 height 9
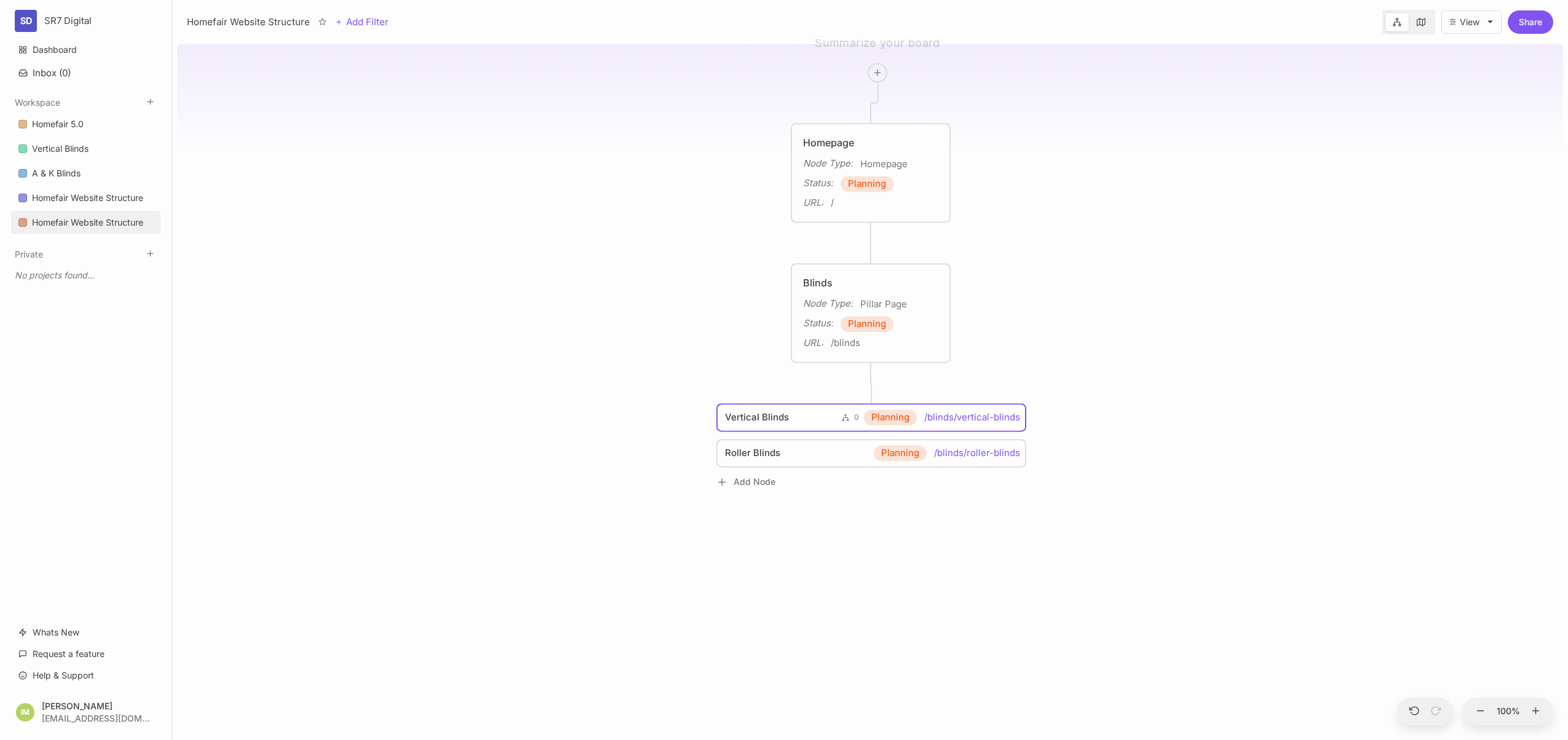
click at [873, 383] on div "Homefair Website Structure Homepage Node Type : Homepage Status : Planning URL …" at bounding box center [870, 389] width 1386 height 701
click at [872, 386] on div "Homefair Website Structure Homepage Node Type : Homepage Status : Planning URL …" at bounding box center [870, 389] width 1386 height 701
click at [872, 378] on div "Homefair Website Structure Homepage Node Type : Homepage Status : Planning URL …" at bounding box center [870, 389] width 1386 height 701
click at [894, 353] on div "Blinds Node Type : Pillar Page Status : Planning URL : /blinds" at bounding box center [871, 313] width 158 height 97
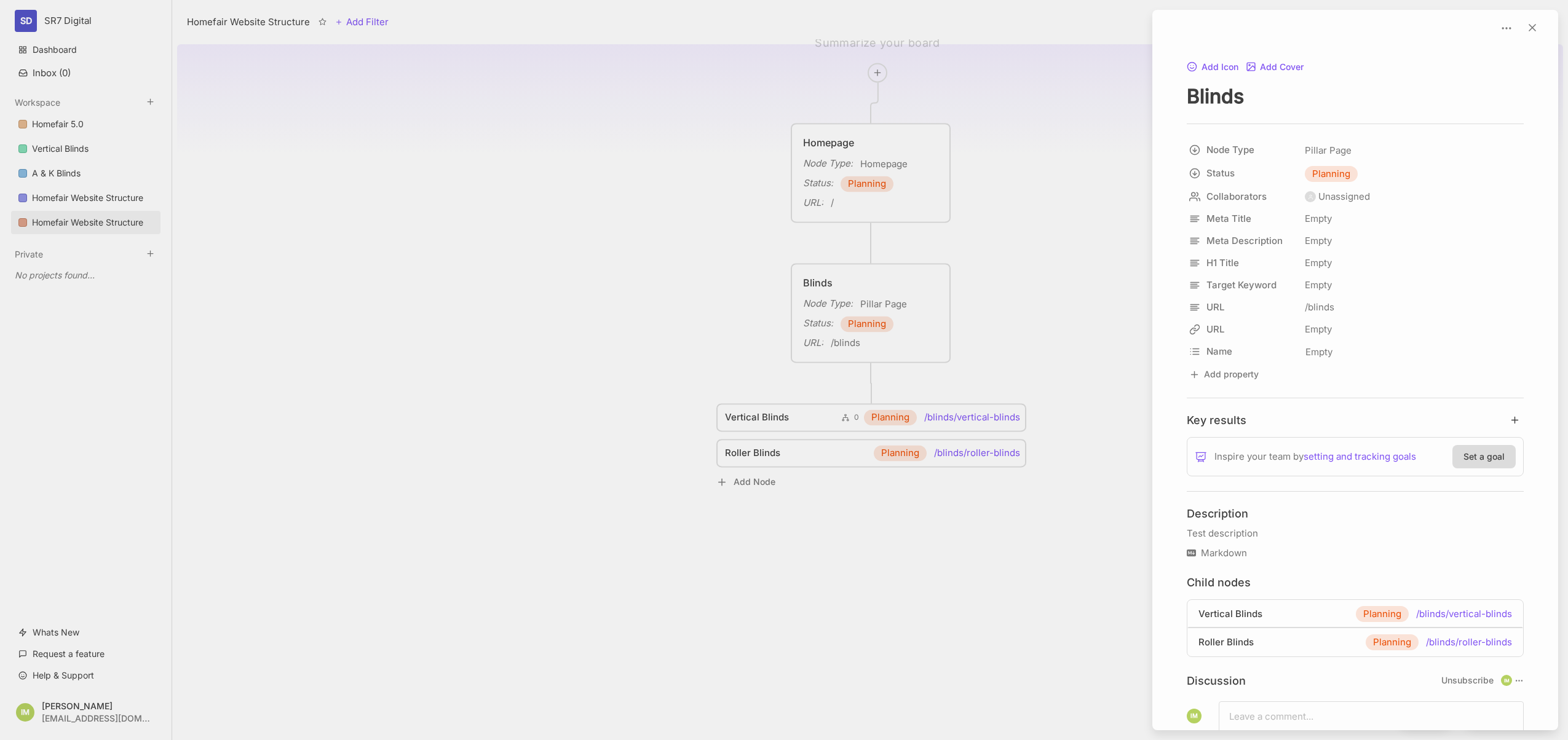
click at [869, 387] on div at bounding box center [784, 370] width 1568 height 740
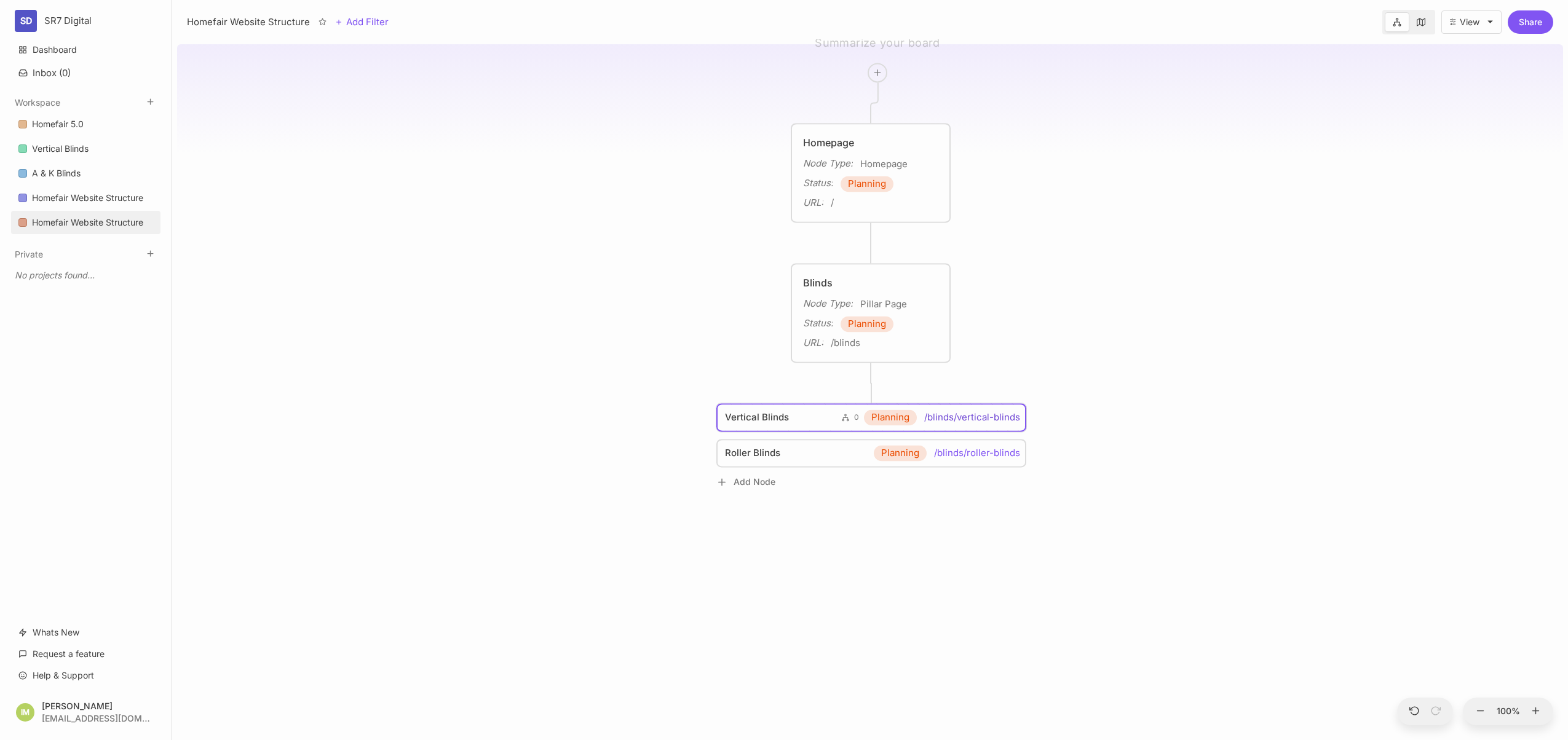
click at [843, 421] on icon at bounding box center [844, 418] width 7 height 8
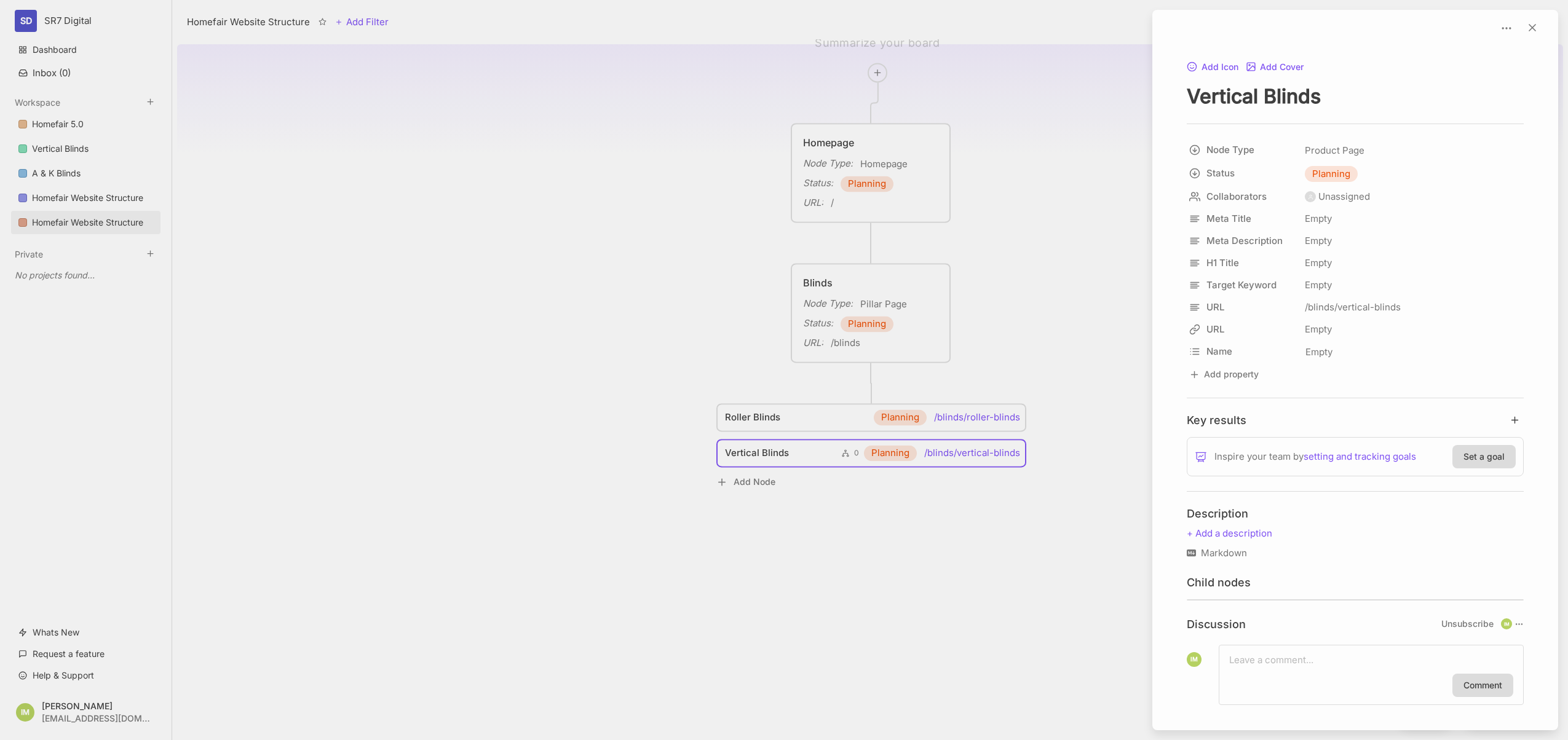
click at [830, 450] on div at bounding box center [784, 370] width 1568 height 740
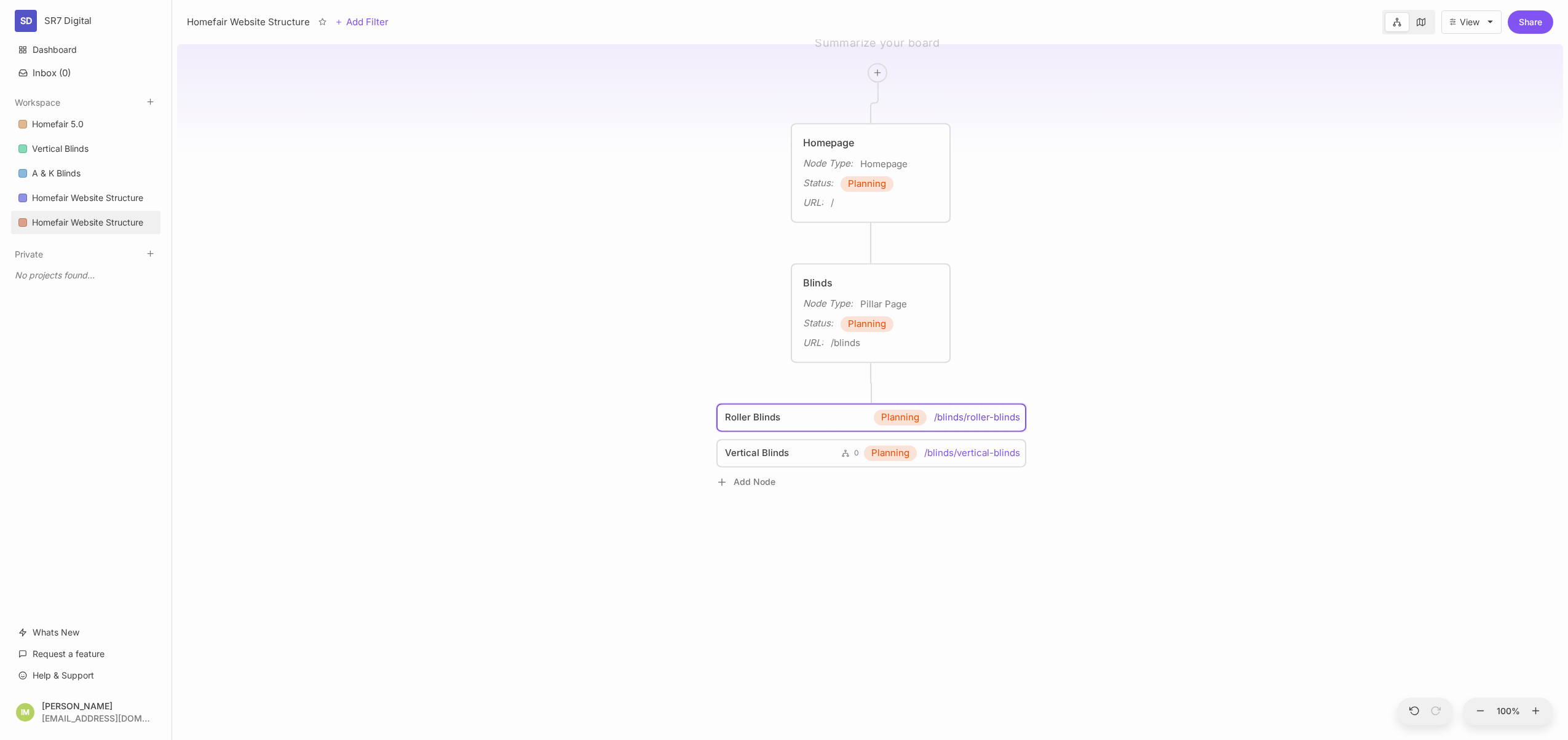
click at [852, 417] on link "Roller Blinds Planning /blinds/roller-blinds" at bounding box center [872, 417] width 295 height 16
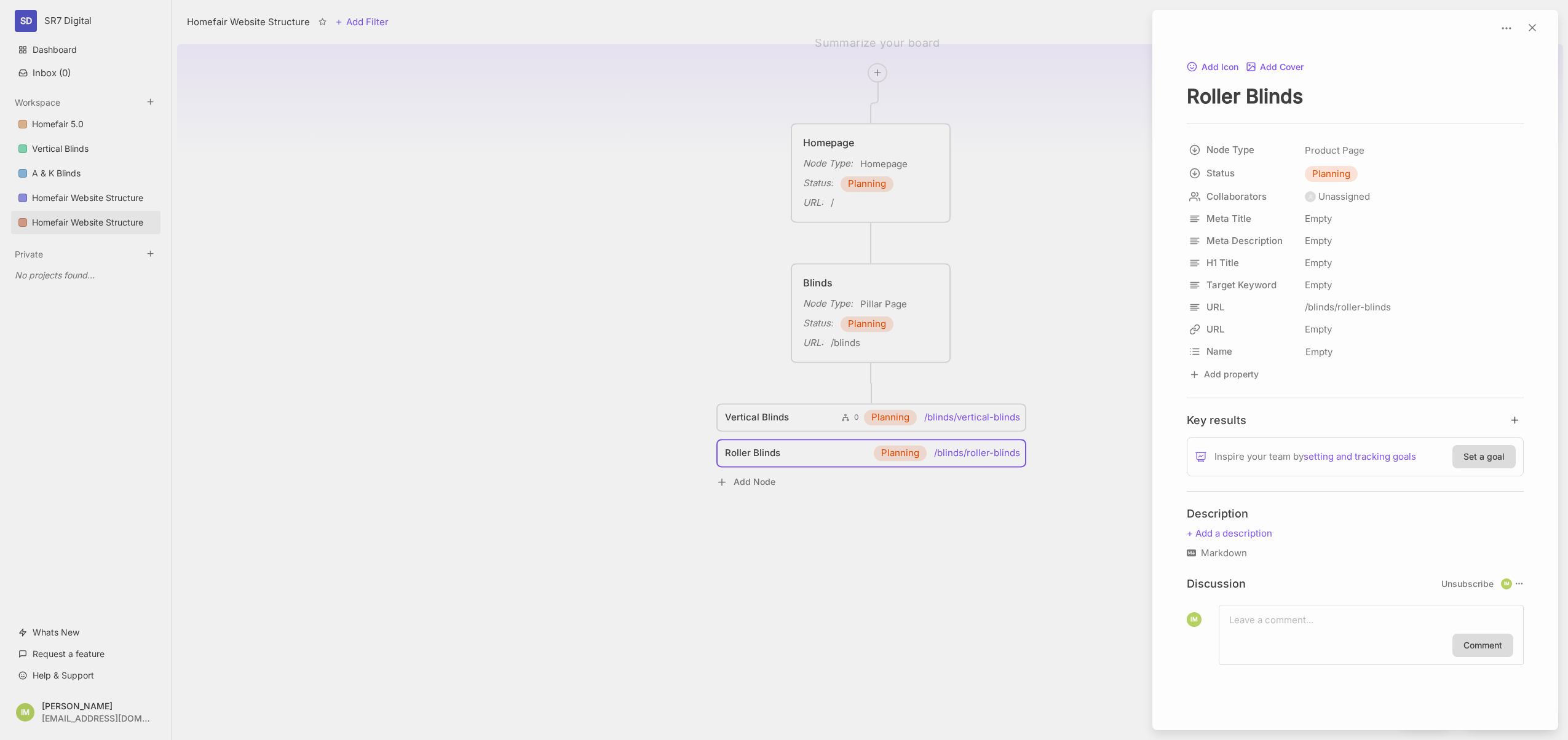
click at [847, 416] on div at bounding box center [784, 370] width 1568 height 740
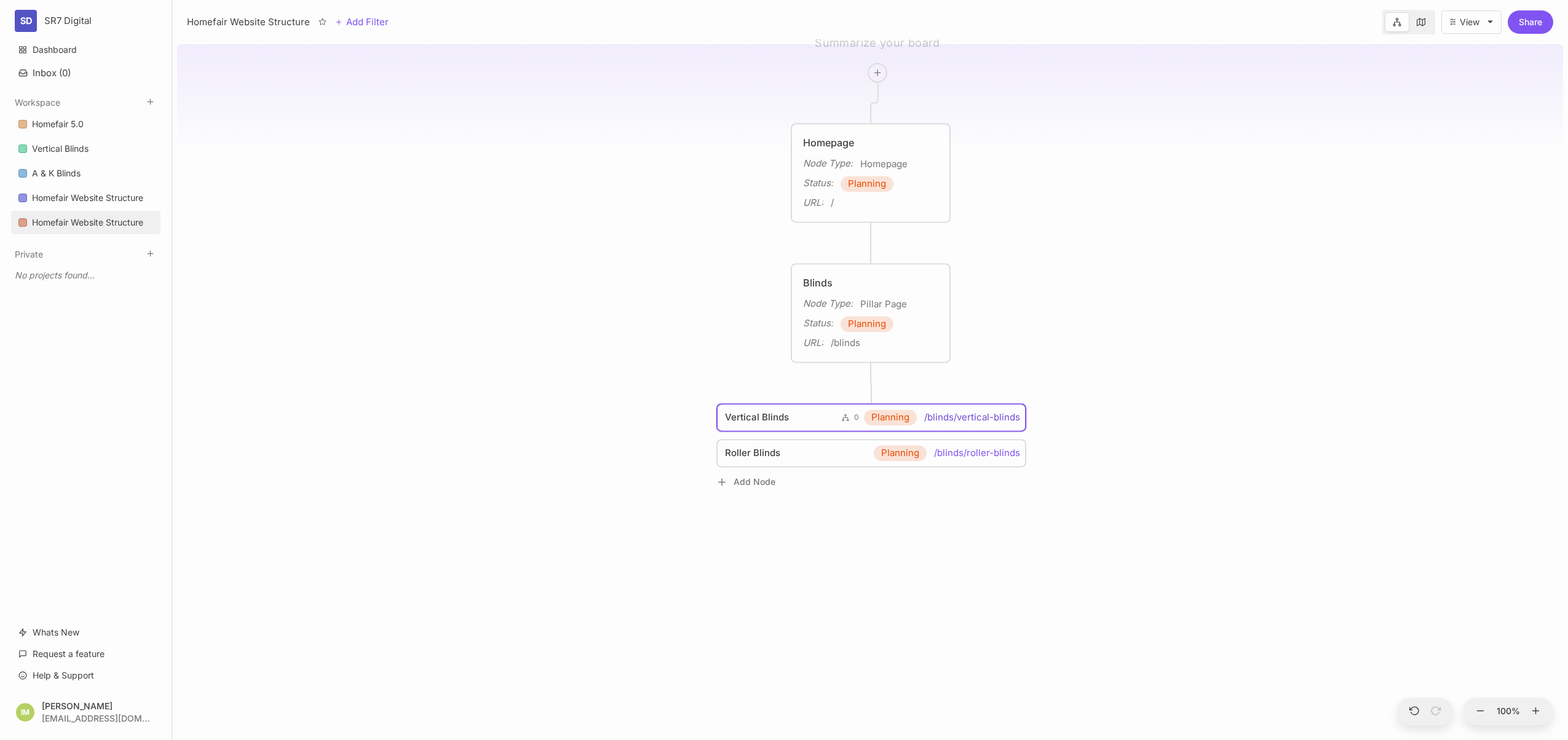
click at [848, 418] on icon at bounding box center [844, 418] width 7 height 8
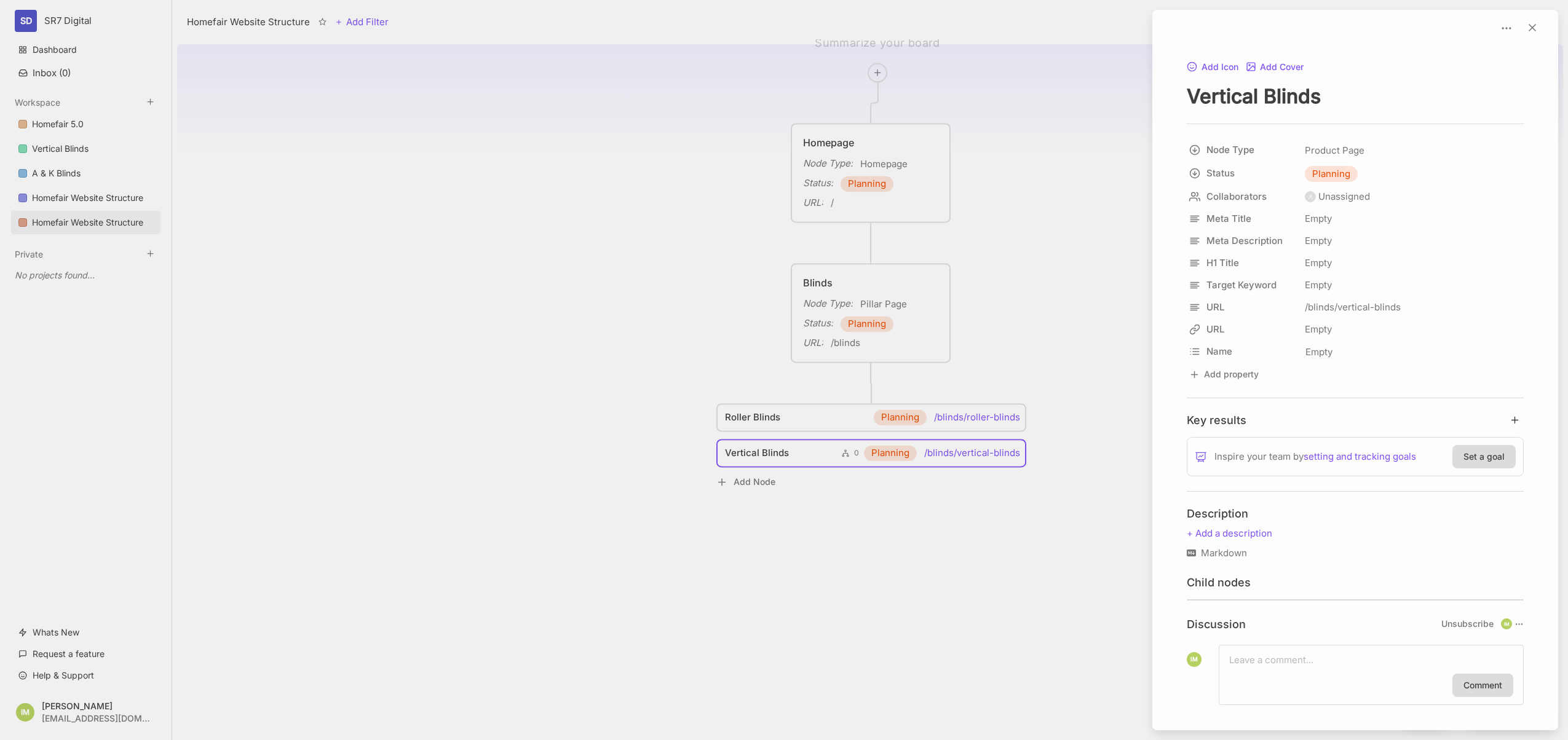
click at [849, 418] on div at bounding box center [784, 370] width 1568 height 740
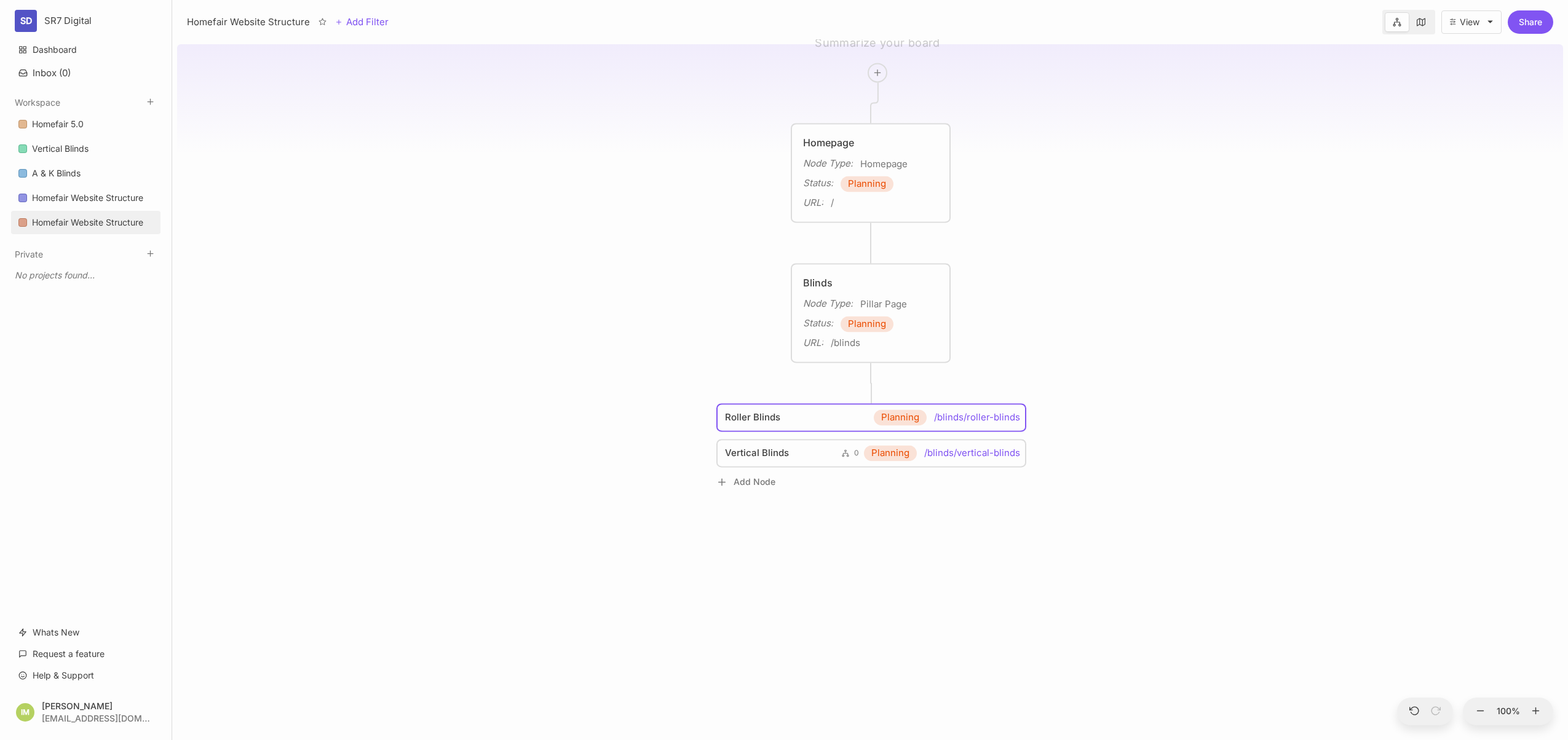
click at [840, 388] on div "Homefair Website Structure Homepage Node Type : Homepage Status : Planning URL …" at bounding box center [870, 389] width 1386 height 701
click at [840, 436] on div "Homefair Website Structure Homepage Node Type : Homepage Status : Planning URL …" at bounding box center [870, 389] width 1386 height 701
click at [840, 449] on link "Vertical Blinds 0 Planning /blinds/vertical-blinds" at bounding box center [872, 453] width 295 height 16
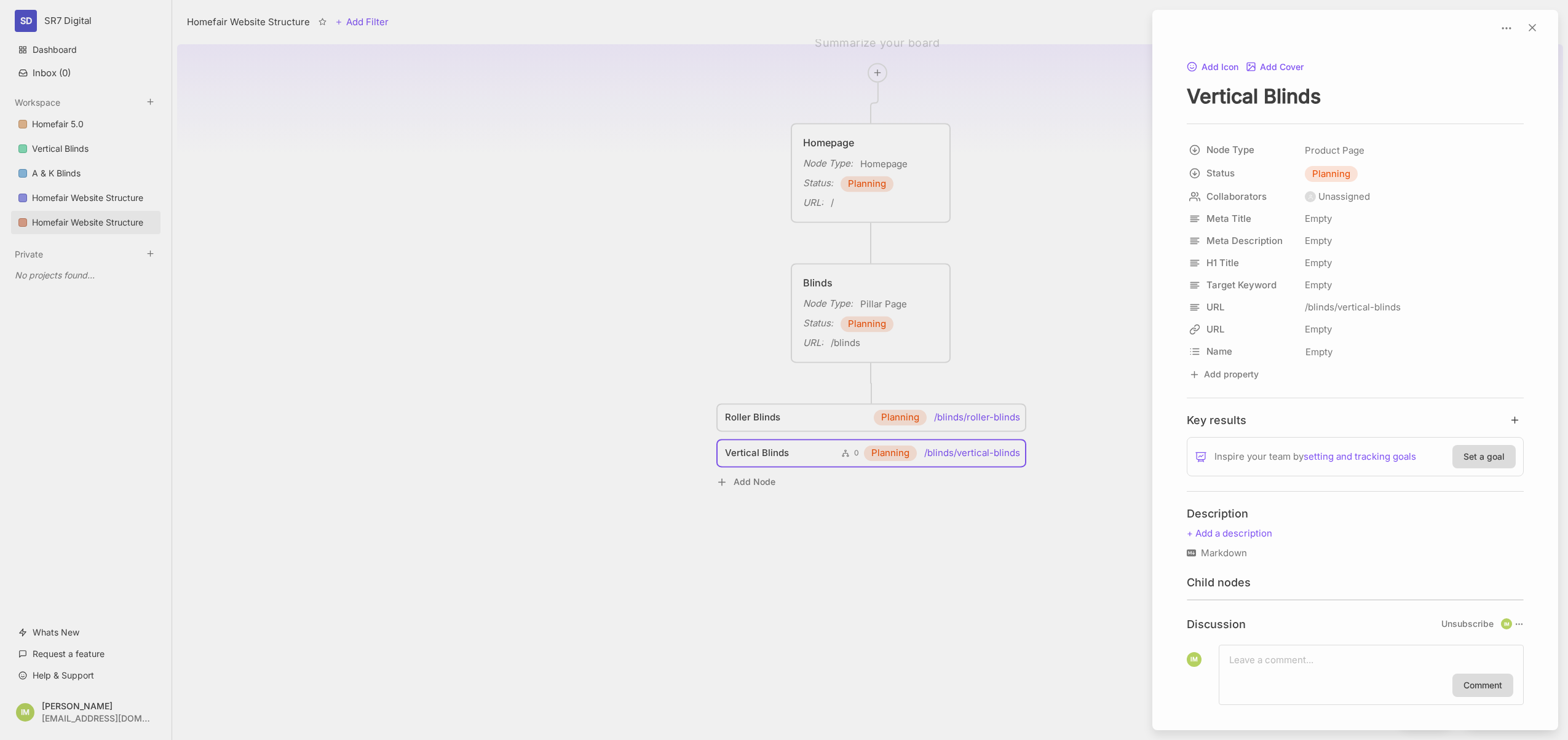
click at [842, 454] on div at bounding box center [784, 370] width 1568 height 740
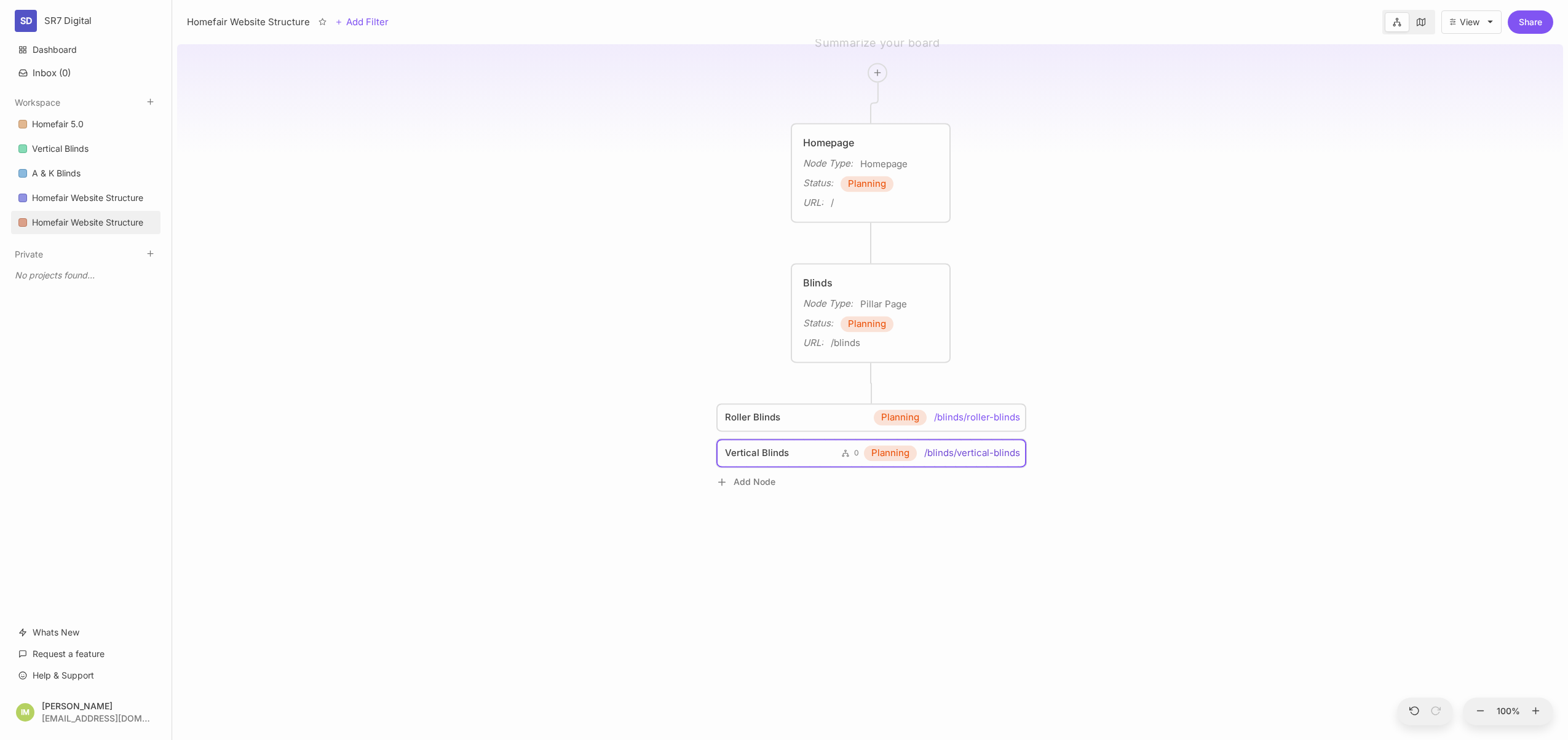
click at [845, 452] on icon at bounding box center [845, 453] width 8 height 8
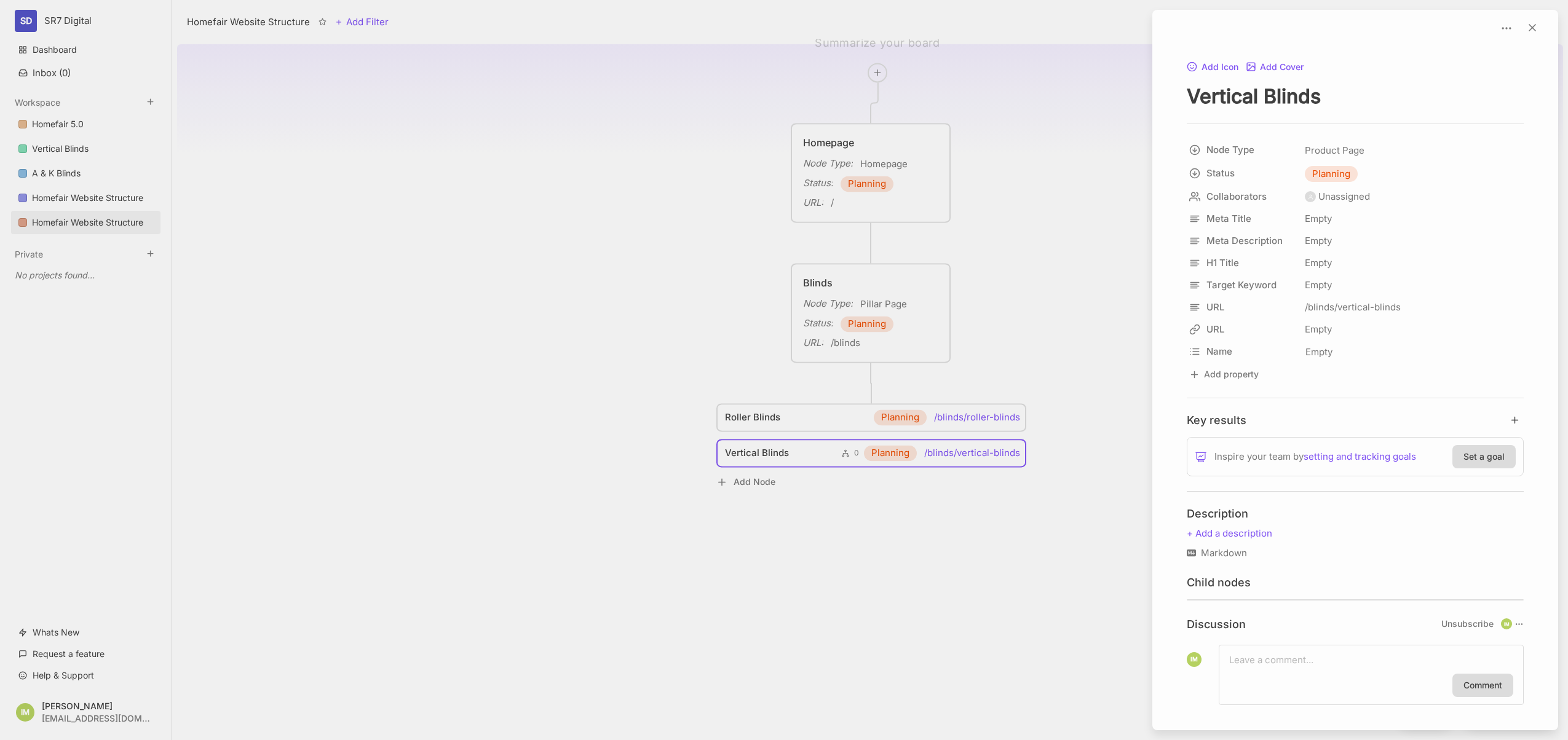
click at [849, 427] on div at bounding box center [784, 370] width 1568 height 740
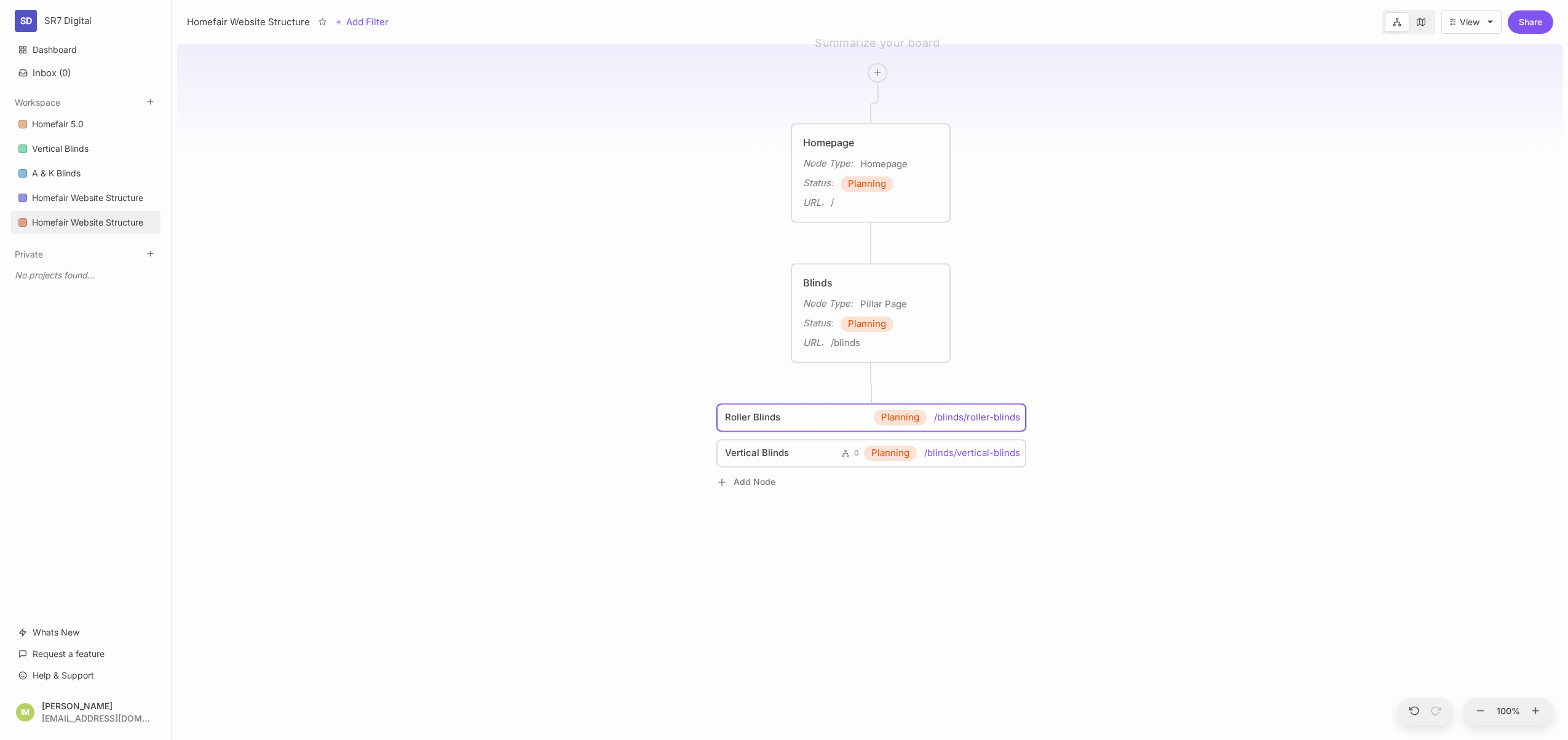
click at [846, 416] on link "Roller Blinds Planning /blinds/roller-blinds" at bounding box center [872, 417] width 295 height 16
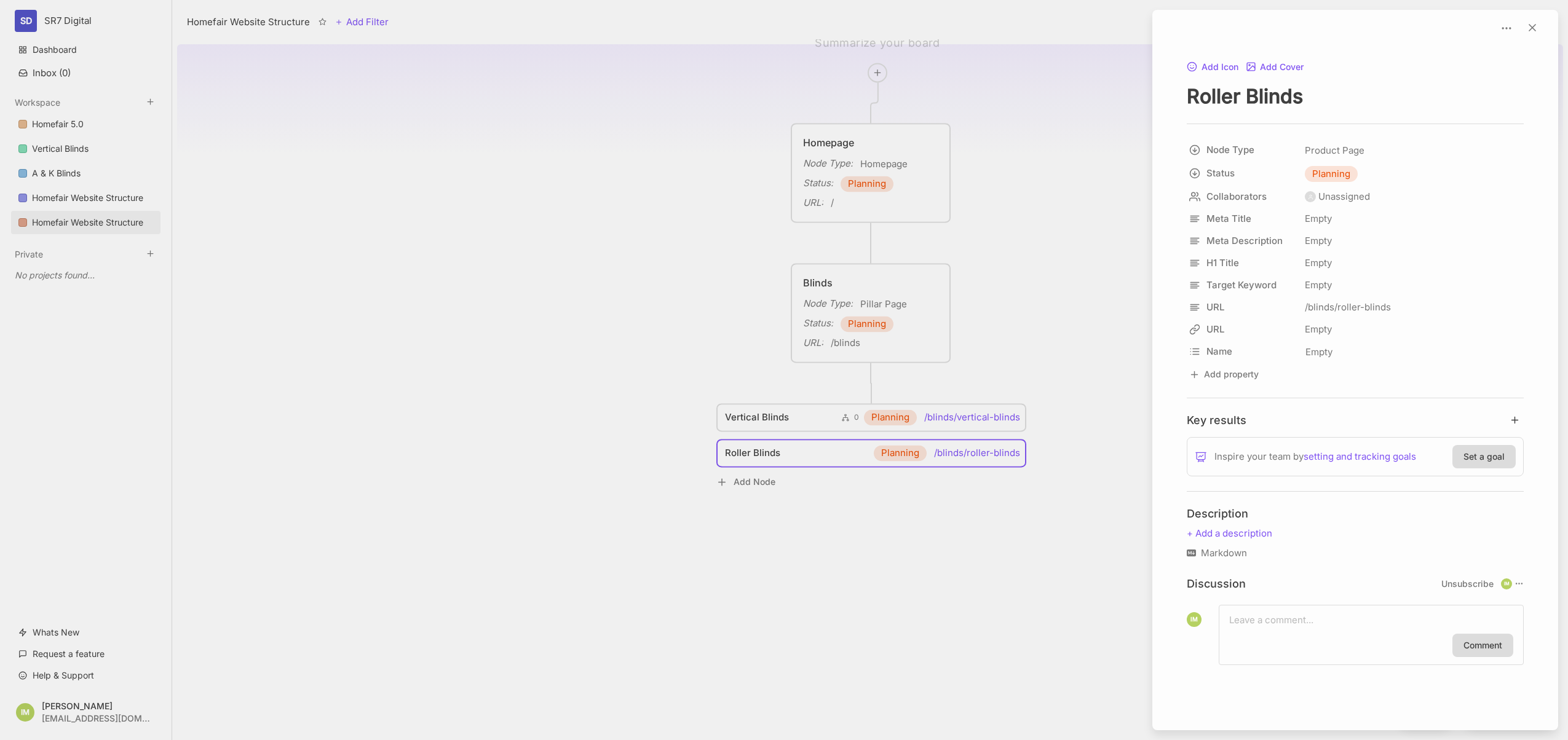
click at [898, 383] on div at bounding box center [784, 370] width 1568 height 740
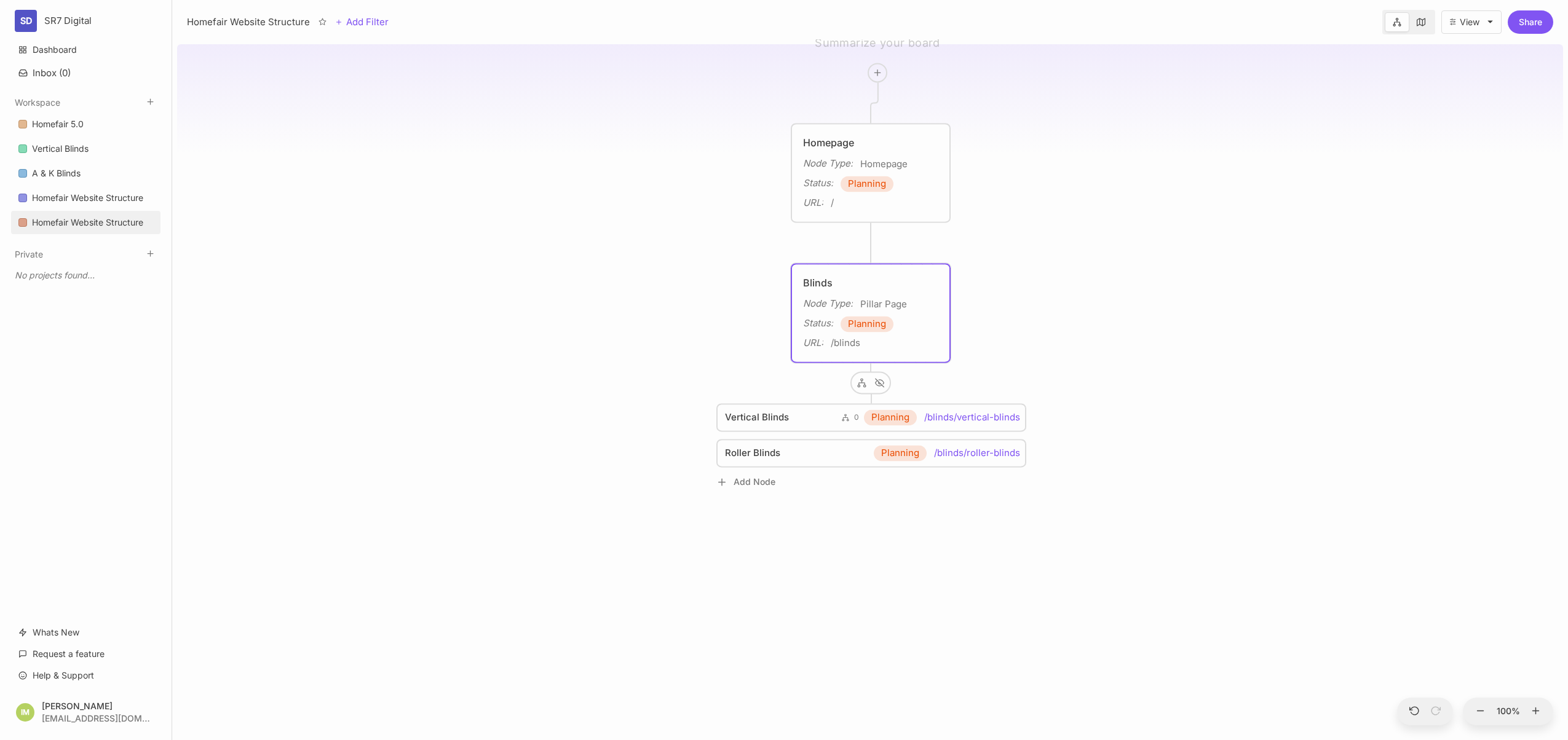
click at [883, 357] on div "Blinds Node Type : Pillar Page Status : Planning URL : /blinds" at bounding box center [871, 313] width 158 height 97
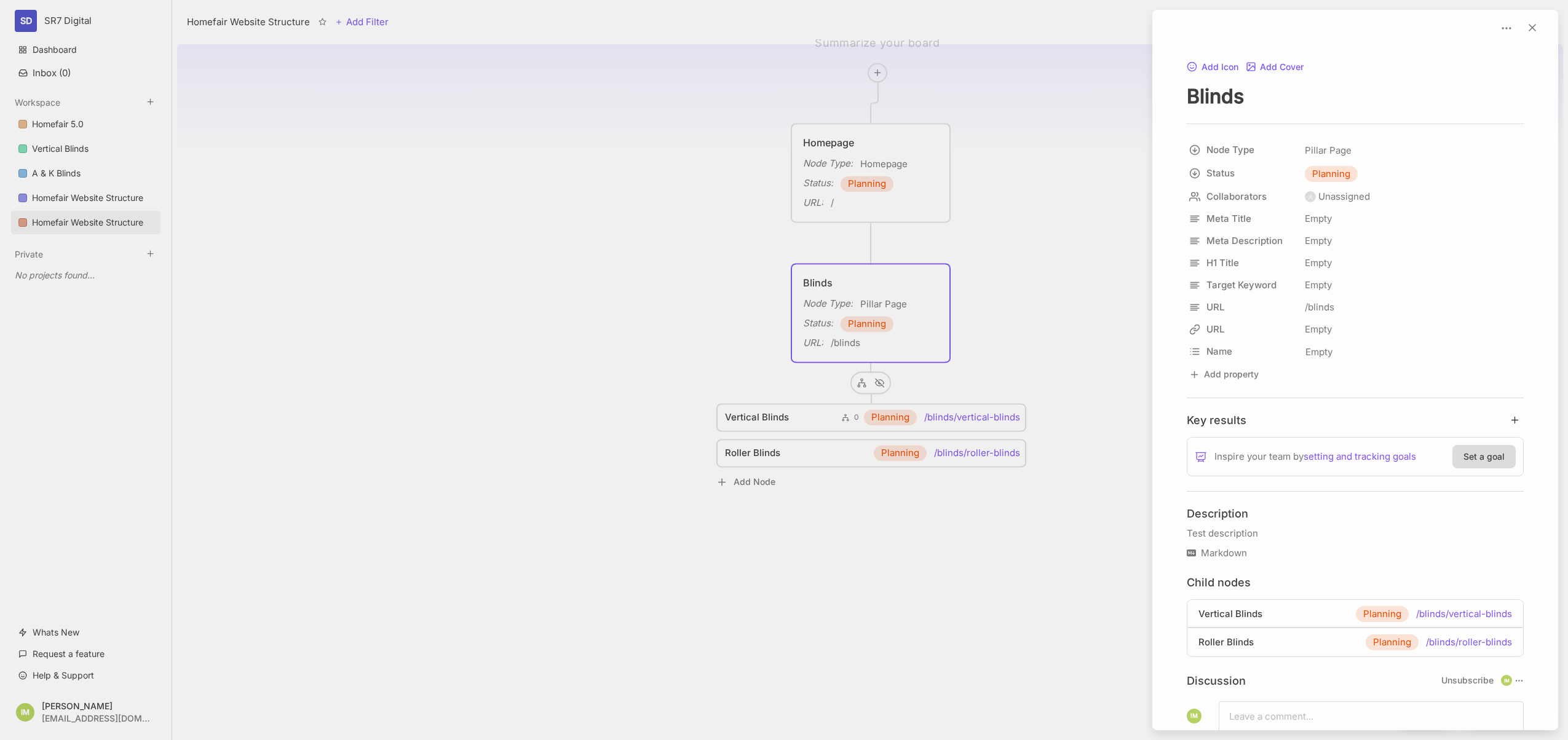
click at [860, 381] on div at bounding box center [784, 370] width 1568 height 740
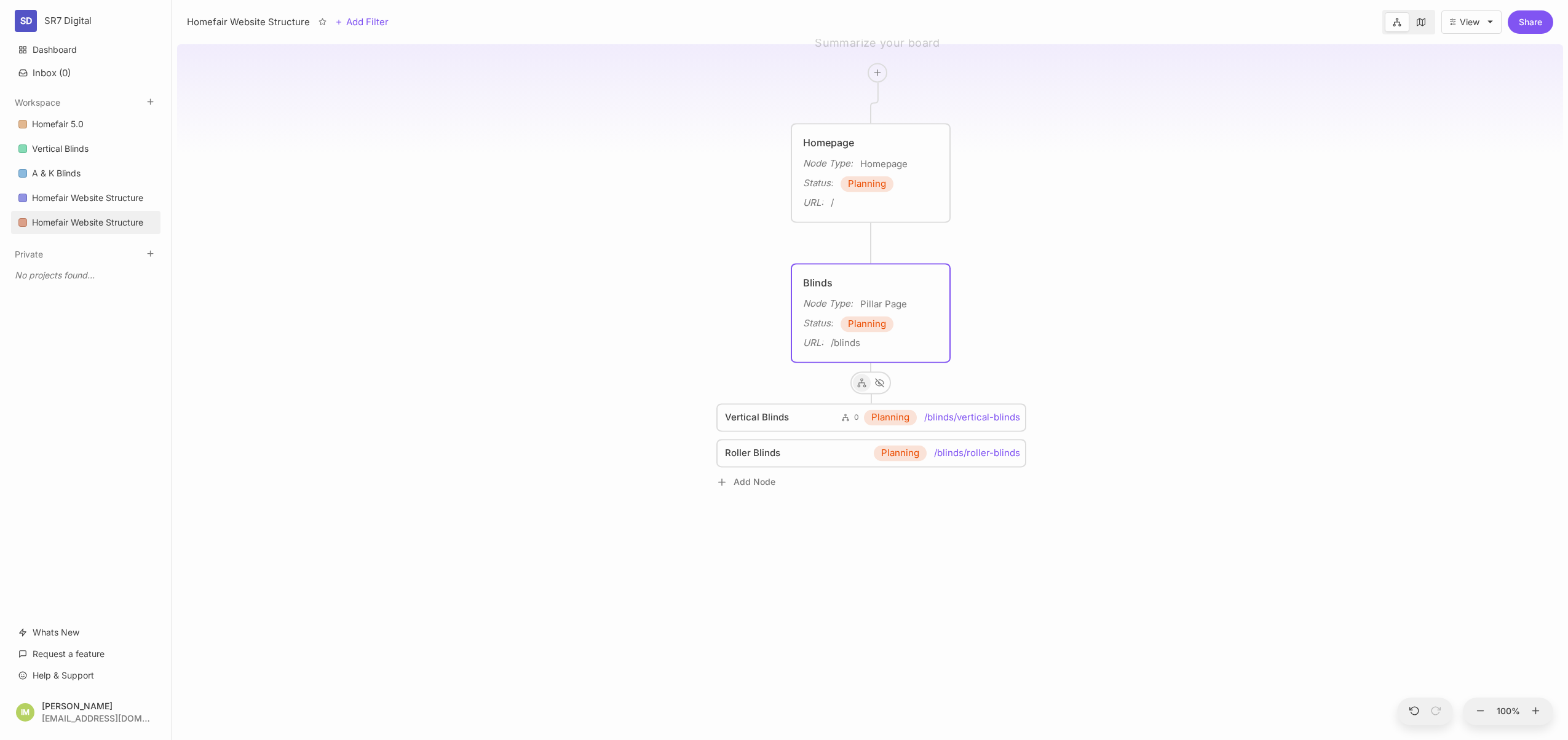
click at [861, 383] on icon at bounding box center [861, 382] width 9 height 9
click at [1031, 369] on div "Homefair Website Structure Homepage Node Type : Homepage Status : Planning URL …" at bounding box center [870, 389] width 1386 height 701
click at [772, 531] on div "Homefair Website Structure Homepage Node Type : Homepage Status : Planning URL …" at bounding box center [870, 389] width 1386 height 701
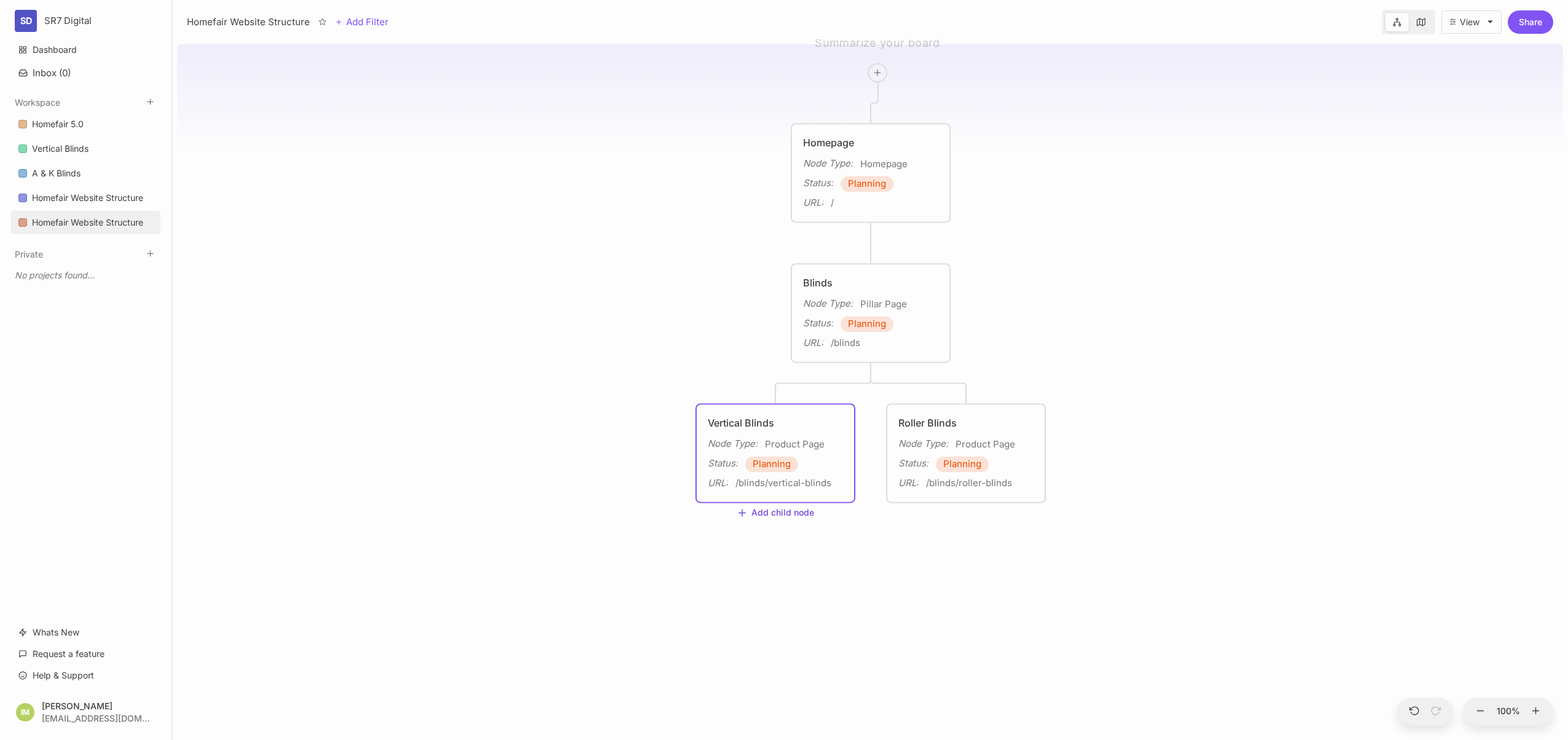
click at [770, 512] on button "Add child node" at bounding box center [775, 512] width 78 height 11
click at [753, 352] on span "Article" at bounding box center [750, 348] width 26 height 15
click at [762, 563] on textarea at bounding box center [775, 563] width 135 height 15
type textarea "Types Of Vertical Blinds"
click at [957, 566] on div "Homefair Website Structure Homepage Node Type : Homepage Status : Planning URL …" at bounding box center [870, 389] width 1386 height 701
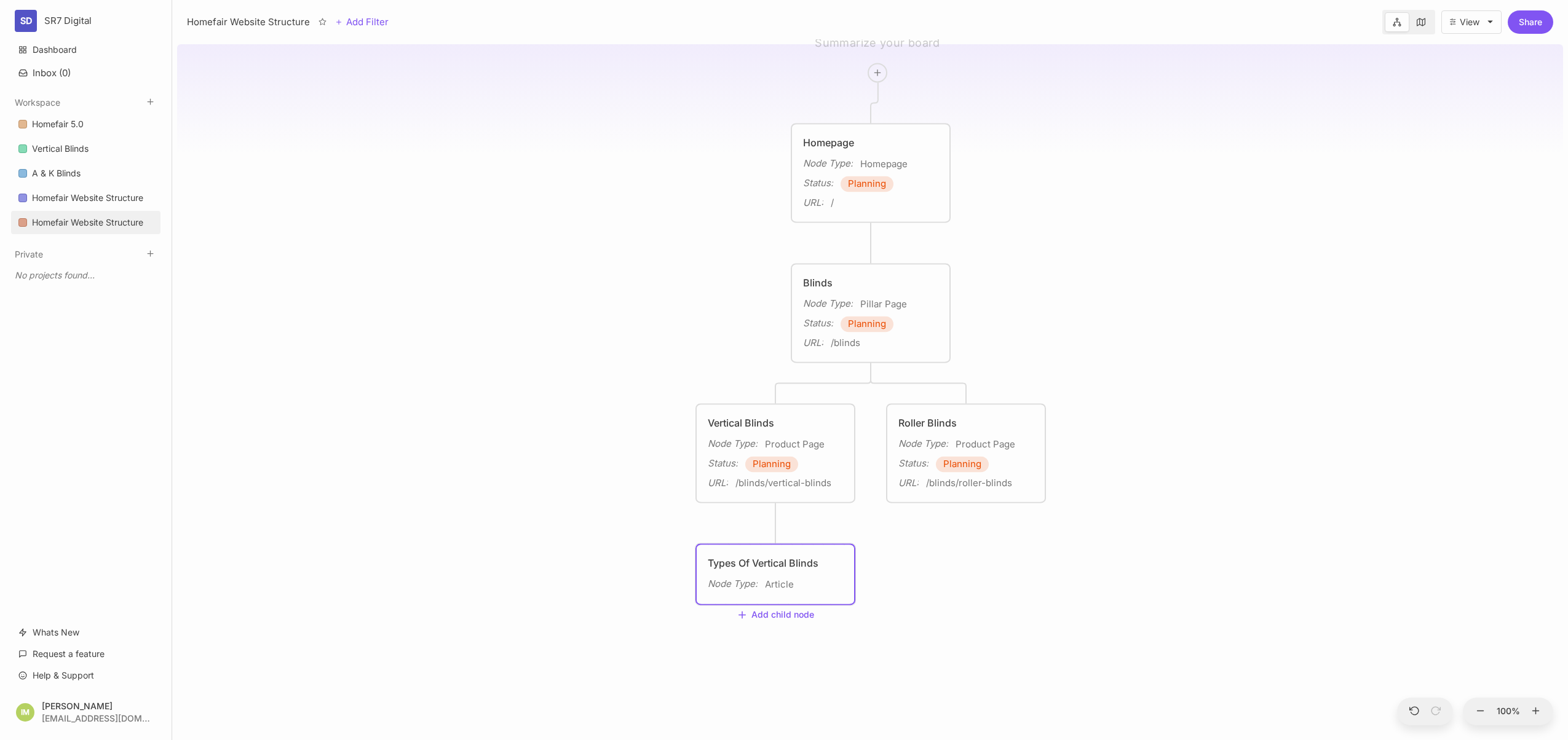
click at [782, 567] on div "Types Of Vertical Blinds" at bounding box center [775, 563] width 135 height 15
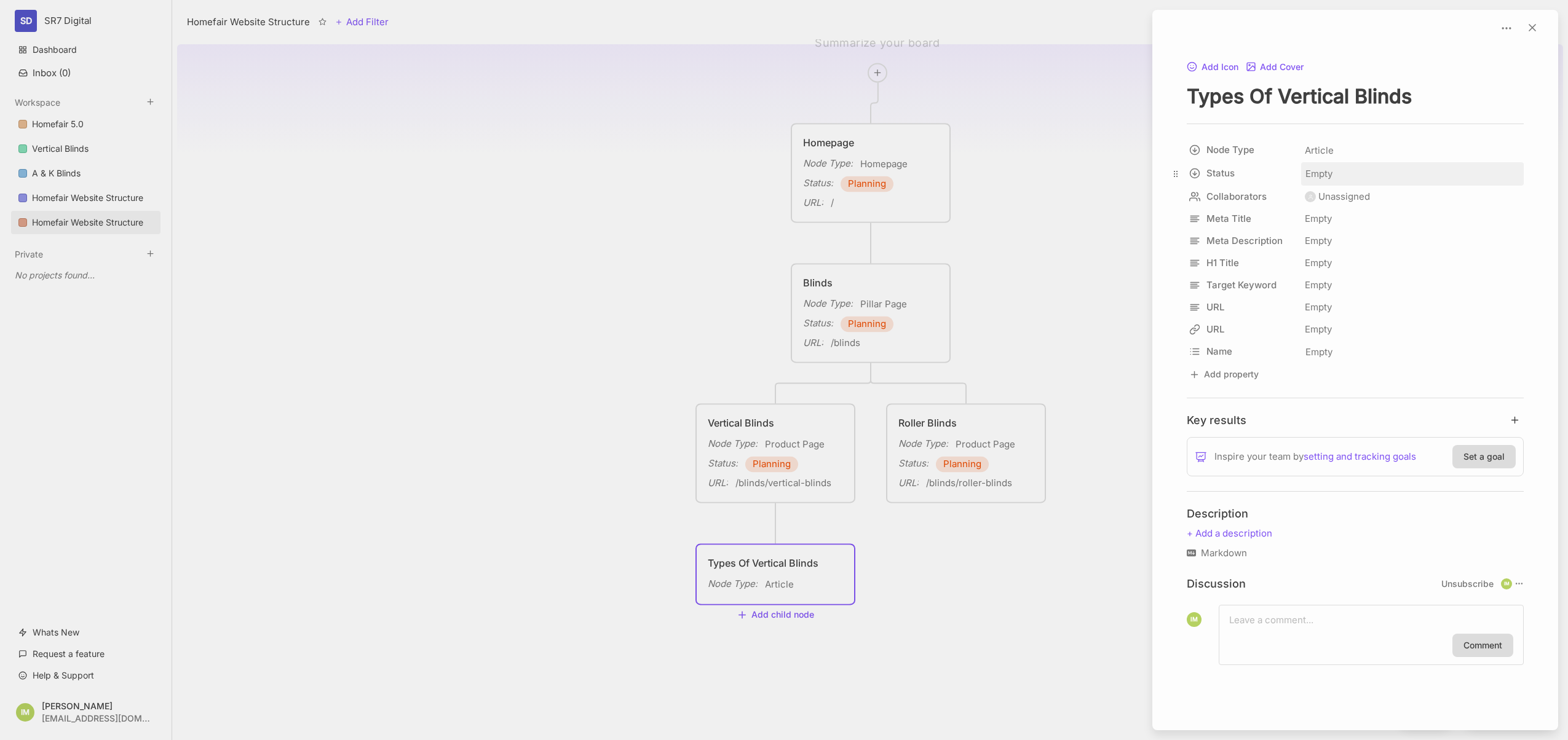
click at [1325, 172] on span "Empty" at bounding box center [1318, 173] width 28 height 16
click at [1362, 202] on span "Planning" at bounding box center [1350, 203] width 34 height 15
click at [1331, 305] on div "Empty" at bounding box center [1412, 307] width 223 height 22
type input "/blinds/vertical-blinds/types"
click at [1027, 567] on div at bounding box center [784, 370] width 1568 height 740
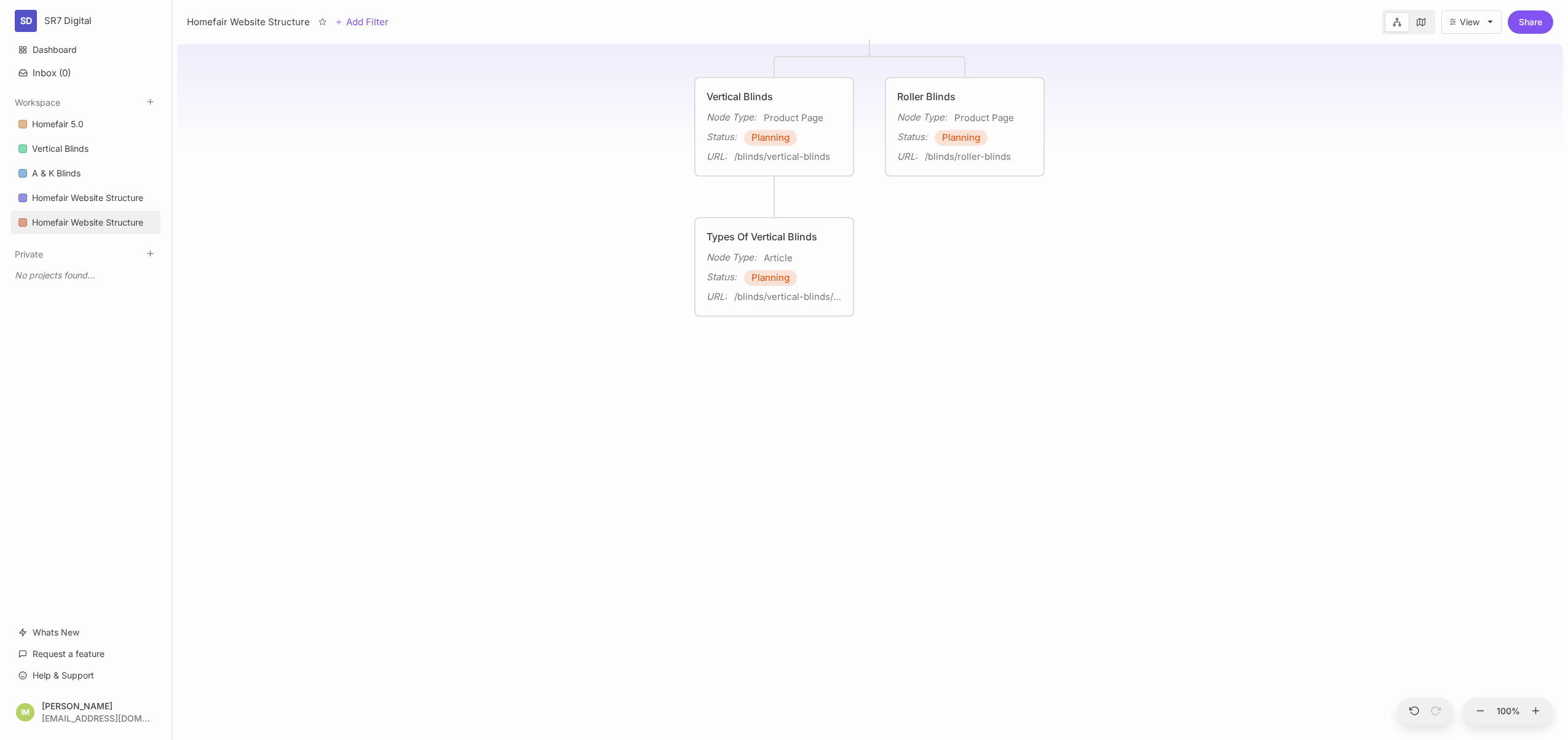
drag, startPoint x: 840, startPoint y: 388, endPoint x: 831, endPoint y: 379, distance: 12.7
click at [836, 385] on div "Homefair Website Structure Homepage Node Type : Homepage Status : Planning URL …" at bounding box center [870, 389] width 1386 height 701
click at [814, 301] on div "/blinds/vertical-blinds/types" at bounding box center [785, 294] width 107 height 15
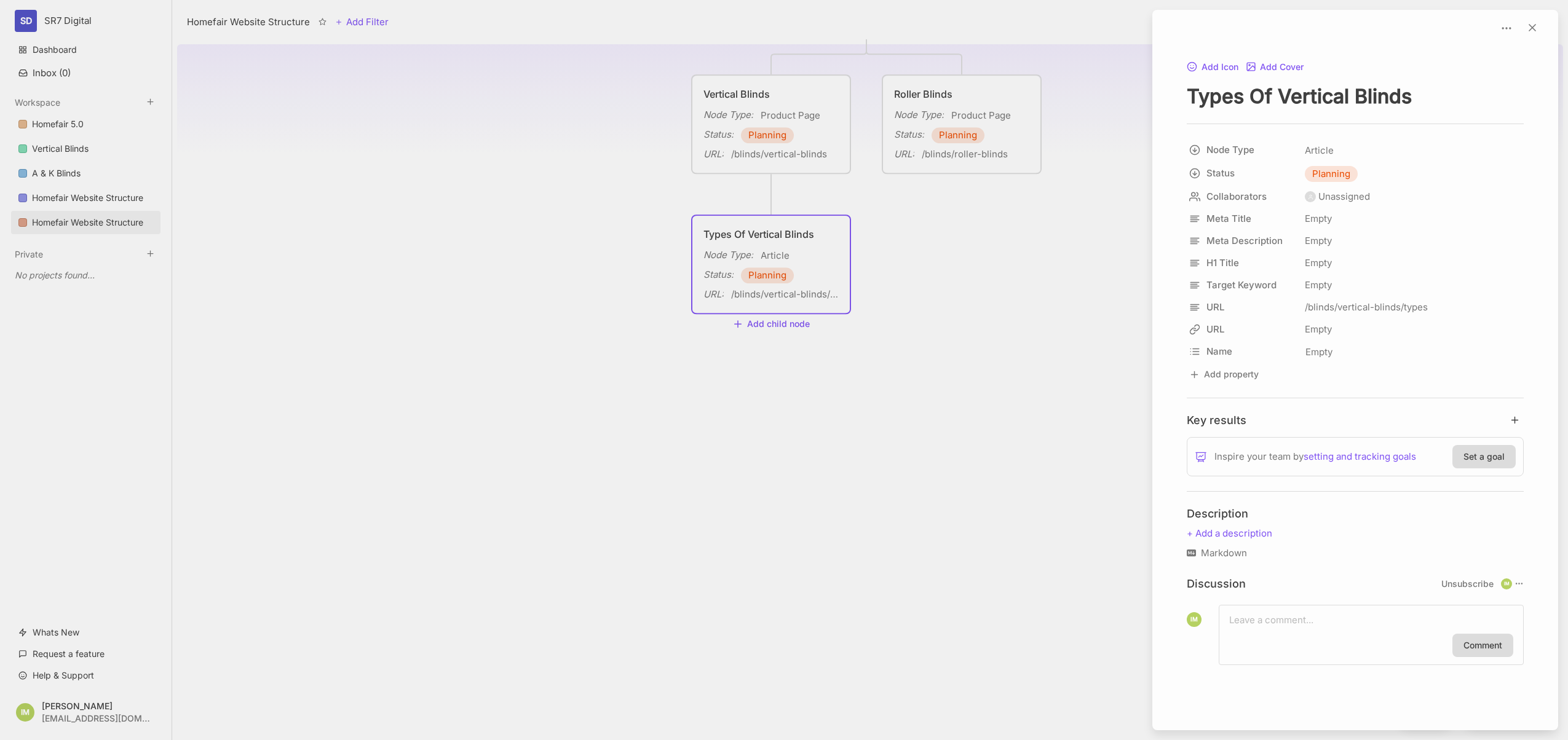
click at [779, 326] on div at bounding box center [784, 370] width 1568 height 740
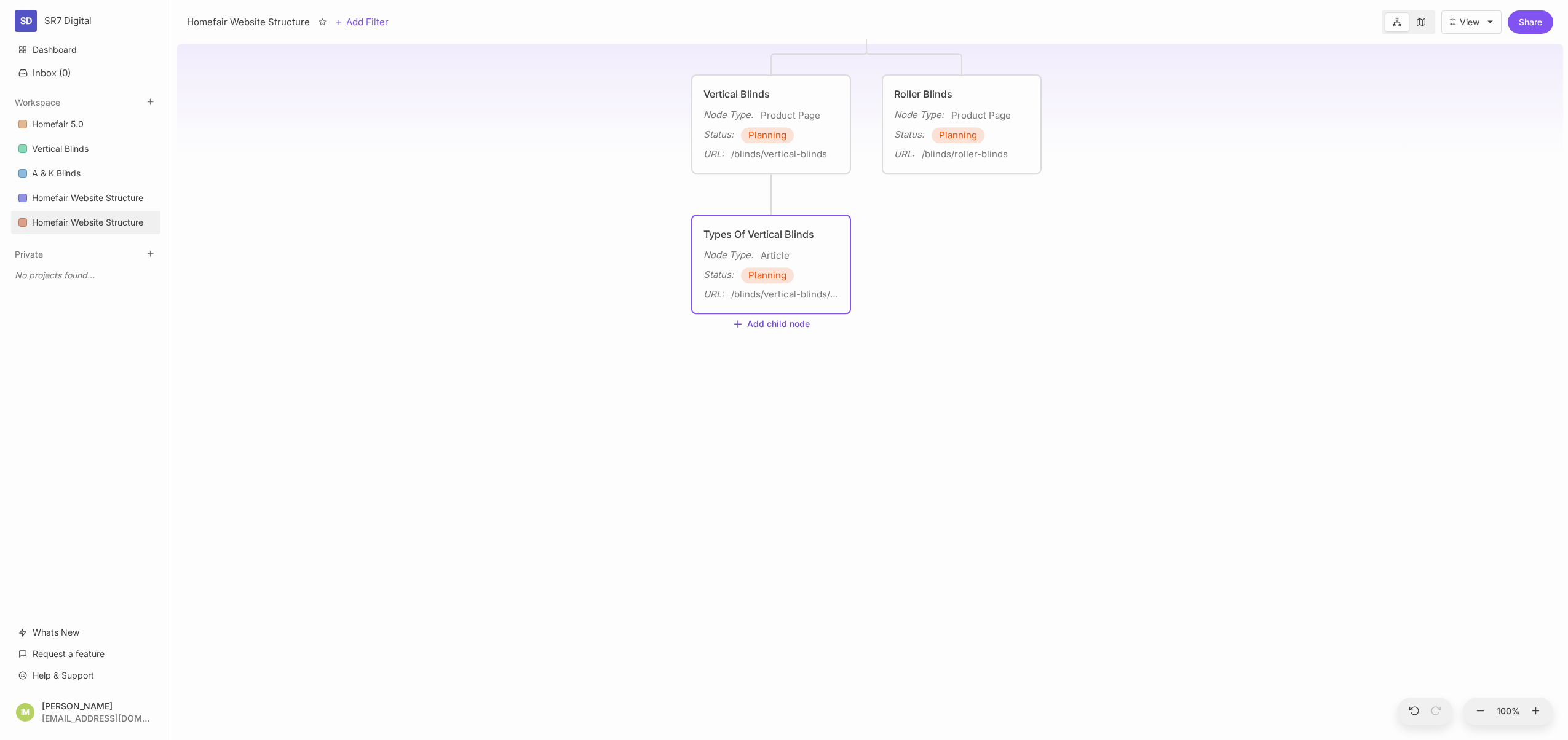
click at [775, 325] on button "Add child node" at bounding box center [771, 324] width 78 height 11
click at [750, 471] on span "Page" at bounding box center [742, 476] width 20 height 15
click at [754, 371] on textarea at bounding box center [770, 374] width 135 height 15
click at [781, 383] on span "Page" at bounding box center [771, 381] width 22 height 15
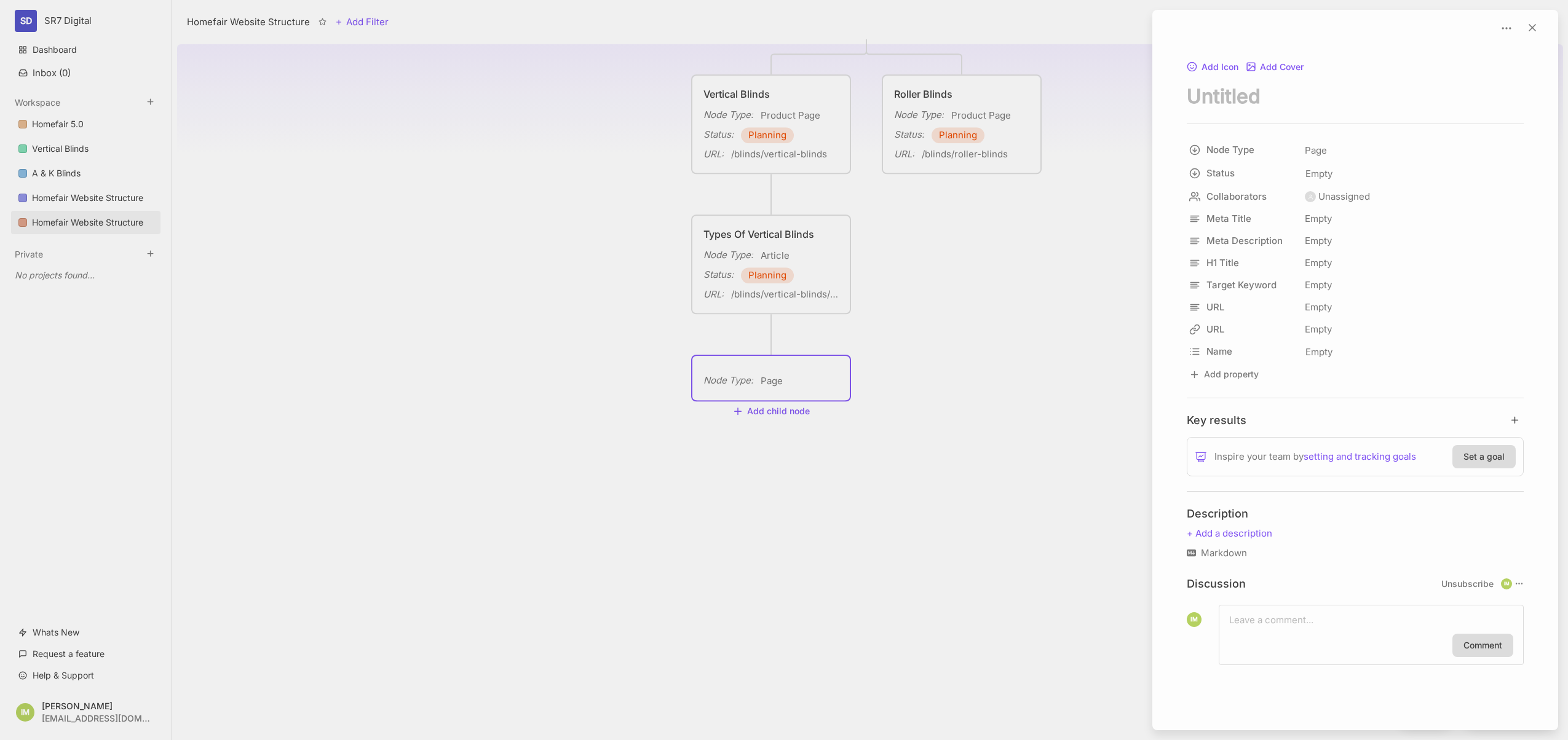
click at [779, 385] on div at bounding box center [784, 370] width 1568 height 740
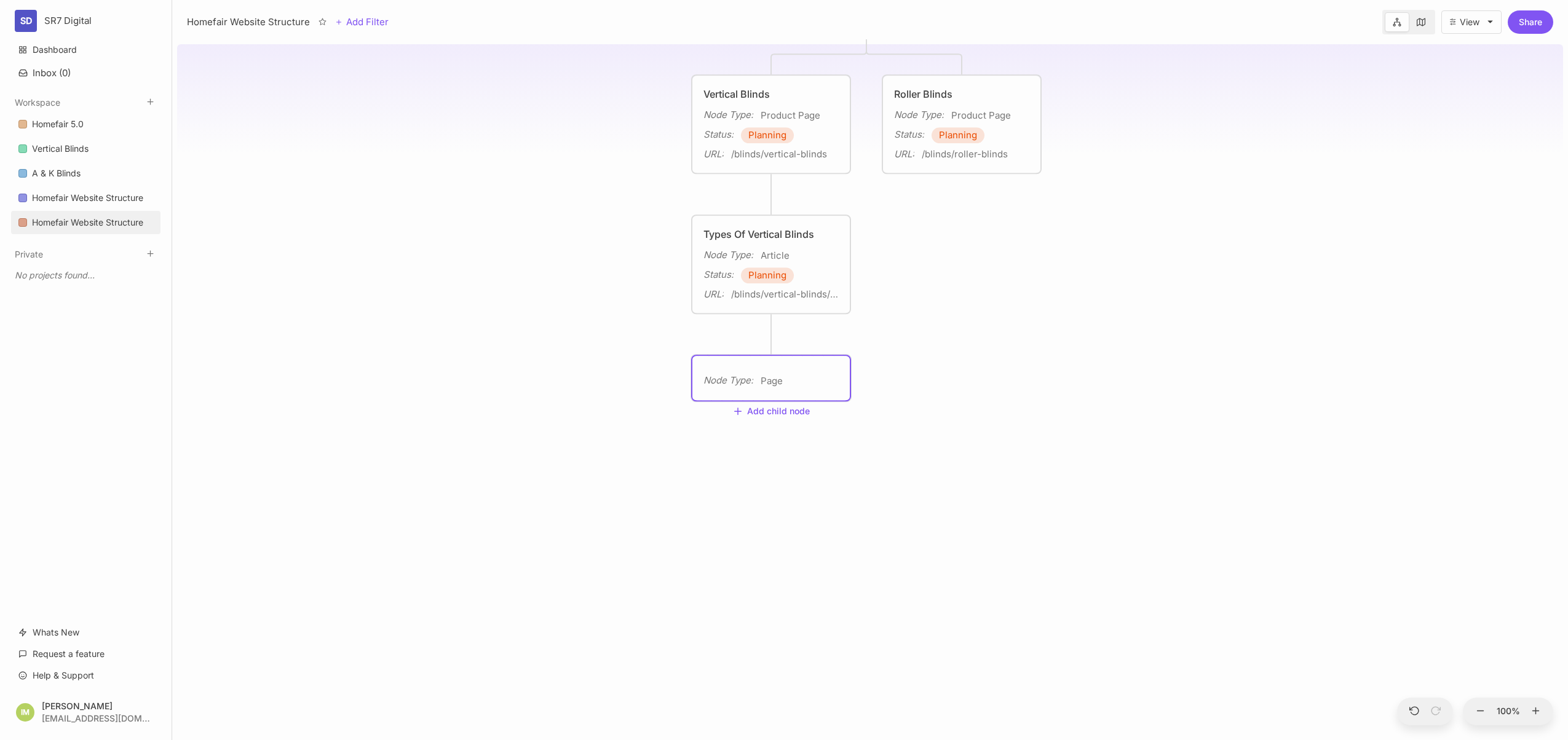
click at [779, 385] on span "Page" at bounding box center [771, 381] width 22 height 15
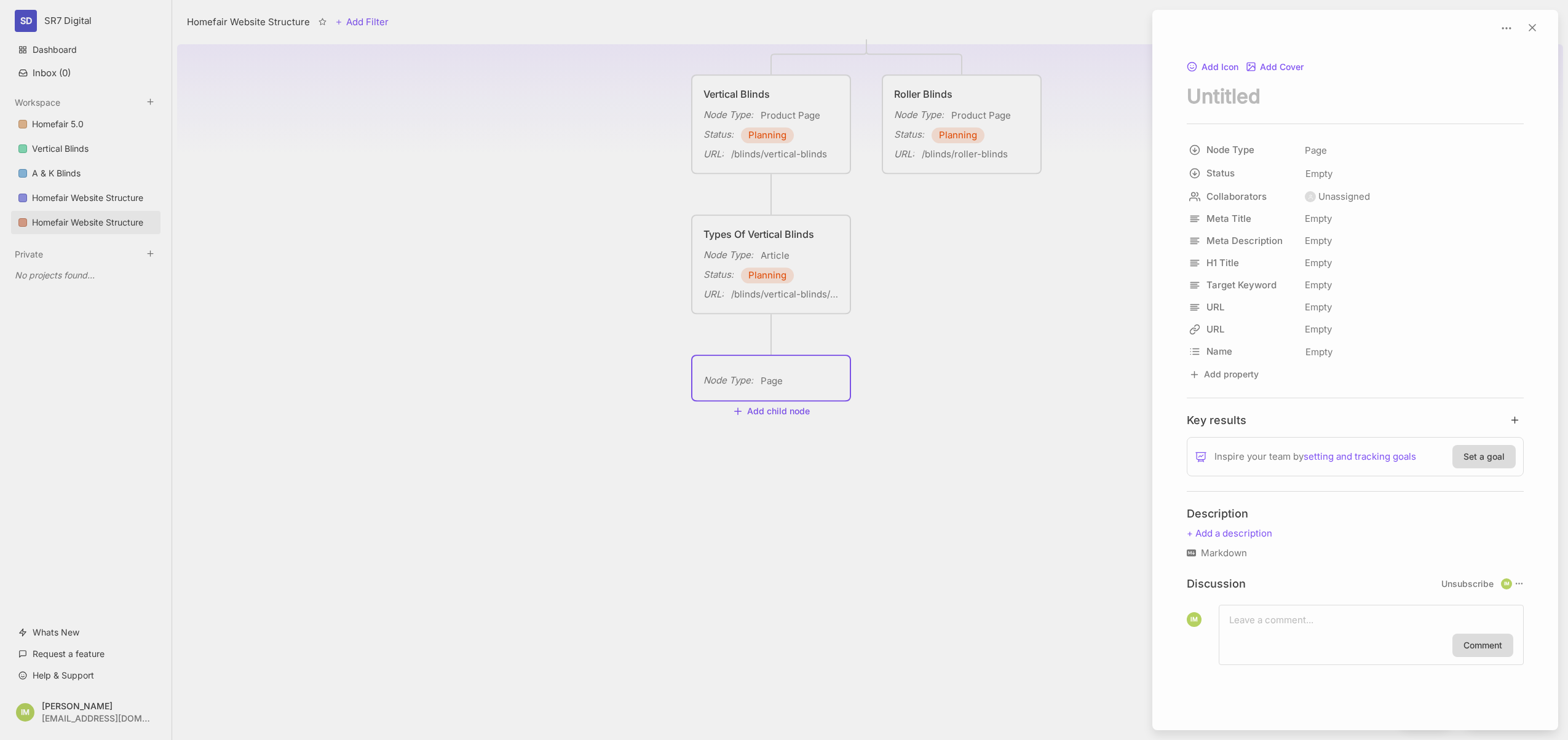
click at [1303, 99] on textarea "node title" at bounding box center [1355, 96] width 337 height 25
type textarea "PVC Vertical Blinds"
click at [1100, 242] on div at bounding box center [784, 370] width 1568 height 740
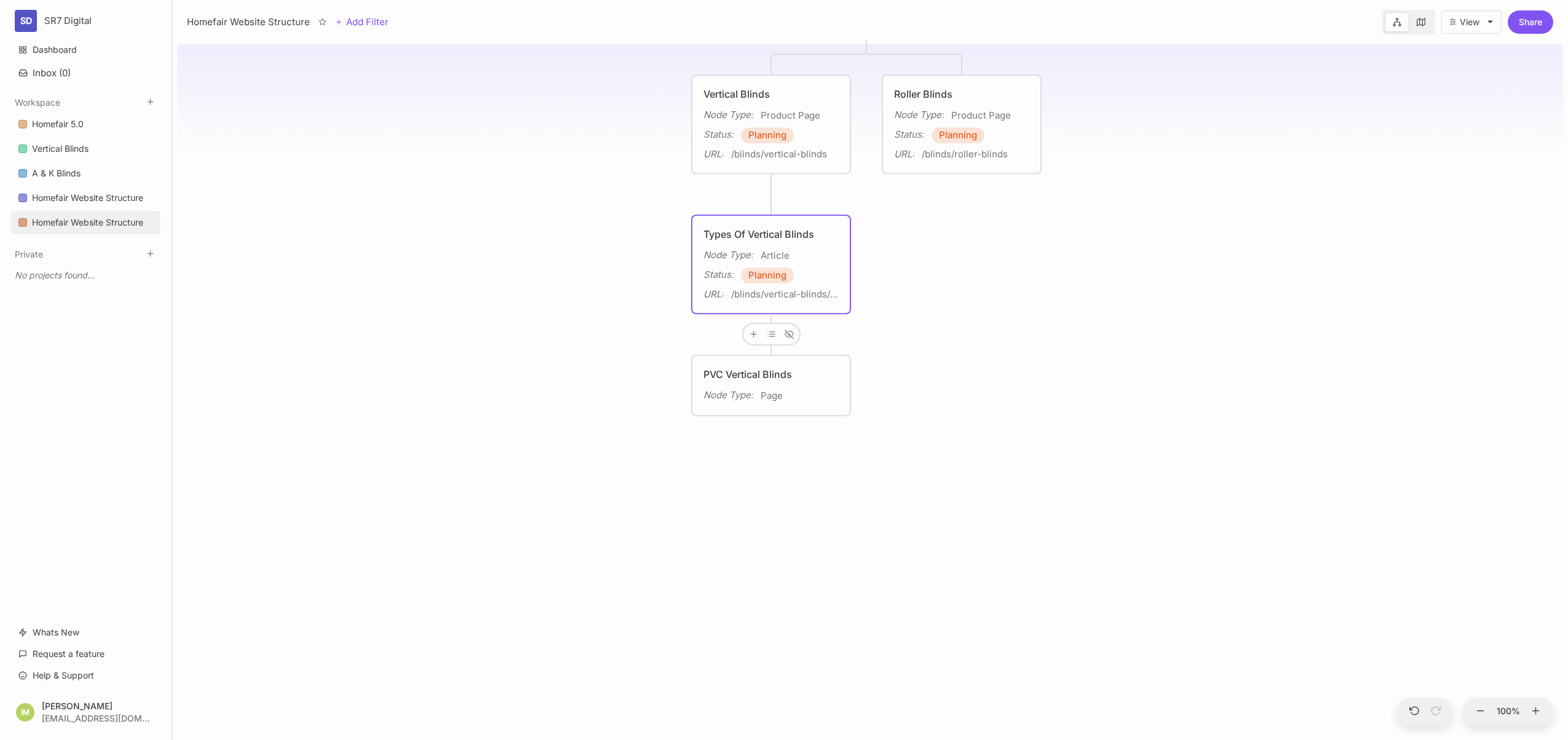
click at [774, 392] on span "Page" at bounding box center [771, 395] width 22 height 15
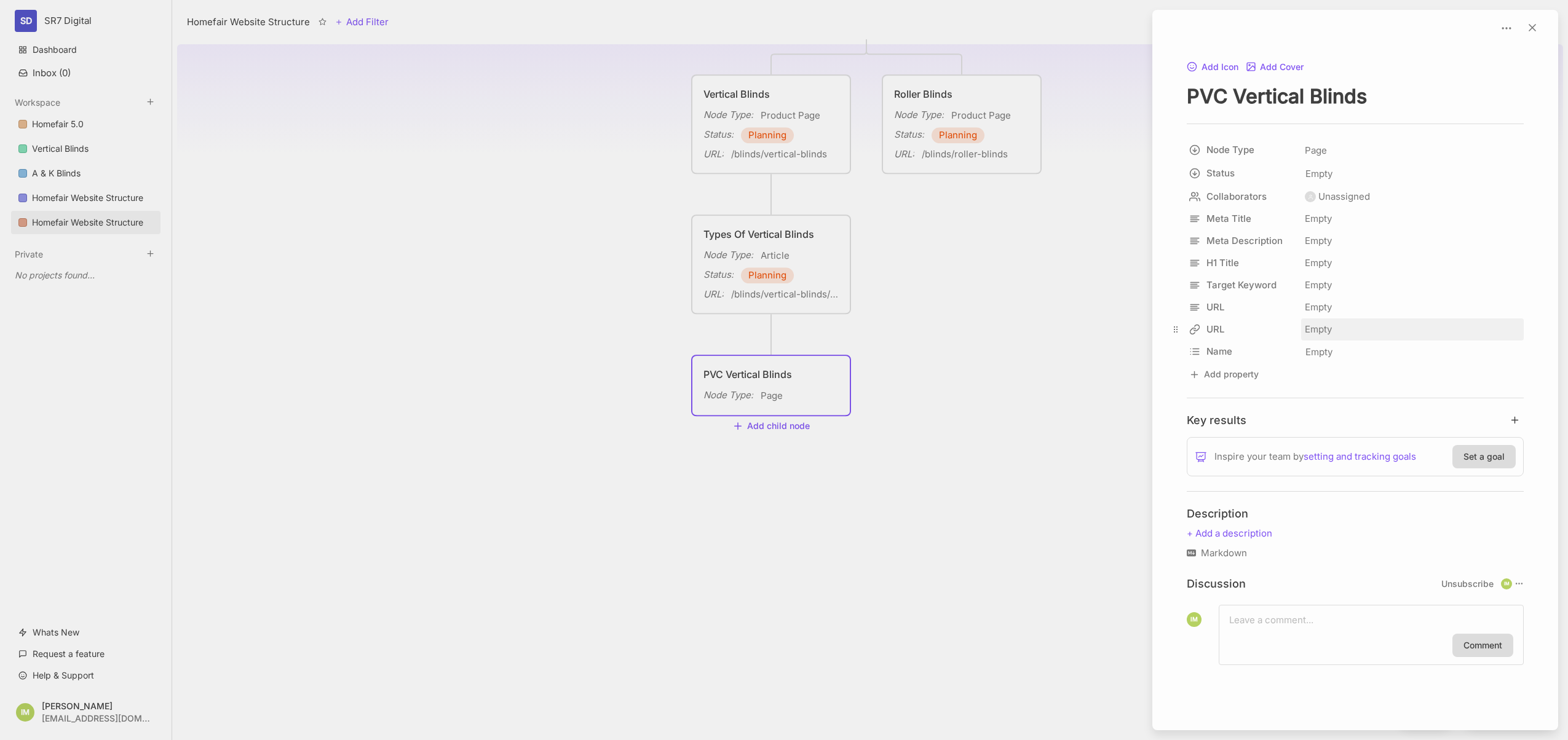
click at [1311, 327] on div "Empty" at bounding box center [1412, 329] width 223 height 22
type input "/blinds/vertical-blinds/type/pvc"
click at [790, 331] on div at bounding box center [784, 370] width 1568 height 740
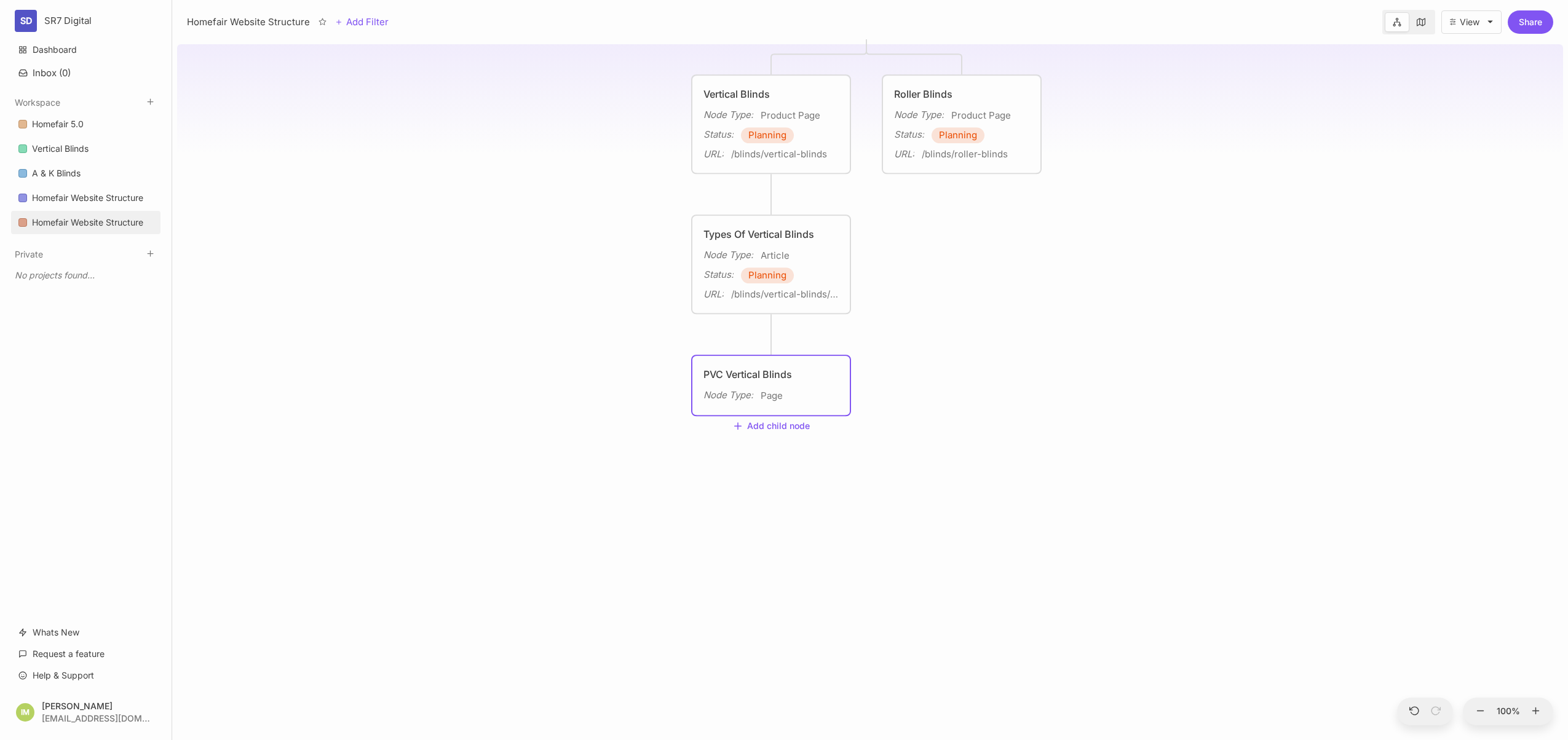
click at [803, 308] on div "Types Of Vertical Blinds Node Type : Article Status : Planning URL : /blinds/ve…" at bounding box center [771, 265] width 158 height 97
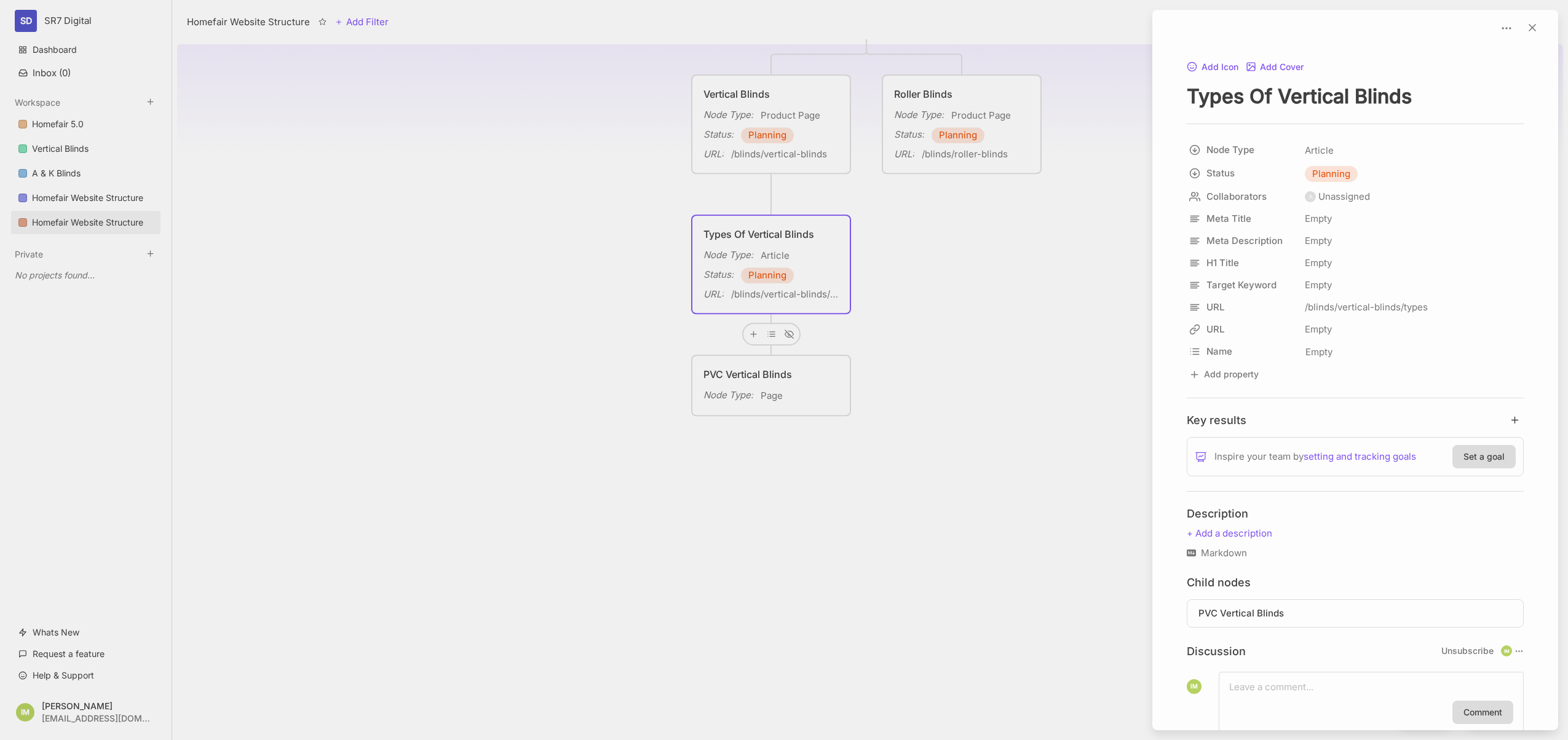
click at [753, 332] on div at bounding box center [784, 370] width 1568 height 740
